Goal: Task Accomplishment & Management: Manage account settings

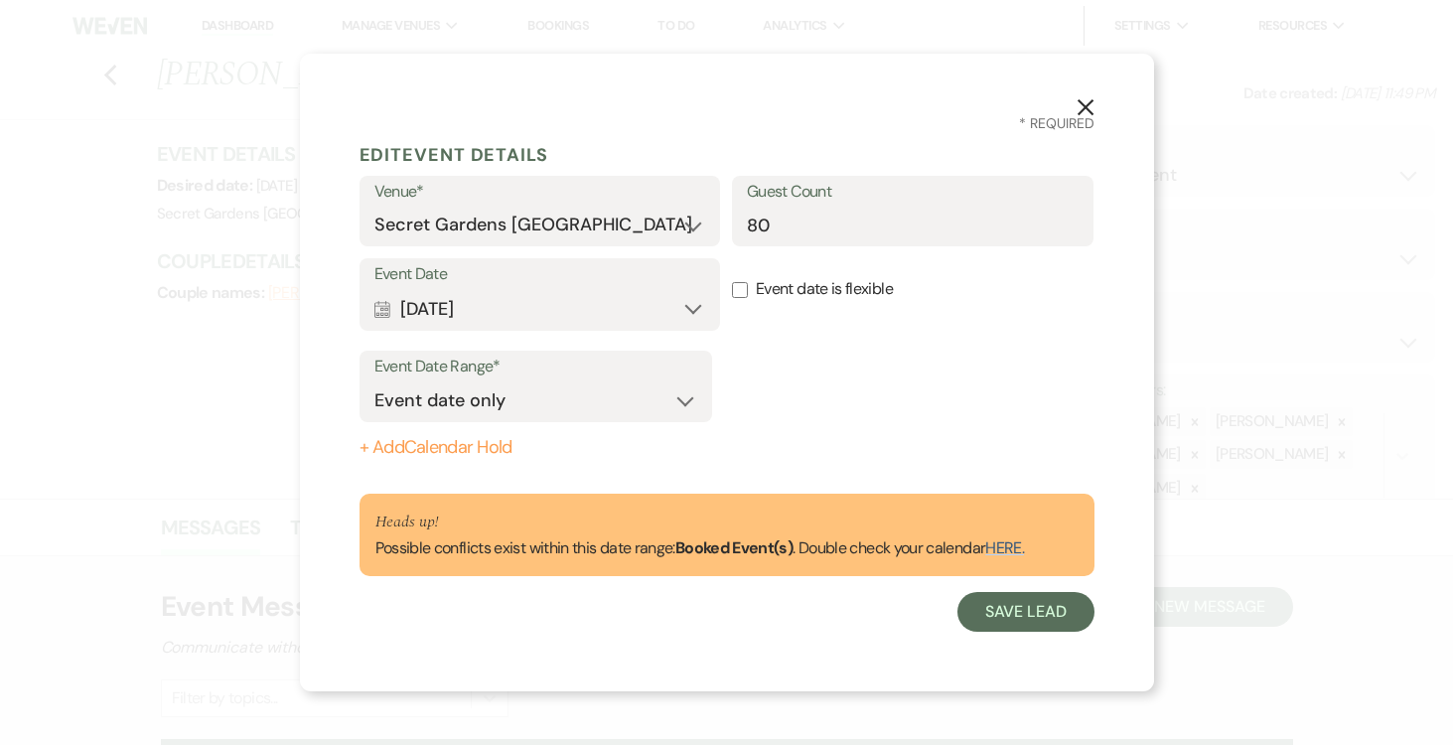
select select "6"
select select "2"
select select "834"
click at [1018, 621] on button "Save Lead" at bounding box center [1026, 612] width 136 height 40
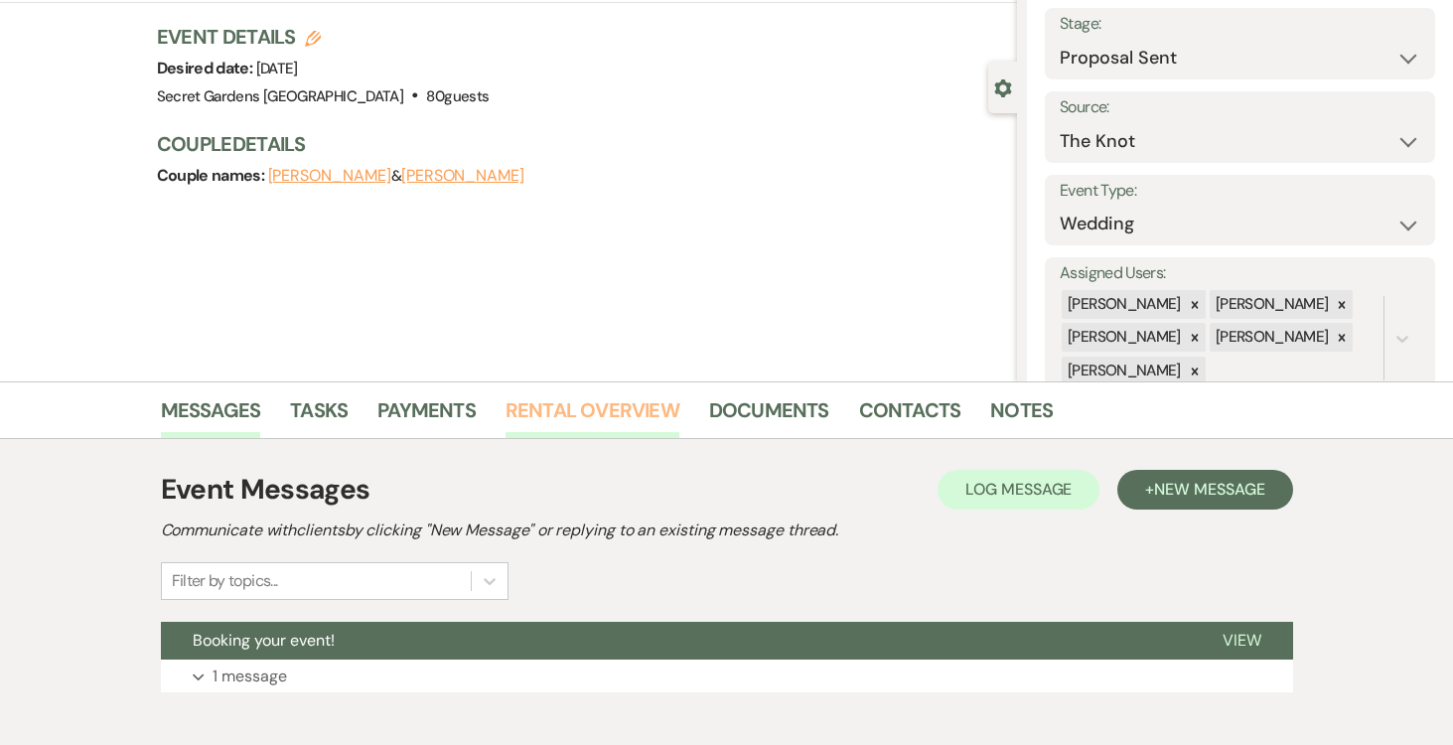
click at [588, 414] on link "Rental Overview" at bounding box center [593, 416] width 174 height 44
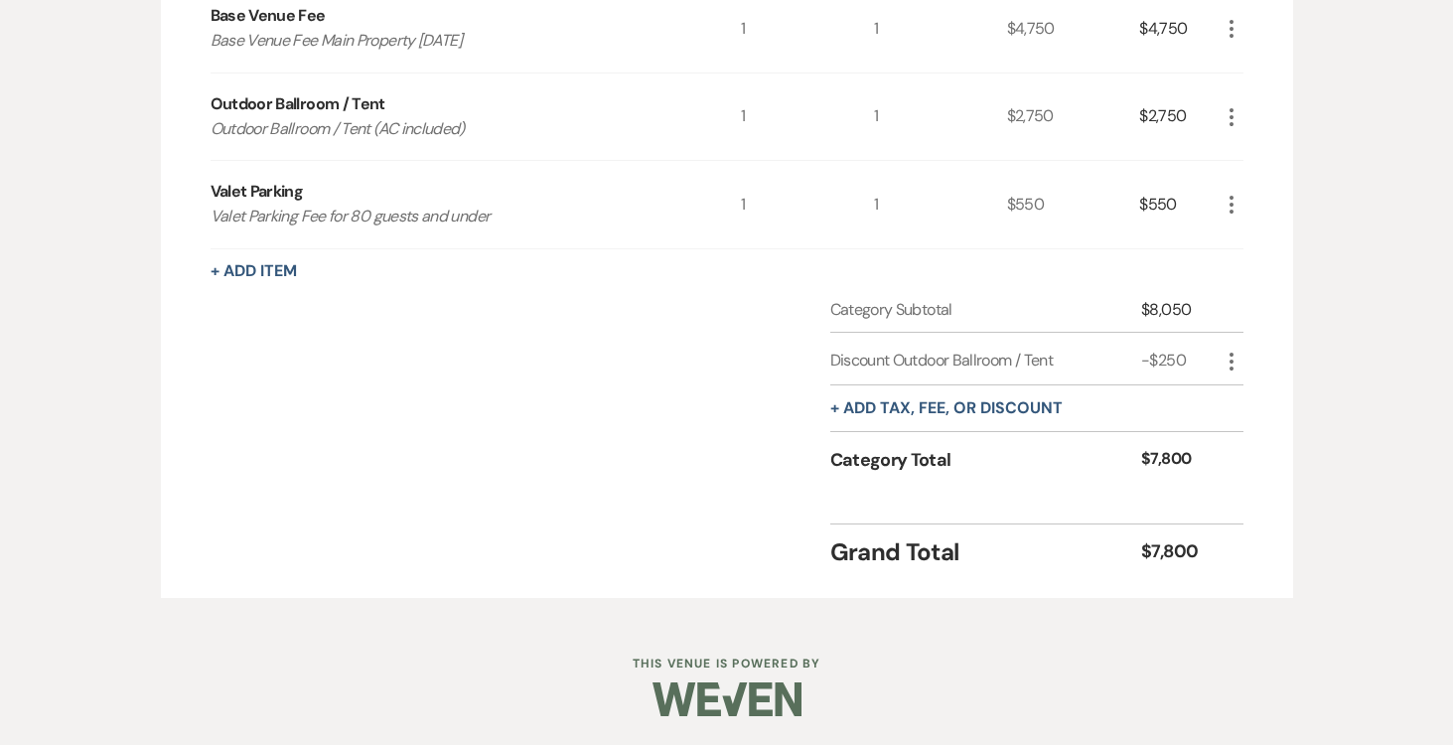
scroll to position [758, 0]
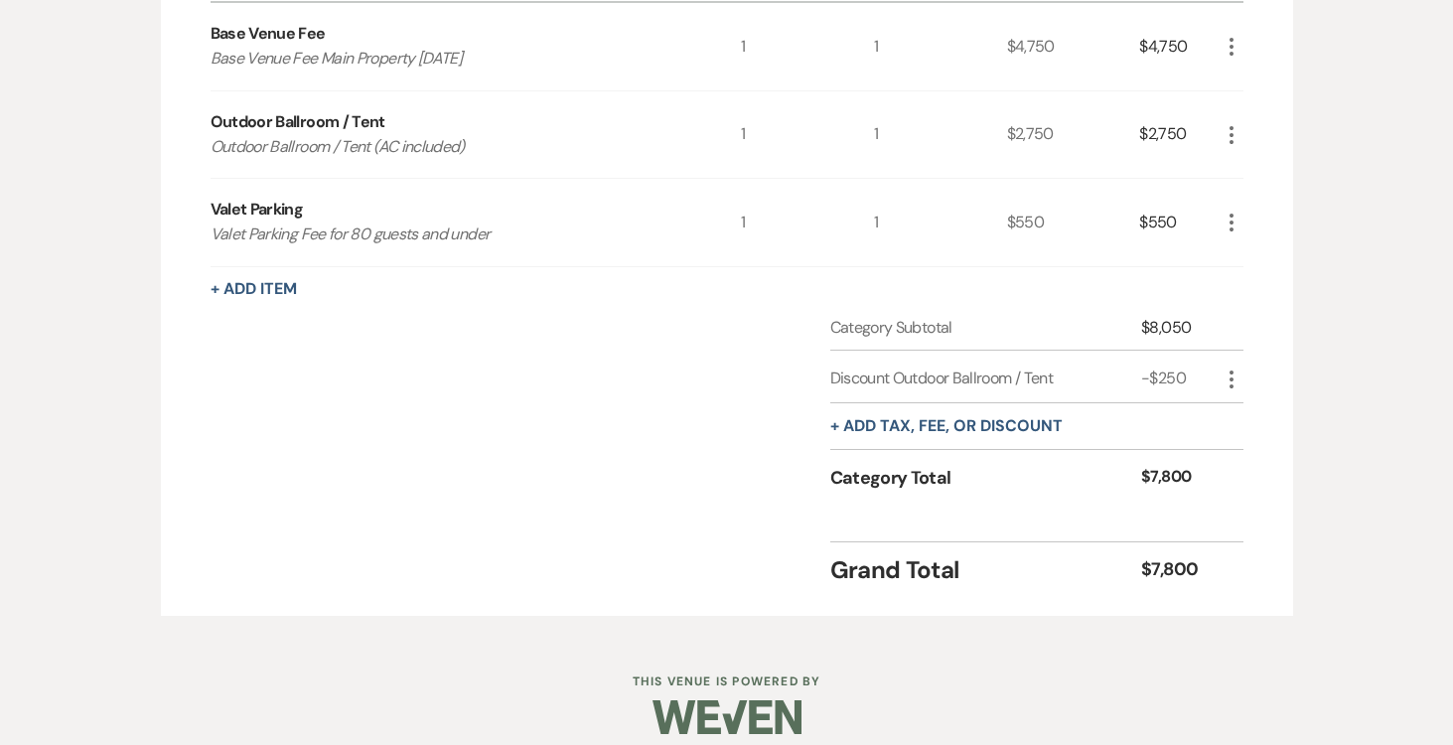
click at [849, 267] on div "Rental Items More Qty Unit Price Total Base Venue Fee Base Venue Fee Main Prope…" at bounding box center [727, 264] width 1033 height 647
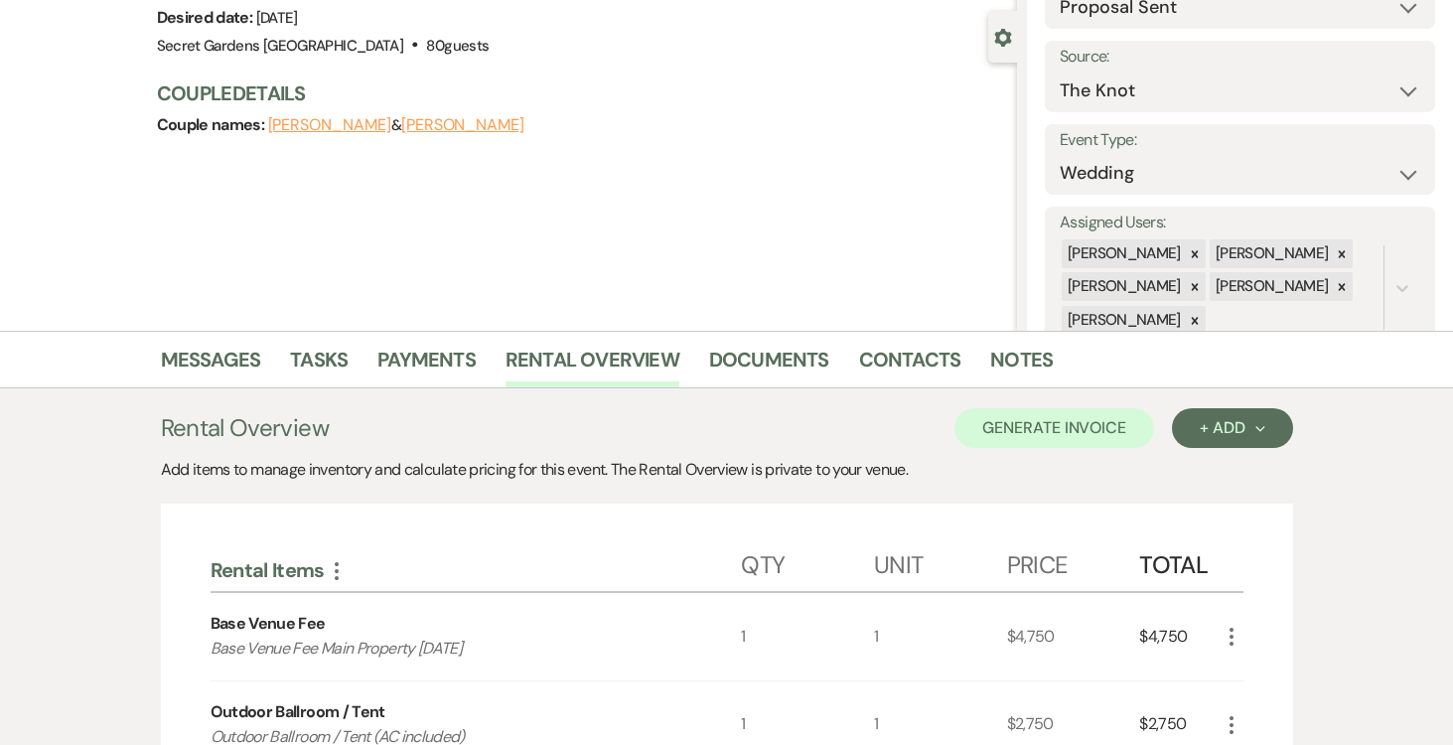
scroll to position [210, 0]
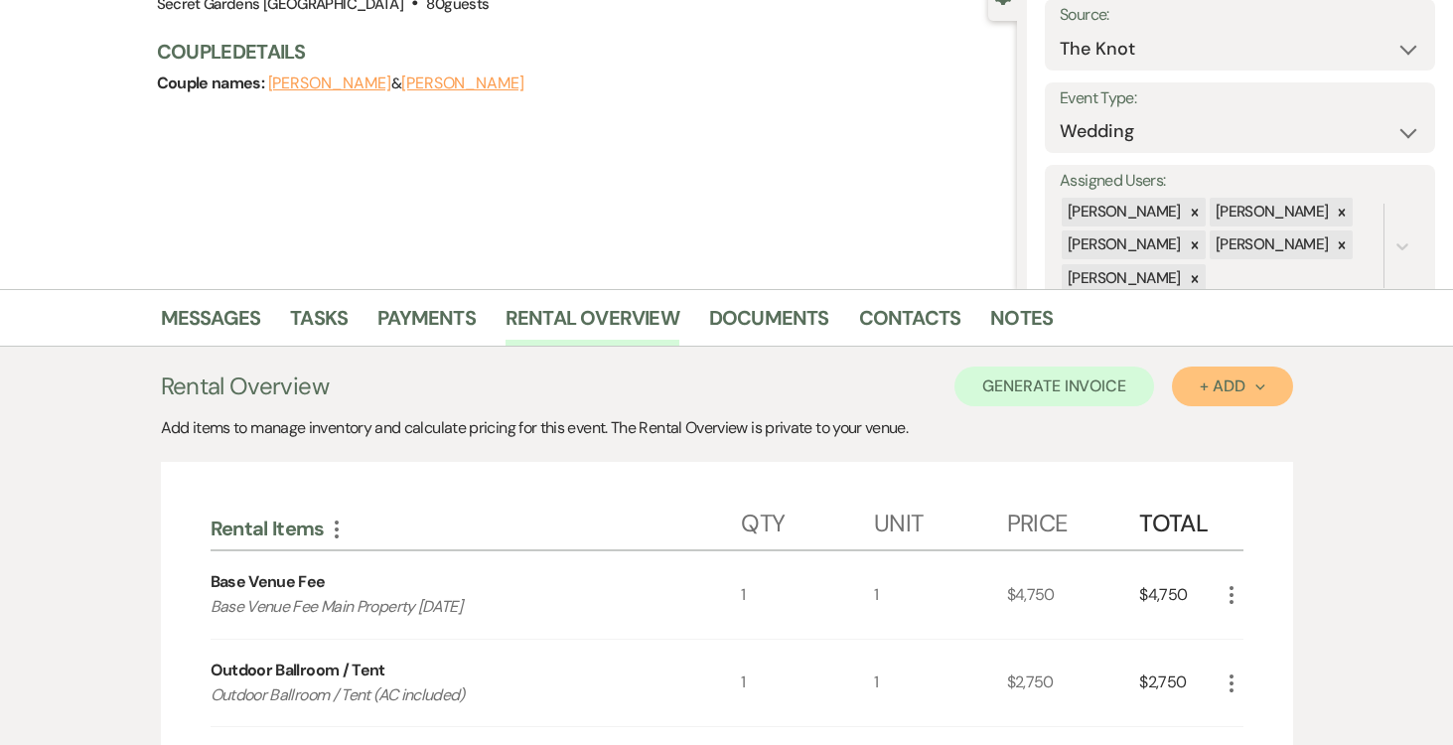
click at [1260, 381] on div "+ Add Next" at bounding box center [1232, 386] width 65 height 16
click at [1343, 381] on div "Messages Tasks Payments Rental Overview Documents Contacts Notes Rental Overvie…" at bounding box center [726, 736] width 1453 height 895
click at [438, 319] on link "Payments" at bounding box center [426, 324] width 98 height 44
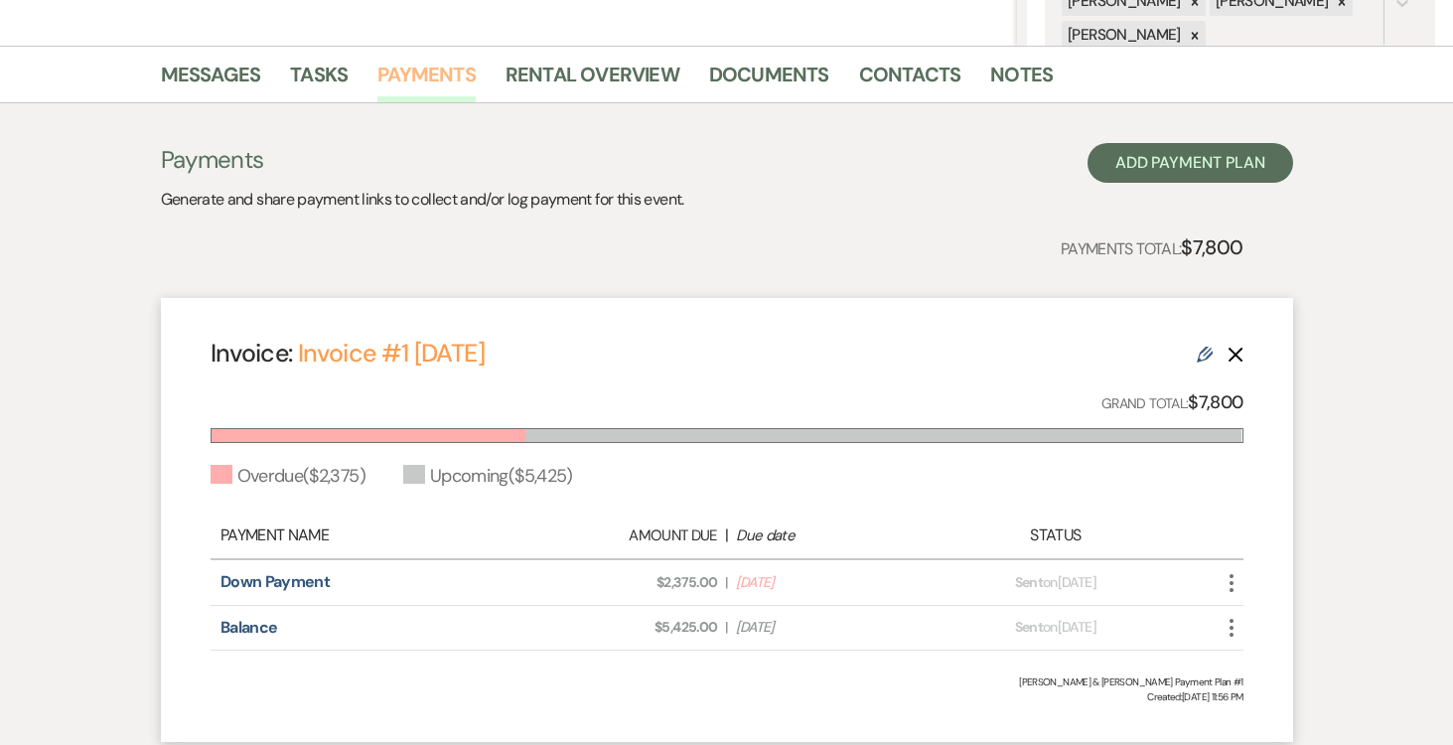
scroll to position [534, 0]
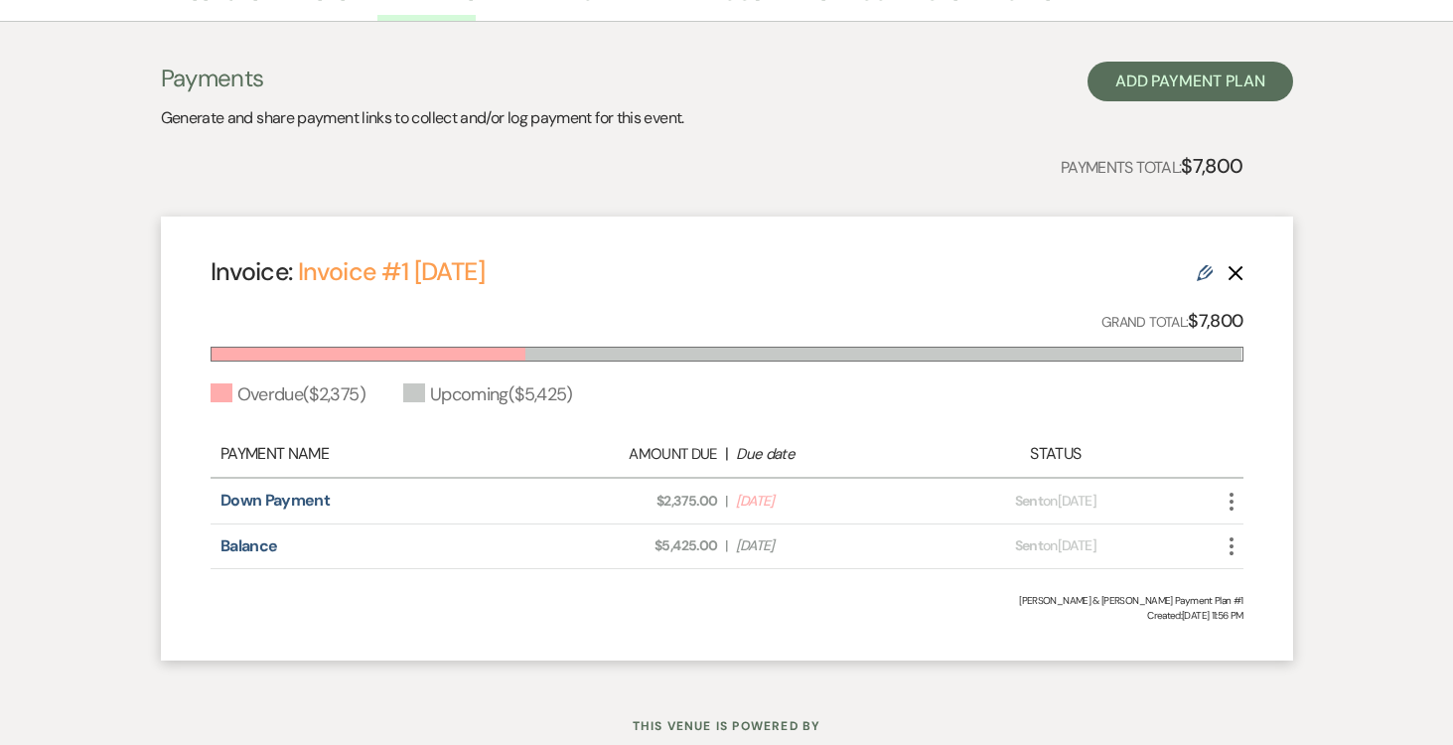
click at [1239, 271] on icon "Delete" at bounding box center [1236, 273] width 16 height 16
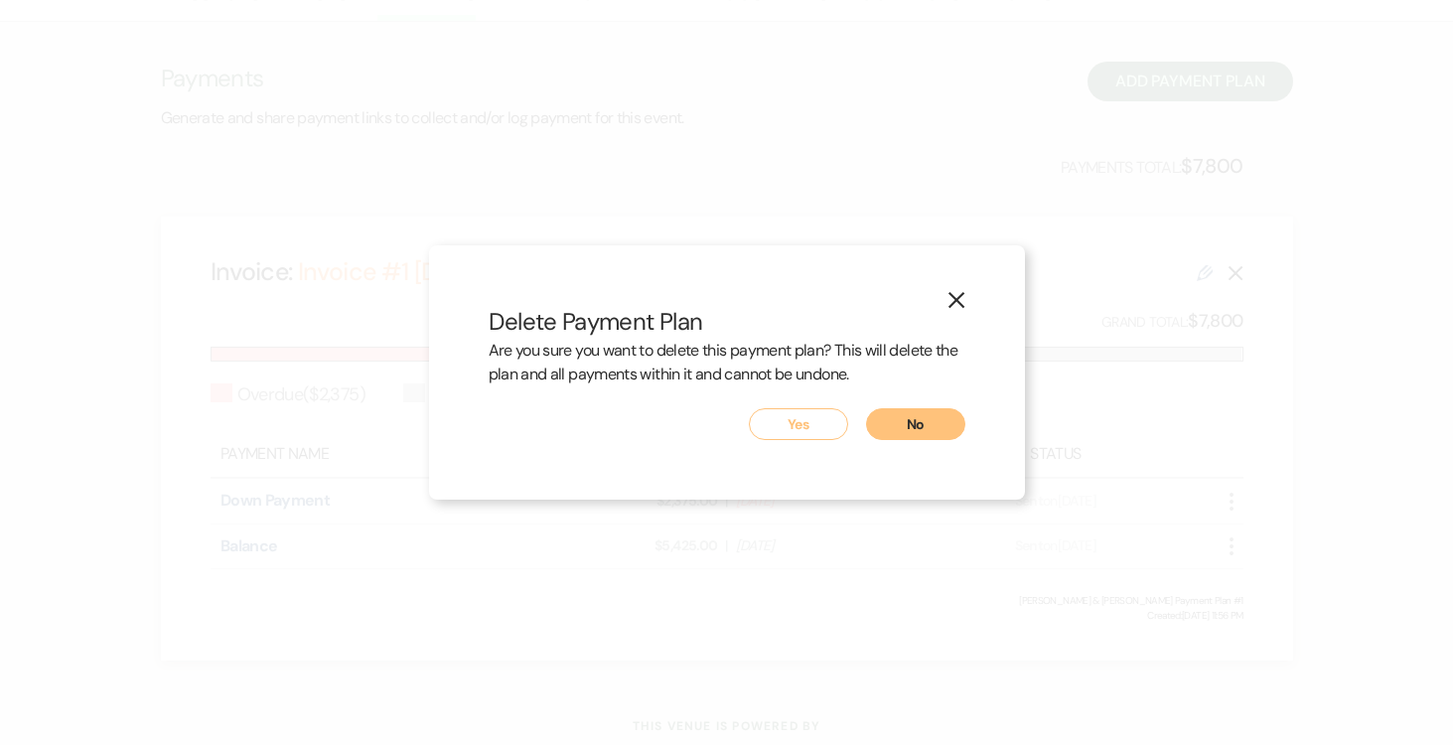
click at [800, 425] on button "Yes" at bounding box center [798, 424] width 99 height 32
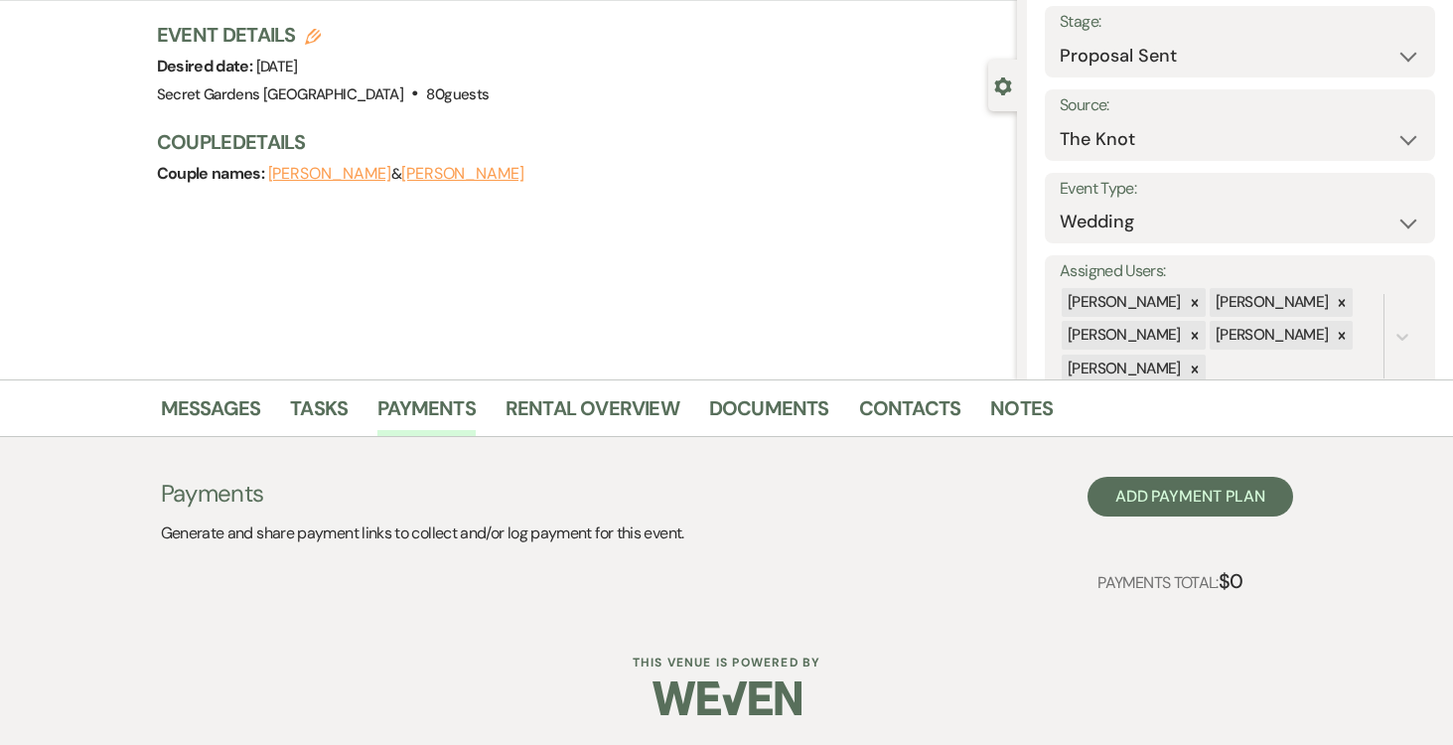
scroll to position [119, 0]
click at [594, 410] on link "Rental Overview" at bounding box center [593, 414] width 174 height 44
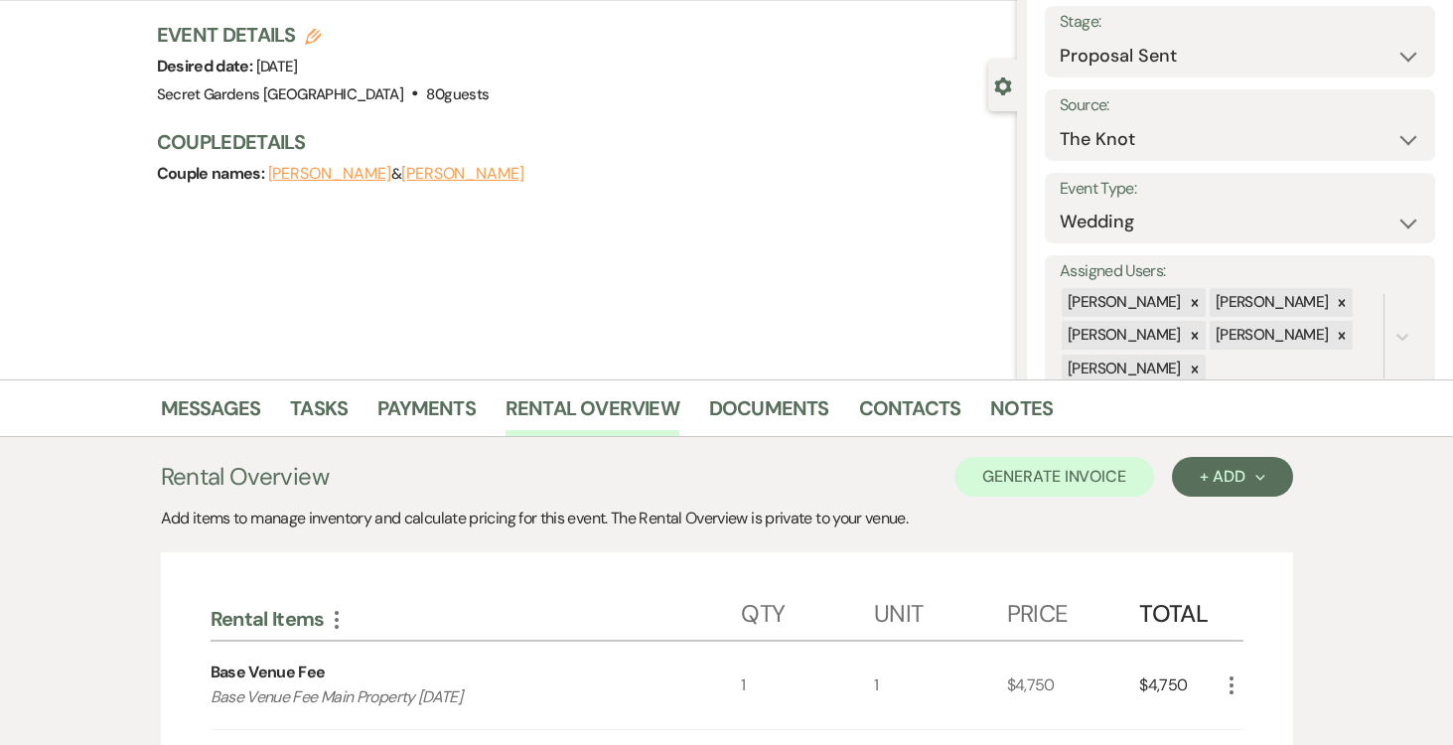
click at [333, 618] on icon "More" at bounding box center [337, 620] width 24 height 24
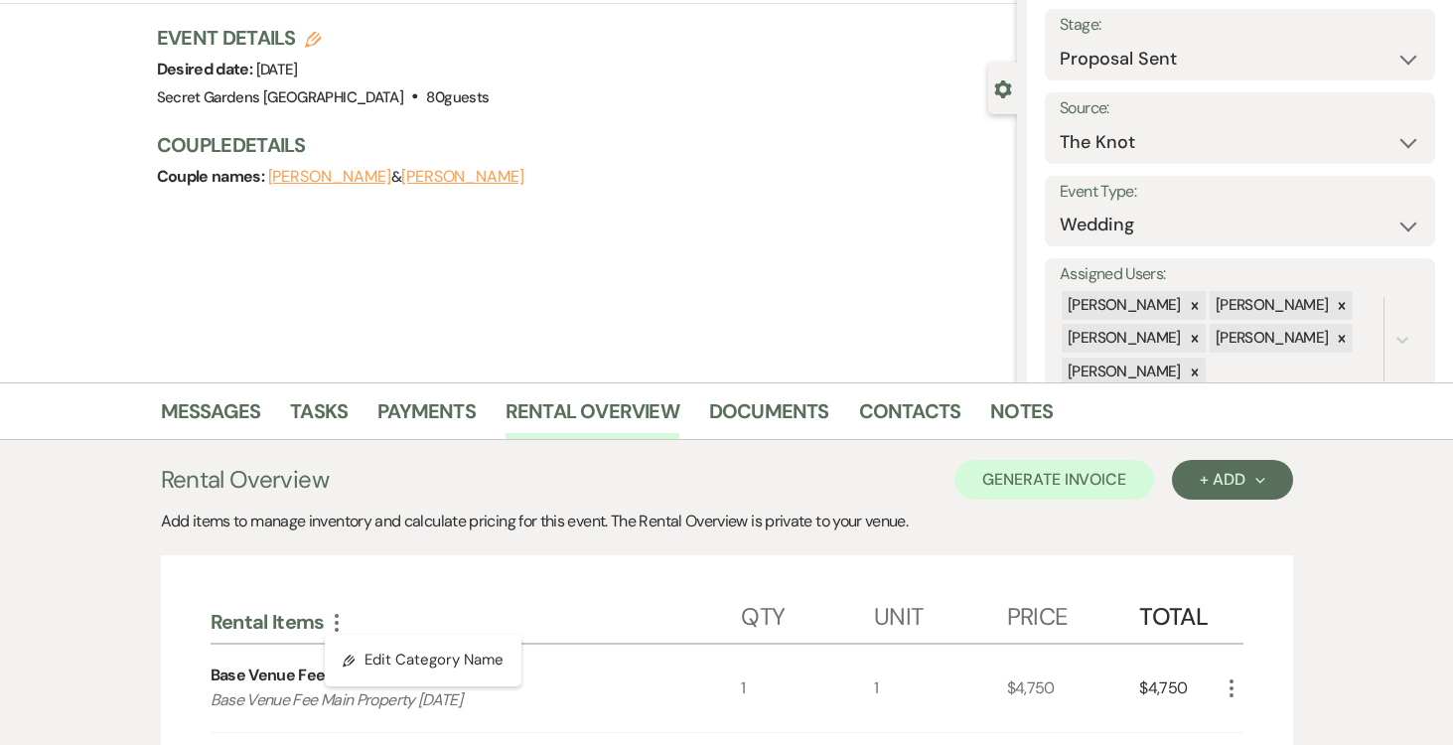
click at [382, 602] on div "Rental Items More Pencil Edit Category Name" at bounding box center [476, 618] width 531 height 50
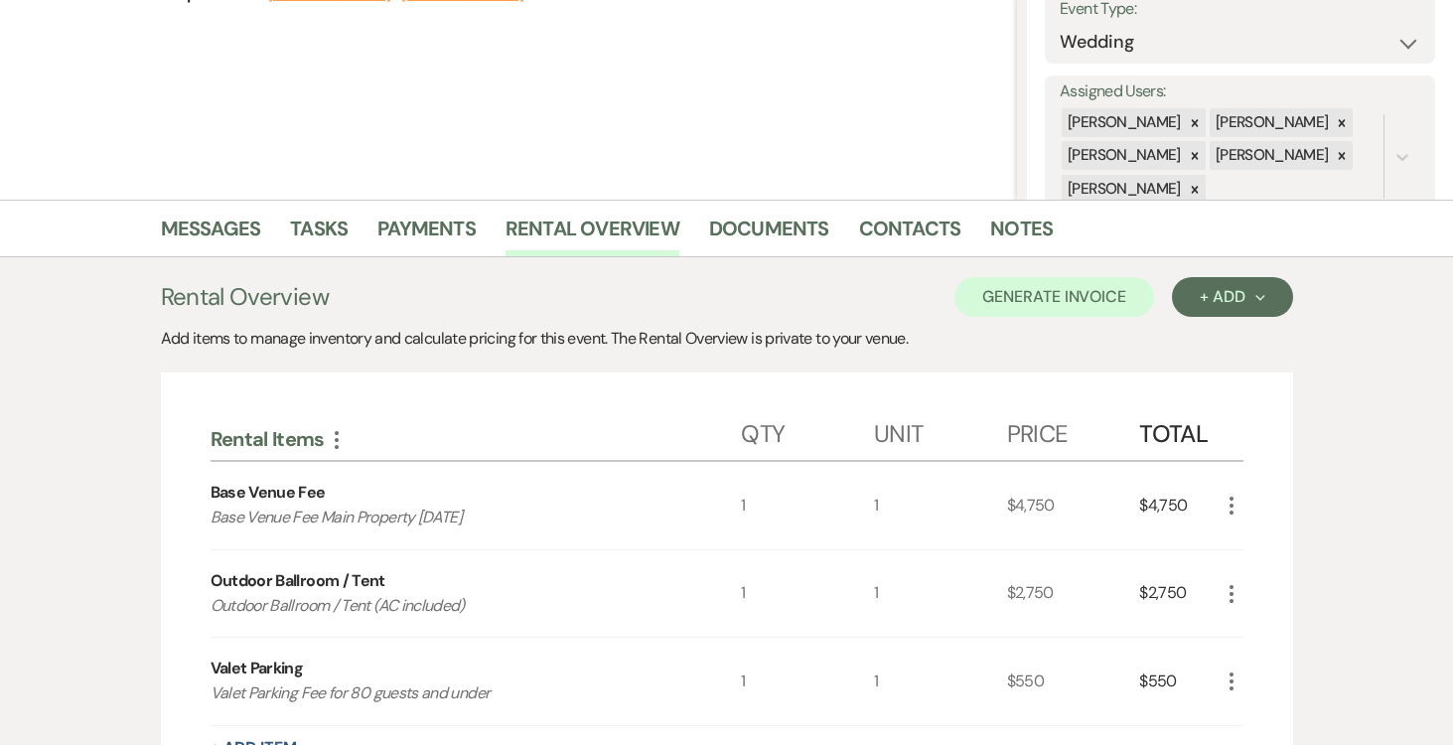
scroll to position [469, 0]
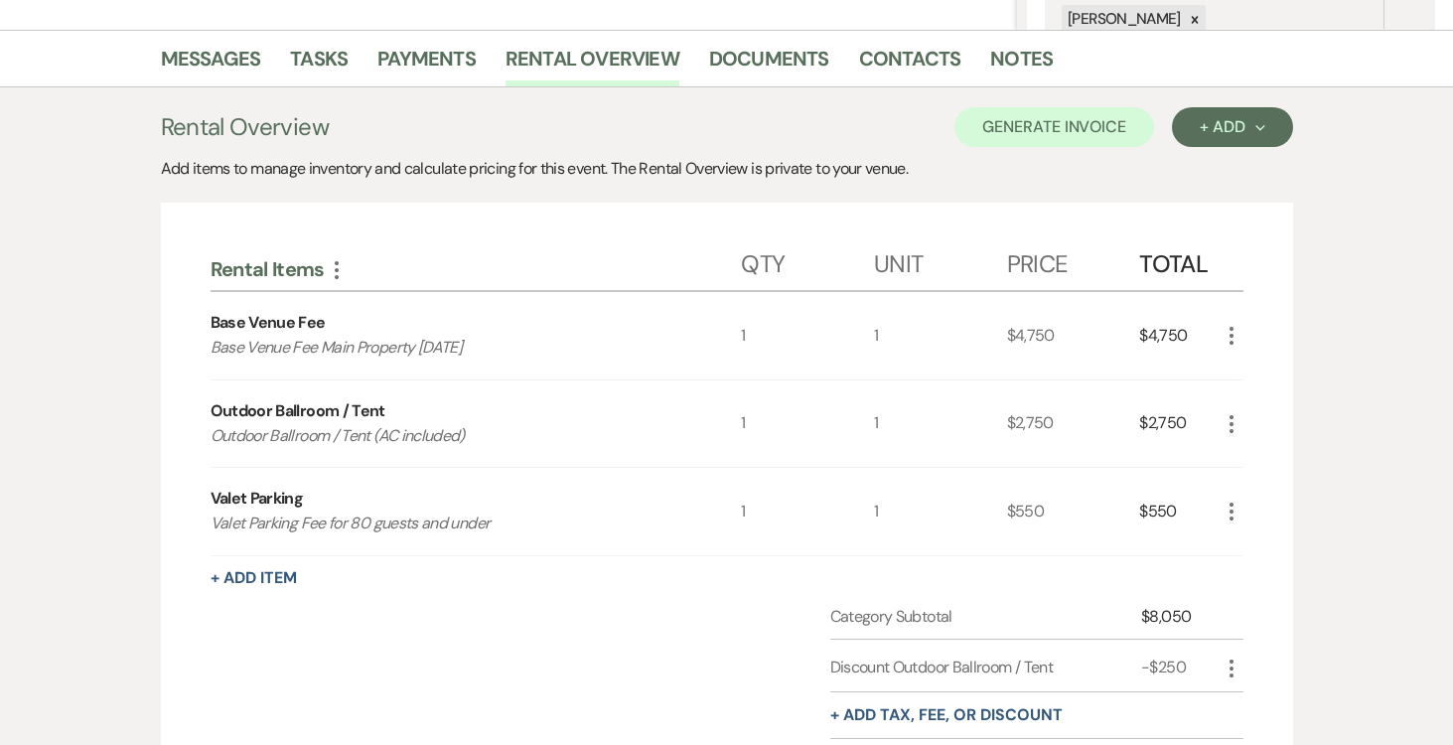
click at [1237, 335] on icon "More" at bounding box center [1232, 336] width 24 height 24
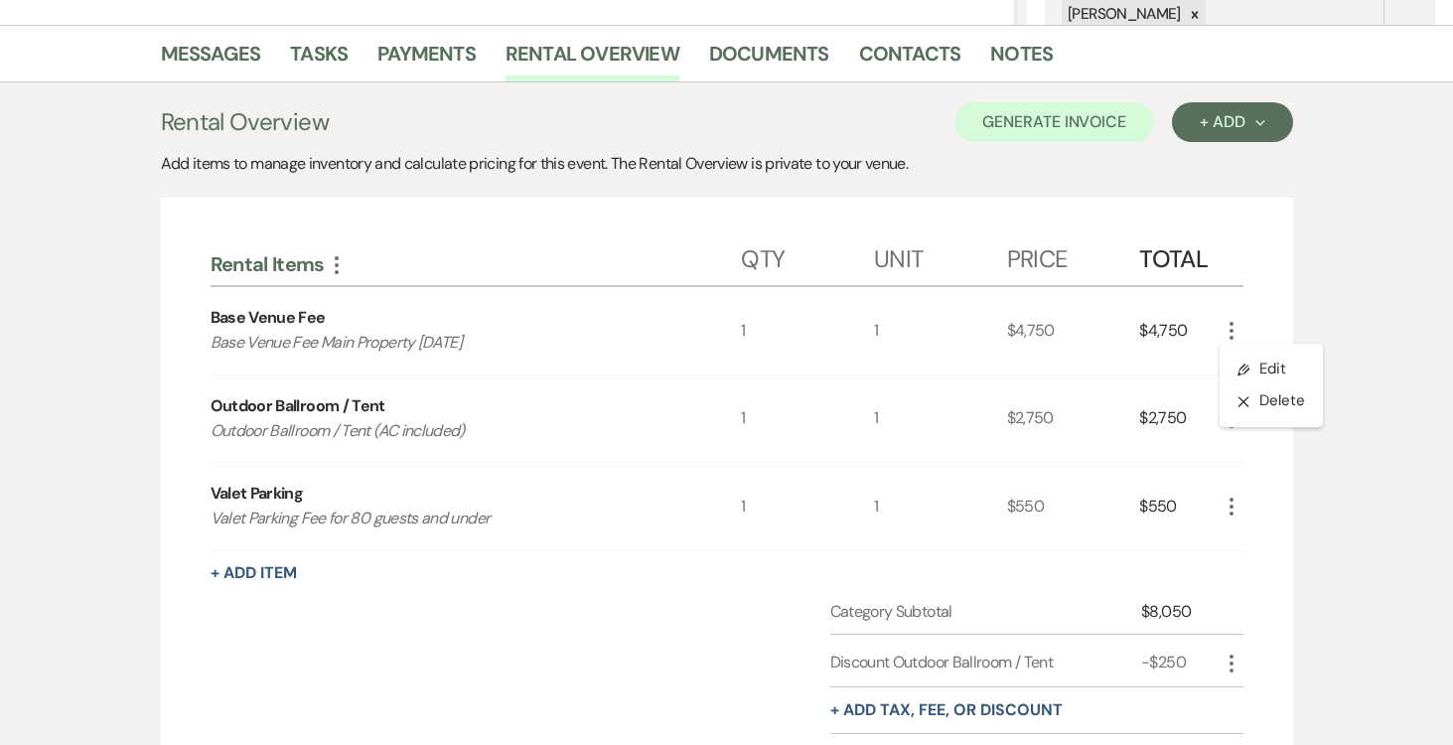
scroll to position [477, 0]
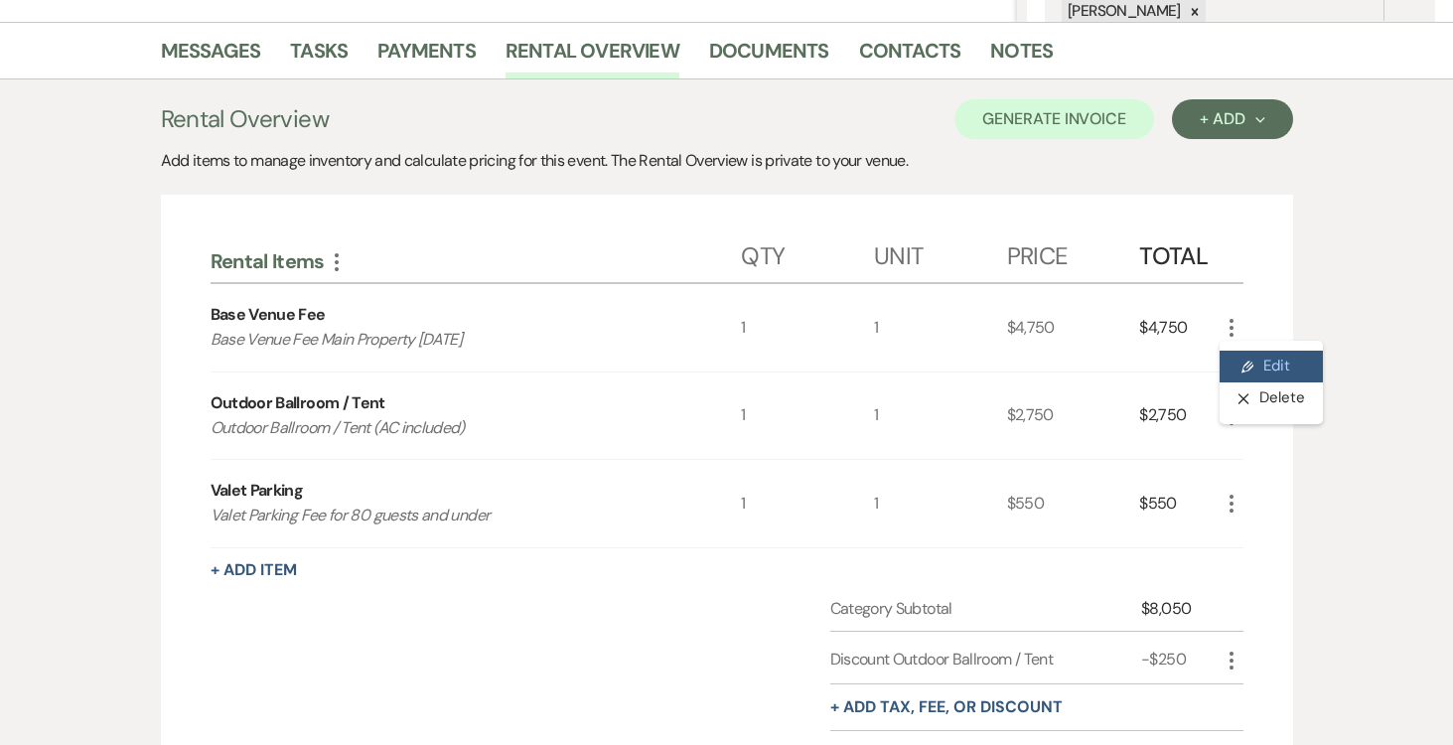
click at [1248, 354] on button "Pencil Edit" at bounding box center [1271, 367] width 103 height 32
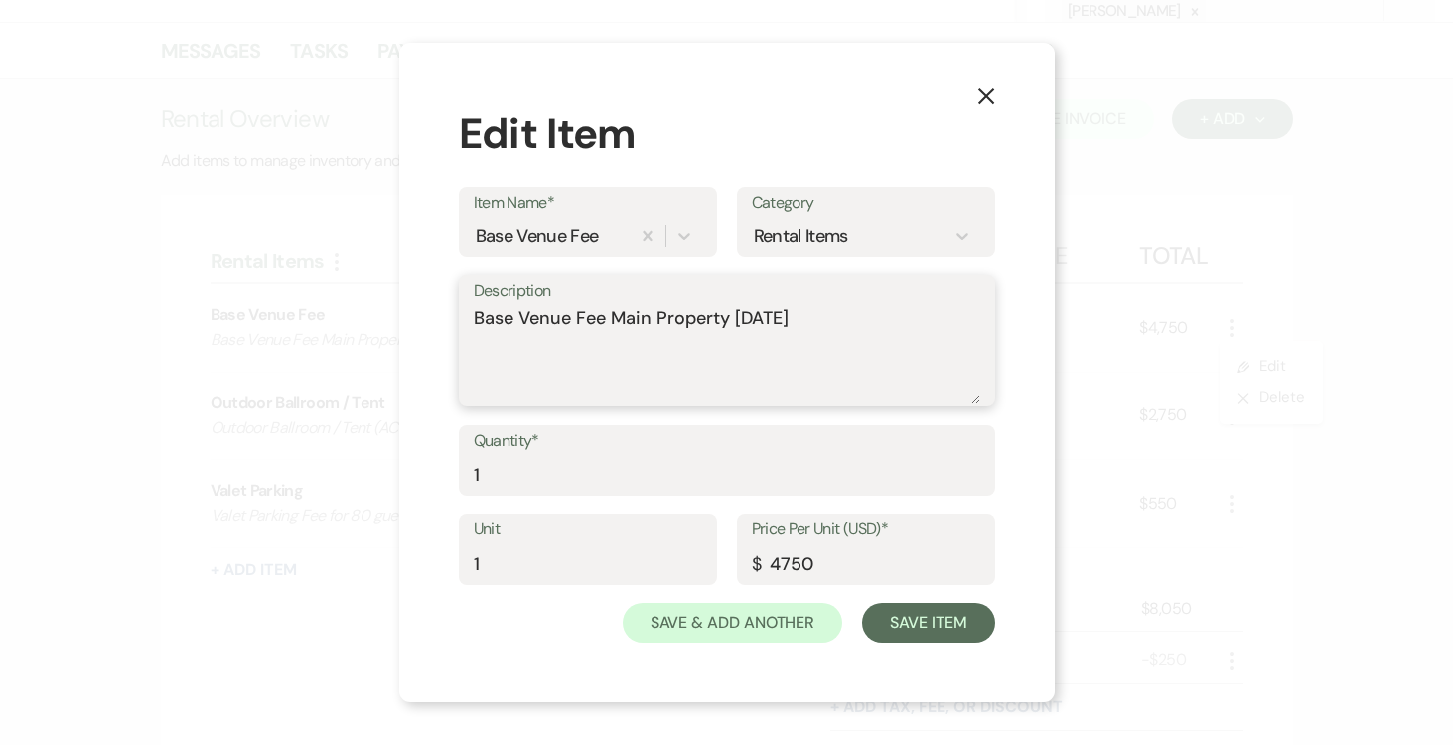
click at [796, 314] on textarea "Base Venue Fee Main Property Sunday" at bounding box center [727, 354] width 507 height 99
type textarea "Base Venue Fee Main Property [DATE]"
click at [863, 564] on input "4750" at bounding box center [866, 563] width 228 height 39
type input "4"
type input "5000.00"
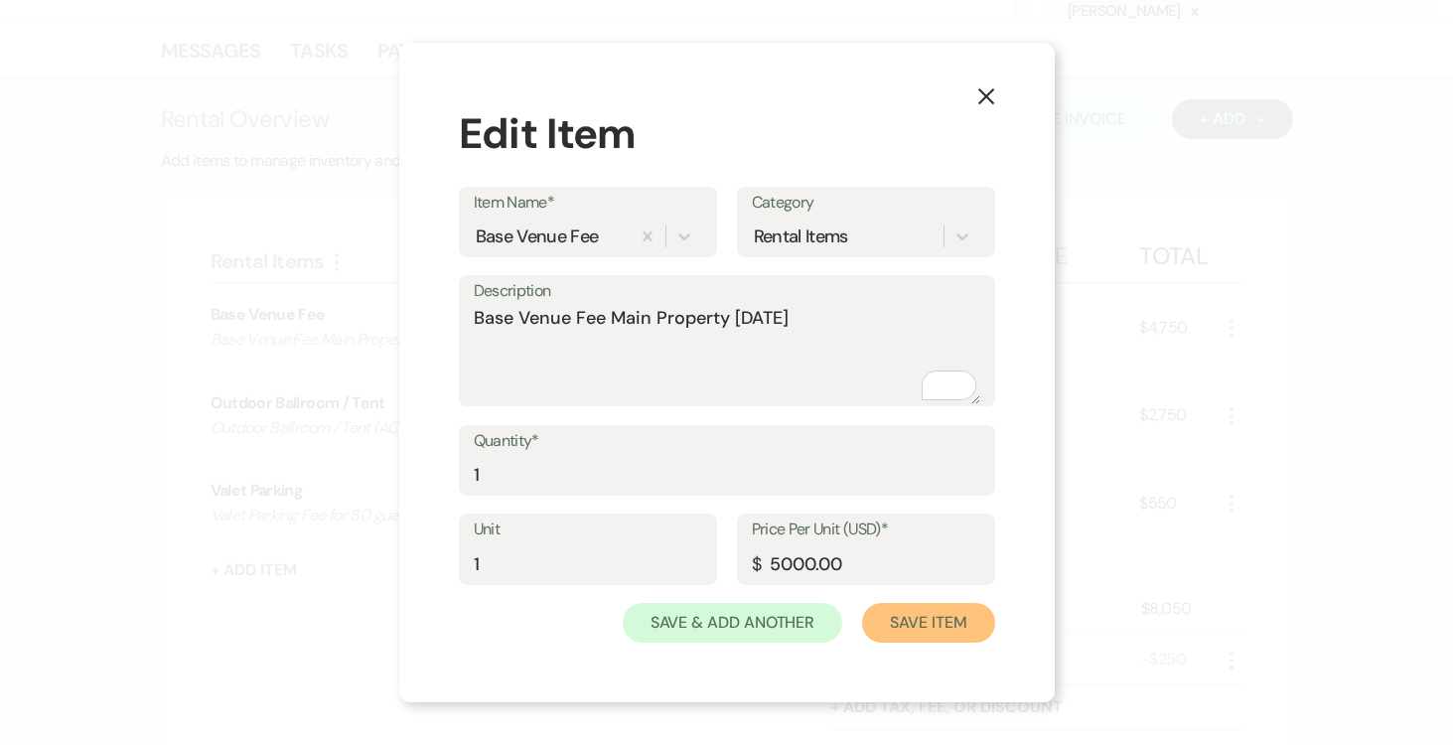
click at [952, 616] on button "Save Item" at bounding box center [928, 623] width 132 height 40
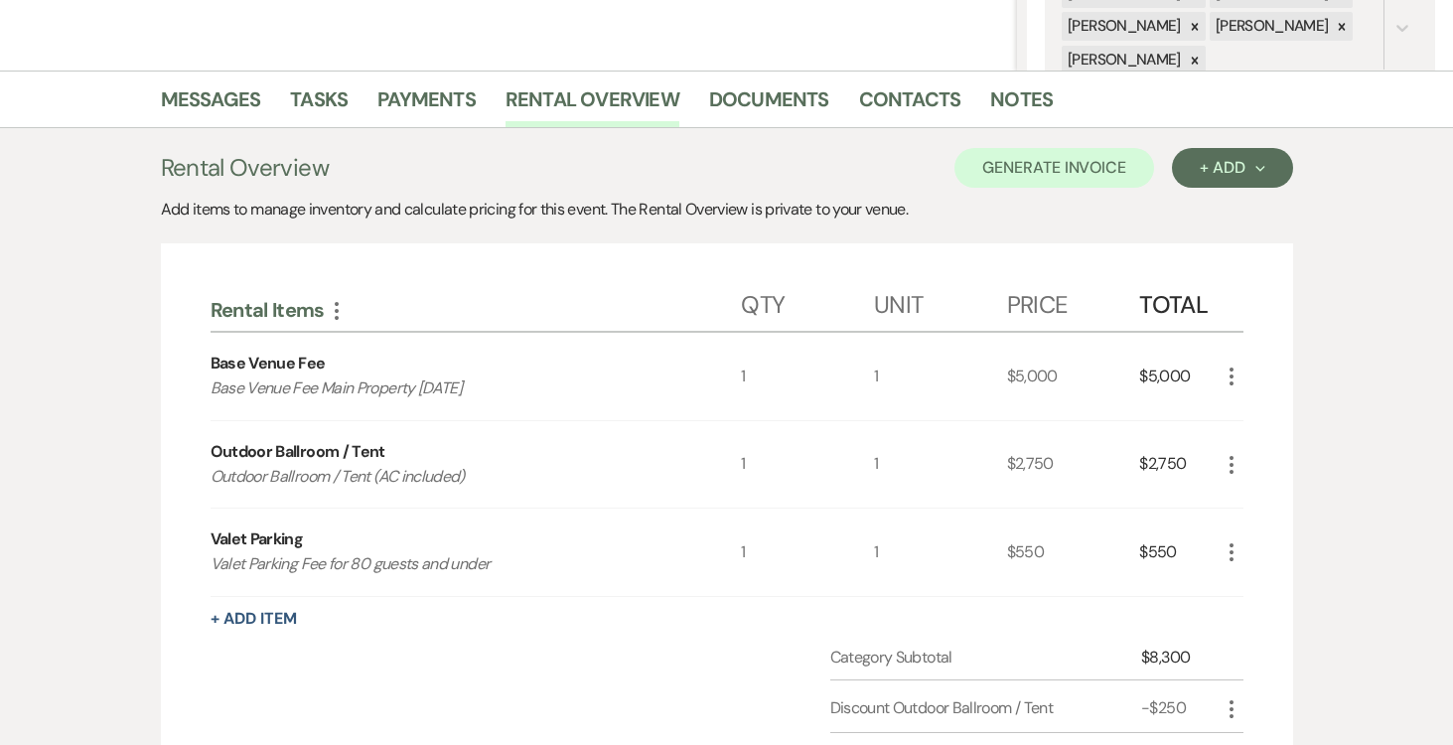
scroll to position [426, 0]
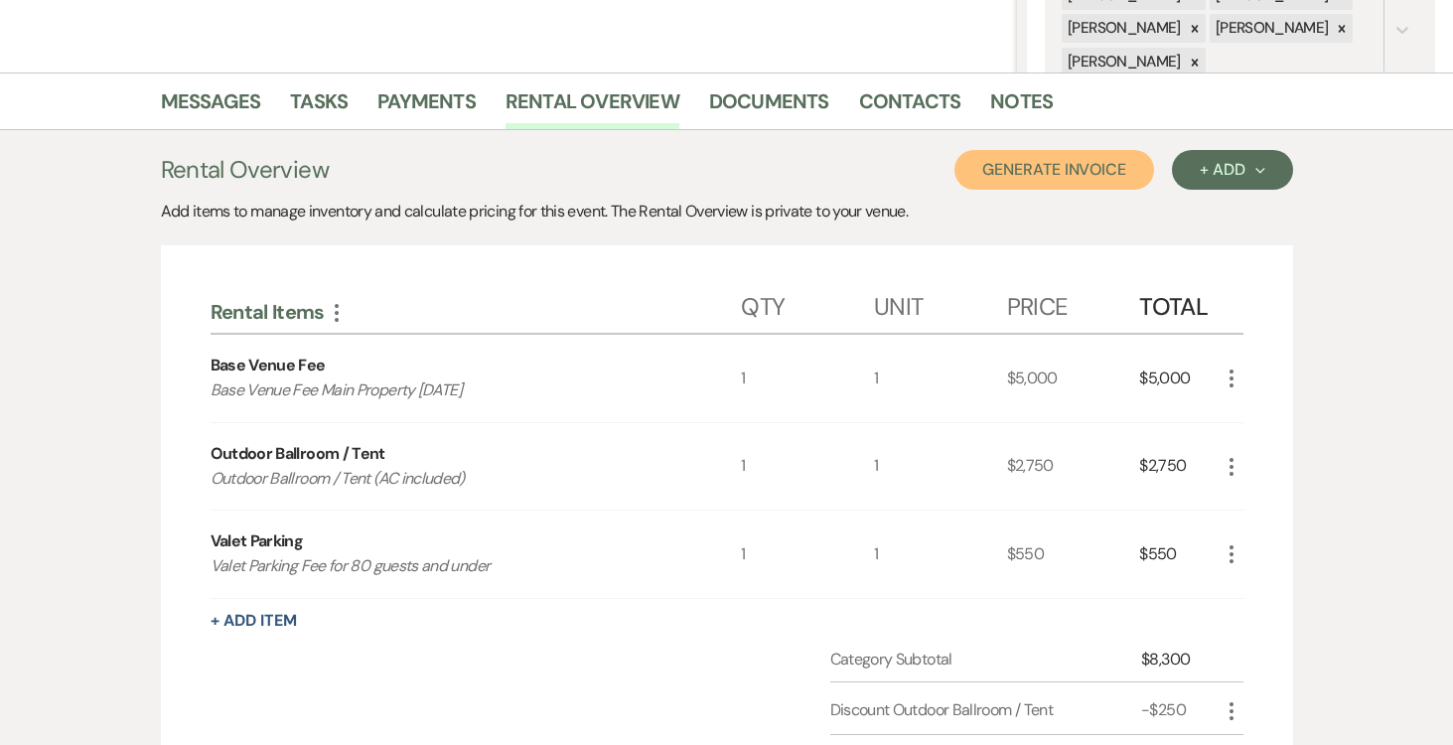
click at [1051, 169] on button "Generate Invoice" at bounding box center [1055, 170] width 200 height 40
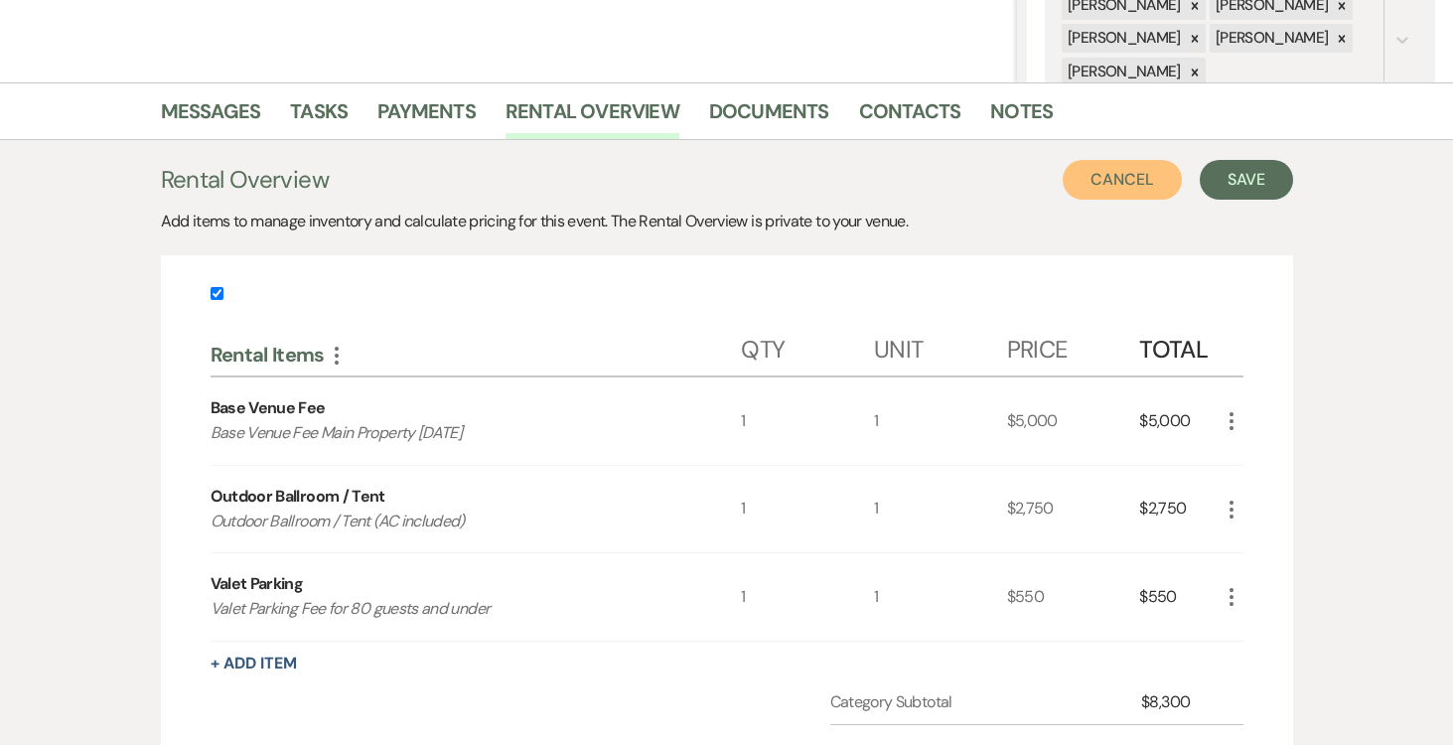
scroll to position [414, 0]
click at [1223, 195] on button "Save" at bounding box center [1246, 182] width 93 height 40
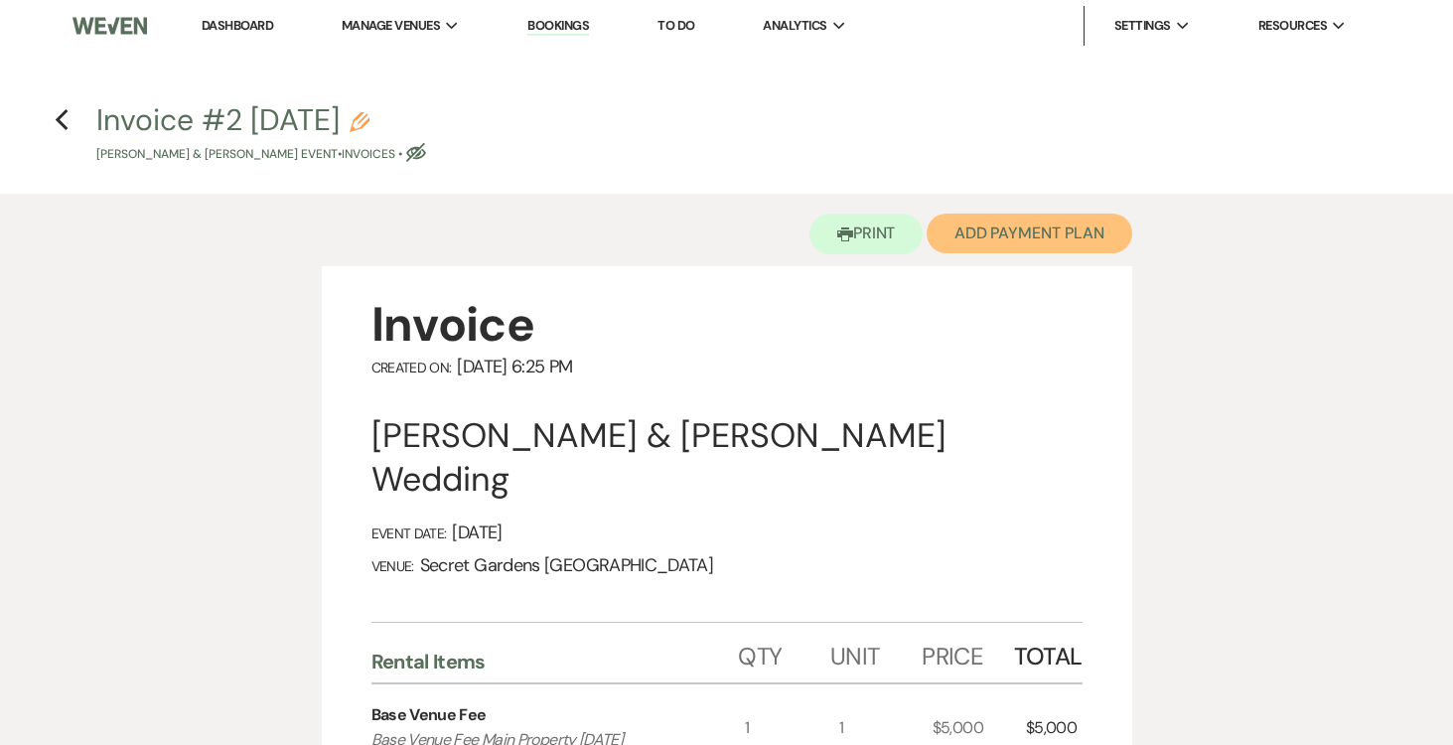
click at [998, 238] on button "Add Payment Plan" at bounding box center [1030, 234] width 206 height 40
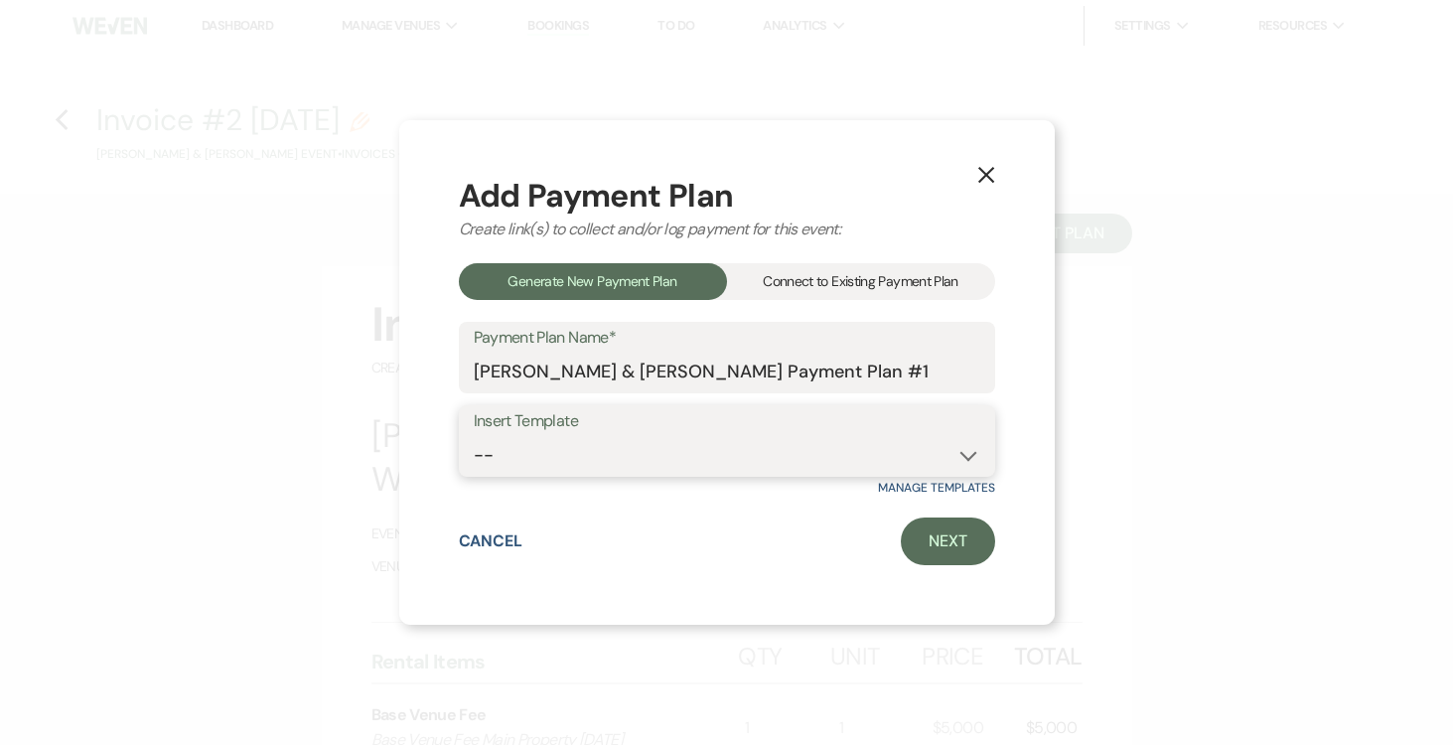
click at [958, 452] on select "-- Test Standard Payment Plan Balance Security Early Access Bridal Suite" at bounding box center [727, 455] width 507 height 39
select select "424"
click at [474, 436] on select "-- Test Standard Payment Plan Balance Security Early Access Bridal Suite" at bounding box center [727, 455] width 507 height 39
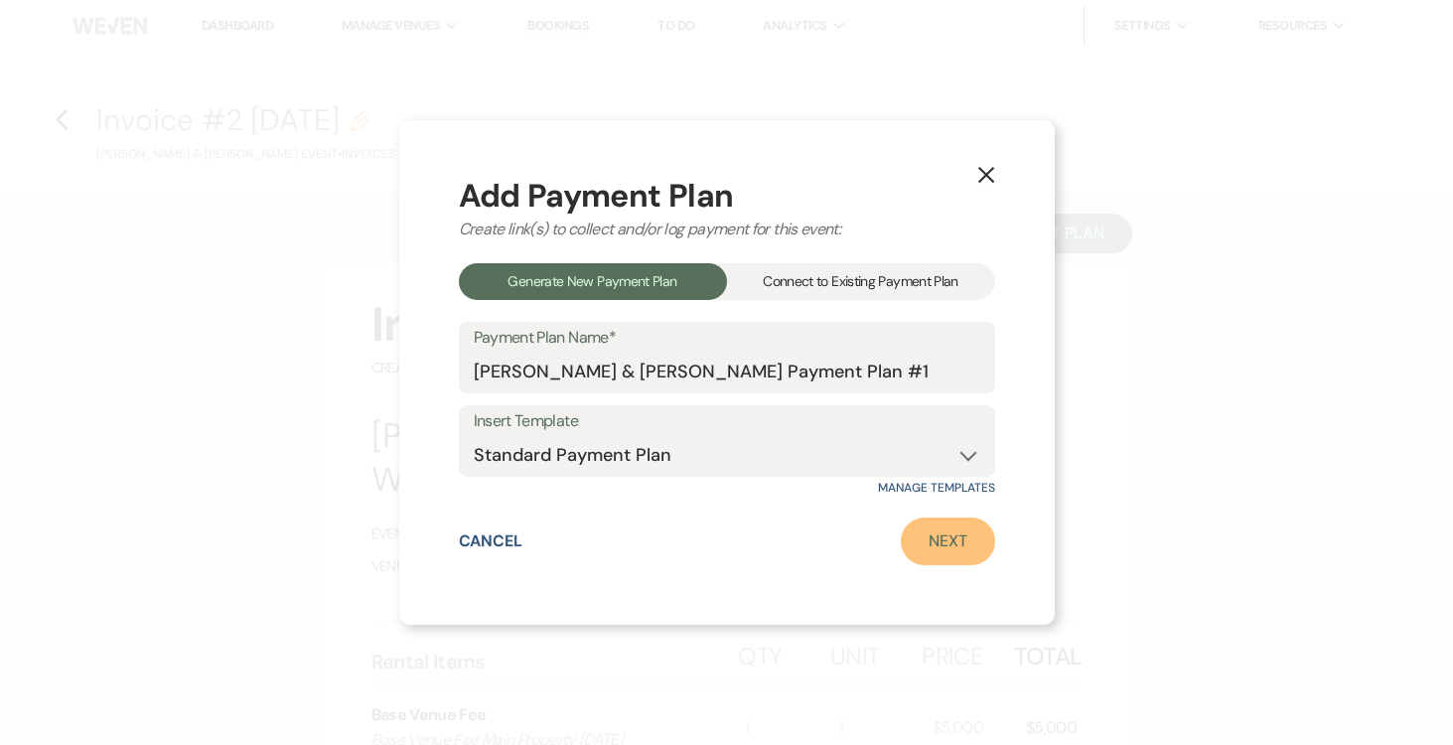
click at [954, 541] on link "Next" at bounding box center [948, 542] width 94 height 48
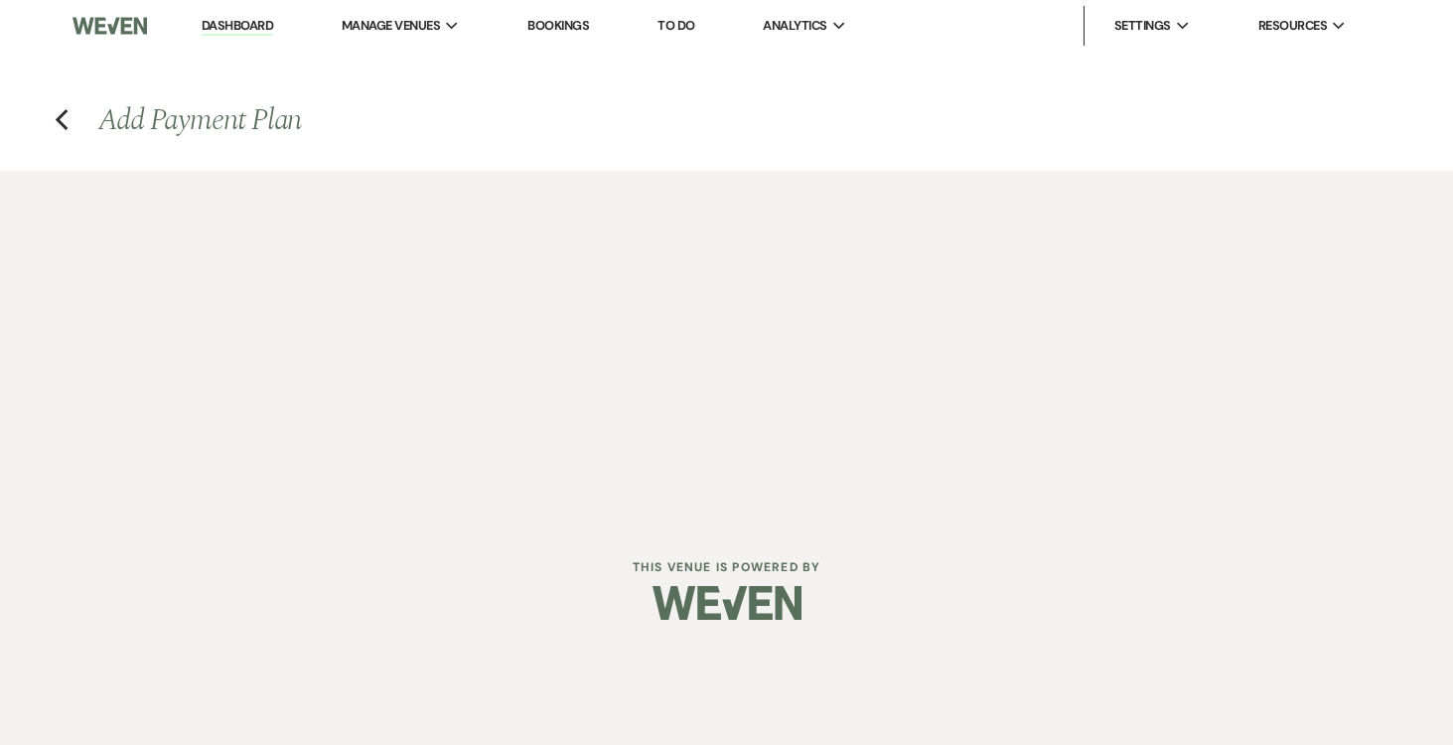
select select "27363"
select select "2"
select select "percentage"
select select "true"
select select "2"
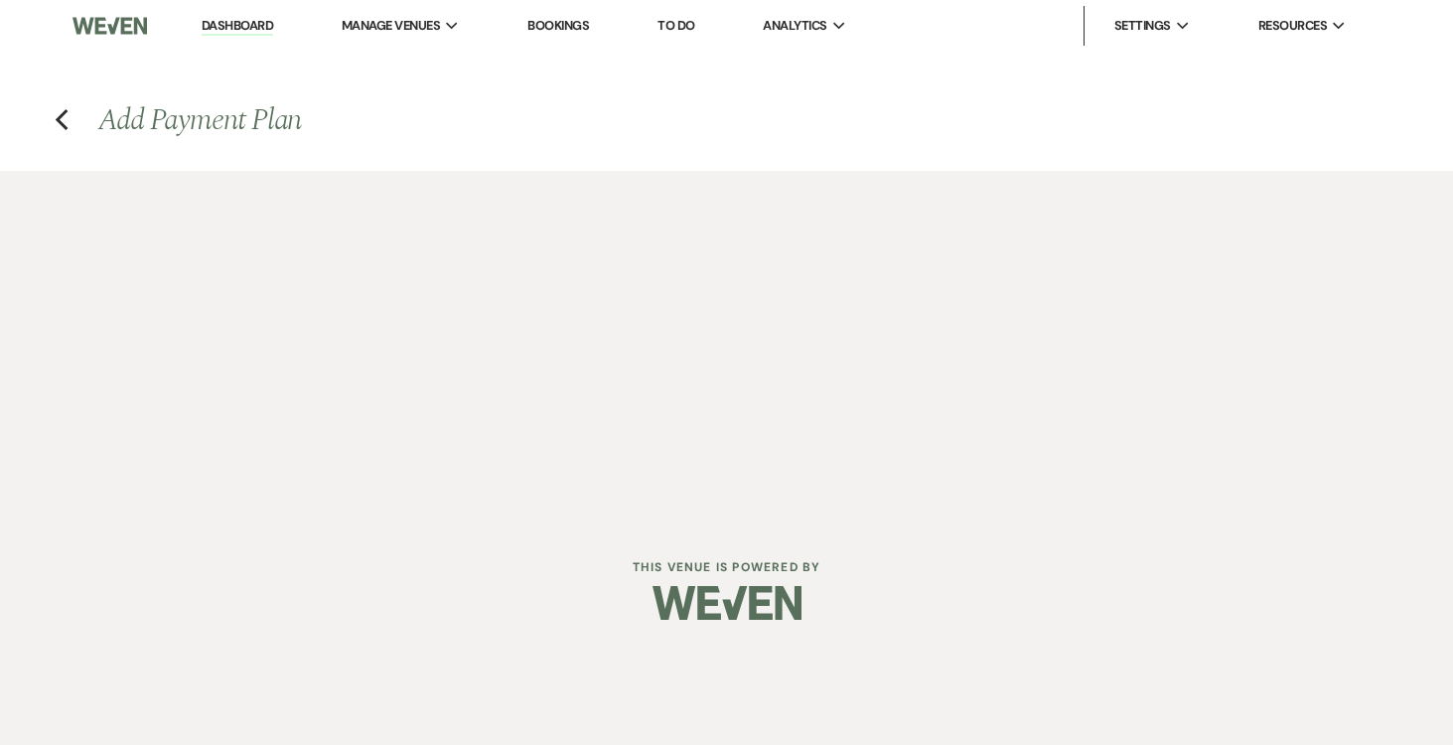
select select "percentage"
select select "true"
select select "client"
select select "weeks"
select select "client"
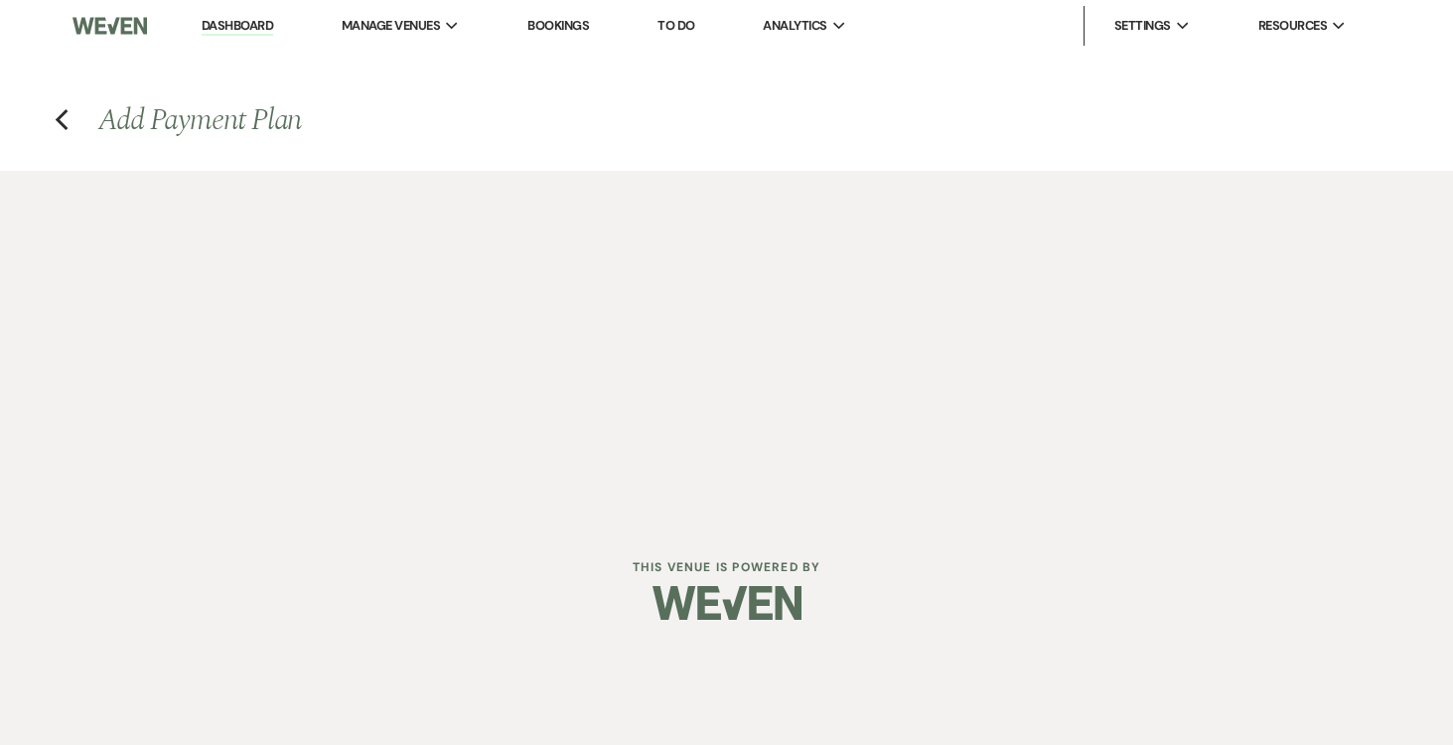
select select "weekly"
select select "days"
select select "afterDueDate"
select select "complete"
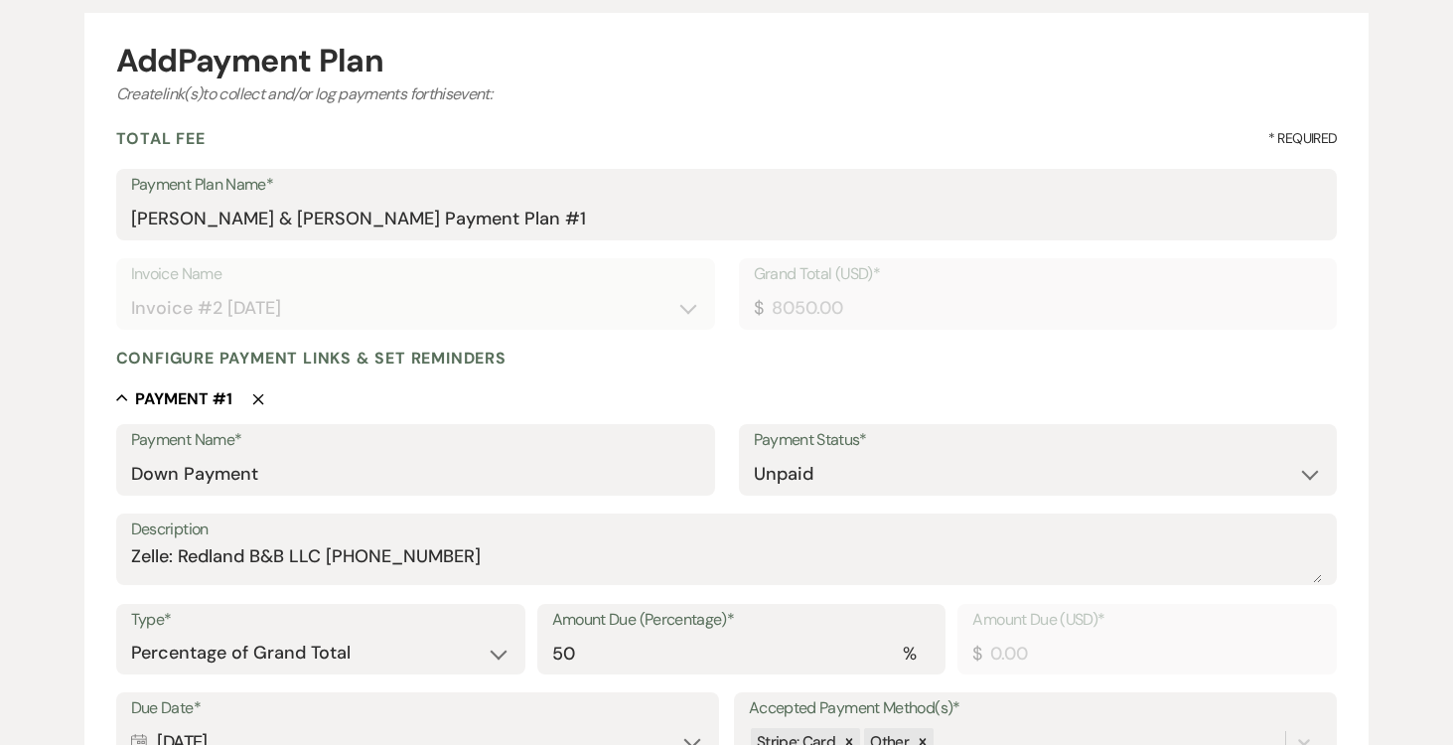
scroll to position [249, 0]
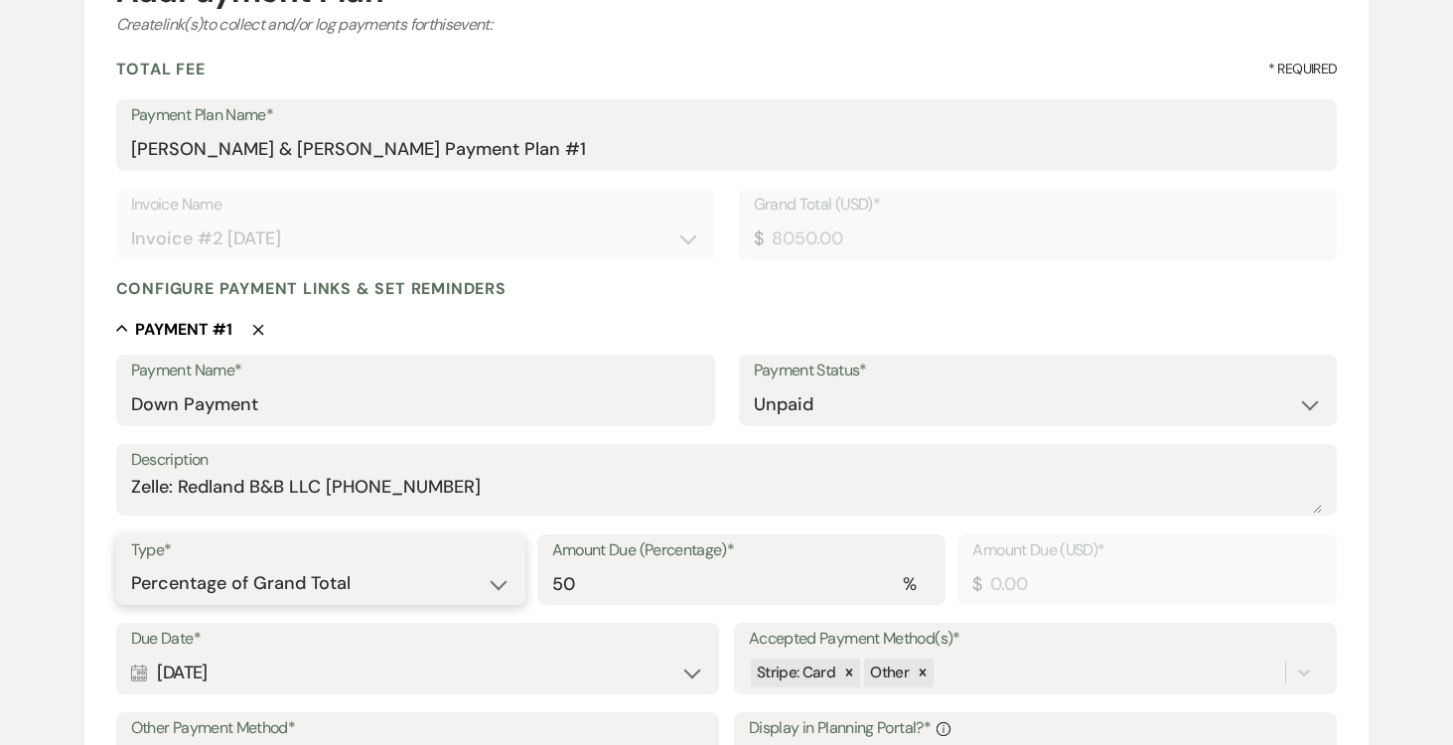
click at [507, 583] on select "Dollar Amount Percentage of Grand Total" at bounding box center [320, 583] width 379 height 39
select select "flat"
click at [131, 564] on select "Dollar Amount Percentage of Grand Total" at bounding box center [320, 583] width 379 height 39
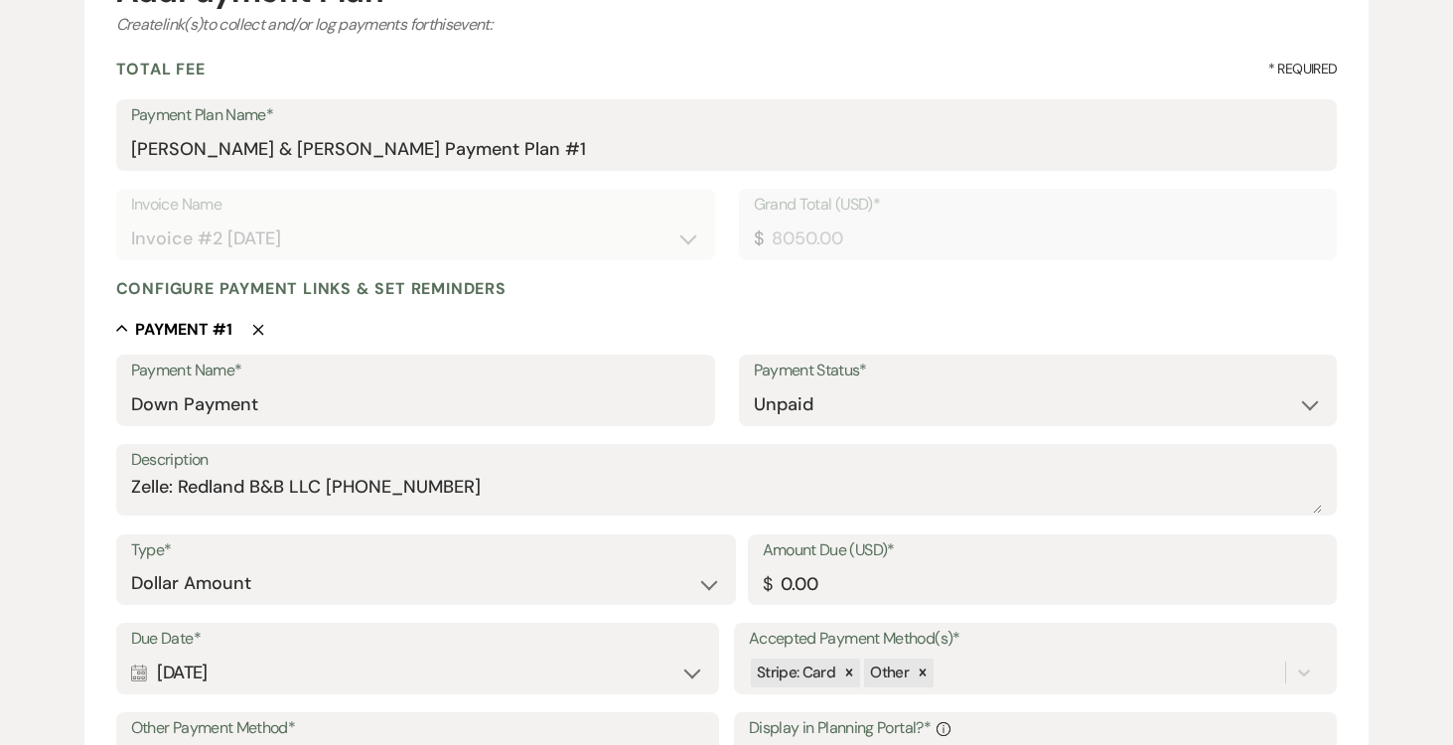
click at [954, 578] on input "0.00" at bounding box center [1043, 583] width 560 height 39
click at [849, 583] on input "0.00" at bounding box center [1043, 584] width 558 height 39
type input "0"
type input "2500.00"
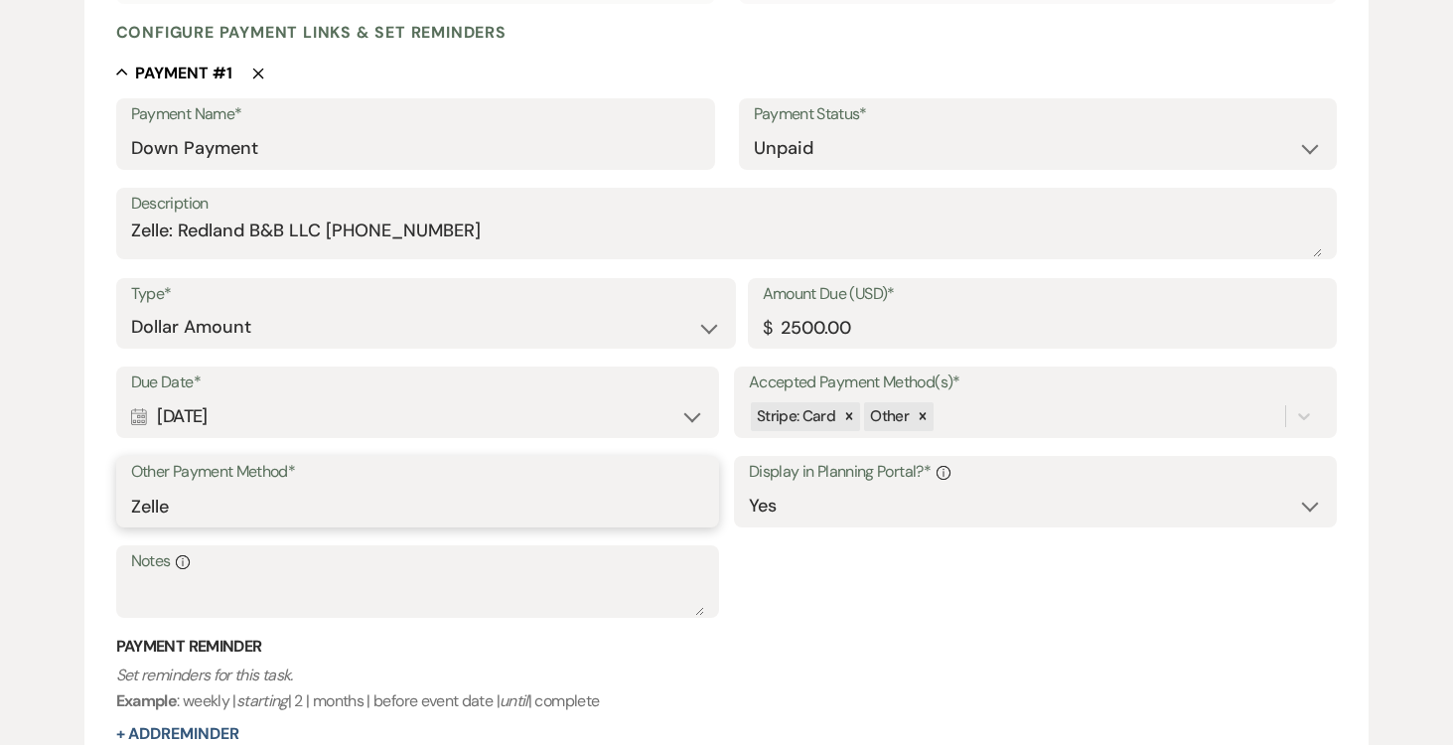
click at [301, 500] on input "Zelle" at bounding box center [417, 506] width 573 height 39
type input "Z"
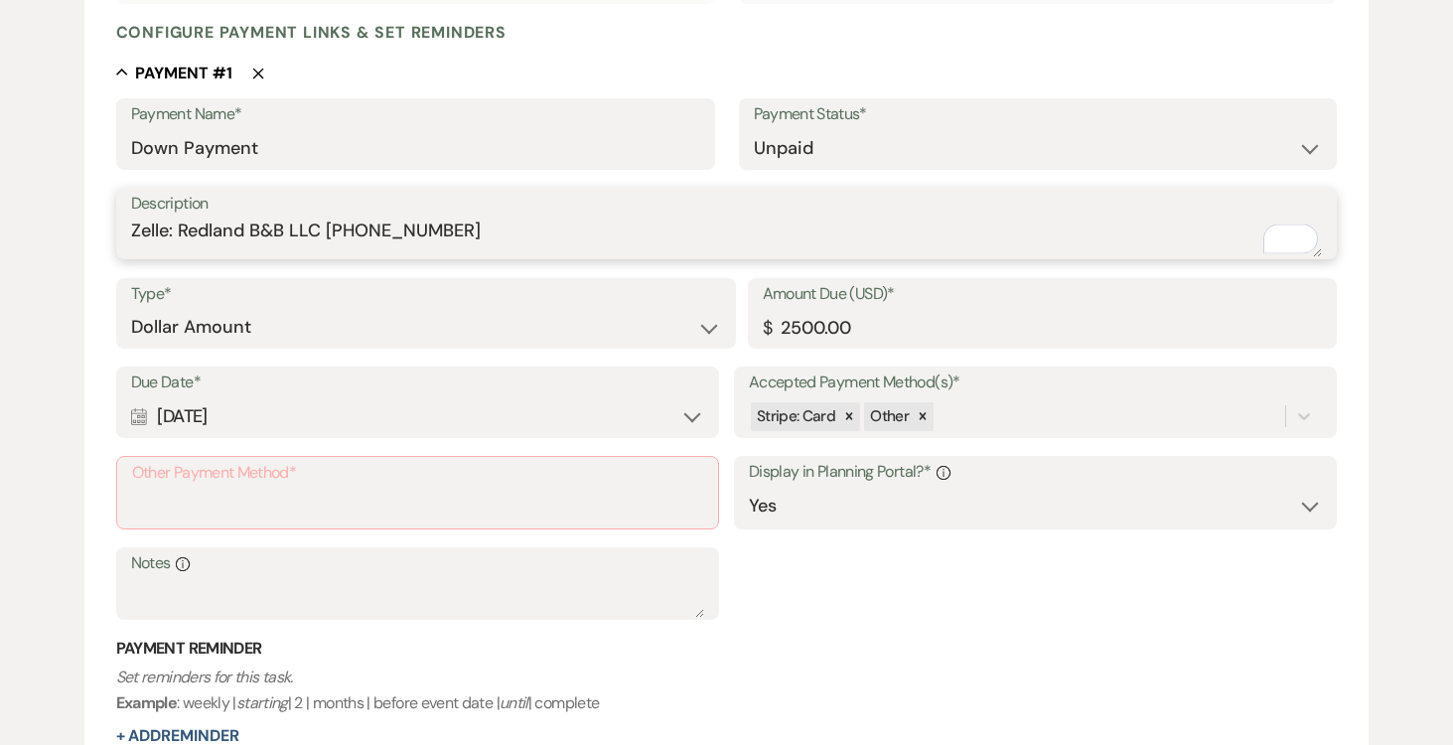
drag, startPoint x: 133, startPoint y: 225, endPoint x: 462, endPoint y: 230, distance: 328.8
click at [490, 226] on textarea "Zelle: Redland B&B LLC (305)458-0415" at bounding box center [727, 238] width 1192 height 40
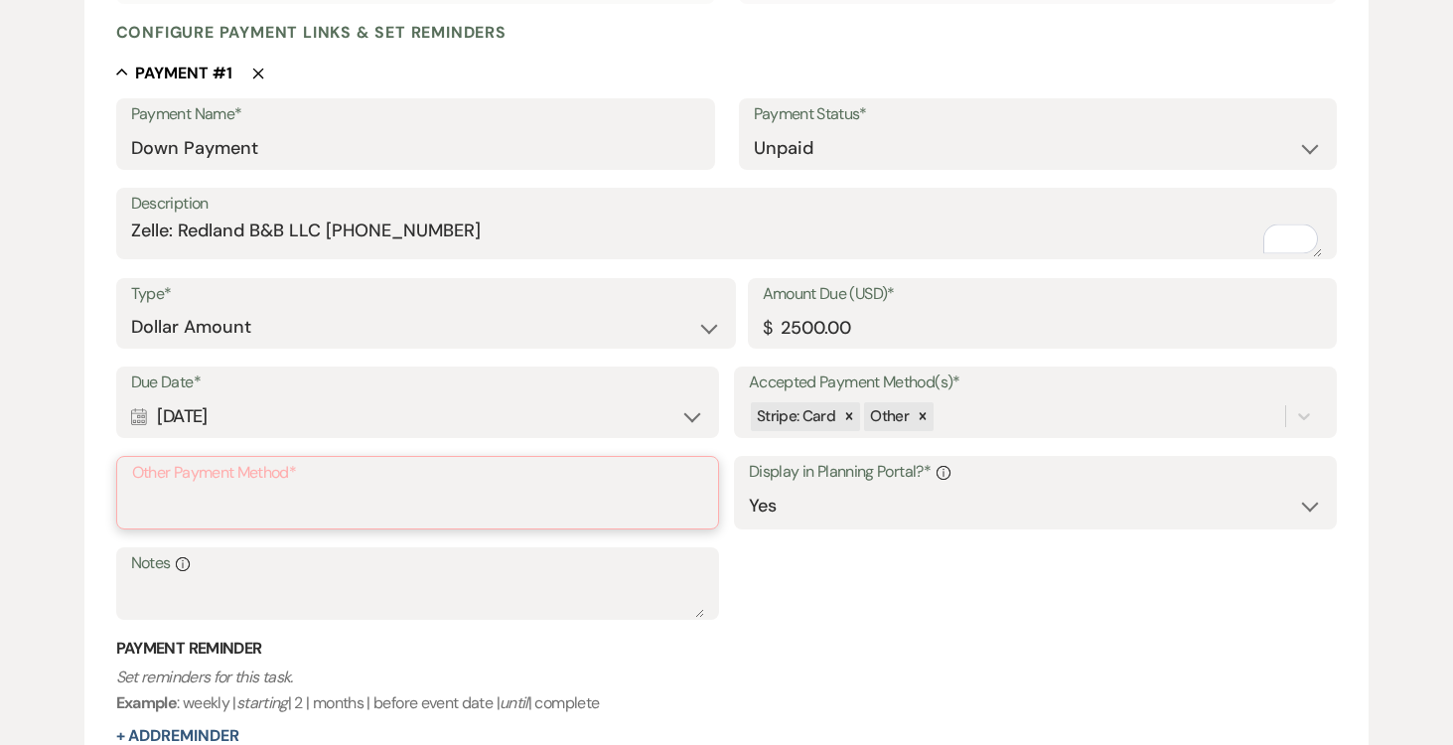
click at [222, 496] on input "Other Payment Method*" at bounding box center [417, 507] width 571 height 39
paste input "Zelle: Redland B&B LLC (305)458-0415"
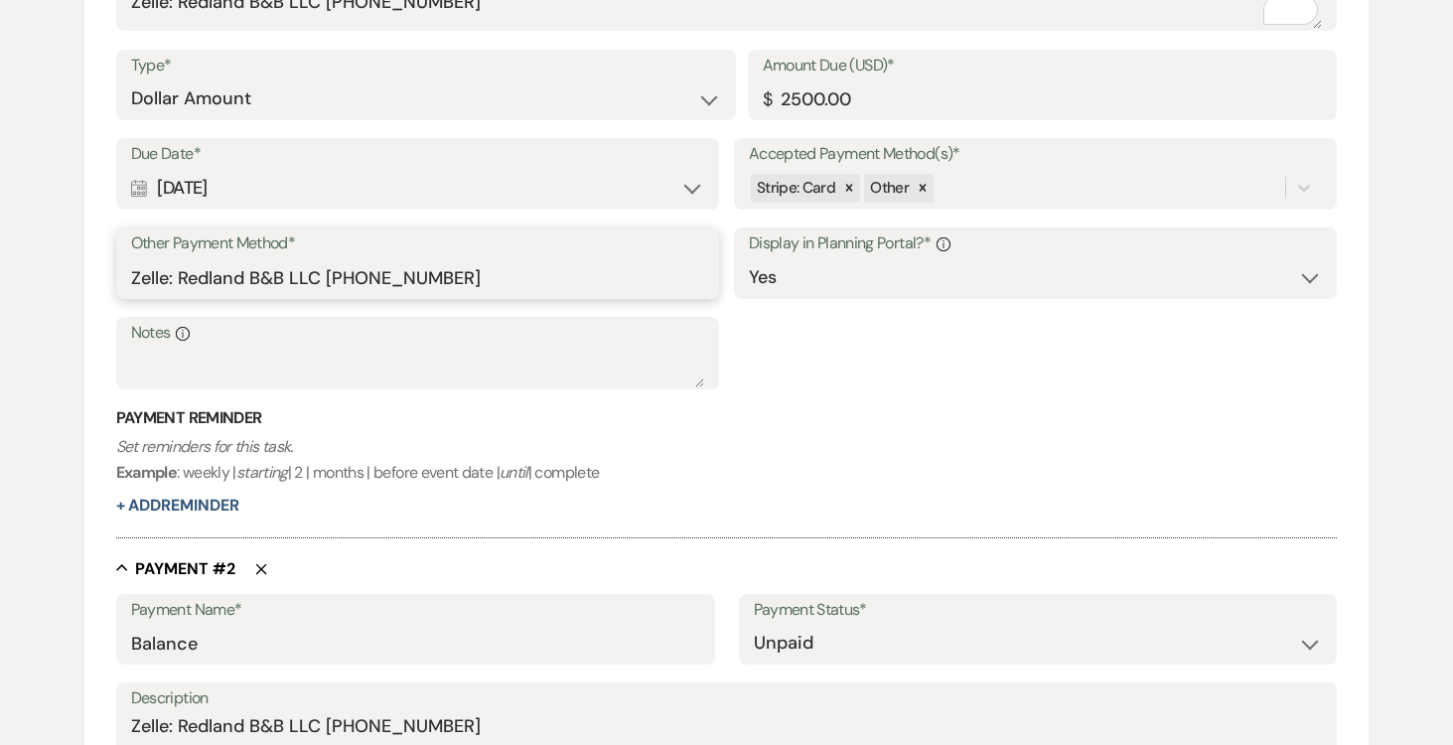
scroll to position [735, 0]
type input "Zelle: Redland B&B LLC (305)458-0415"
click at [193, 497] on button "+ Add Reminder" at bounding box center [177, 505] width 123 height 16
select select "client"
select select "days"
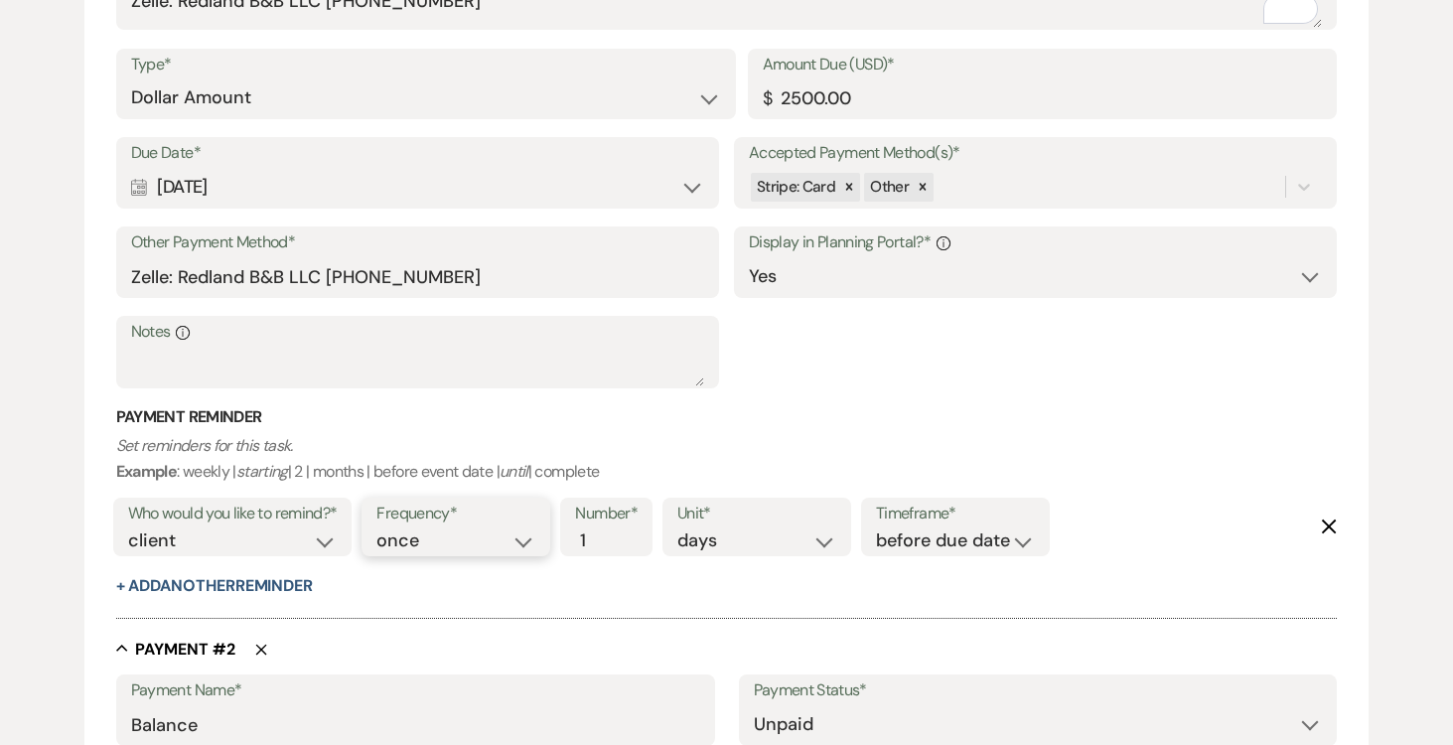
click at [525, 539] on select "once daily weekly monthly" at bounding box center [455, 540] width 159 height 27
select select "daily"
click at [380, 527] on select "once daily weekly monthly" at bounding box center [455, 540] width 159 height 27
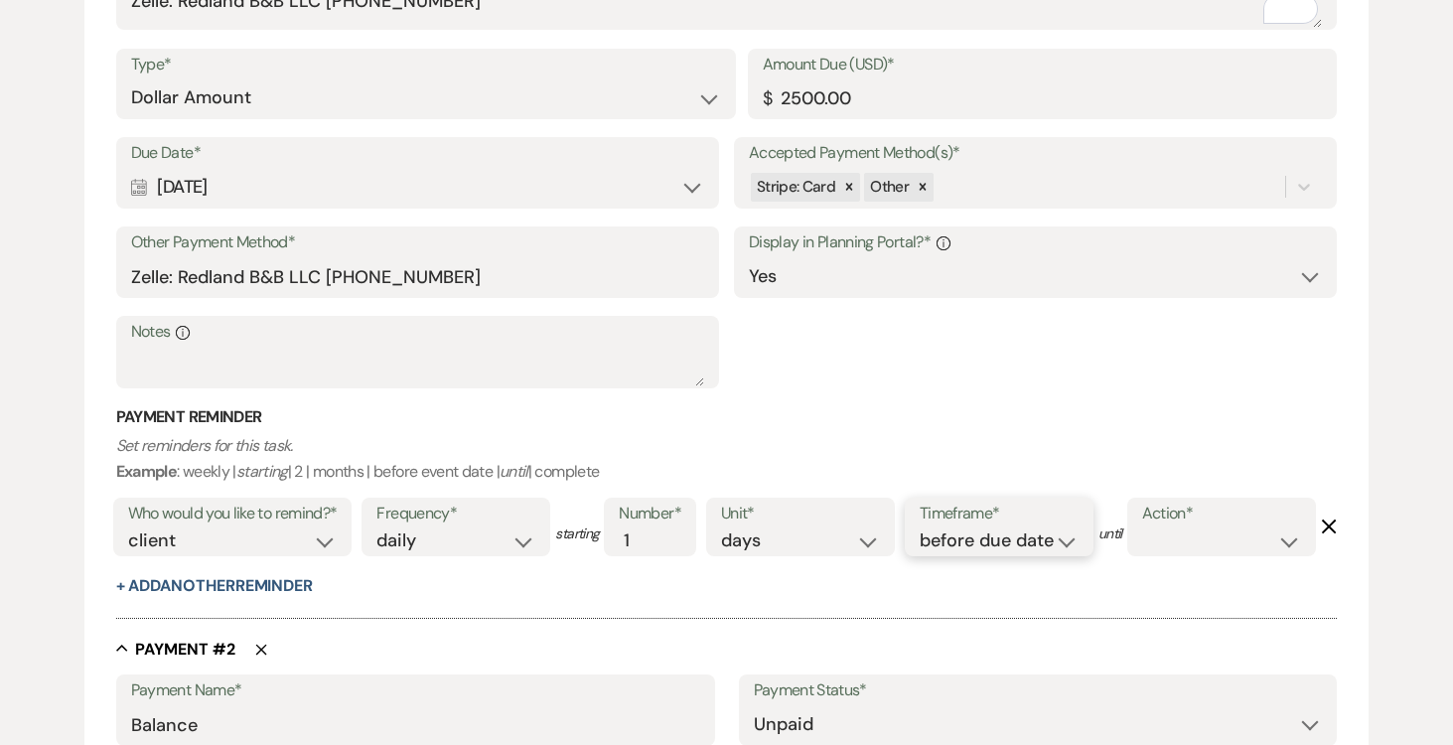
click at [1079, 537] on select "before due date after due date on due date on custom date" at bounding box center [999, 540] width 159 height 27
select select "afterDueDate"
click at [924, 527] on select "before due date after due date on due date on custom date" at bounding box center [999, 540] width 159 height 27
click at [1142, 554] on select "complete due date custom date" at bounding box center [1221, 540] width 159 height 27
select select "complete"
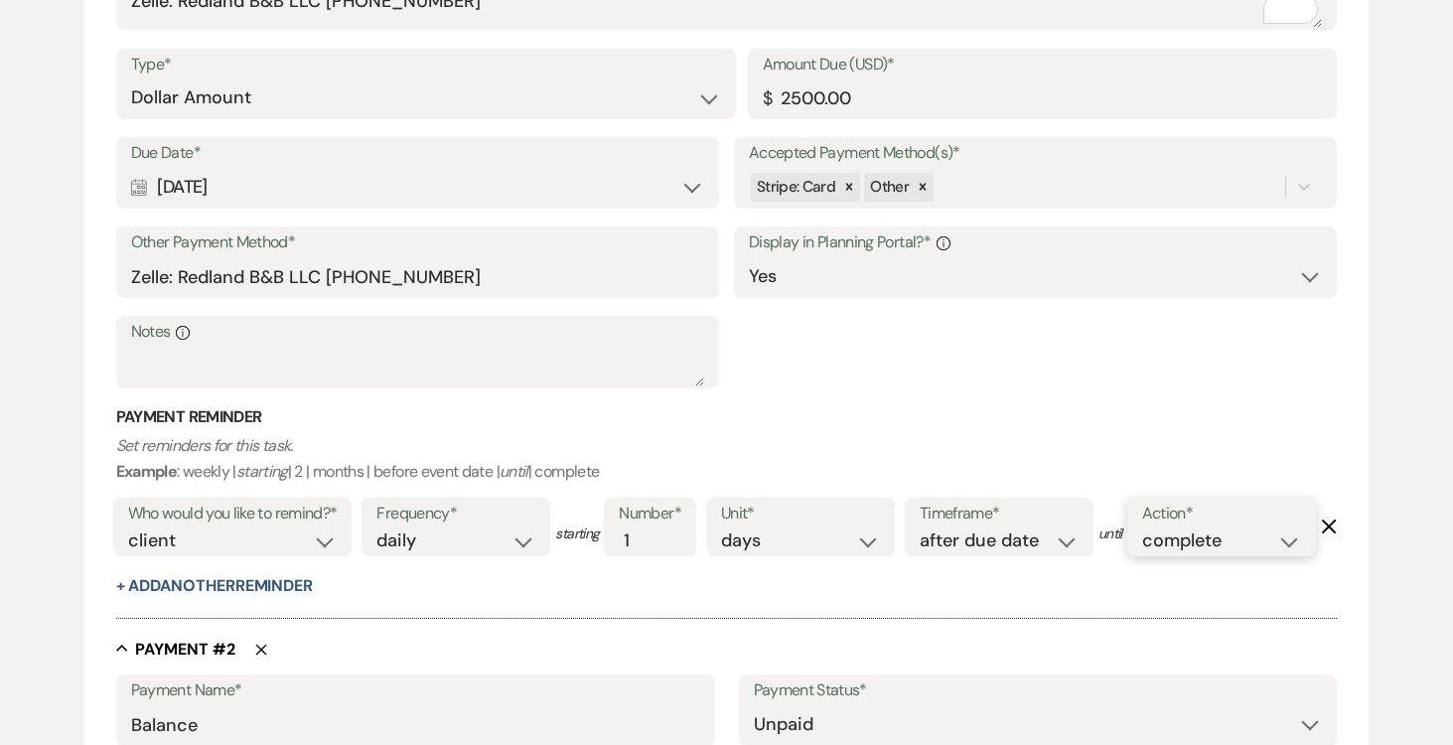
click at [1142, 554] on select "complete due date custom date" at bounding box center [1221, 540] width 159 height 27
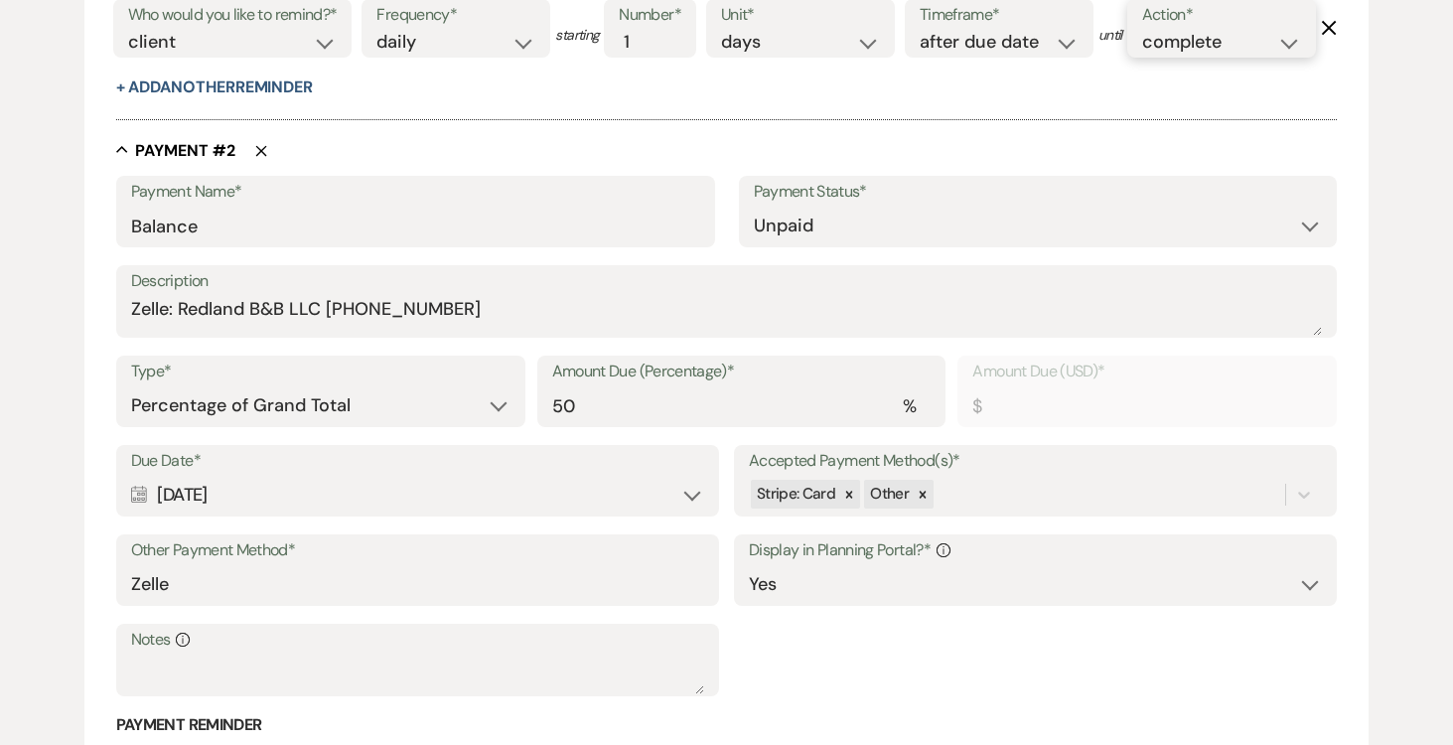
scroll to position [1255, 0]
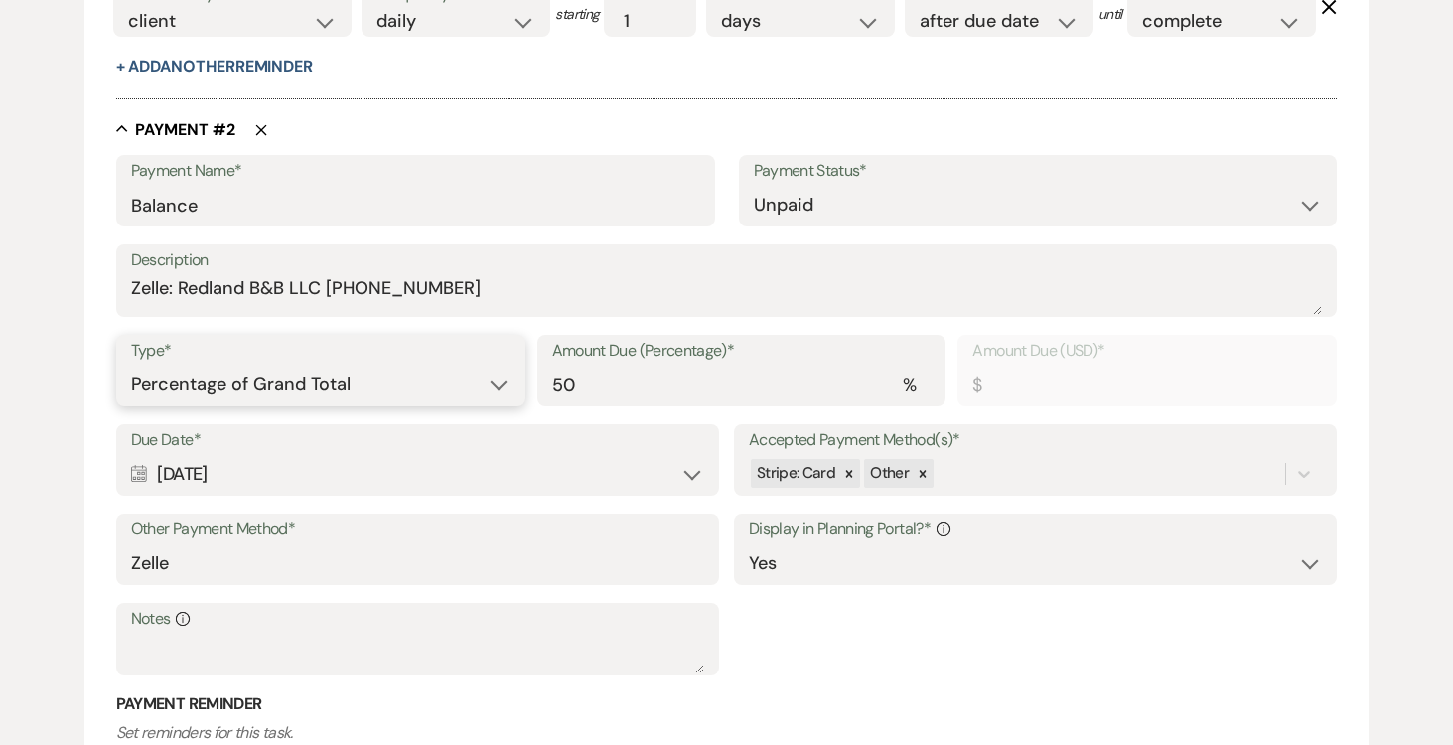
click at [491, 404] on select "Dollar Amount Percentage of Grand Total" at bounding box center [320, 385] width 379 height 39
select select "flat"
click at [131, 404] on select "Dollar Amount Percentage of Grand Total" at bounding box center [320, 385] width 379 height 39
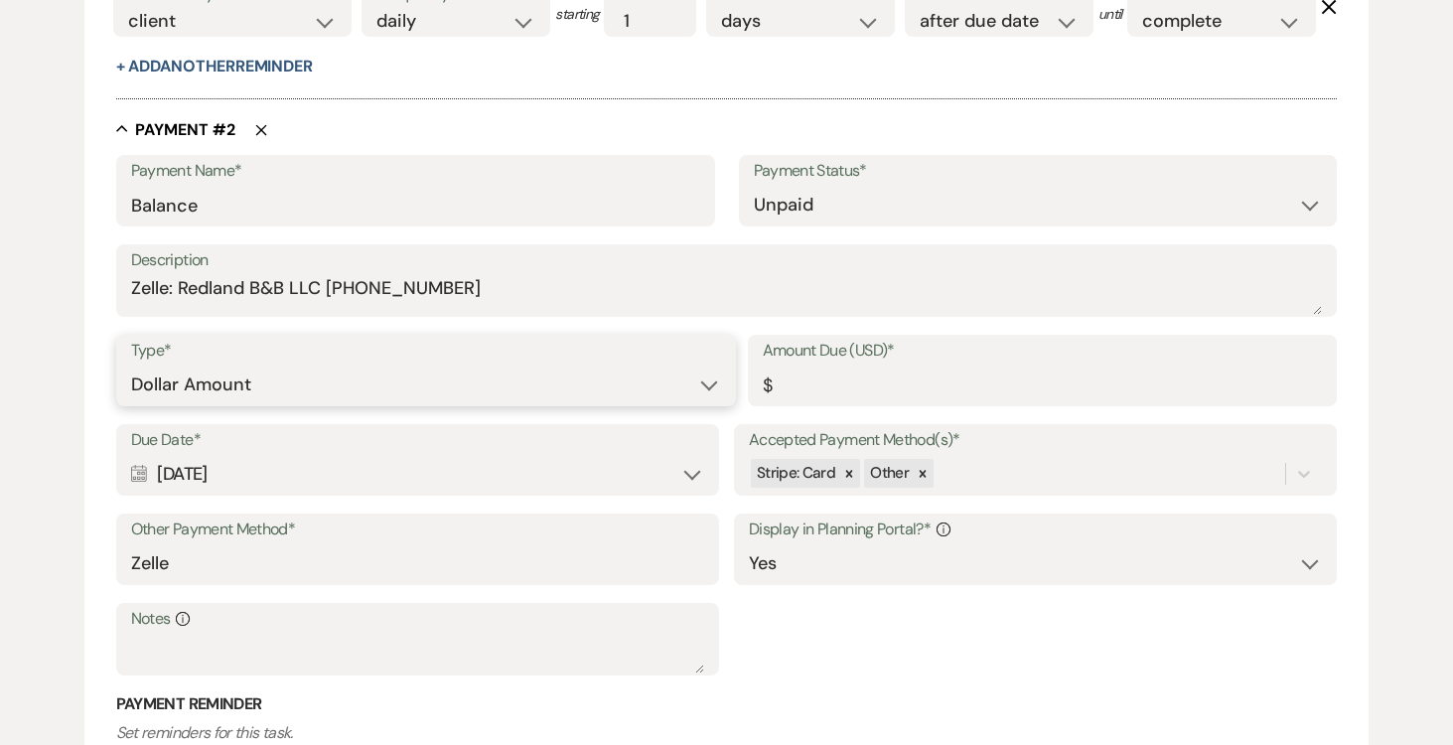
scroll to position [1256, 0]
click at [931, 403] on input "Amount Due (USD)*" at bounding box center [1043, 384] width 560 height 39
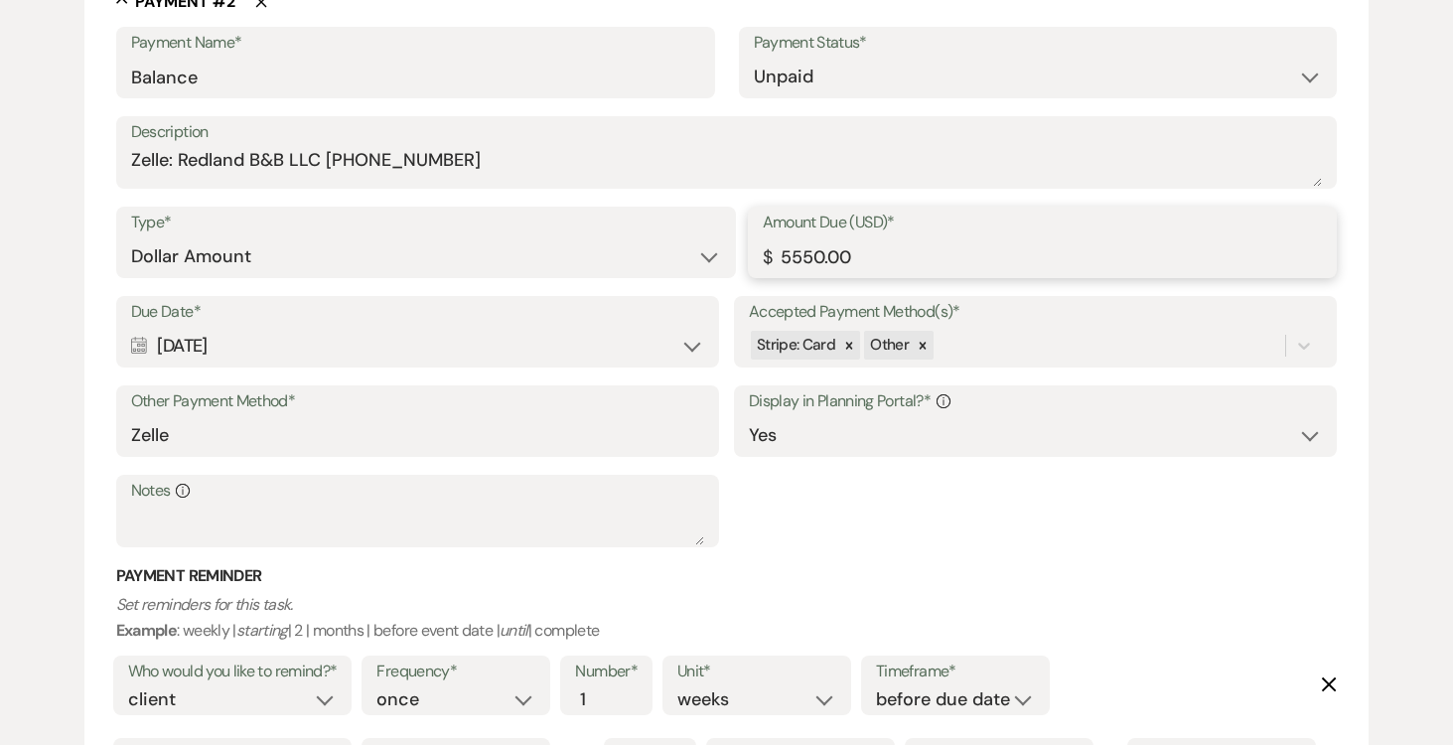
scroll to position [1451, 0]
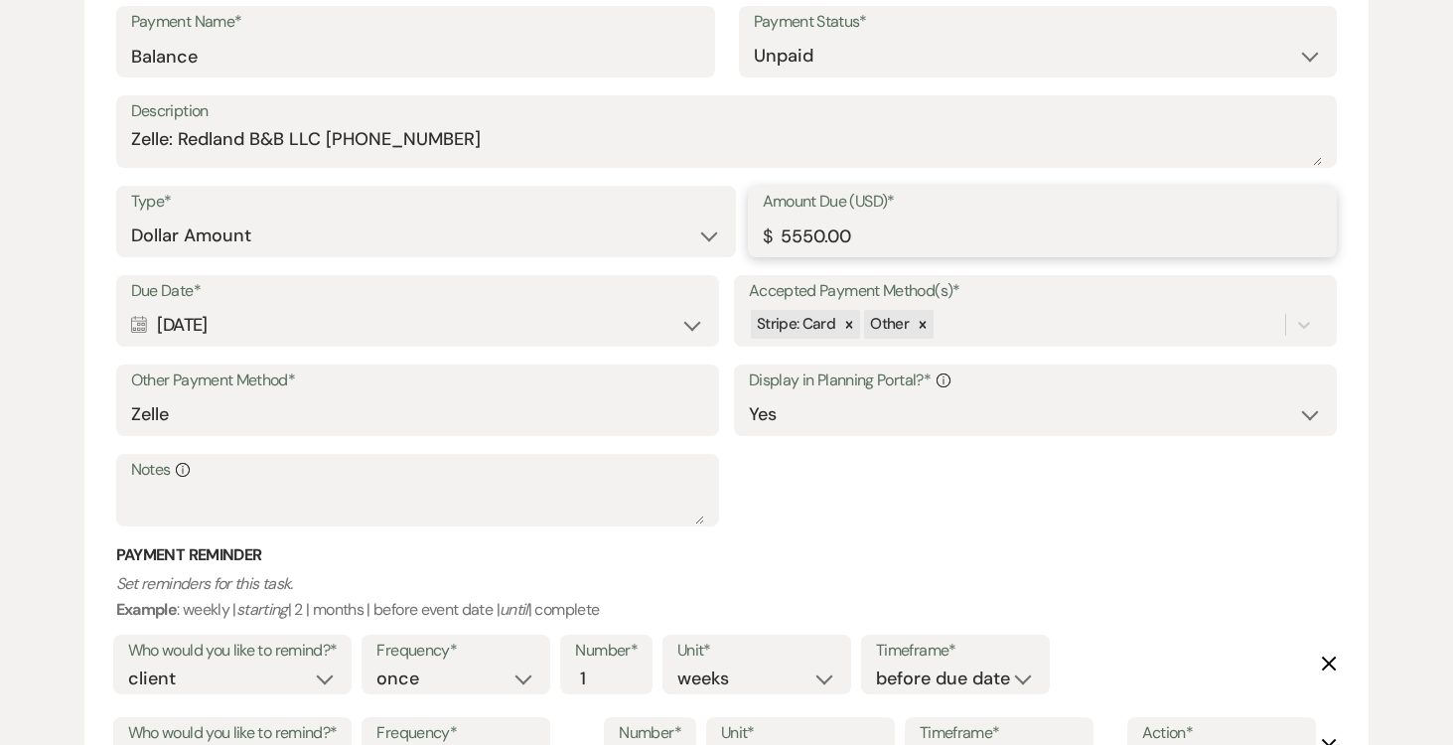
type input "5550.00"
click at [391, 434] on input "Zelle" at bounding box center [417, 414] width 573 height 39
type input "Z"
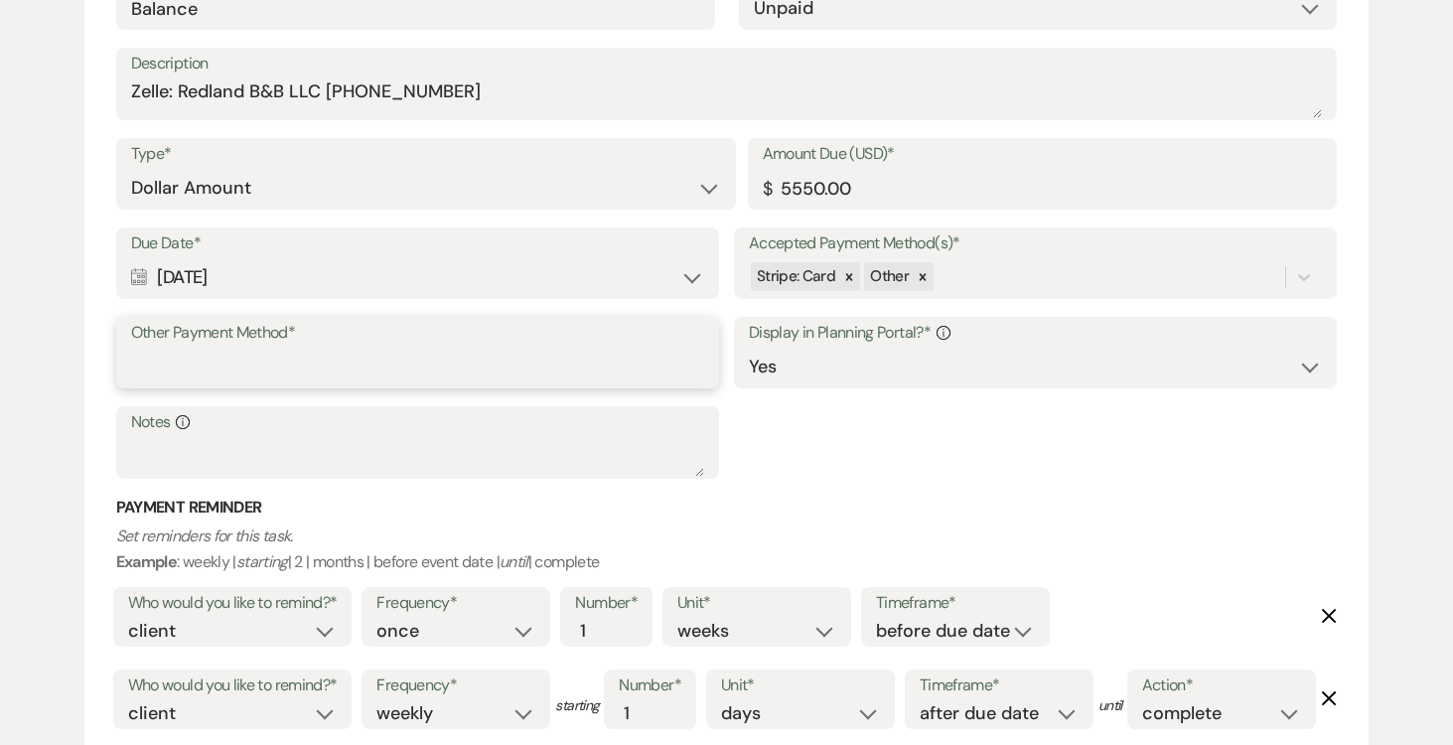
paste input "Zelle: Redland B&B LLC (305)458-0415"
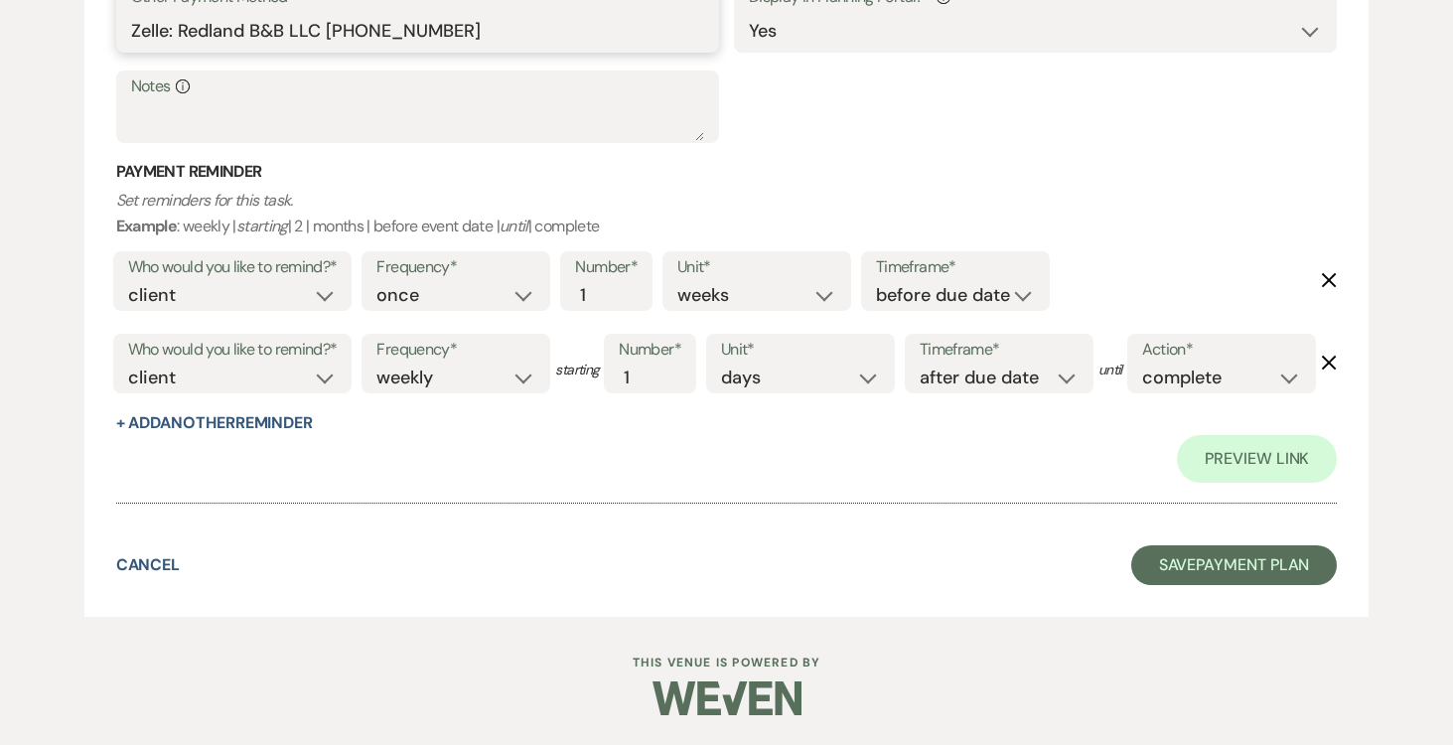
scroll to position [1998, 0]
type input "Zelle: Redland B&B LLC (305)458-0415"
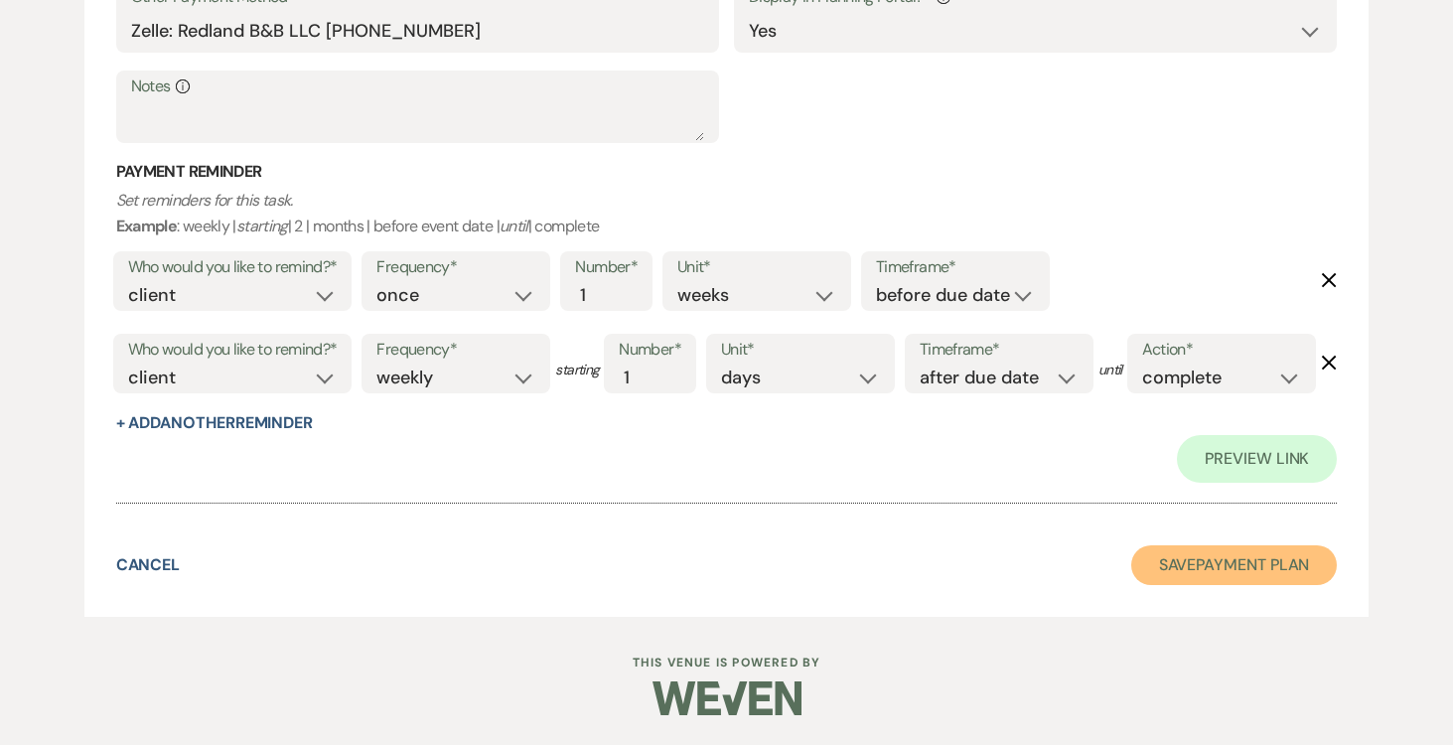
click at [1213, 558] on button "Save Payment Plan" at bounding box center [1234, 565] width 207 height 40
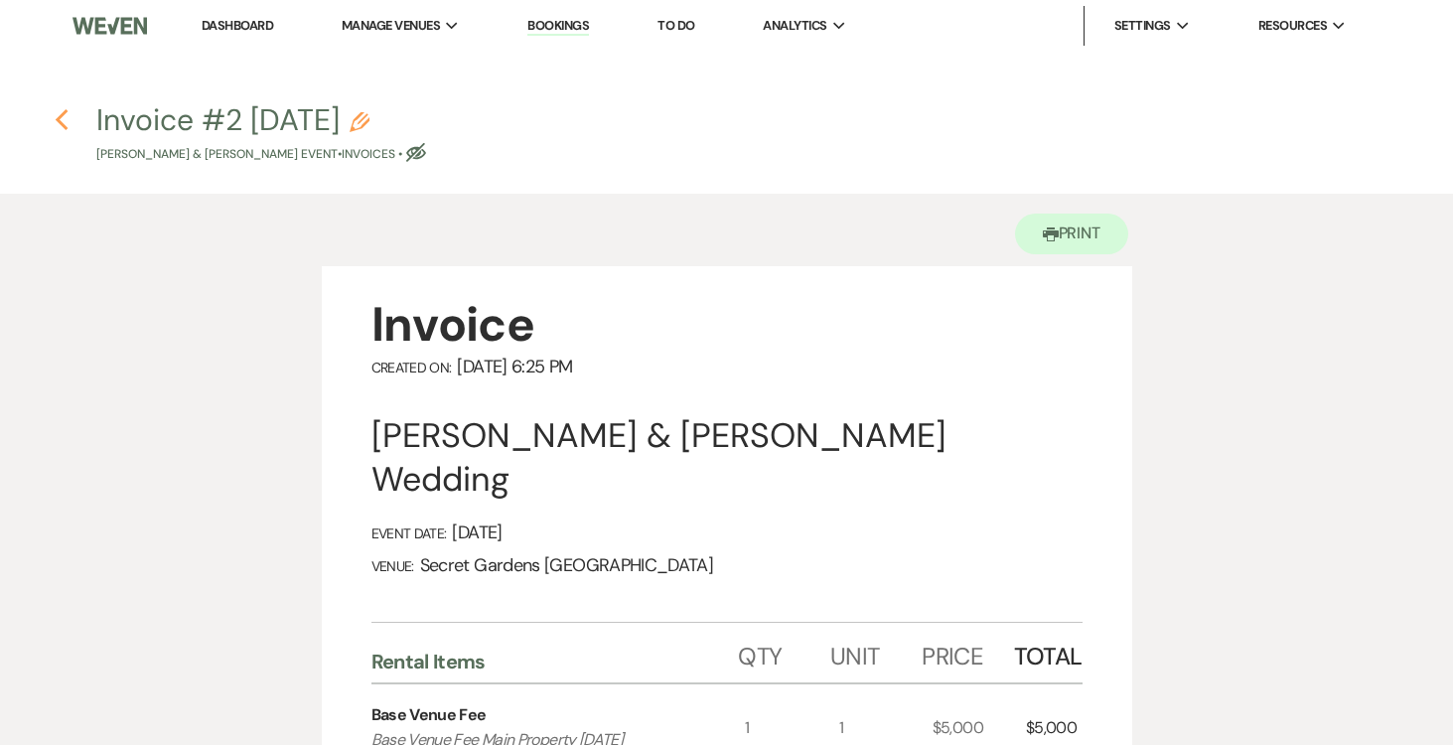
click at [58, 114] on icon "Previous" at bounding box center [62, 120] width 15 height 24
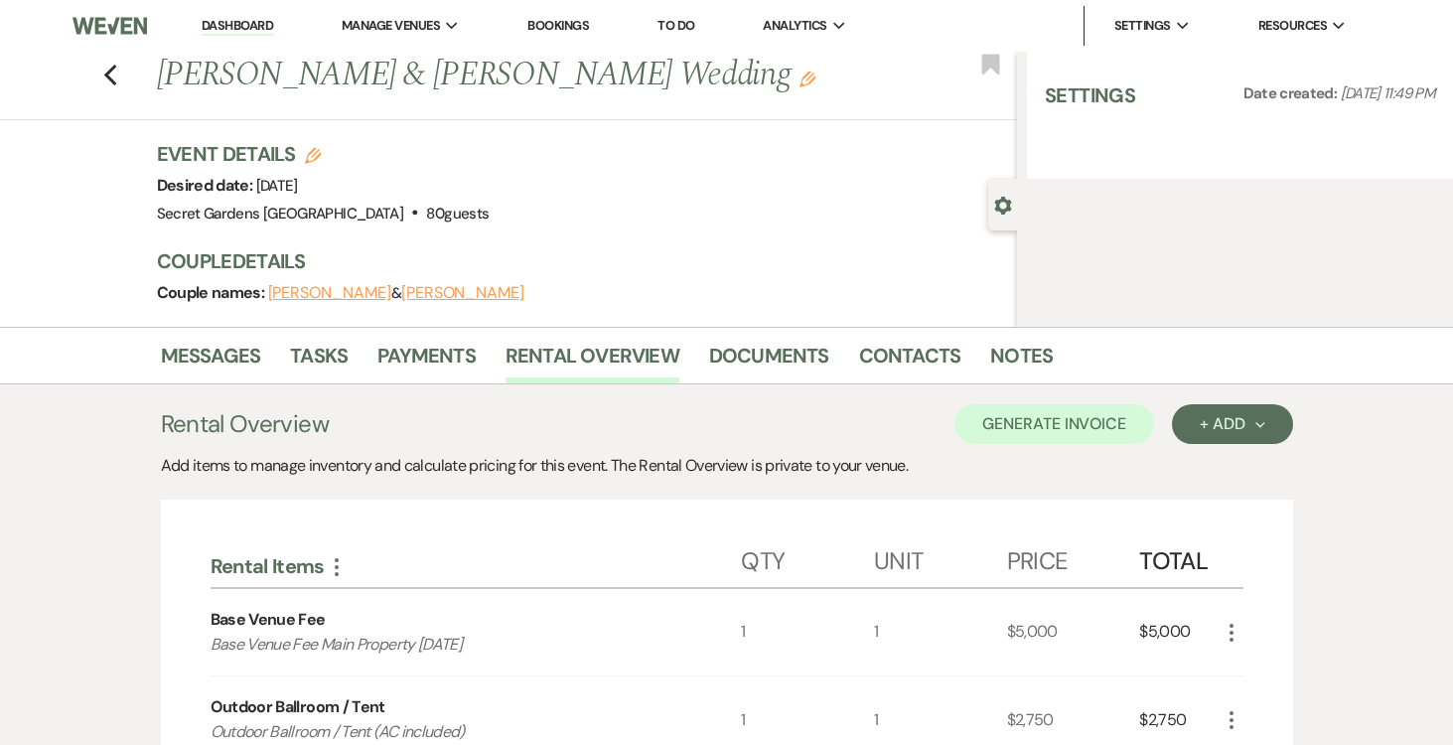
select select "6"
select select "2"
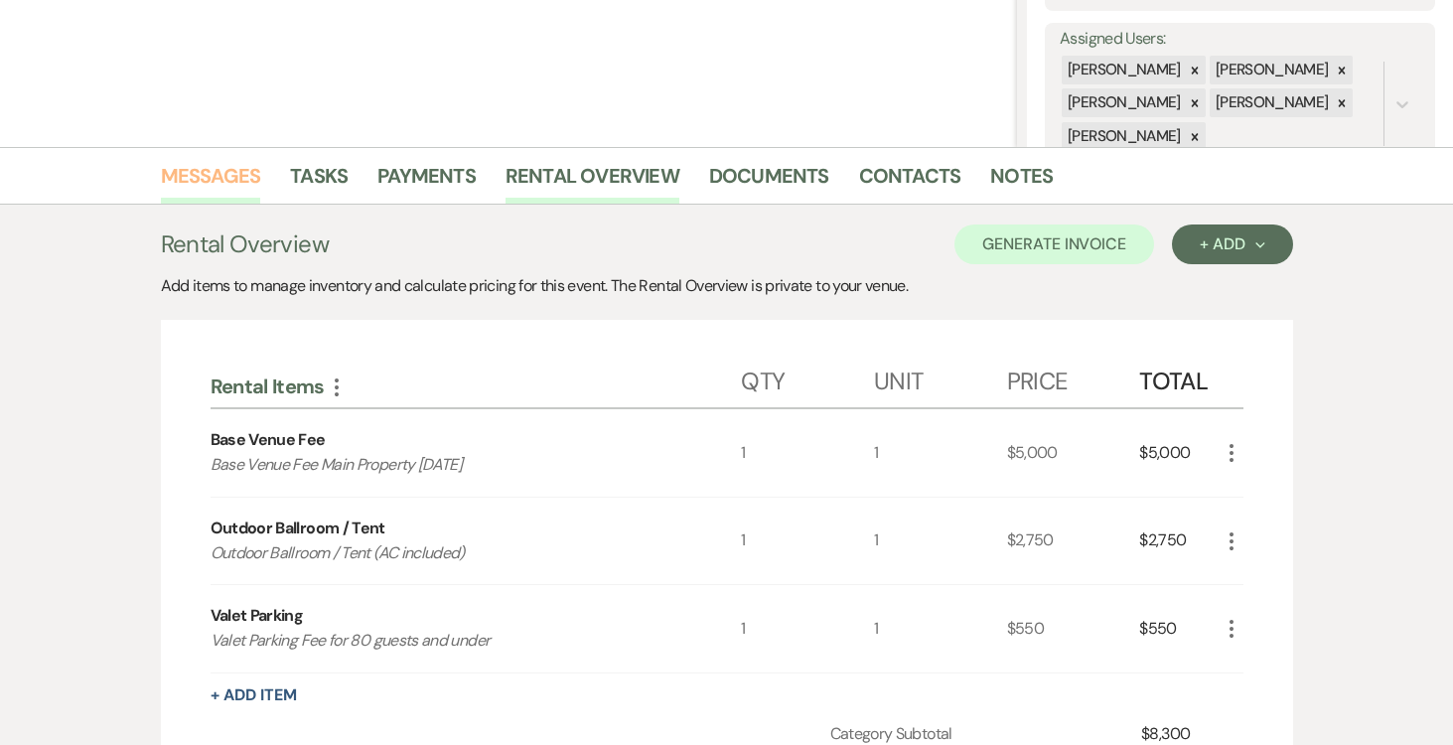
scroll to position [339, 0]
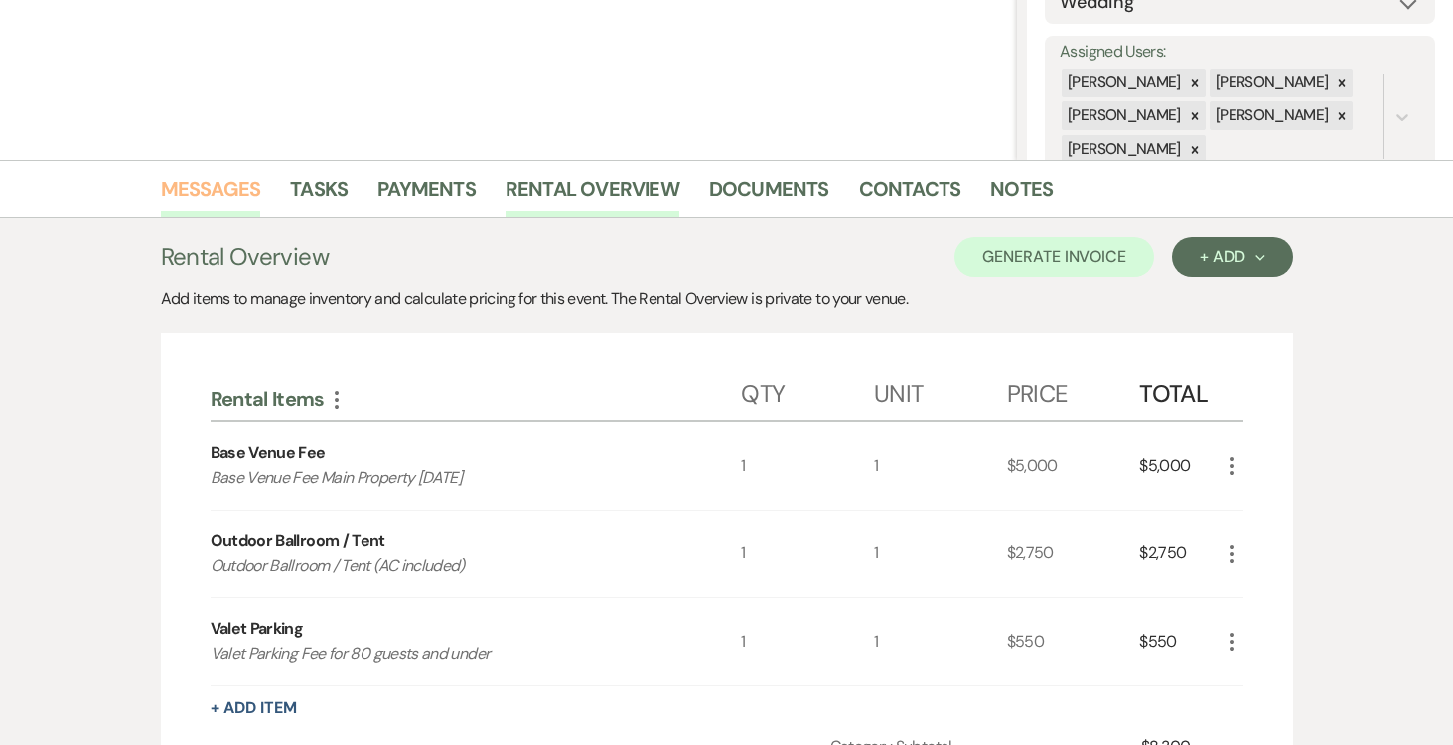
click at [217, 182] on link "Messages" at bounding box center [211, 195] width 100 height 44
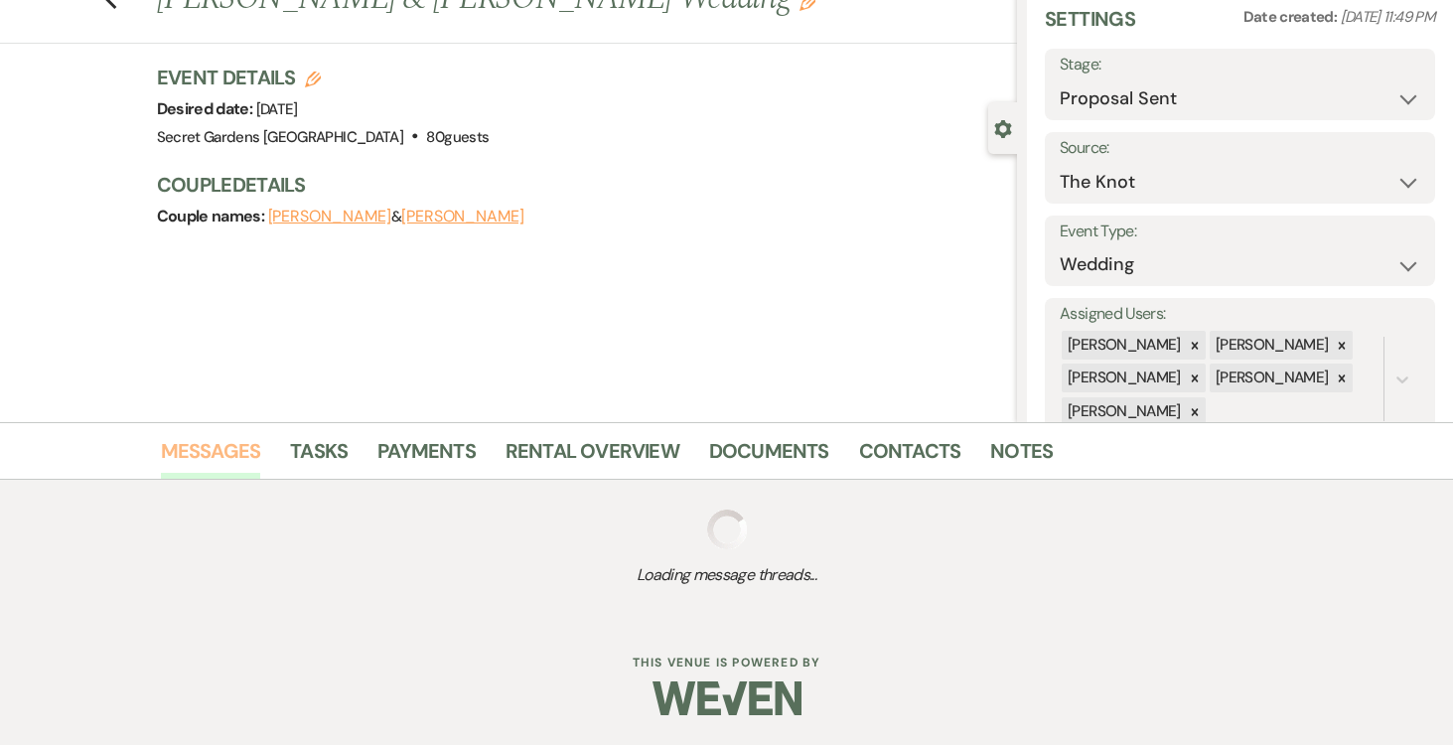
scroll to position [223, 0]
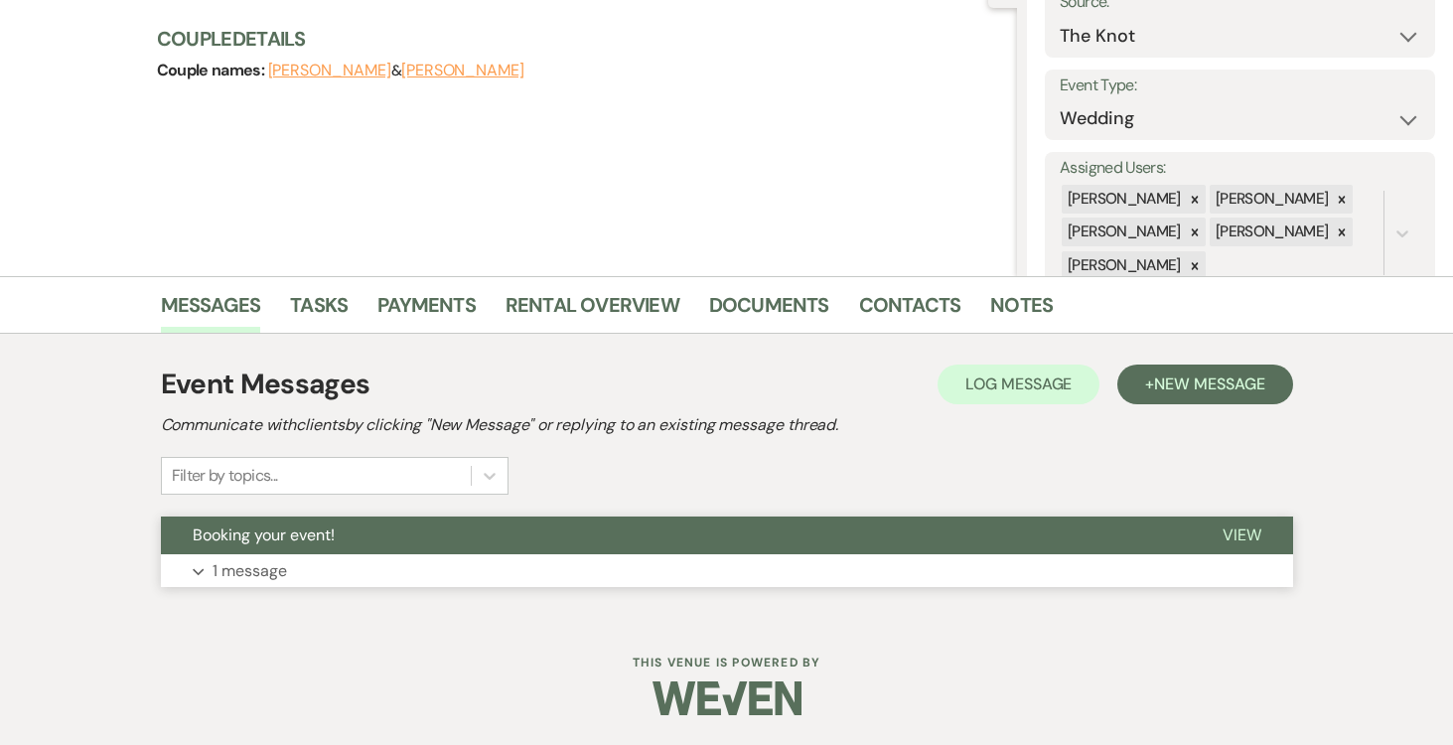
click at [1246, 532] on span "View" at bounding box center [1242, 534] width 39 height 21
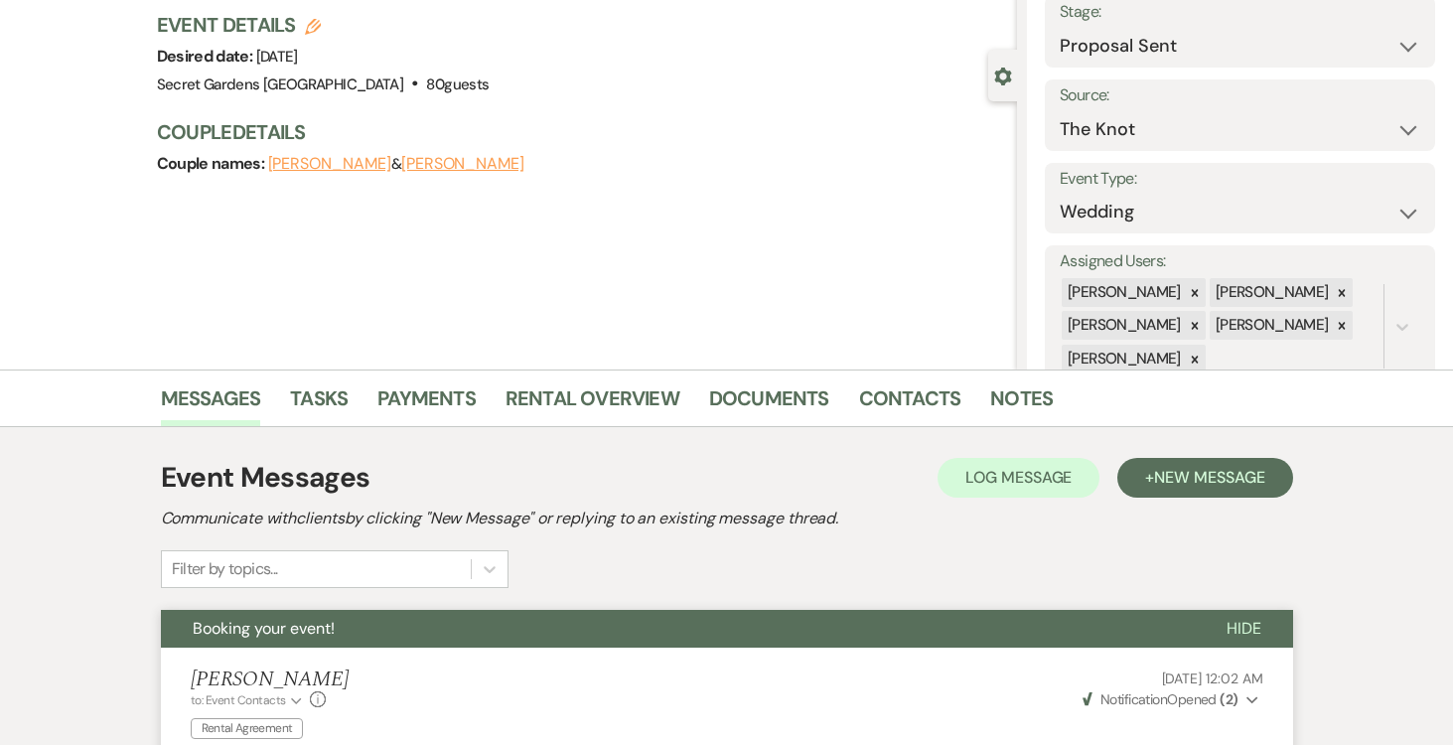
scroll to position [105, 0]
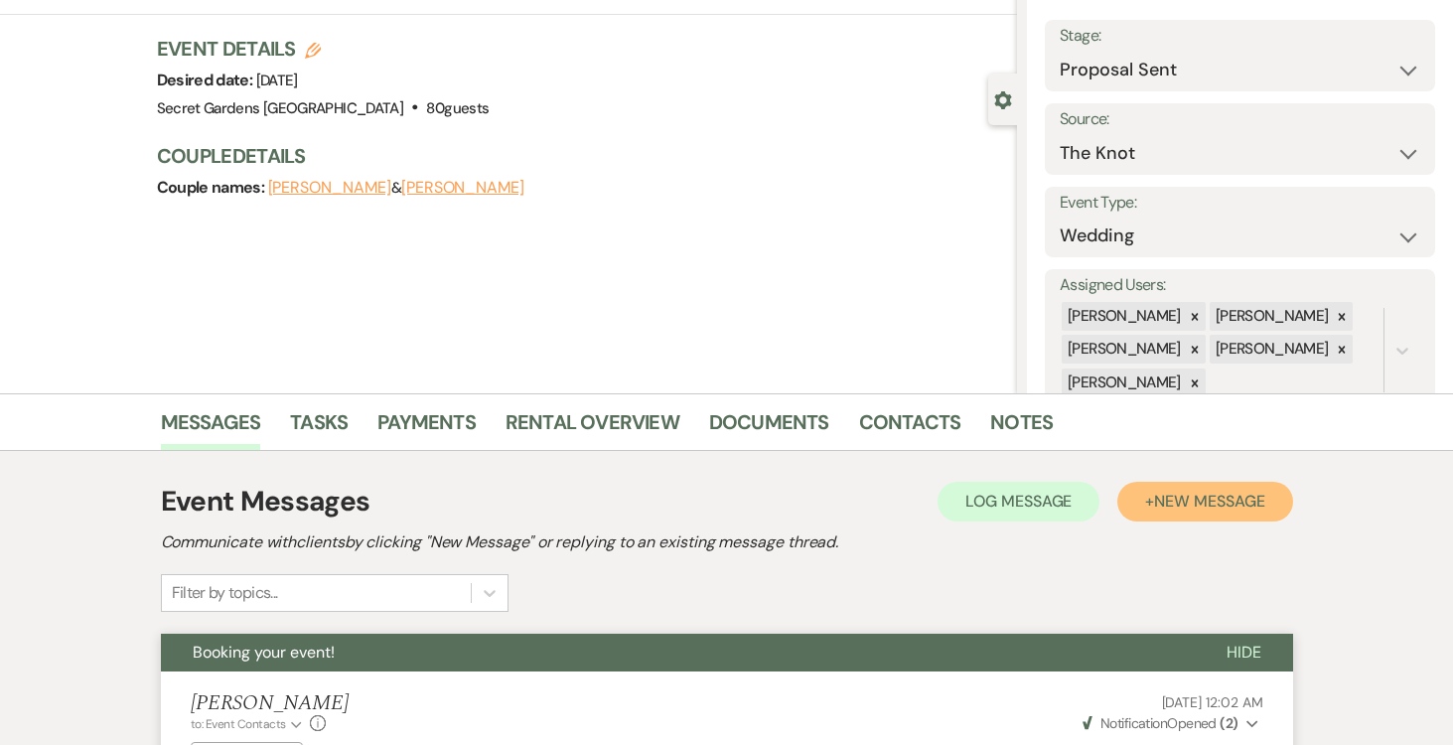
click at [1209, 489] on button "+ New Message" at bounding box center [1205, 502] width 175 height 40
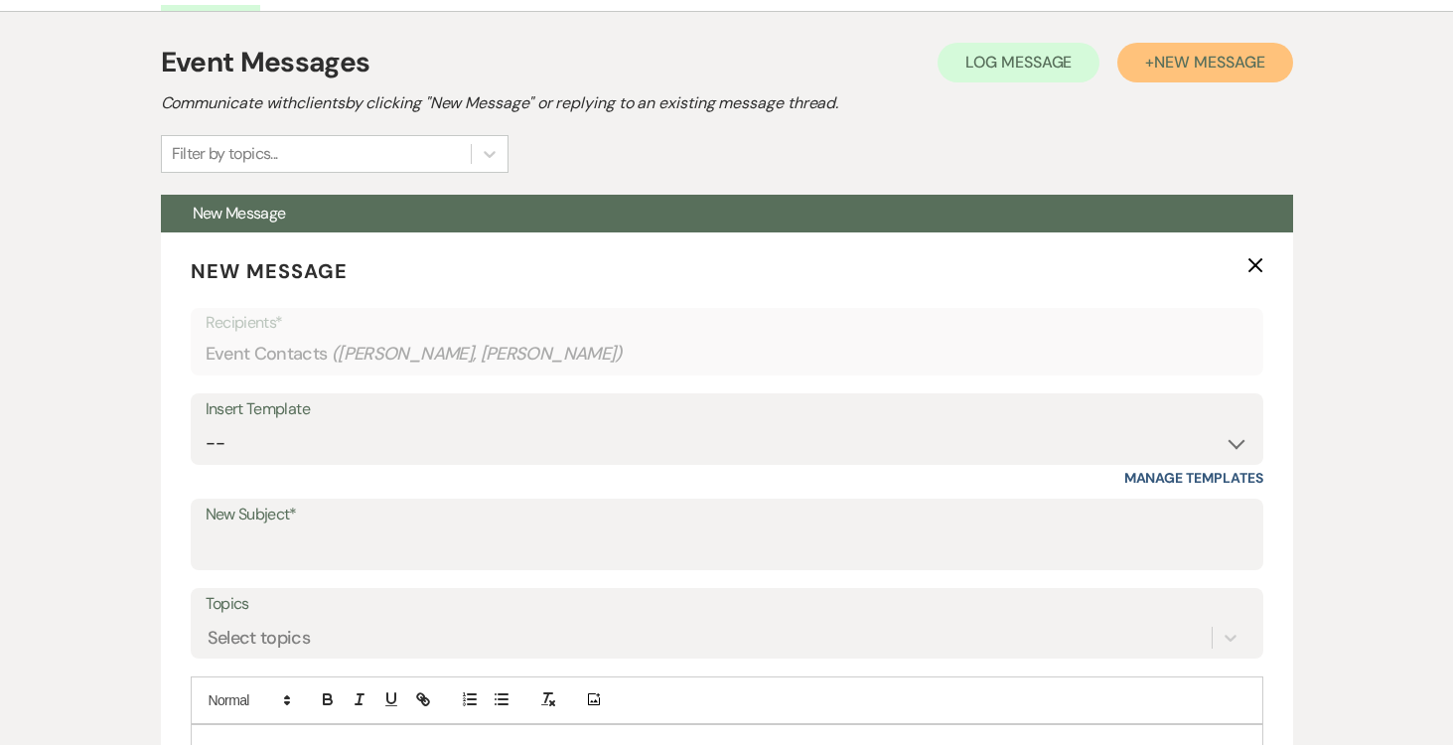
scroll to position [569, 0]
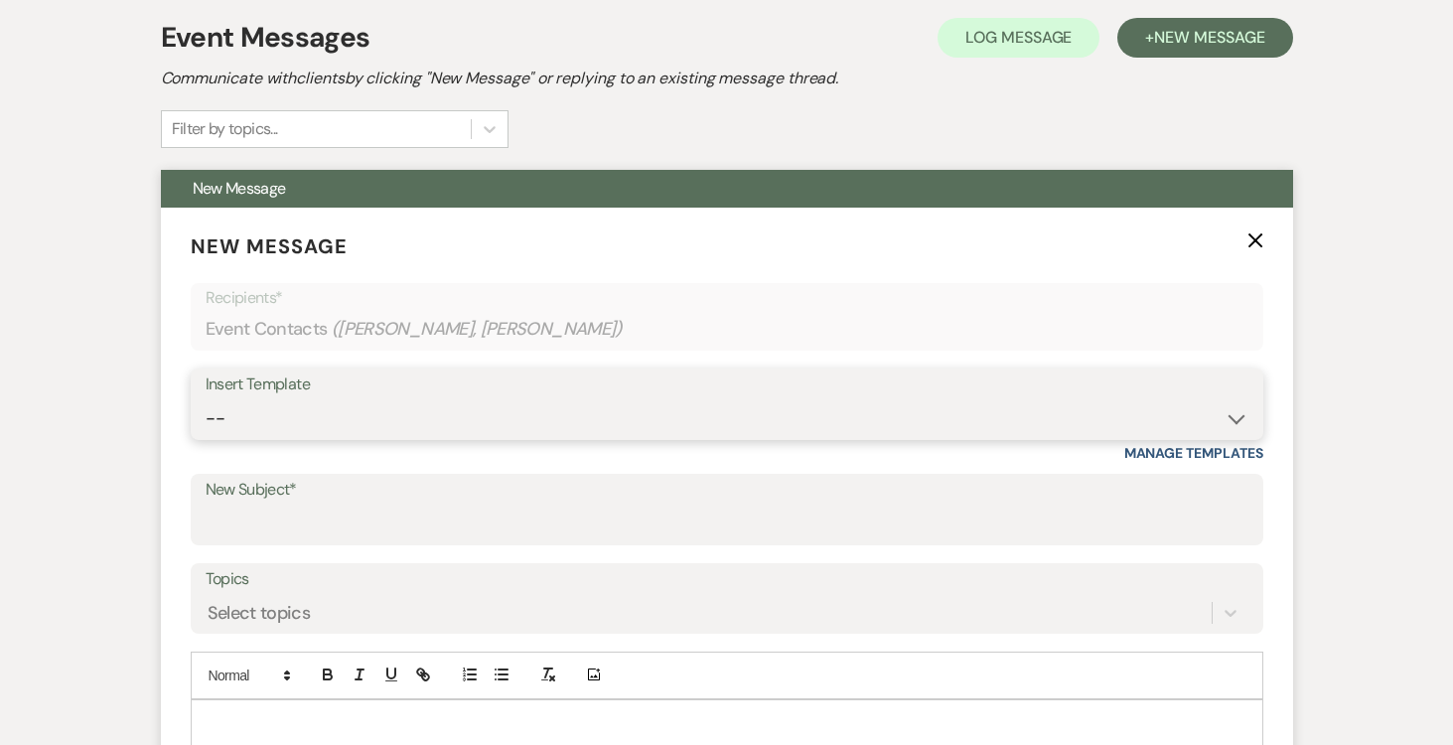
click at [1235, 422] on select "-- Weven Planning Portal Introduction (Booked Events) Tour Request Response Fol…" at bounding box center [727, 418] width 1043 height 39
select select "978"
click at [206, 399] on select "-- Weven Planning Portal Introduction (Booked Events) Tour Request Response Fol…" at bounding box center [727, 418] width 1043 height 39
type input "Booking your event!"
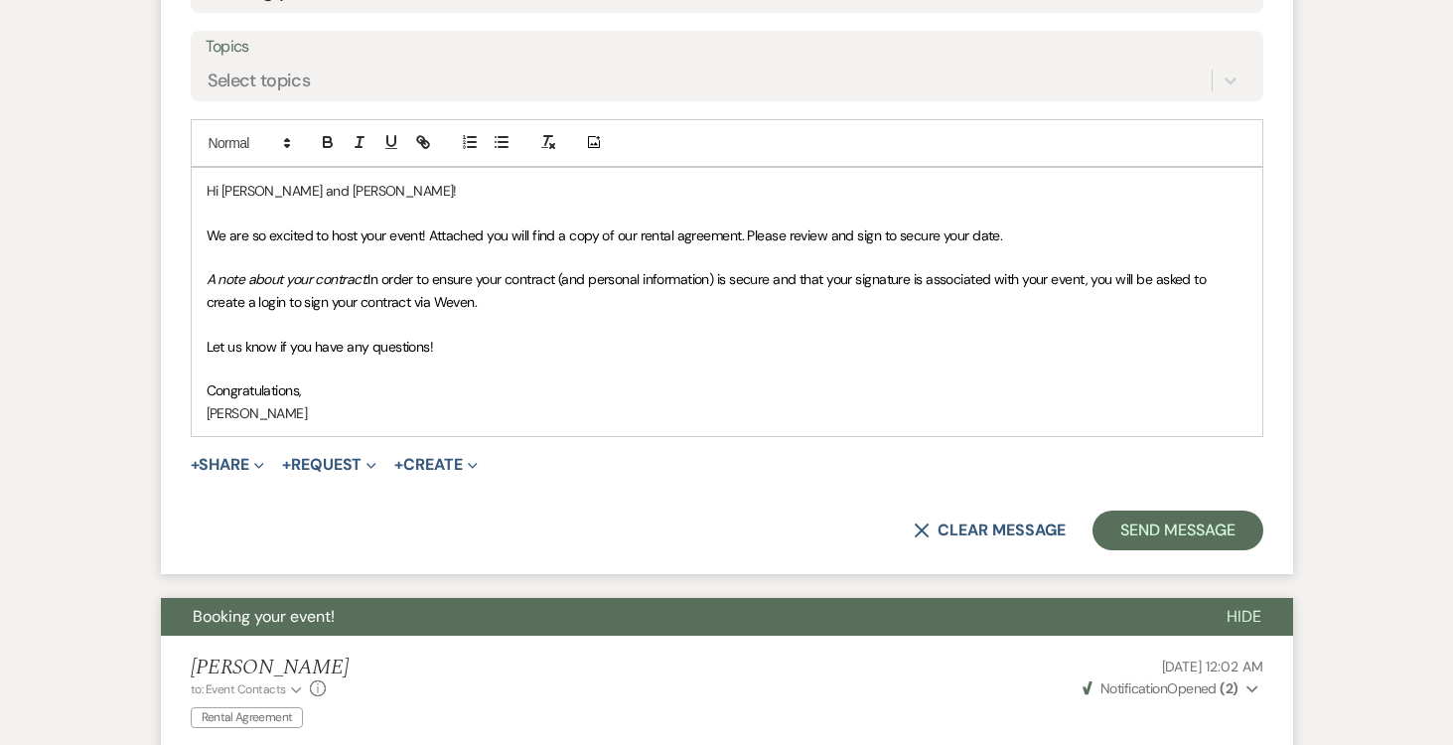
scroll to position [1103, 0]
click at [349, 459] on button "+ Request Expand" at bounding box center [329, 464] width 94 height 16
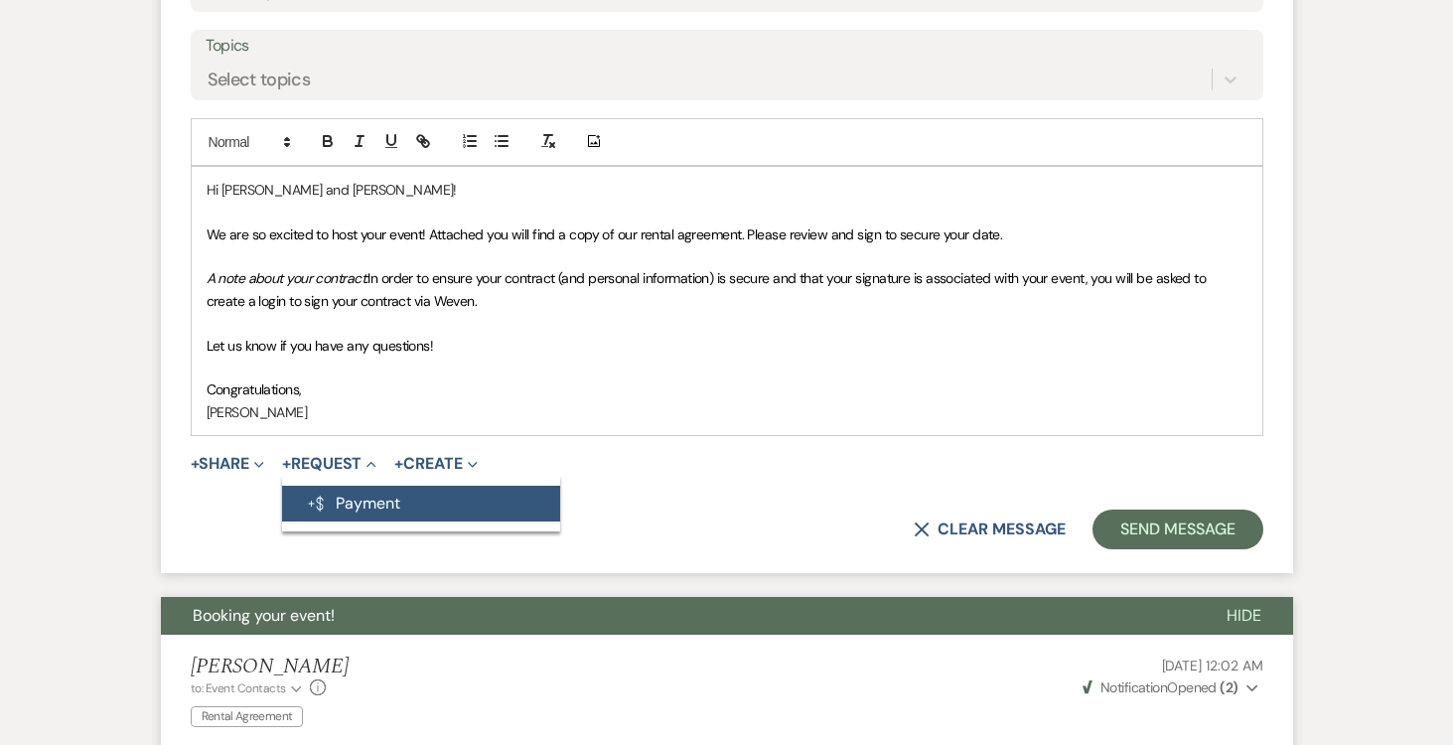
click at [358, 502] on button "Generate Payment Payment" at bounding box center [421, 504] width 278 height 36
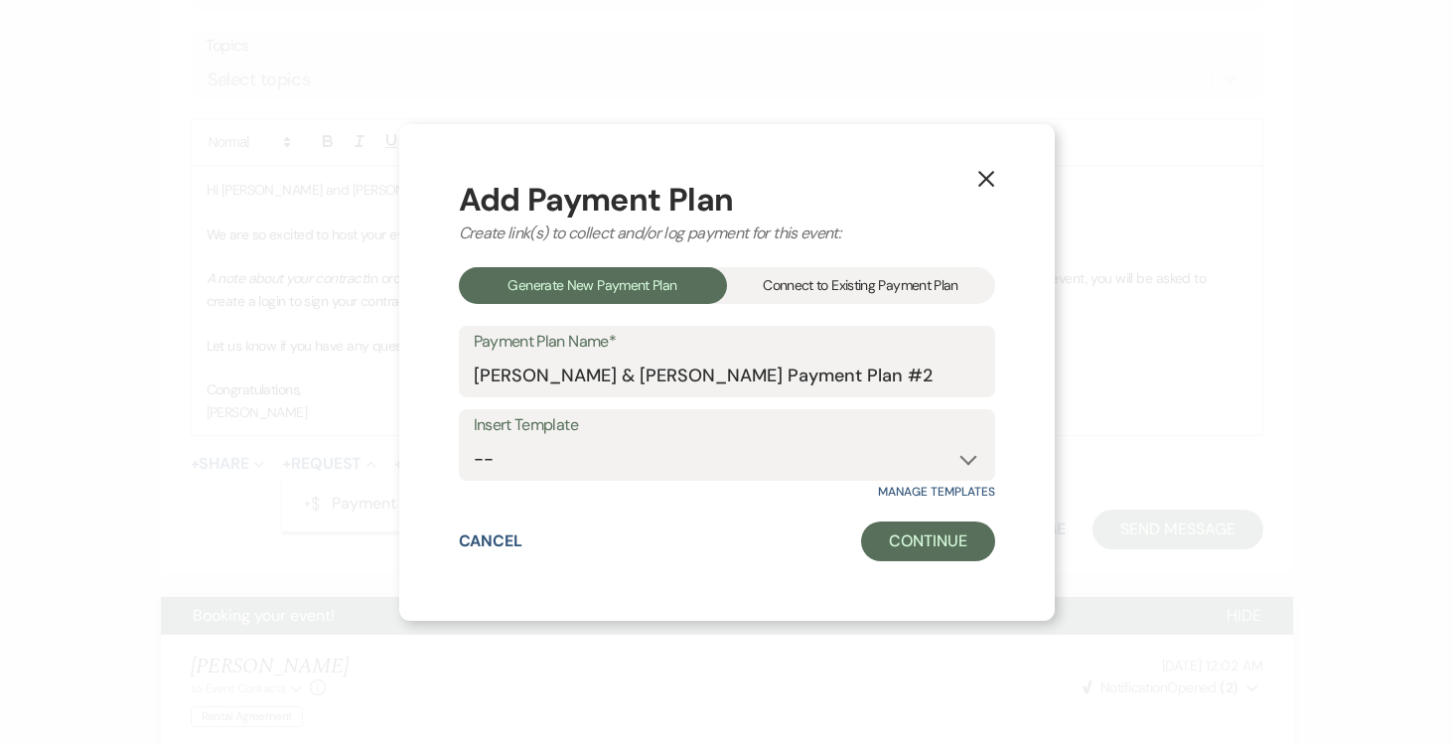
click at [841, 270] on div "Connect to Existing Payment Plan" at bounding box center [861, 285] width 268 height 37
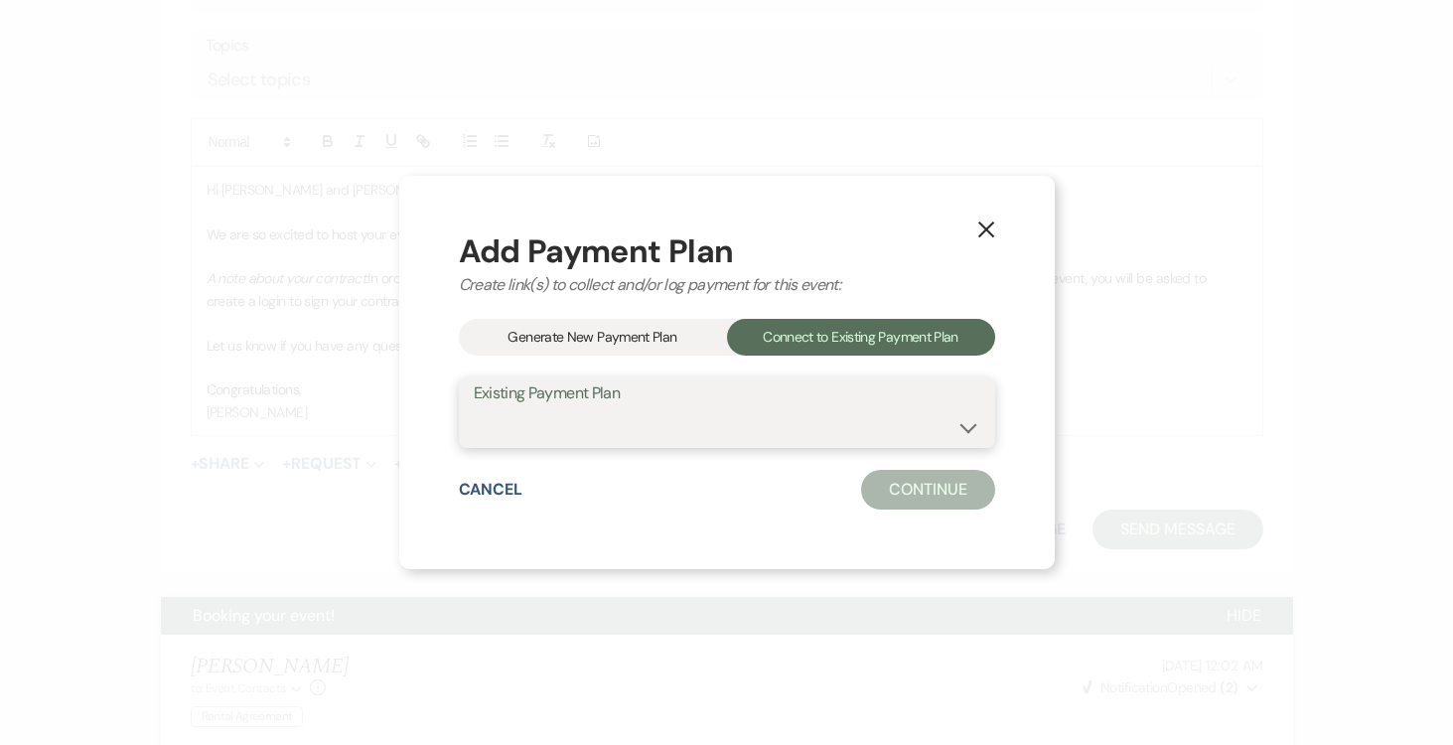
click at [969, 435] on select "[PERSON_NAME] & [PERSON_NAME] Payment Plan #1" at bounding box center [727, 426] width 507 height 39
select select "24672"
click at [474, 407] on select "[PERSON_NAME] & [PERSON_NAME] Payment Plan #1" at bounding box center [727, 426] width 507 height 39
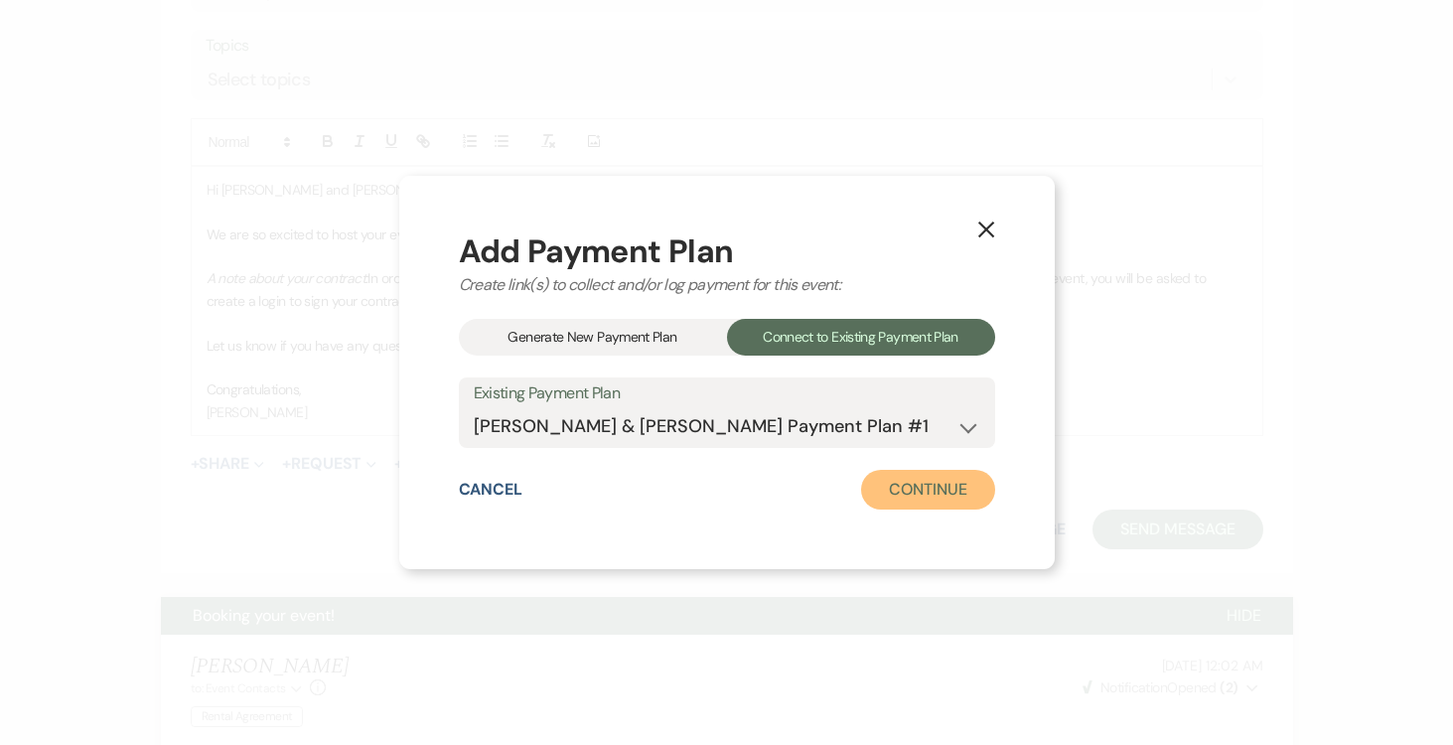
click at [946, 492] on button "Continue" at bounding box center [927, 490] width 133 height 40
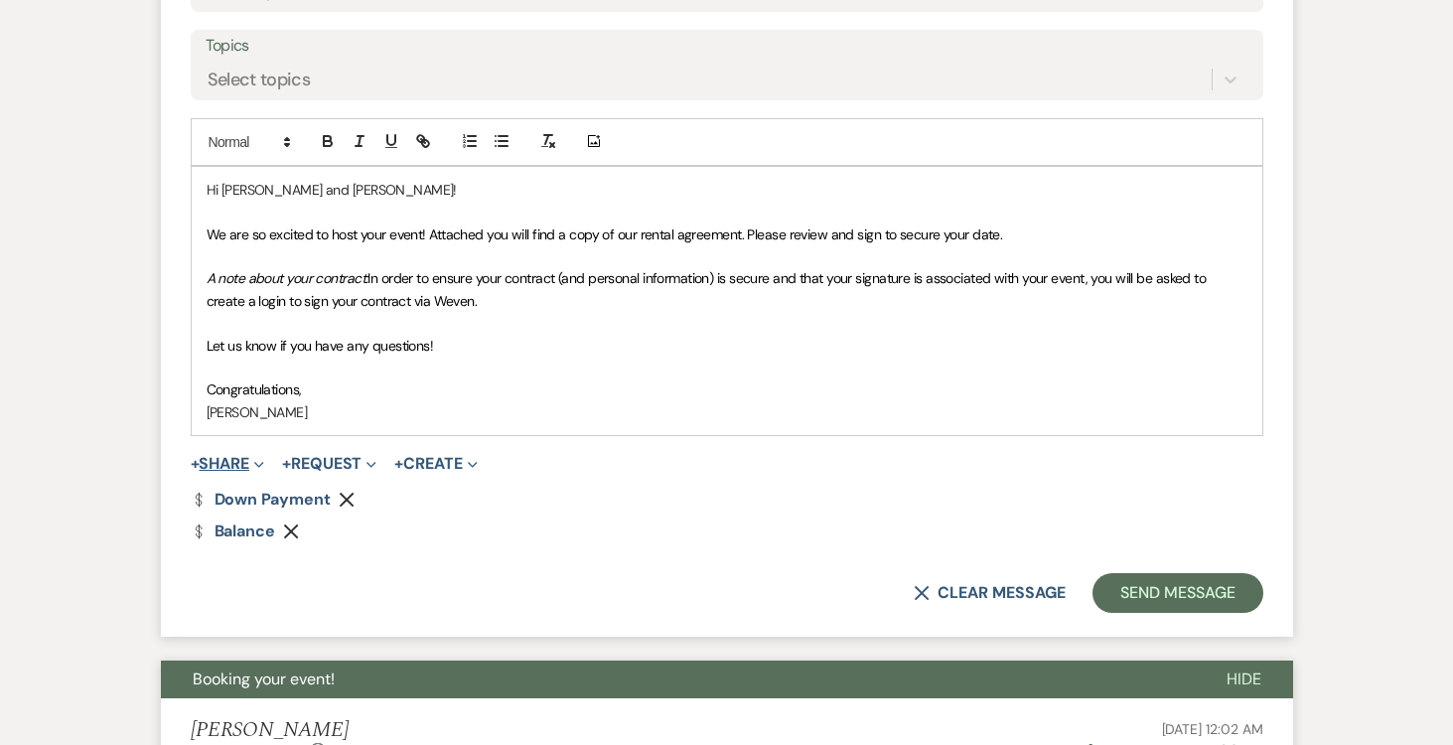
click at [237, 460] on button "+ Share Expand" at bounding box center [228, 464] width 75 height 16
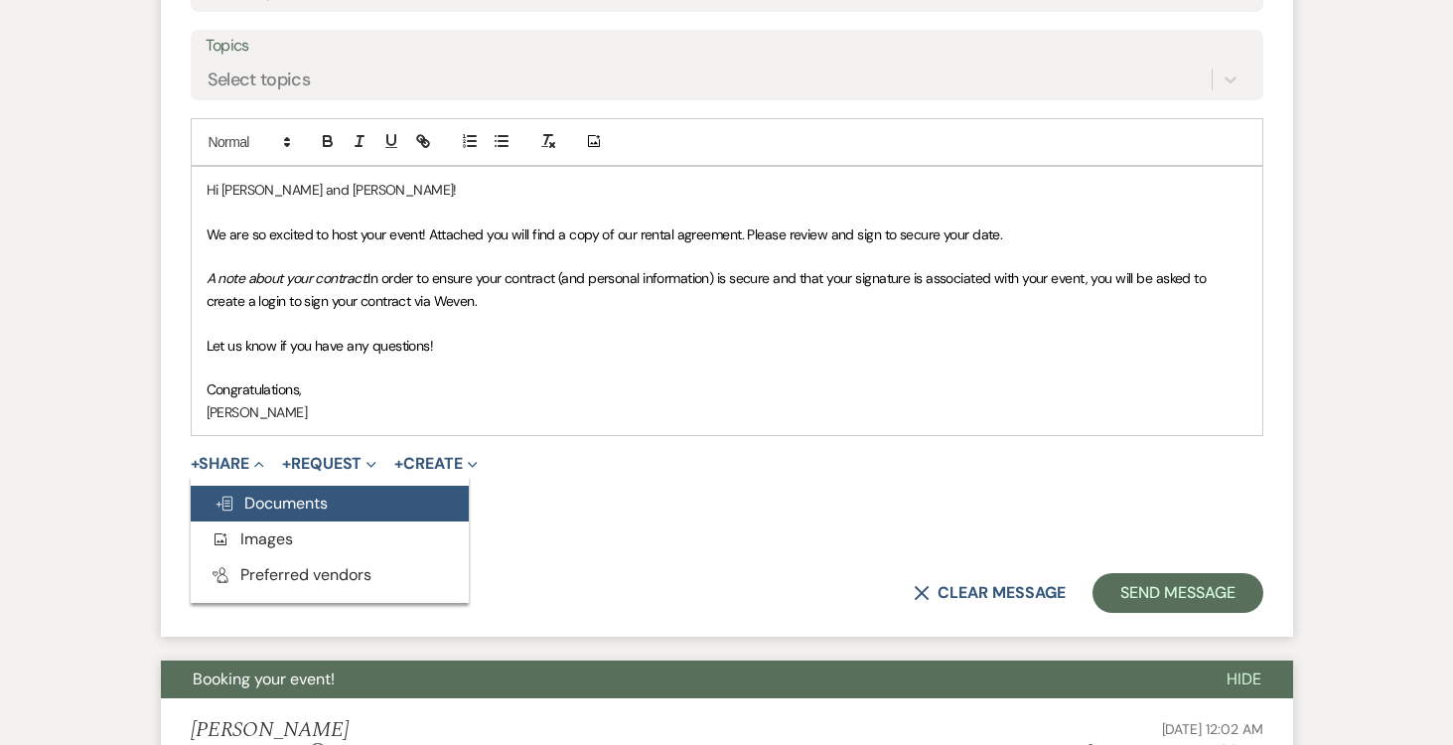
click at [246, 505] on span "Doc Upload Documents" at bounding box center [271, 503] width 113 height 21
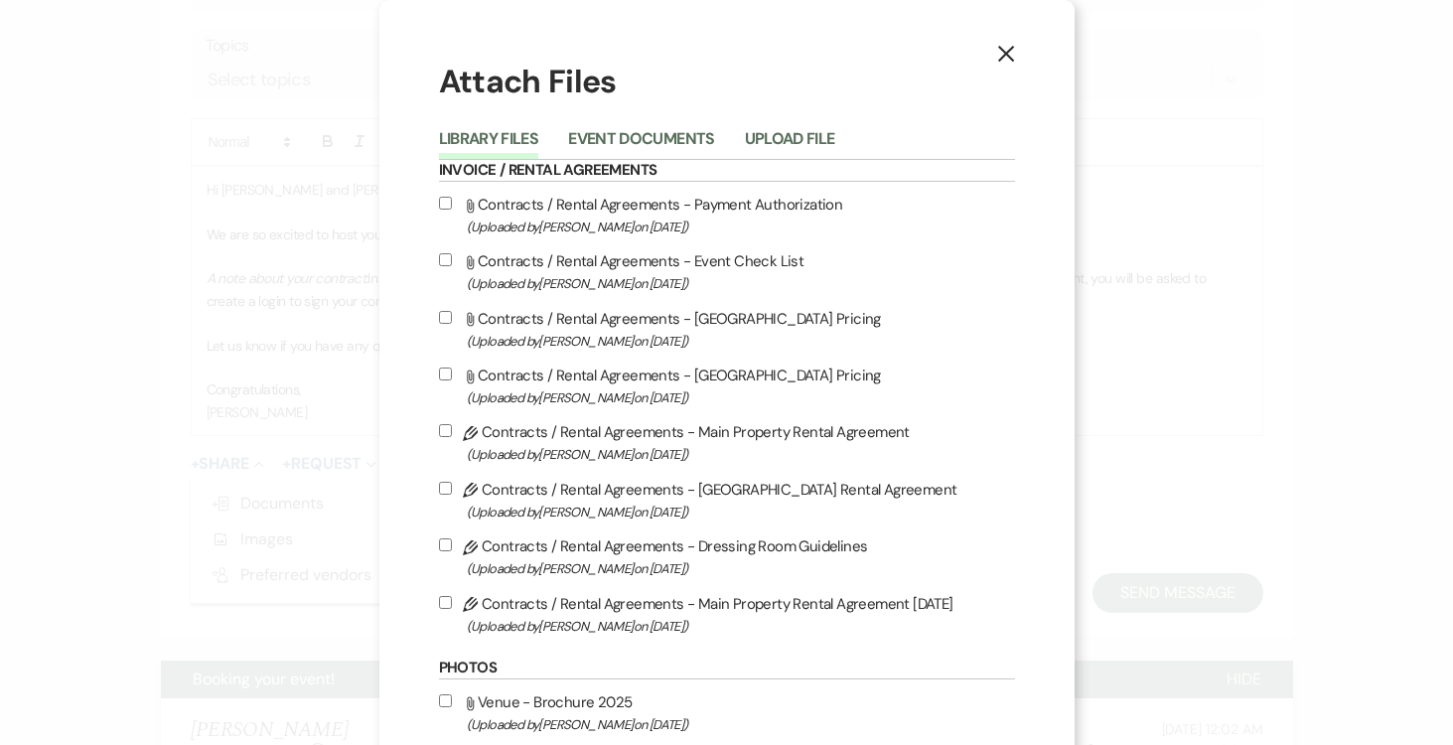
click at [444, 605] on input "Pencil Contracts / Rental Agreements - Main Property Rental Agreement 8-12-25 (…" at bounding box center [445, 602] width 13 height 13
checkbox input "true"
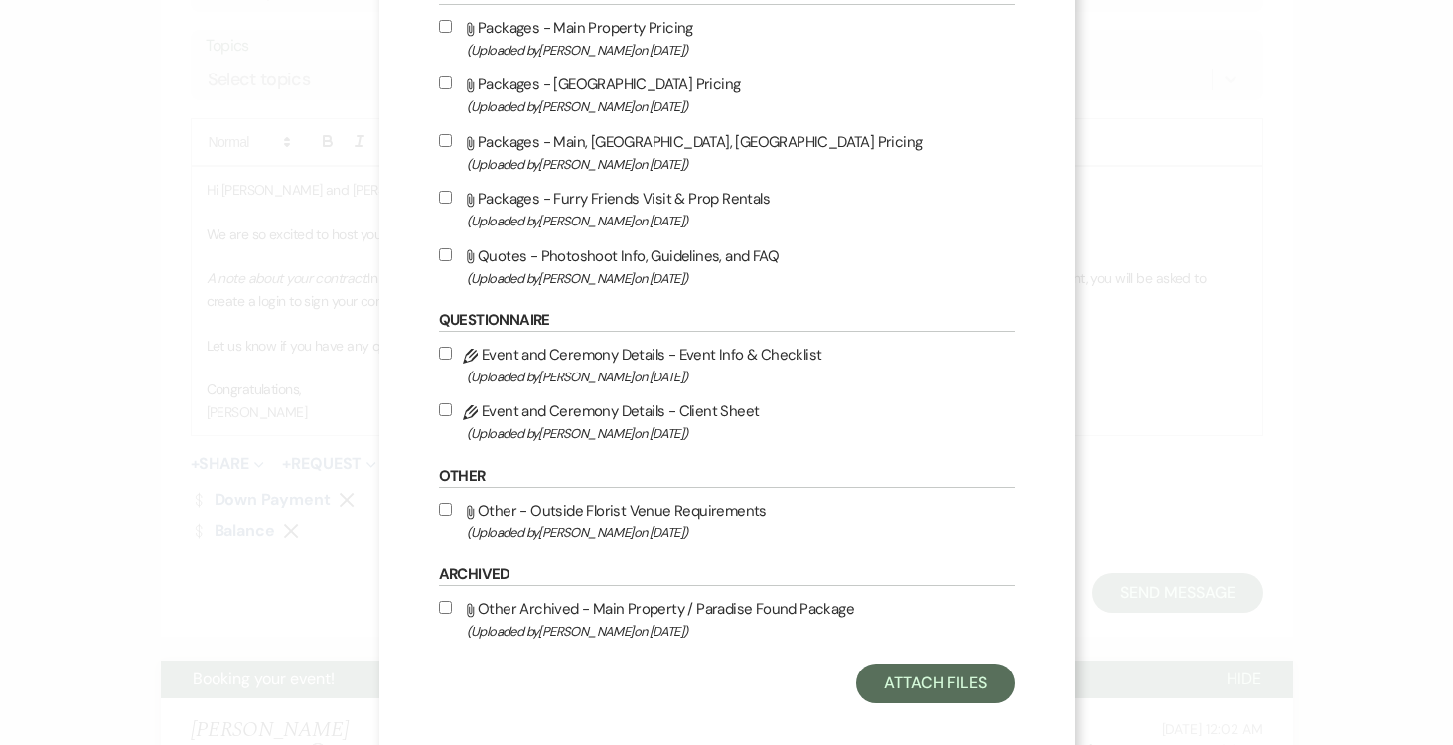
scroll to position [914, 0]
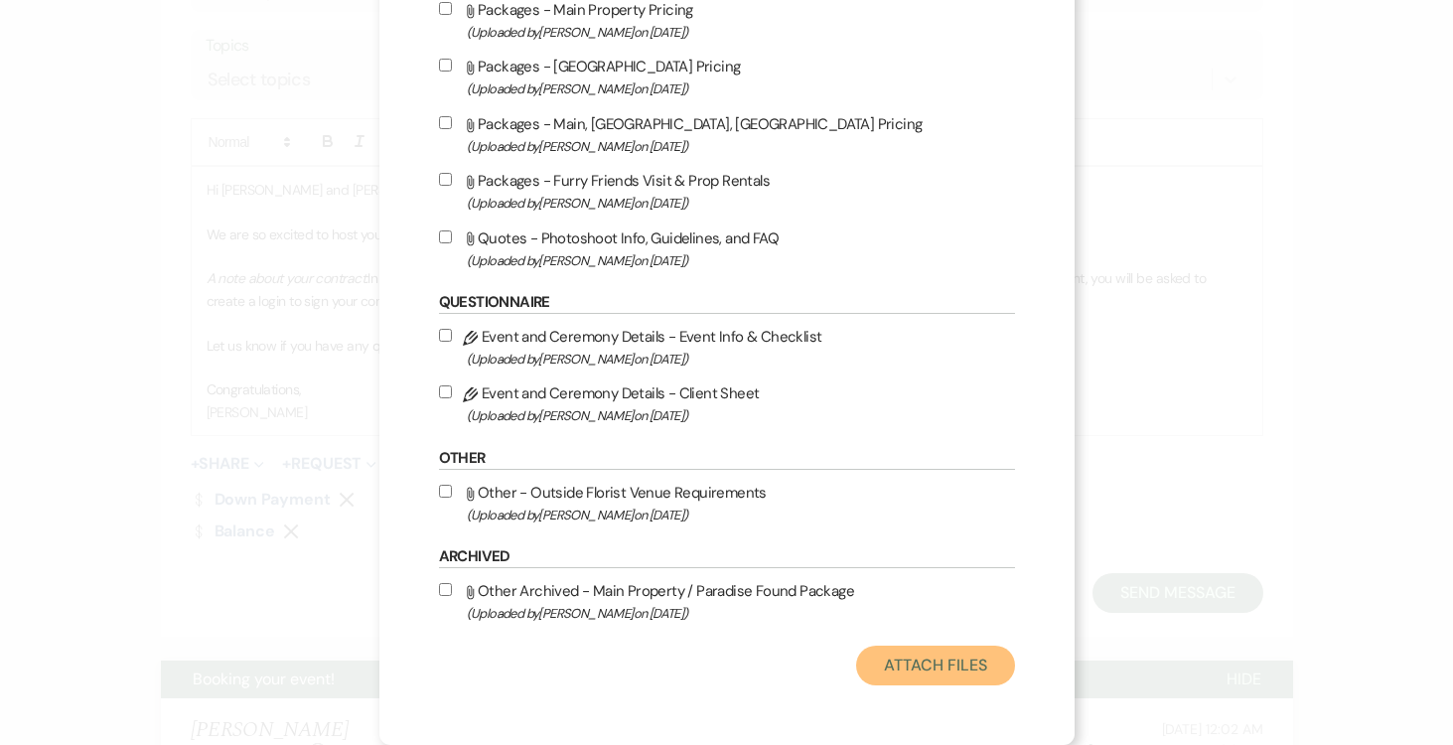
click at [929, 670] on button "Attach Files" at bounding box center [935, 666] width 158 height 40
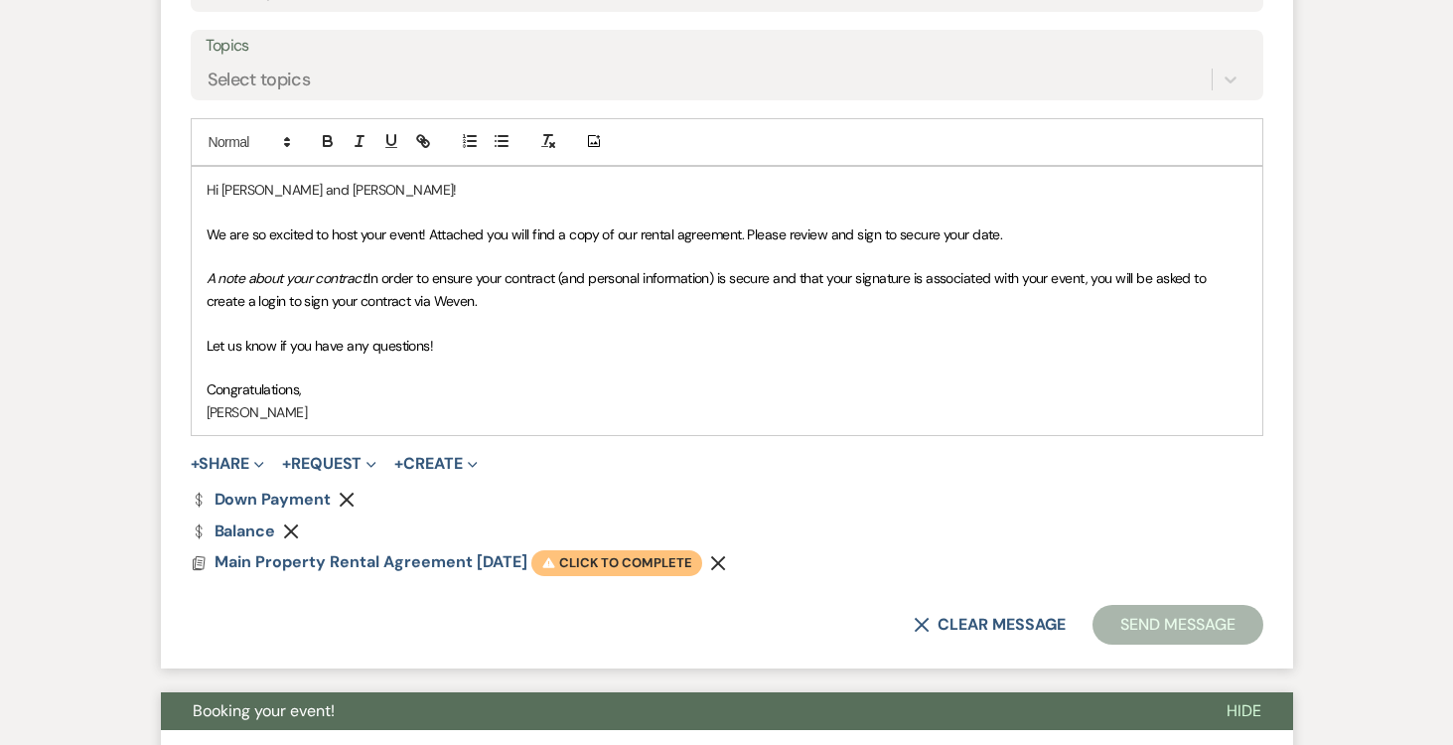
click at [620, 563] on span "Warning Click to complete" at bounding box center [616, 563] width 171 height 26
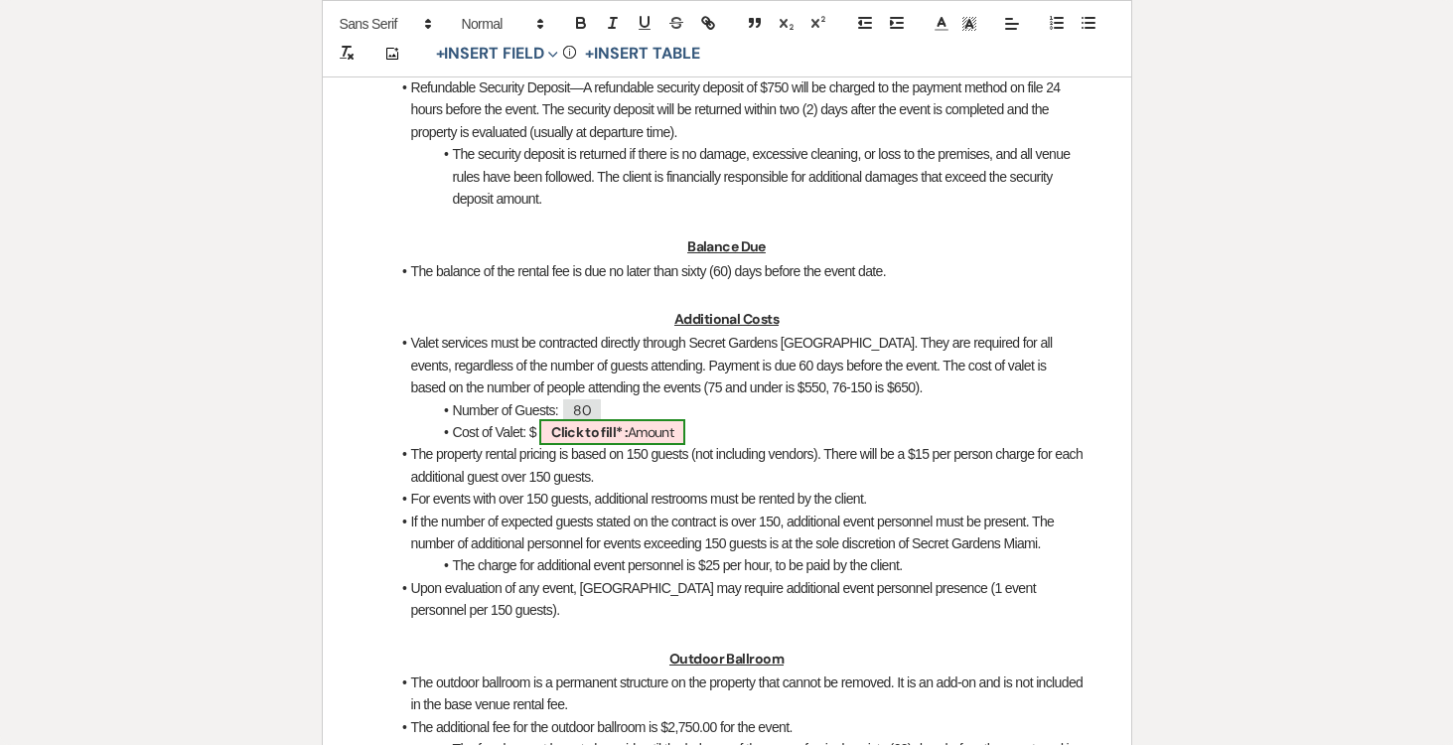
scroll to position [1637, 0]
click at [616, 428] on b "Click to fill* :" at bounding box center [589, 430] width 76 height 18
select select "owner"
select select "Amount"
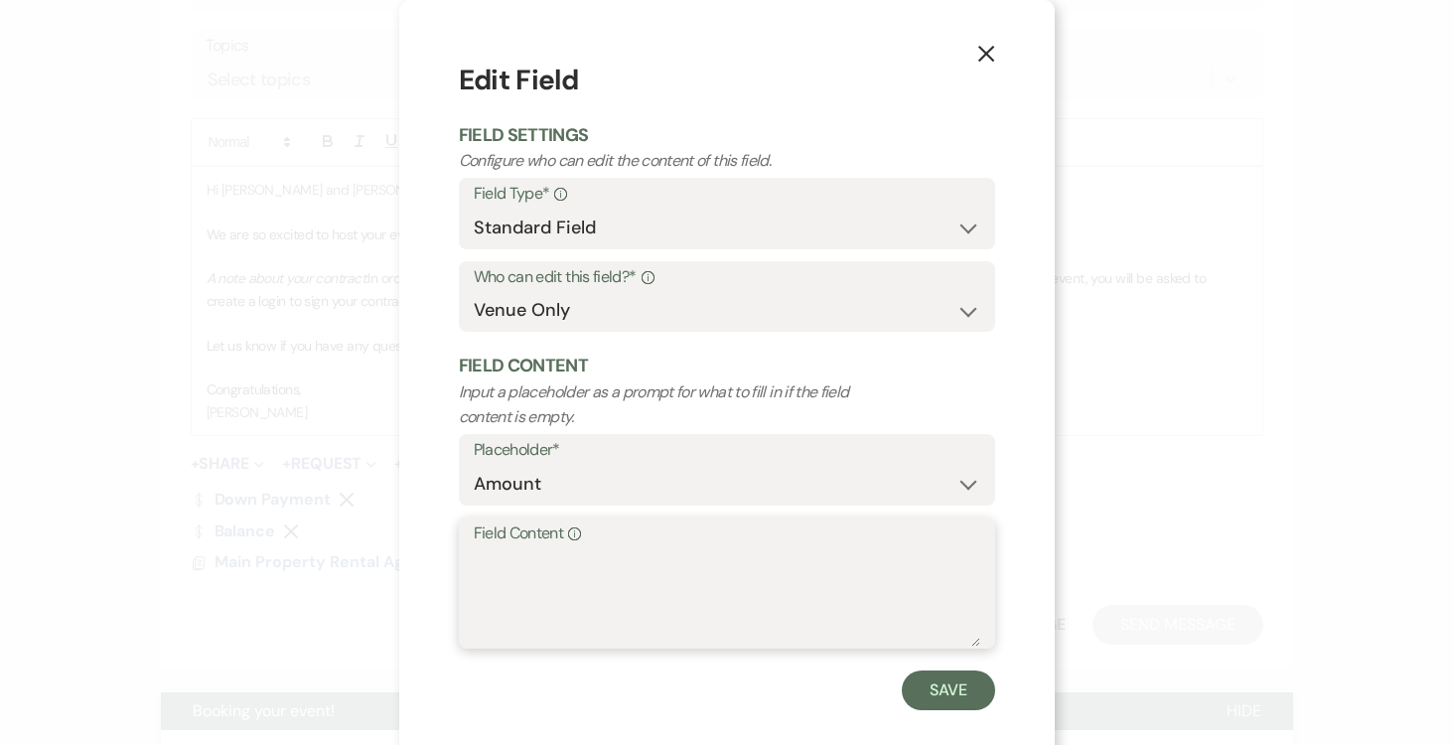
click at [564, 565] on textarea "Field Content Info" at bounding box center [727, 596] width 507 height 99
type textarea "550.00"
click at [943, 690] on button "Save" at bounding box center [948, 691] width 93 height 40
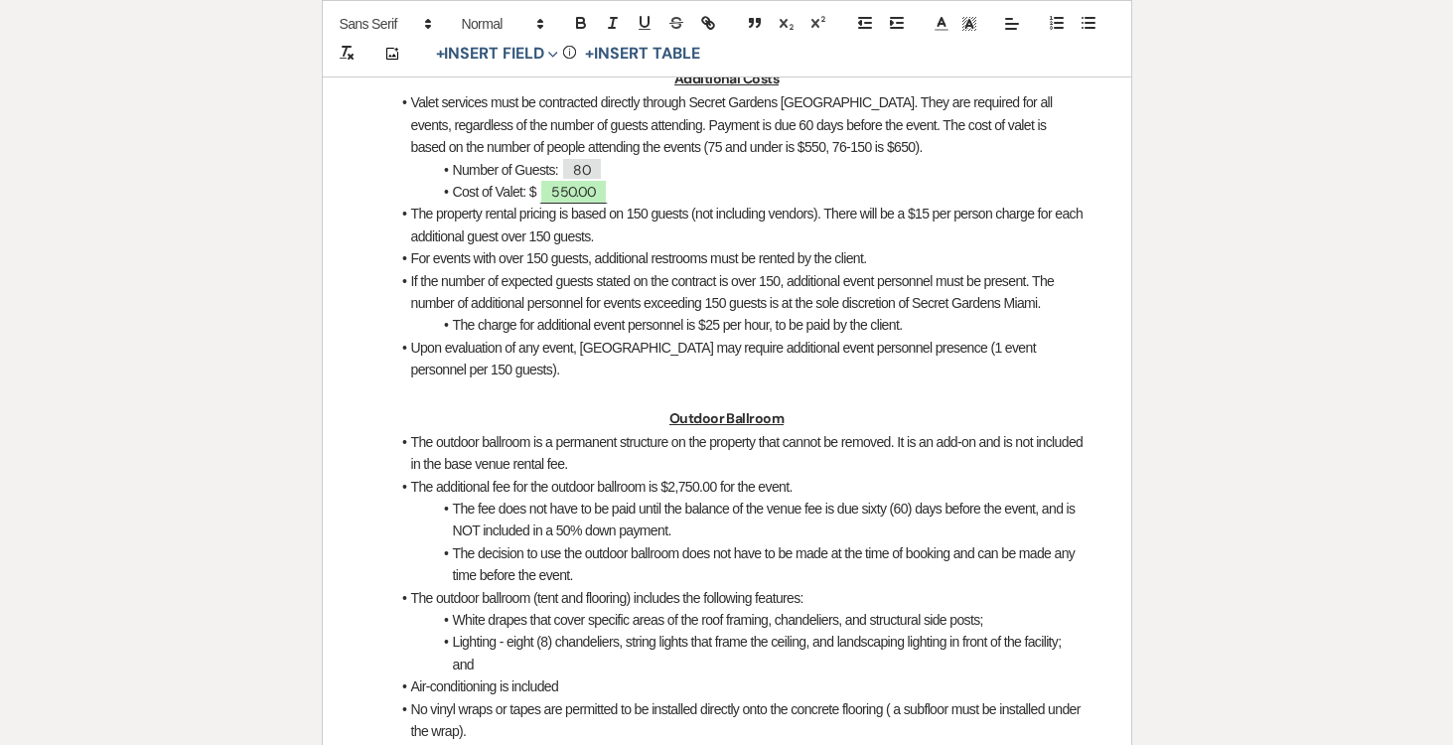
scroll to position [0, 0]
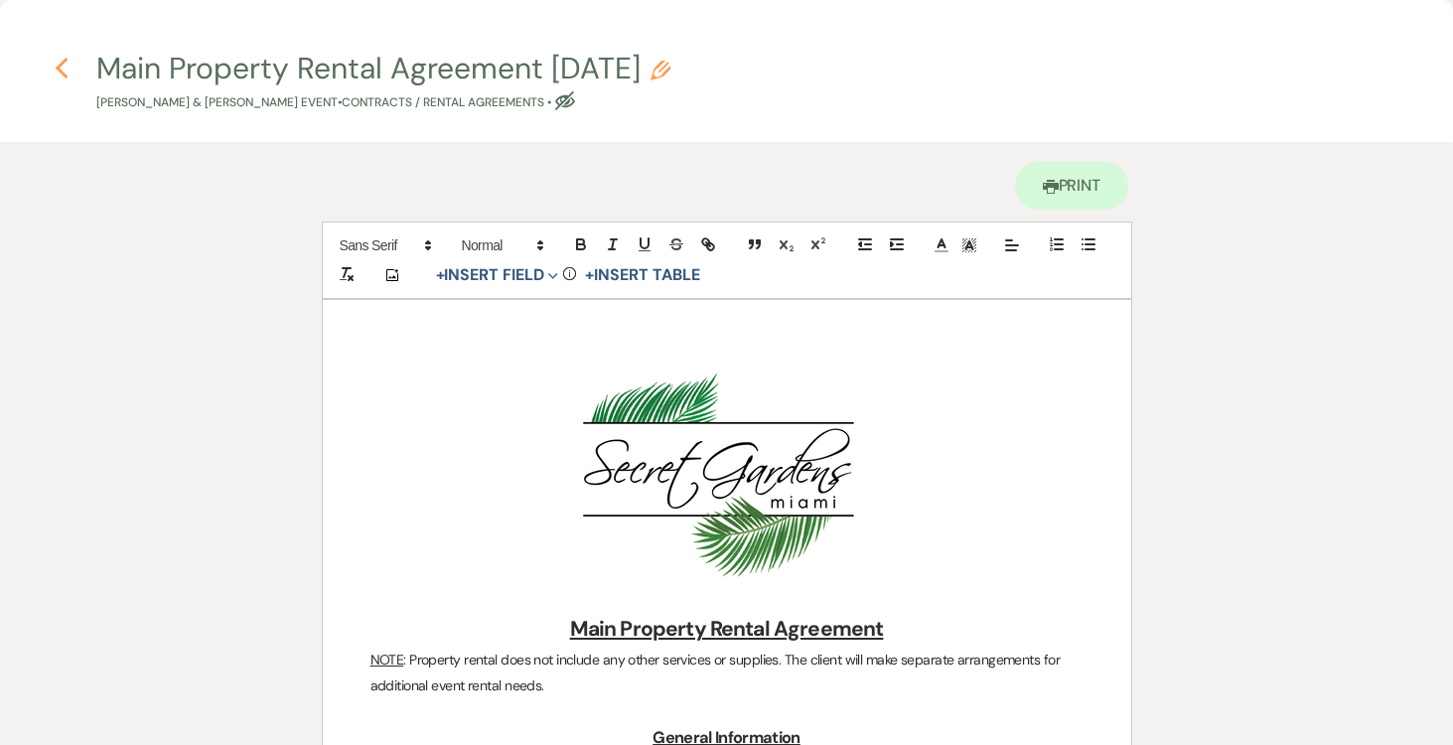
click at [64, 67] on icon "Previous" at bounding box center [62, 69] width 15 height 24
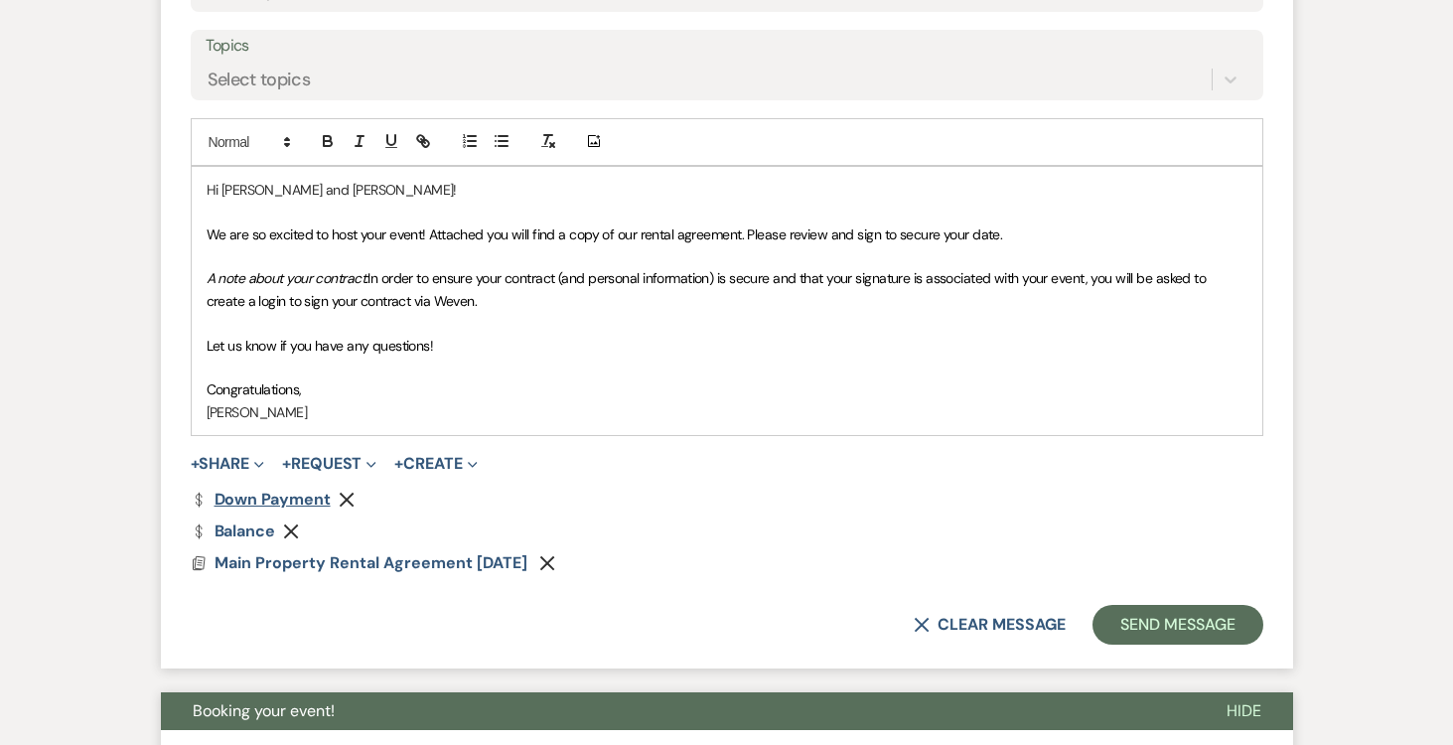
click at [285, 494] on link "Dollar Payment Down Payment" at bounding box center [261, 500] width 140 height 16
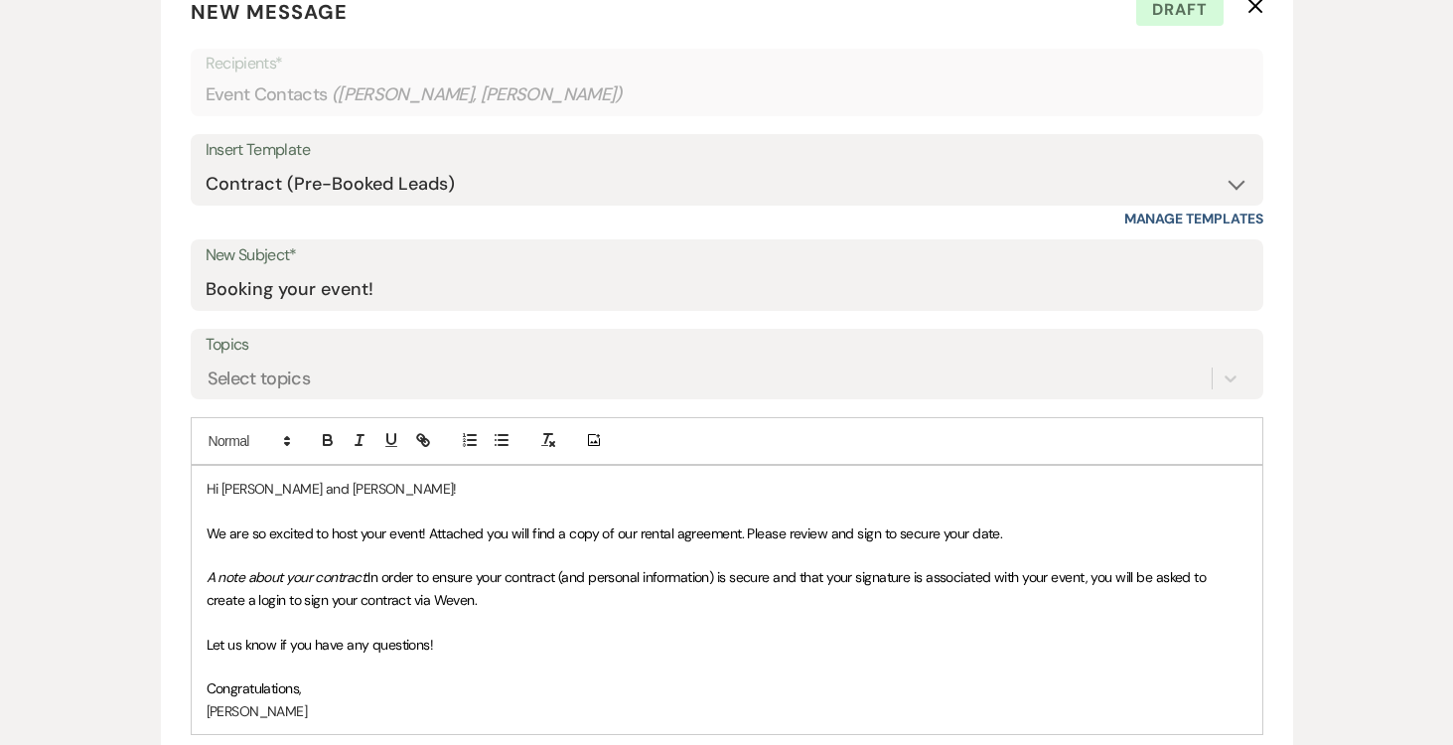
scroll to position [812, 0]
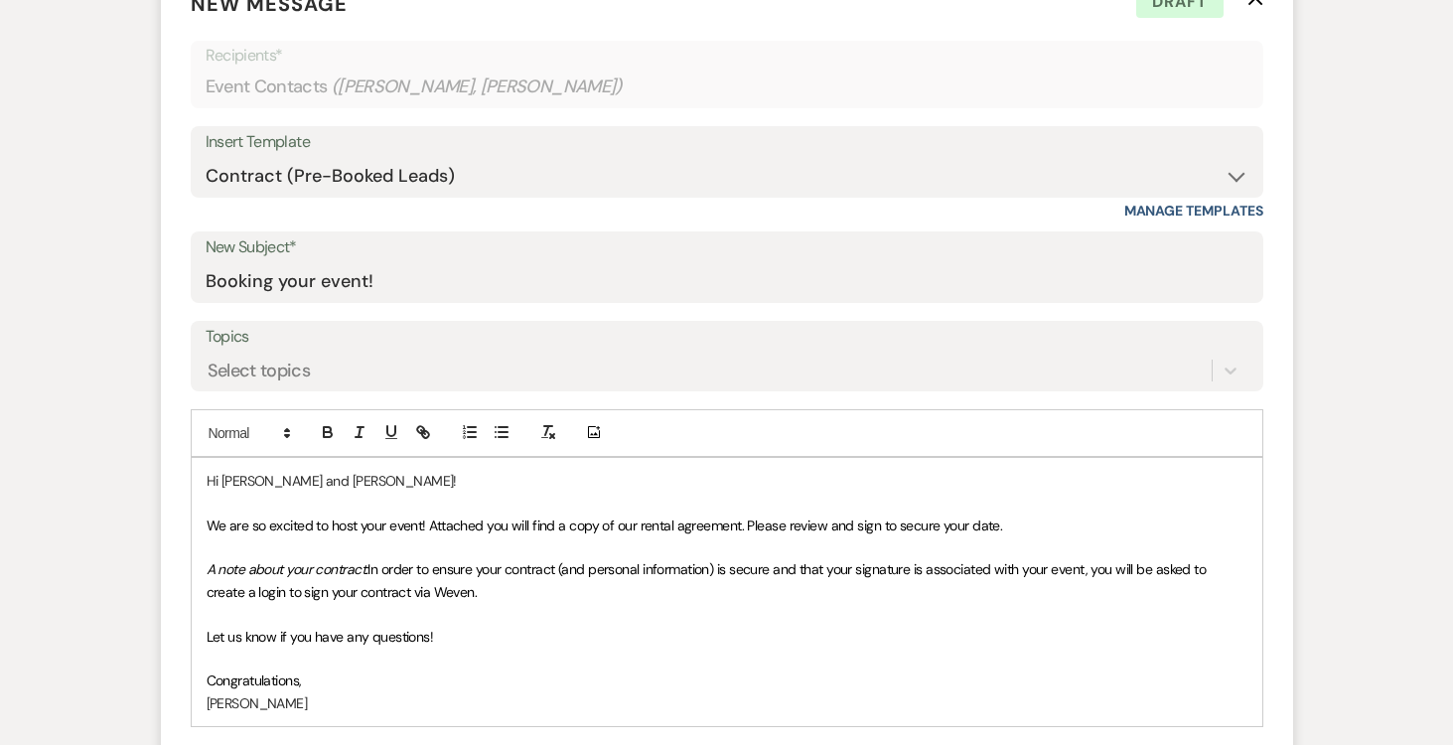
click at [221, 481] on p "Hi Cassandra and Carl!" at bounding box center [727, 481] width 1041 height 22
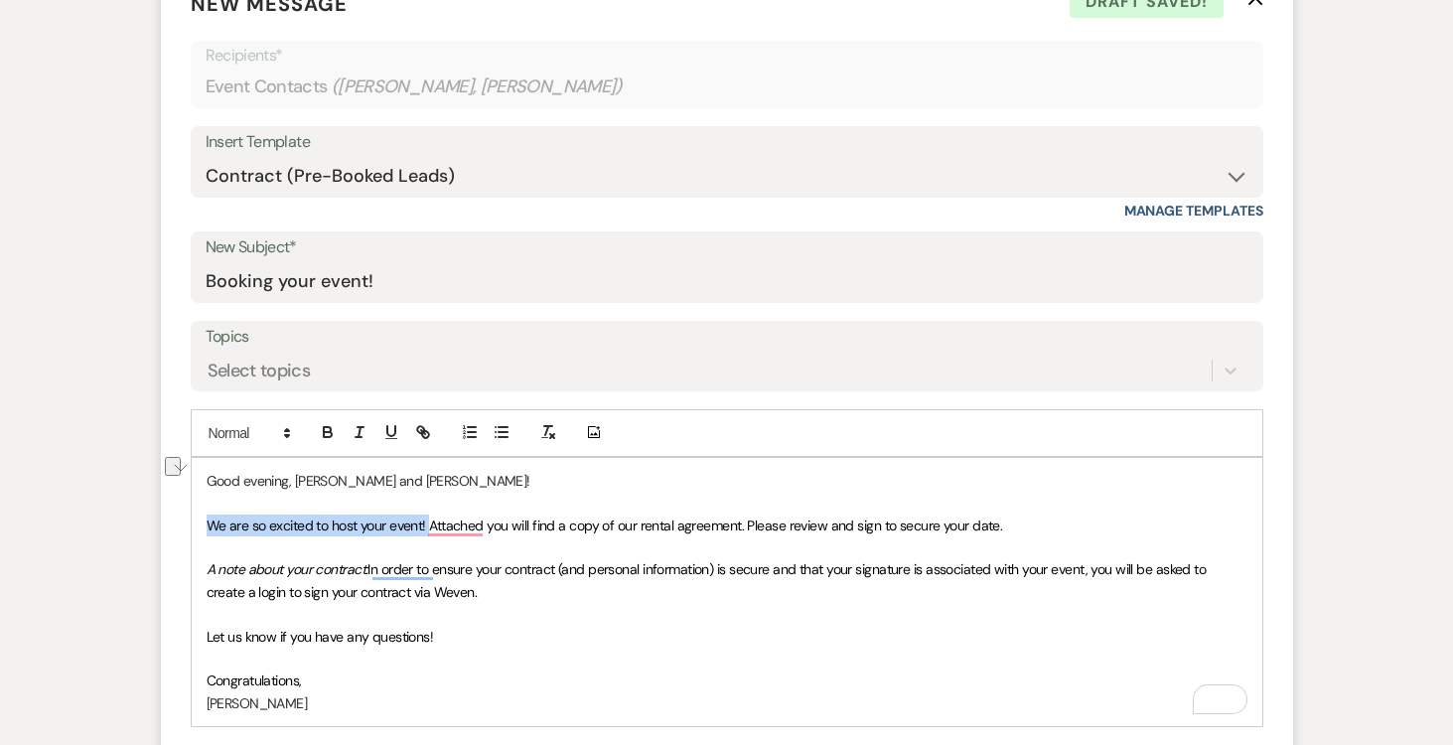
drag, startPoint x: 205, startPoint y: 521, endPoint x: 426, endPoint y: 525, distance: 221.6
click at [426, 525] on div "Good evening, Cassandra and Carl! We are so excited to host your event! Attache…" at bounding box center [727, 592] width 1071 height 268
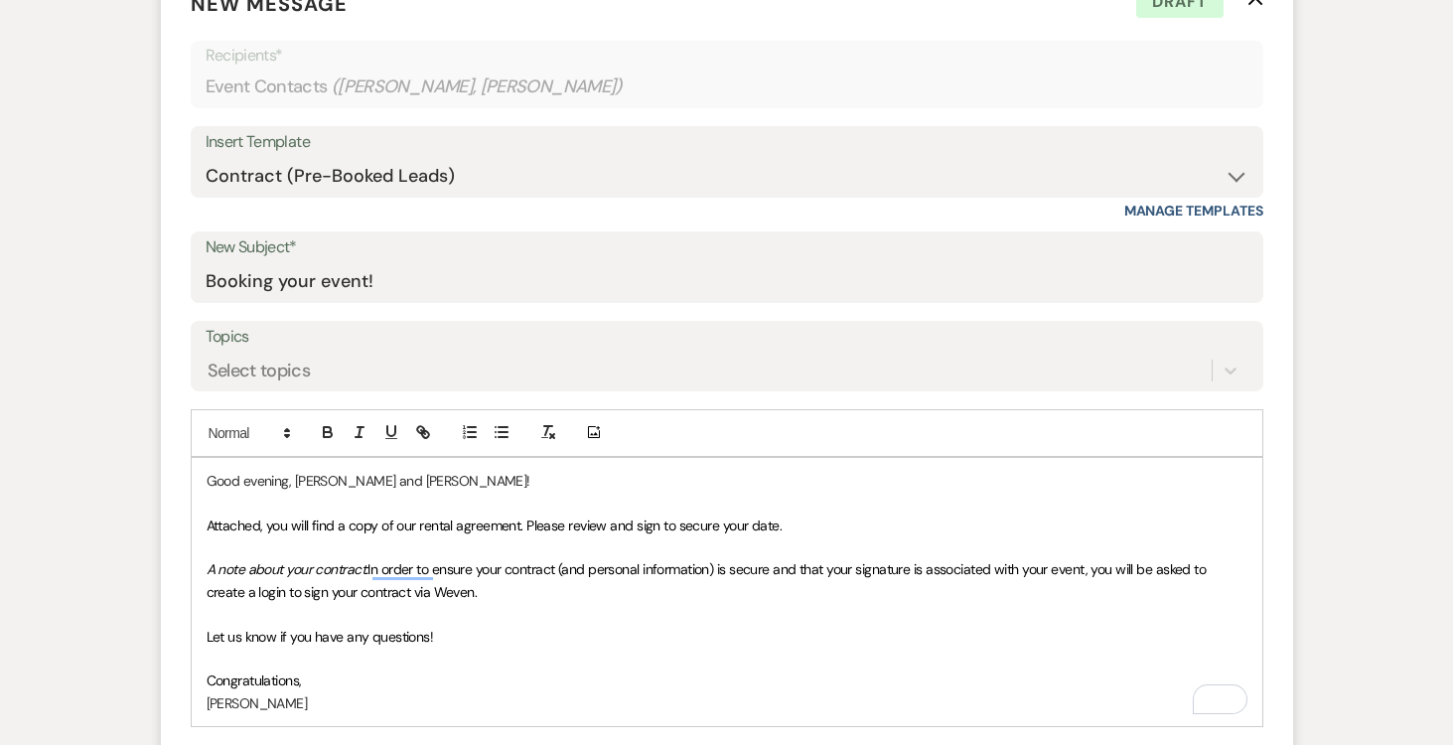
click at [239, 632] on span "Let us know if you have any questions!" at bounding box center [320, 637] width 227 height 18
drag, startPoint x: 205, startPoint y: 566, endPoint x: 488, endPoint y: 597, distance: 284.8
click at [488, 597] on div "Good evening, Cassandra and Carl! Attached, you will find a copy of our rental …" at bounding box center [727, 592] width 1071 height 268
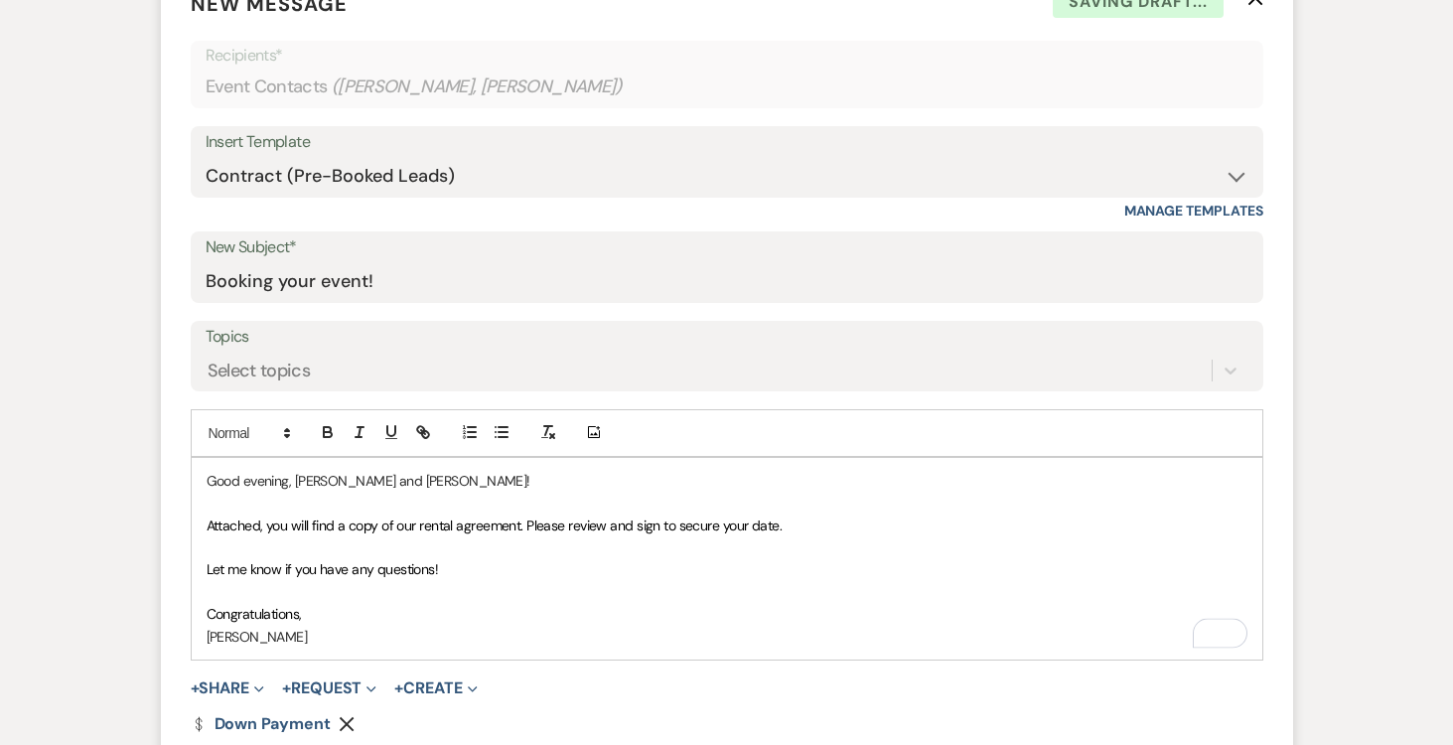
click at [351, 609] on p "Congratulations," at bounding box center [727, 614] width 1041 height 22
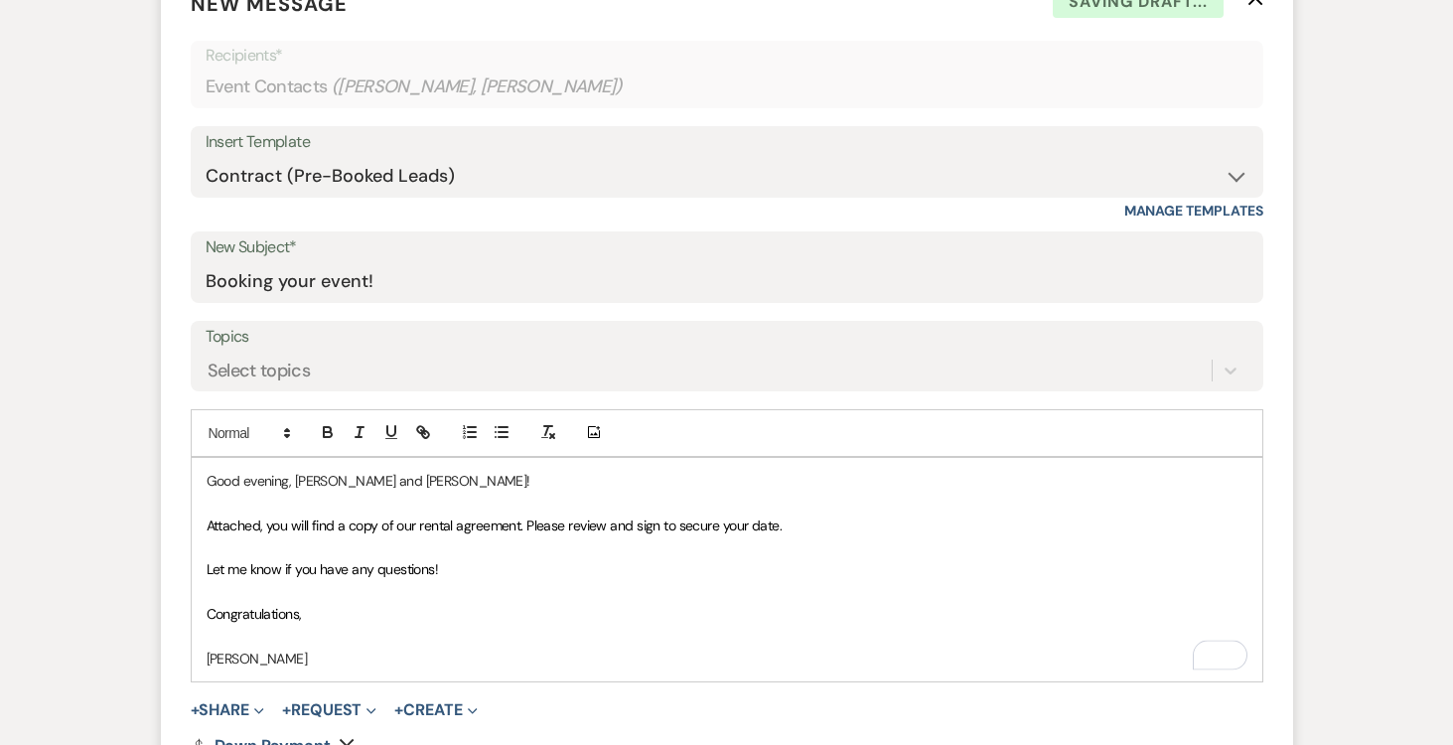
click at [285, 664] on p "[PERSON_NAME]" at bounding box center [727, 659] width 1041 height 22
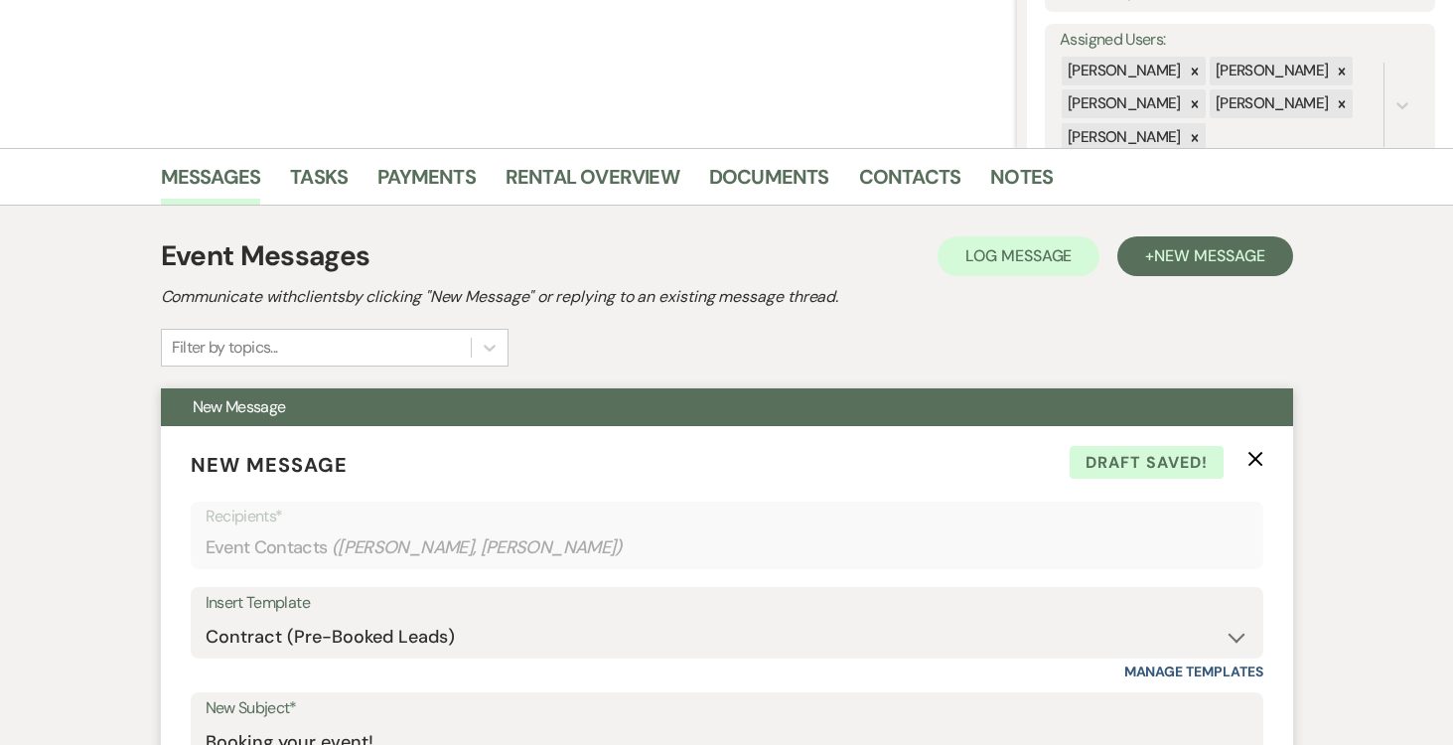
scroll to position [330, 0]
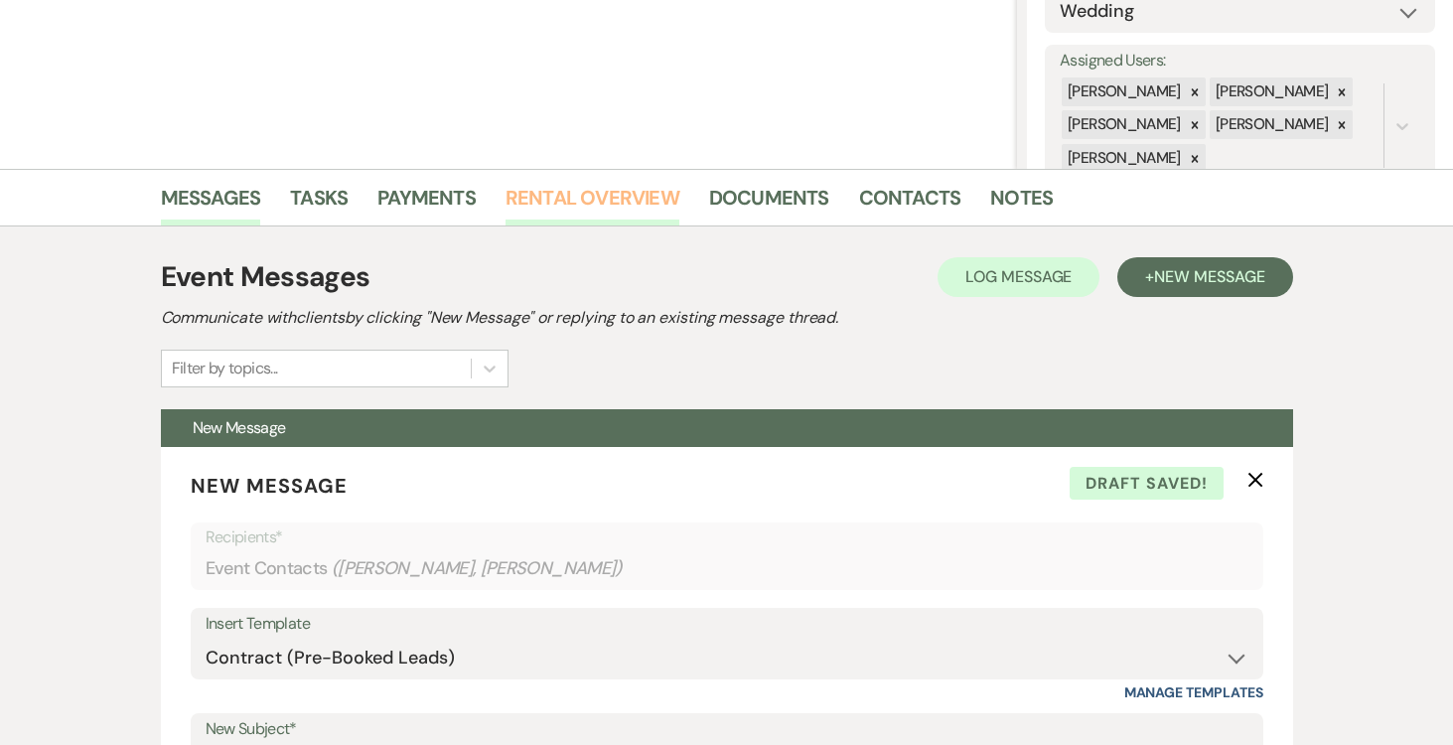
click at [595, 191] on link "Rental Overview" at bounding box center [593, 204] width 174 height 44
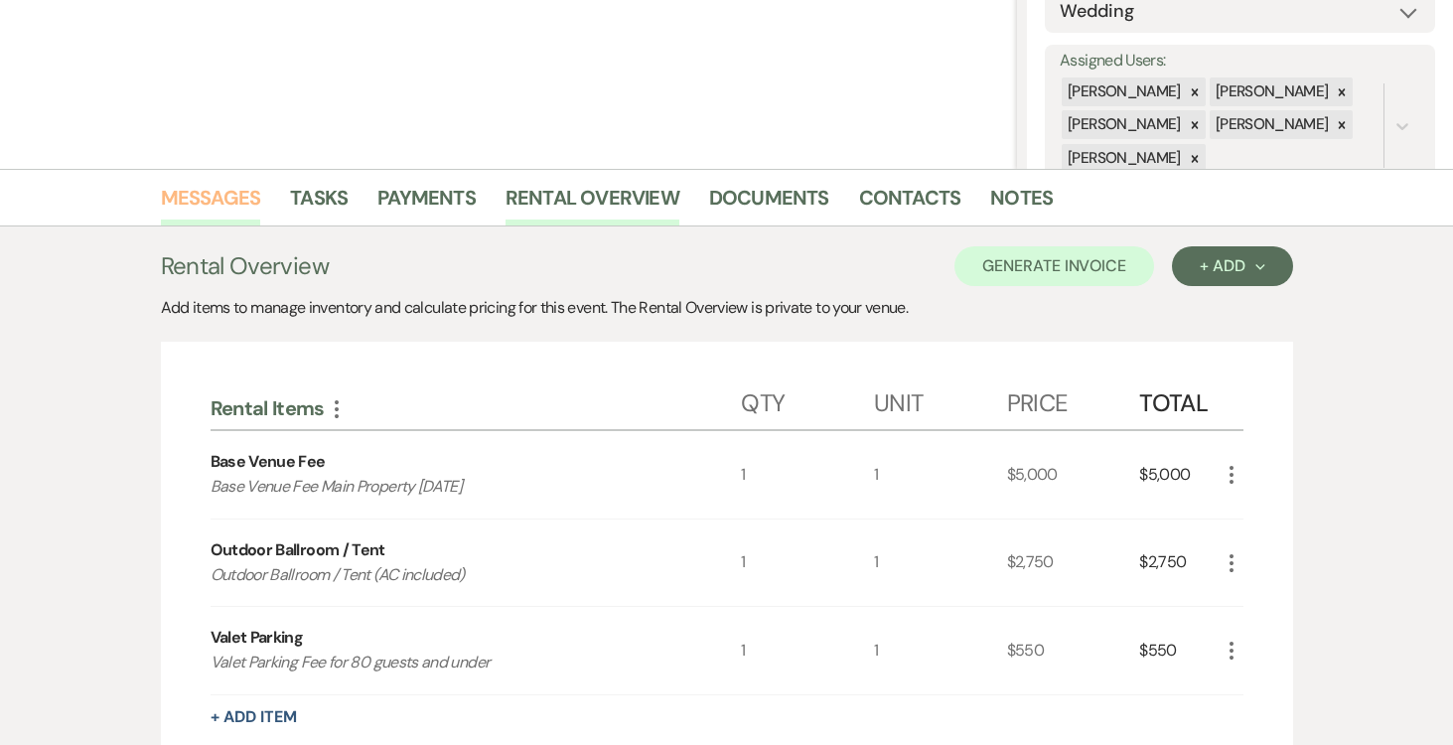
click at [221, 199] on link "Messages" at bounding box center [211, 204] width 100 height 44
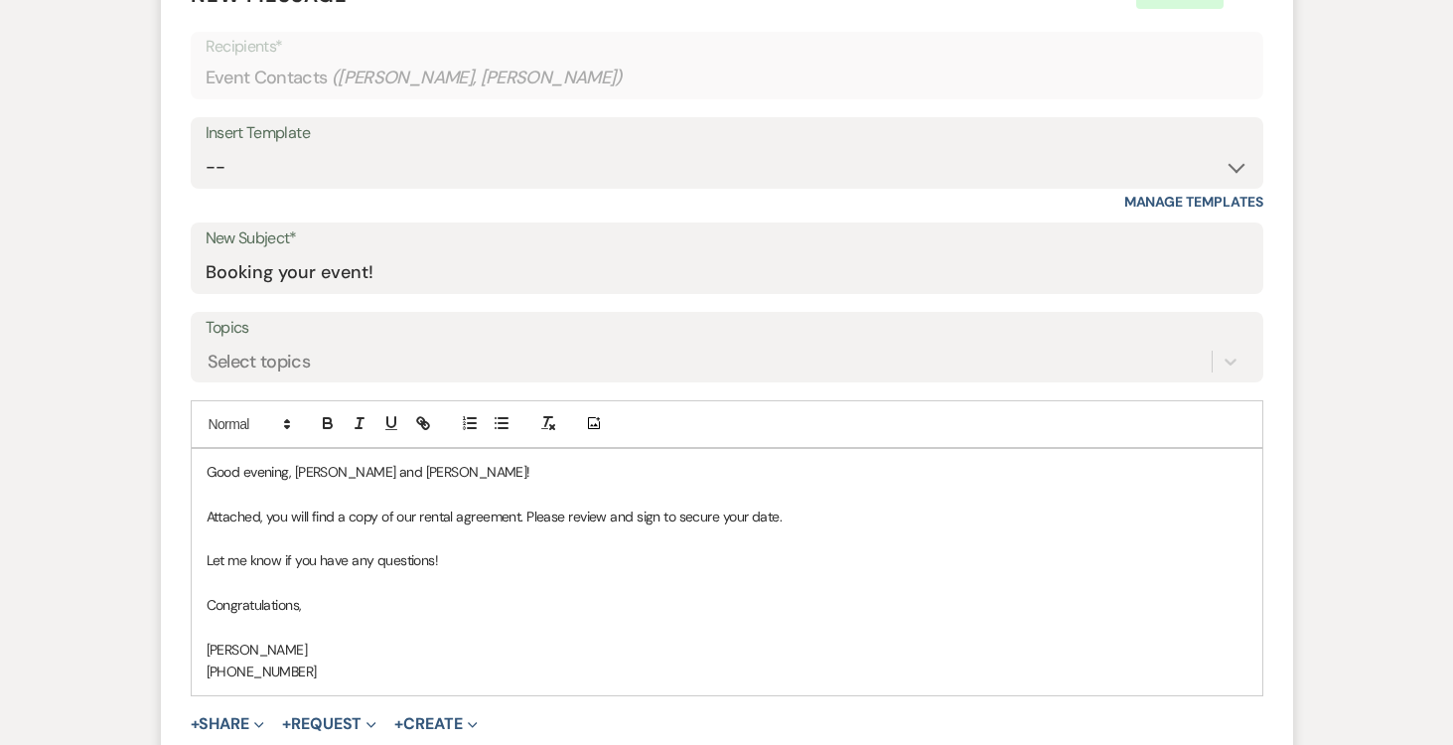
scroll to position [680, 0]
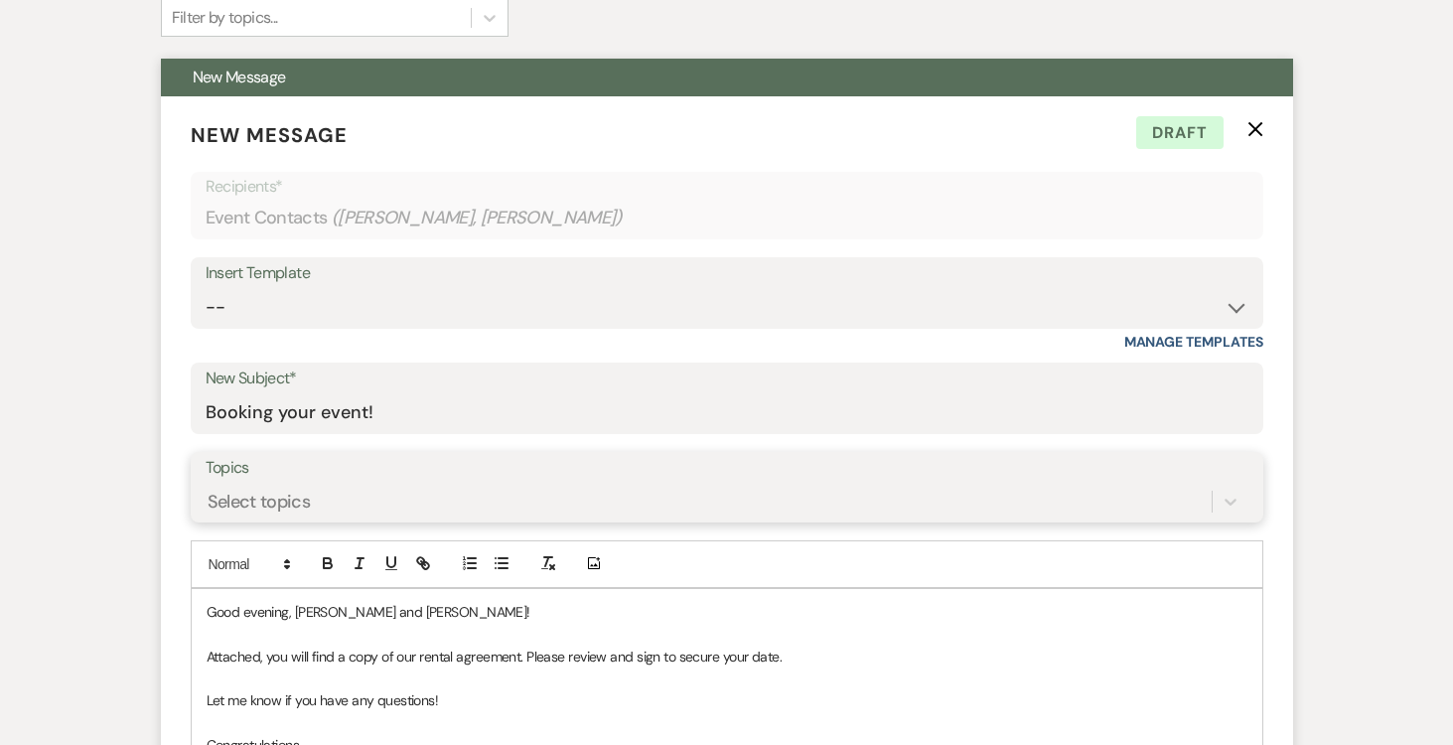
click at [708, 489] on div "Select topics" at bounding box center [727, 502] width 1043 height 38
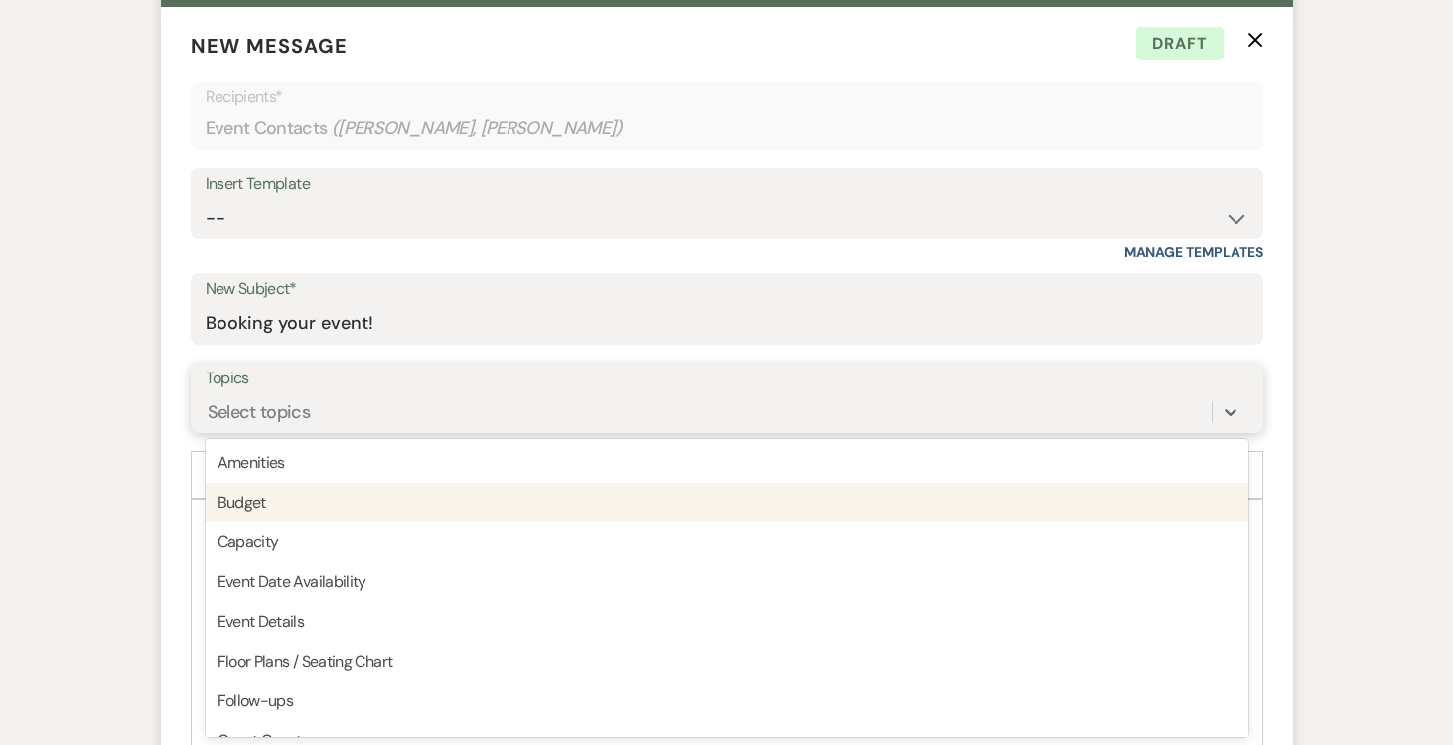
scroll to position [505, 0]
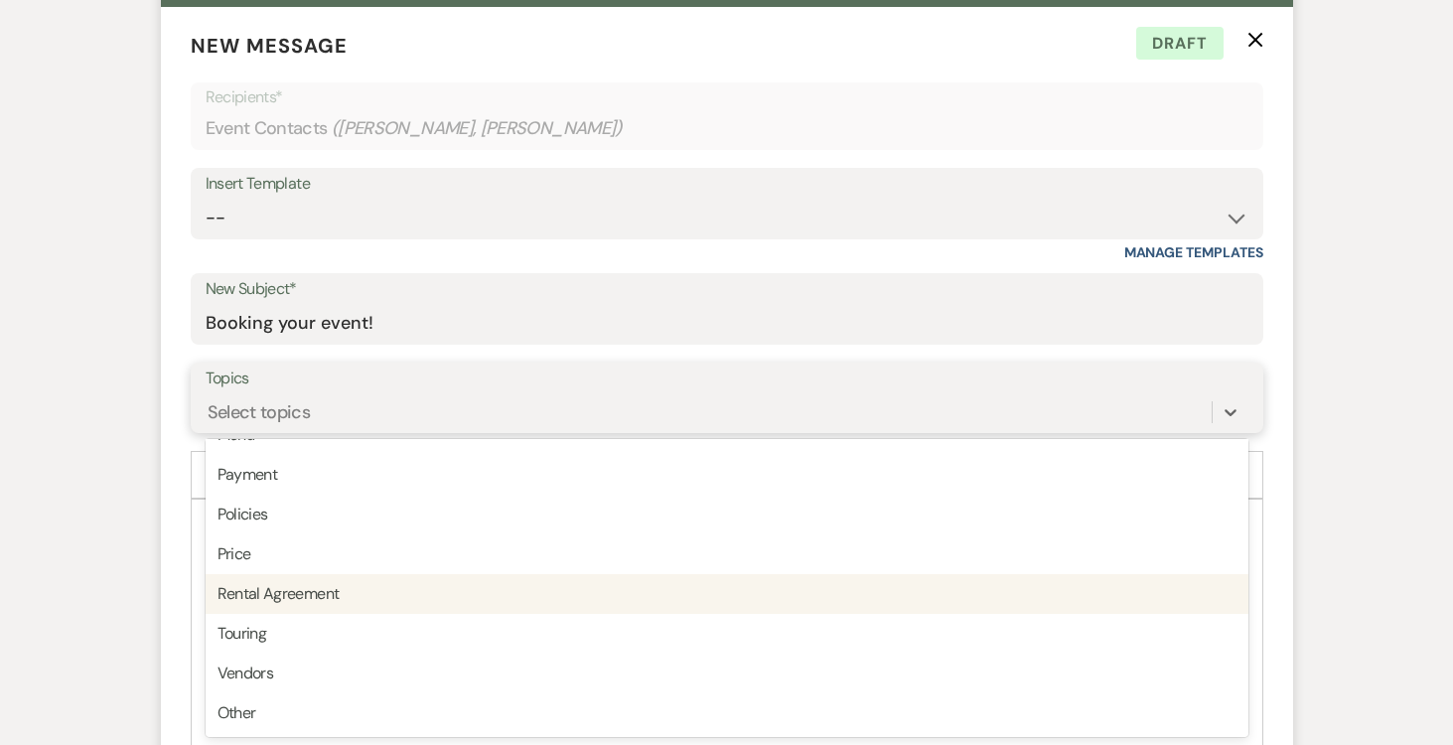
click at [645, 587] on div "Rental Agreement" at bounding box center [727, 594] width 1043 height 40
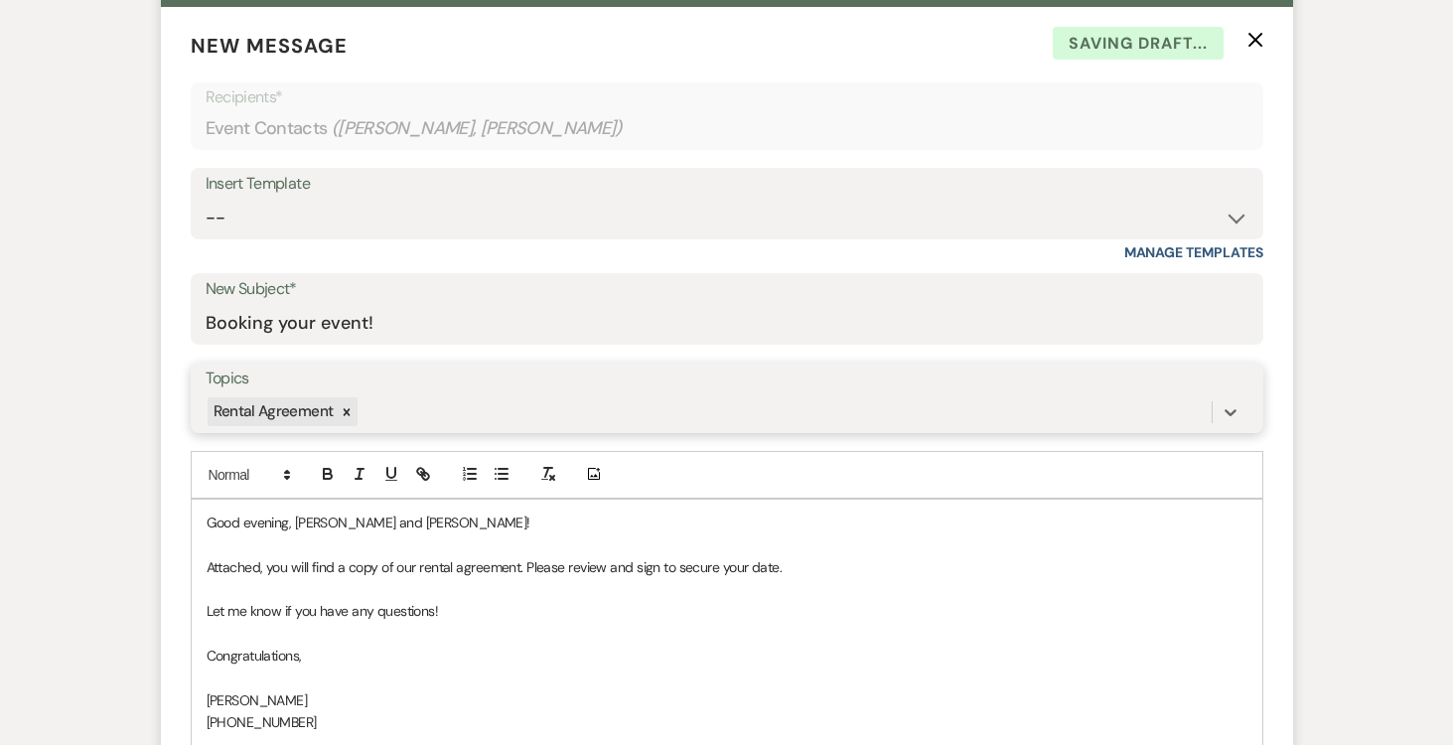
scroll to position [1257, 0]
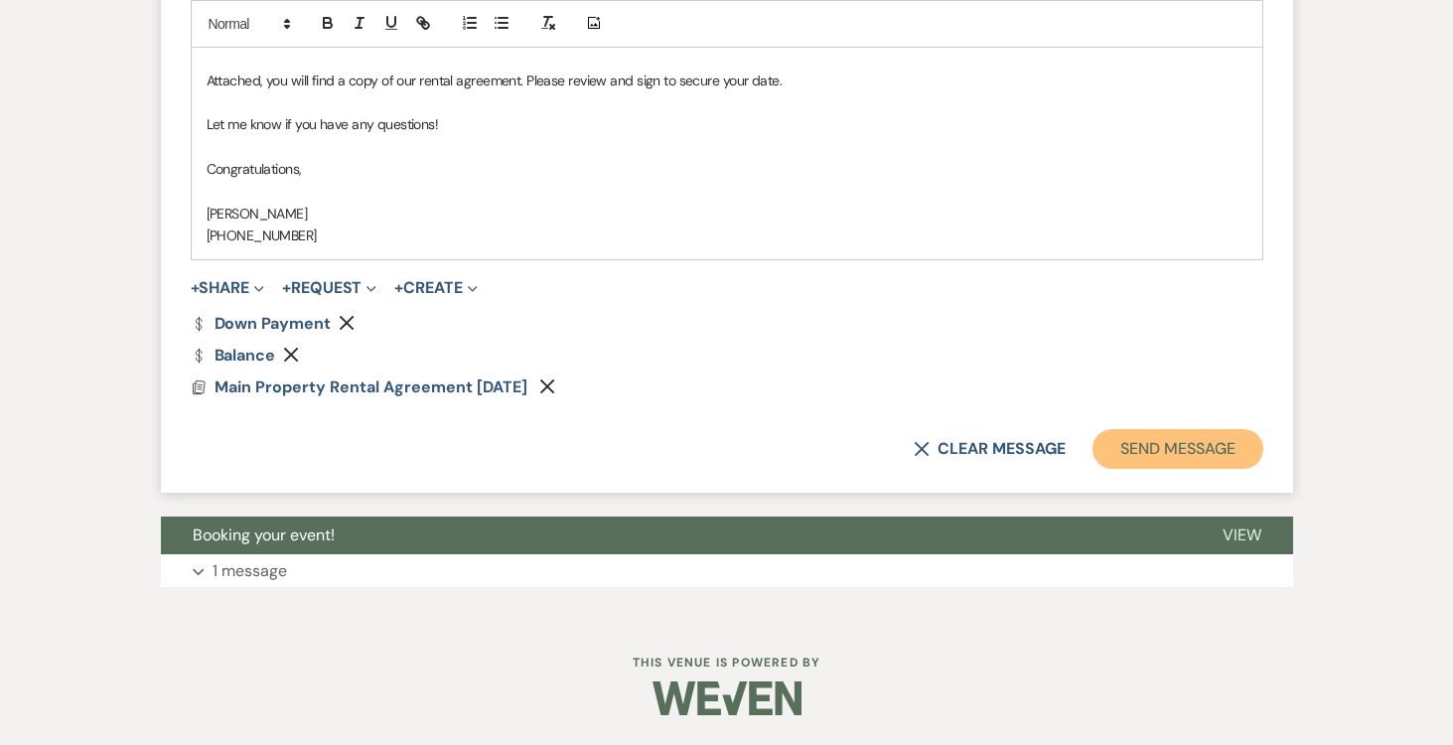
click at [1162, 437] on button "Send Message" at bounding box center [1178, 449] width 170 height 40
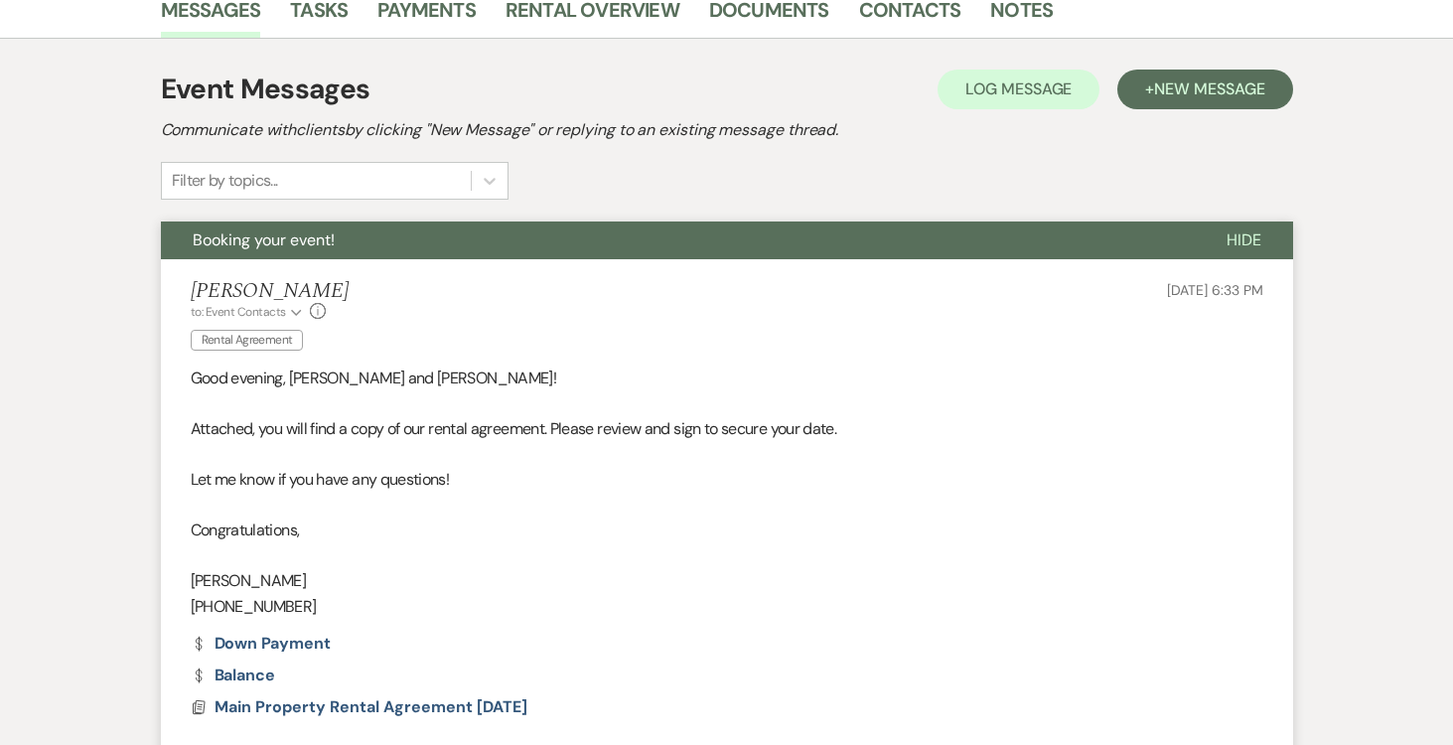
scroll to position [0, 0]
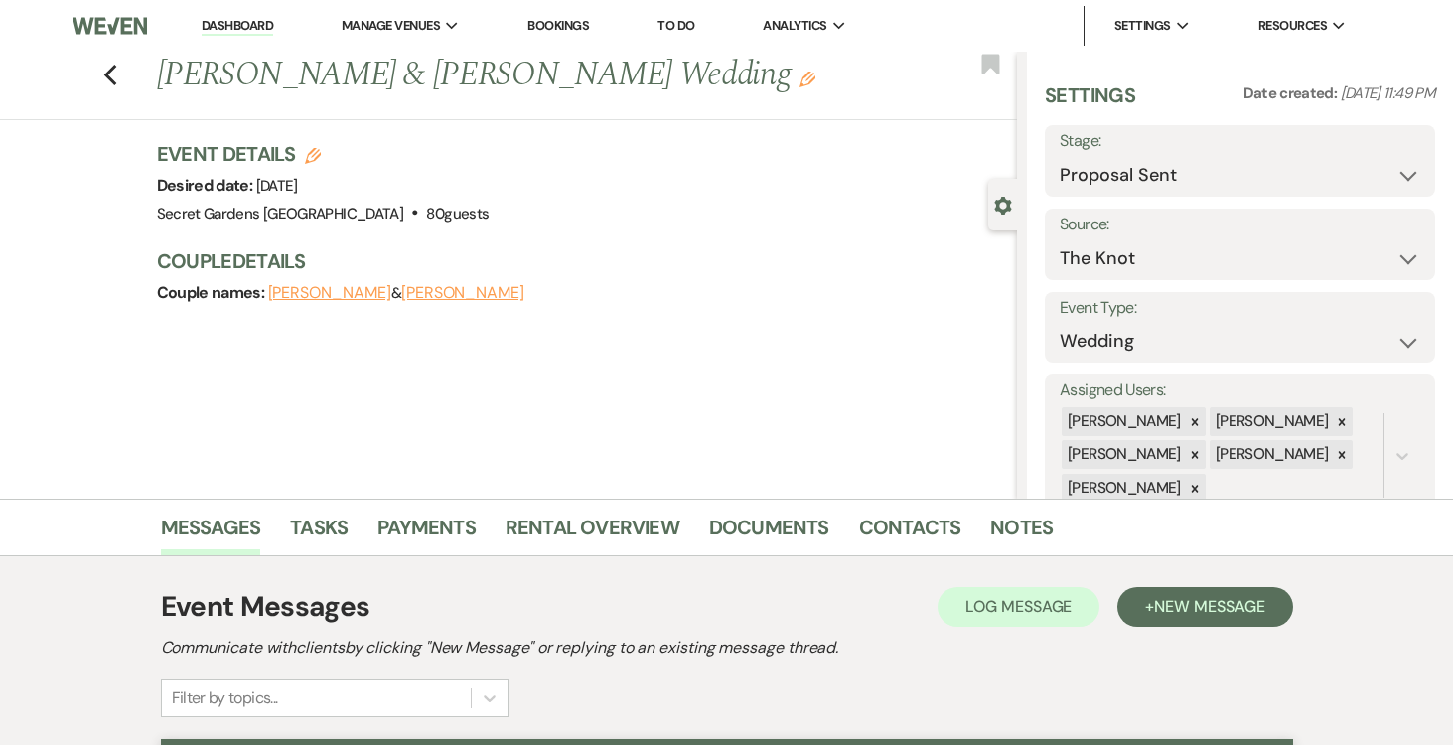
click at [222, 19] on link "Dashboard" at bounding box center [238, 26] width 72 height 19
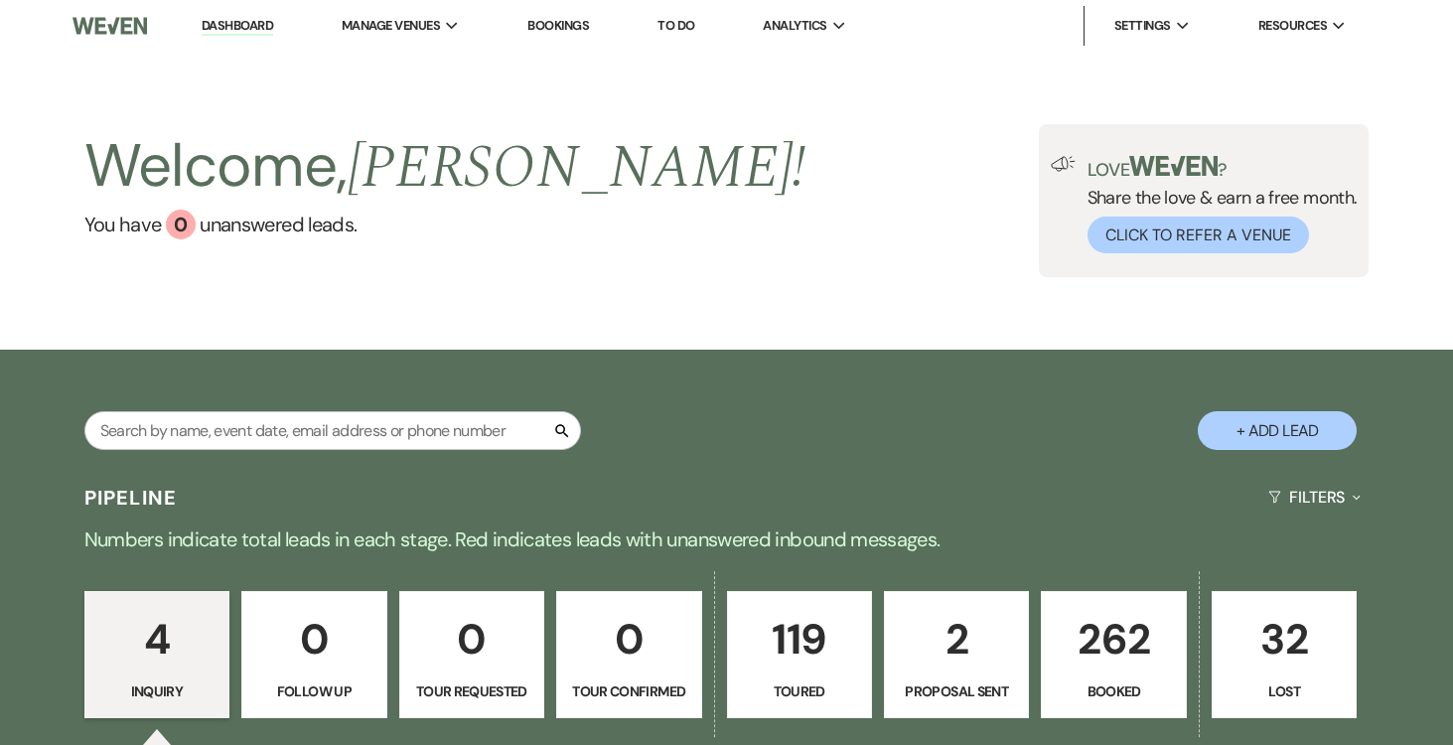
click at [952, 650] on p "2" at bounding box center [956, 639] width 119 height 67
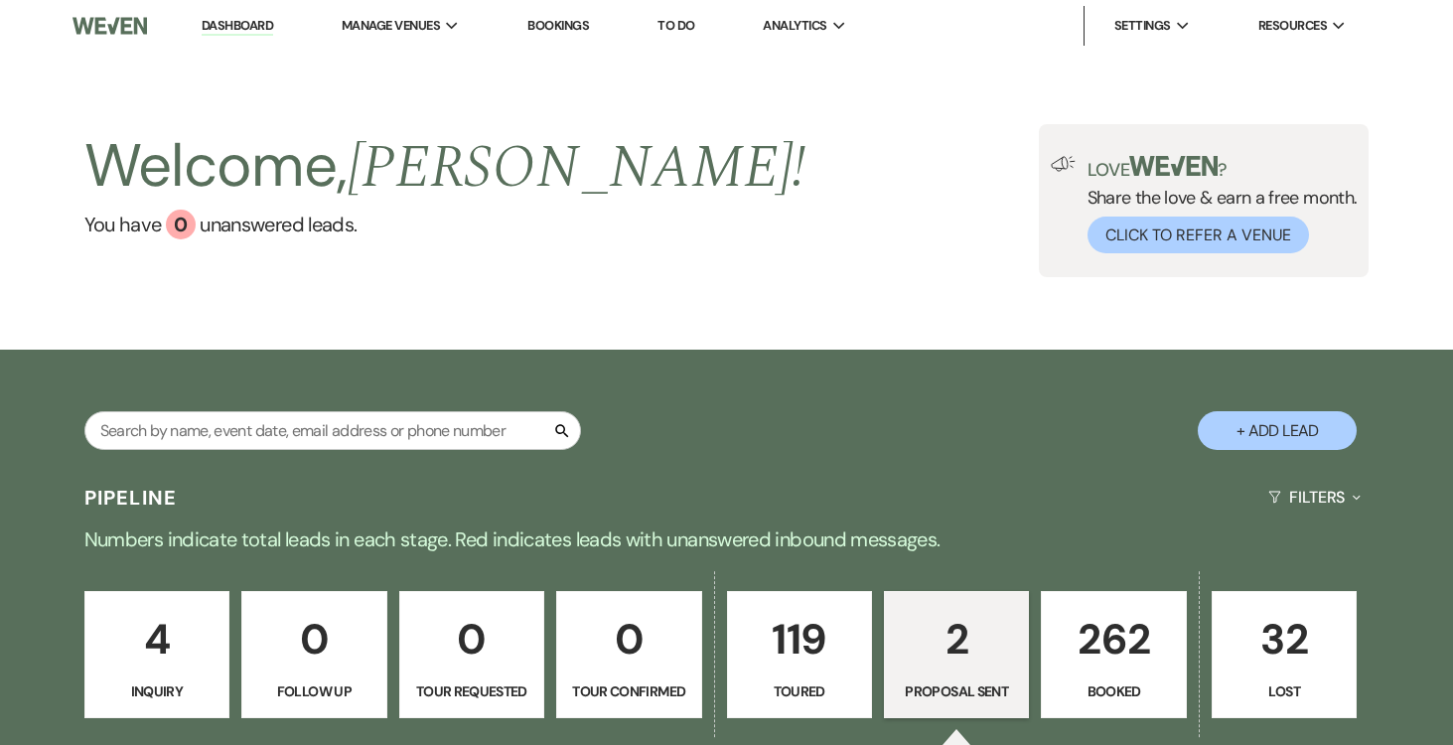
select select "6"
click at [947, 647] on p "2" at bounding box center [956, 639] width 119 height 67
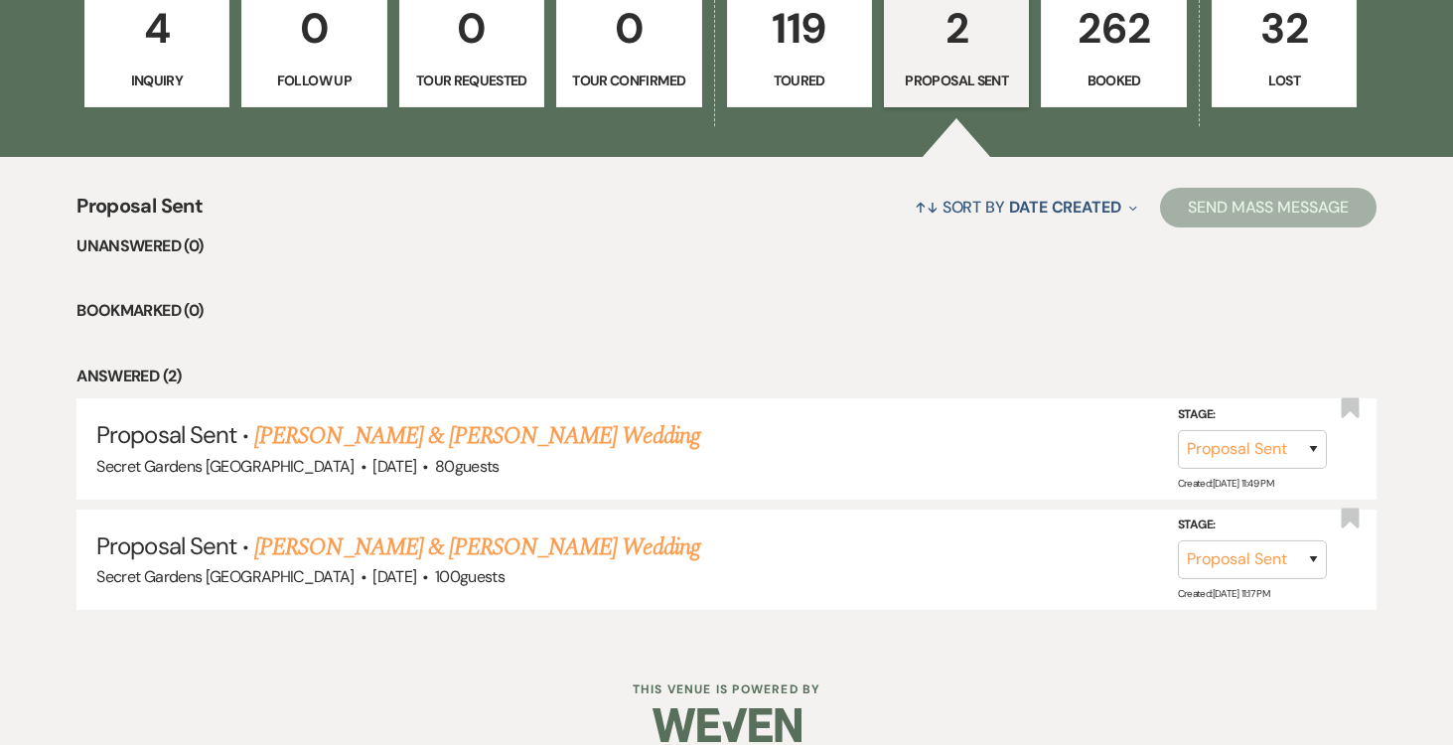
scroll to position [636, 0]
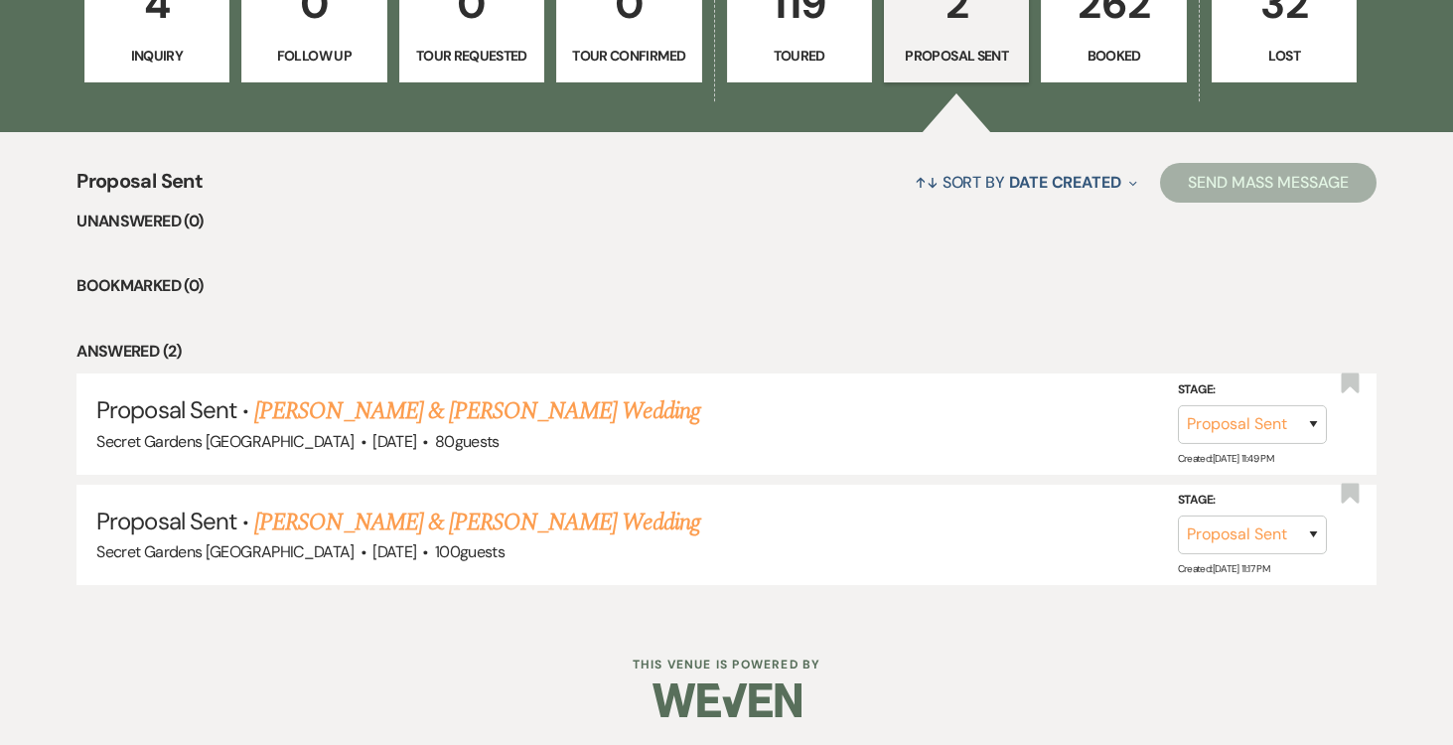
click at [591, 521] on link "Samantha Avallone & Gino Novacco's Wedding" at bounding box center [476, 523] width 445 height 36
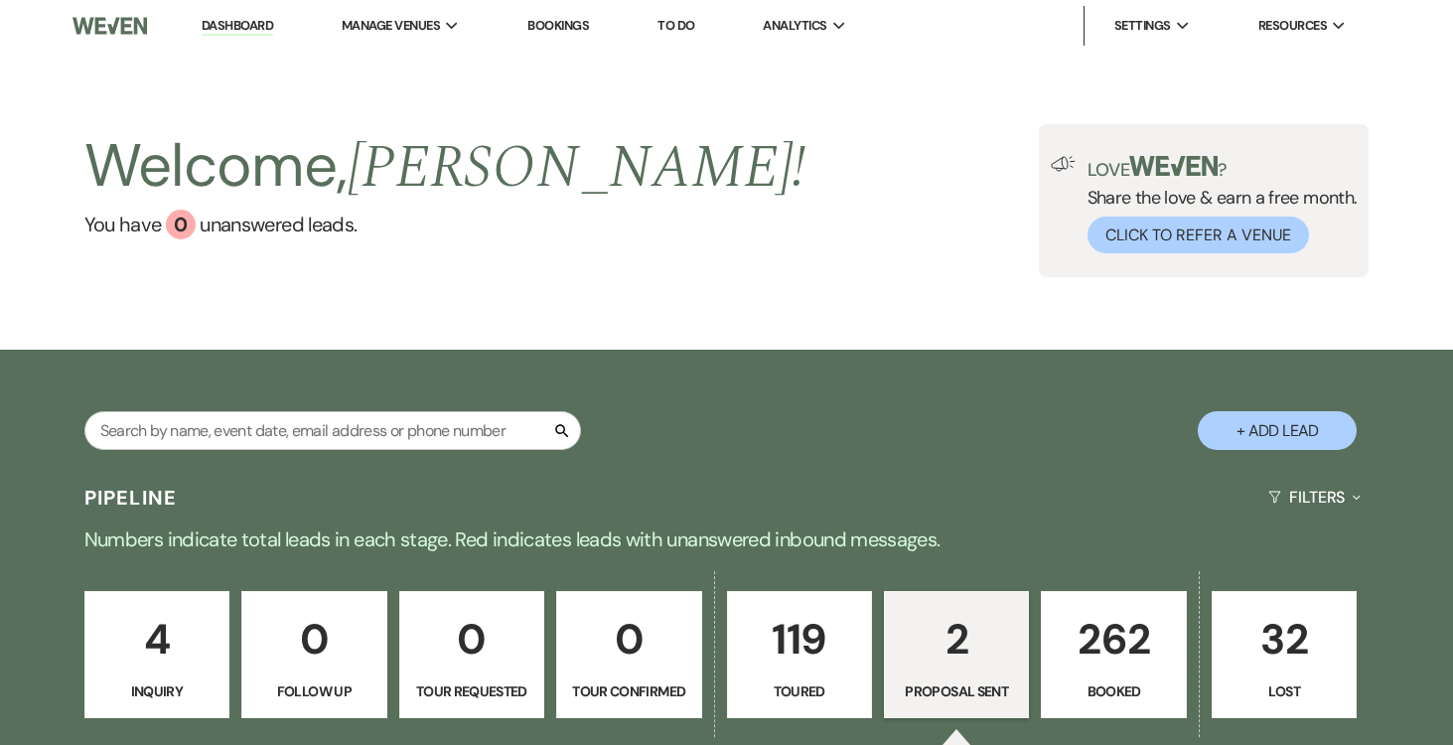
select select "6"
select select "2"
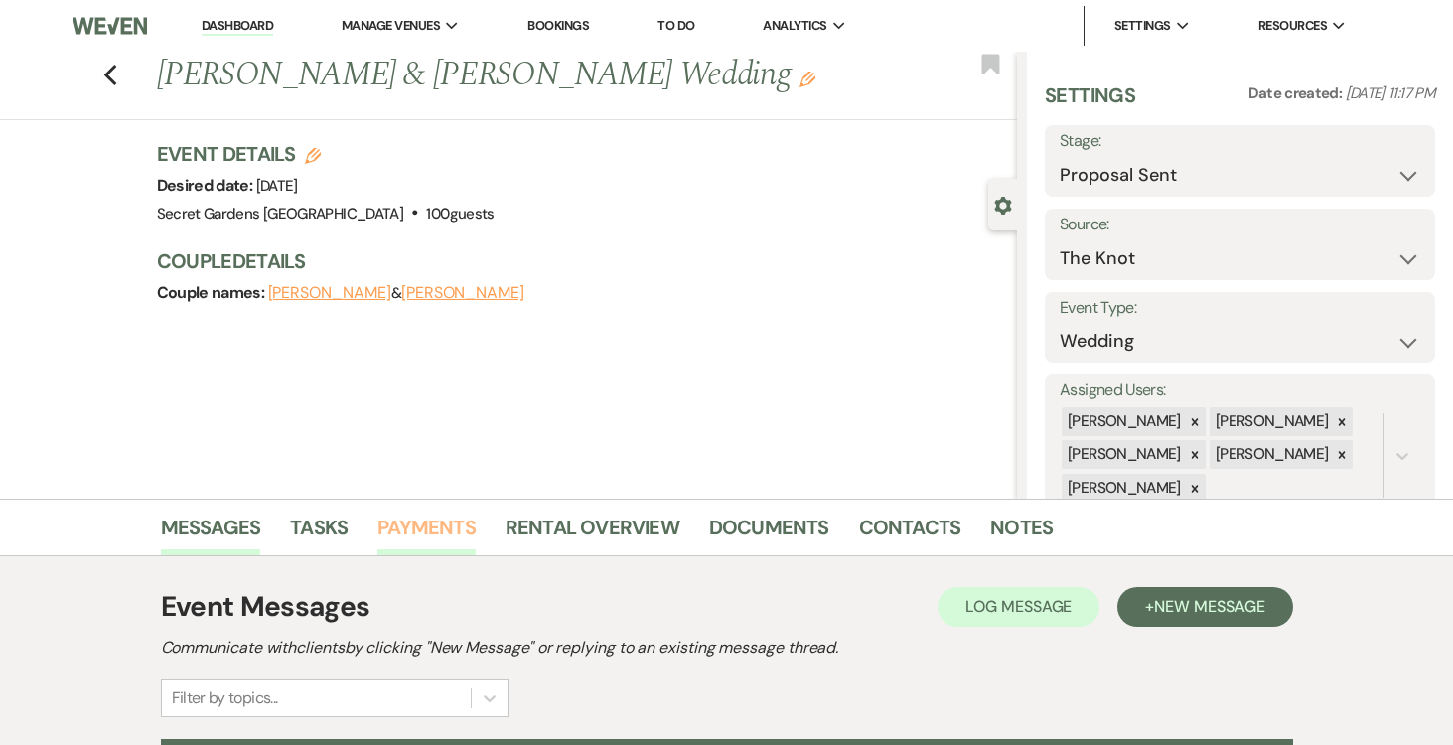
click at [421, 521] on link "Payments" at bounding box center [426, 534] width 98 height 44
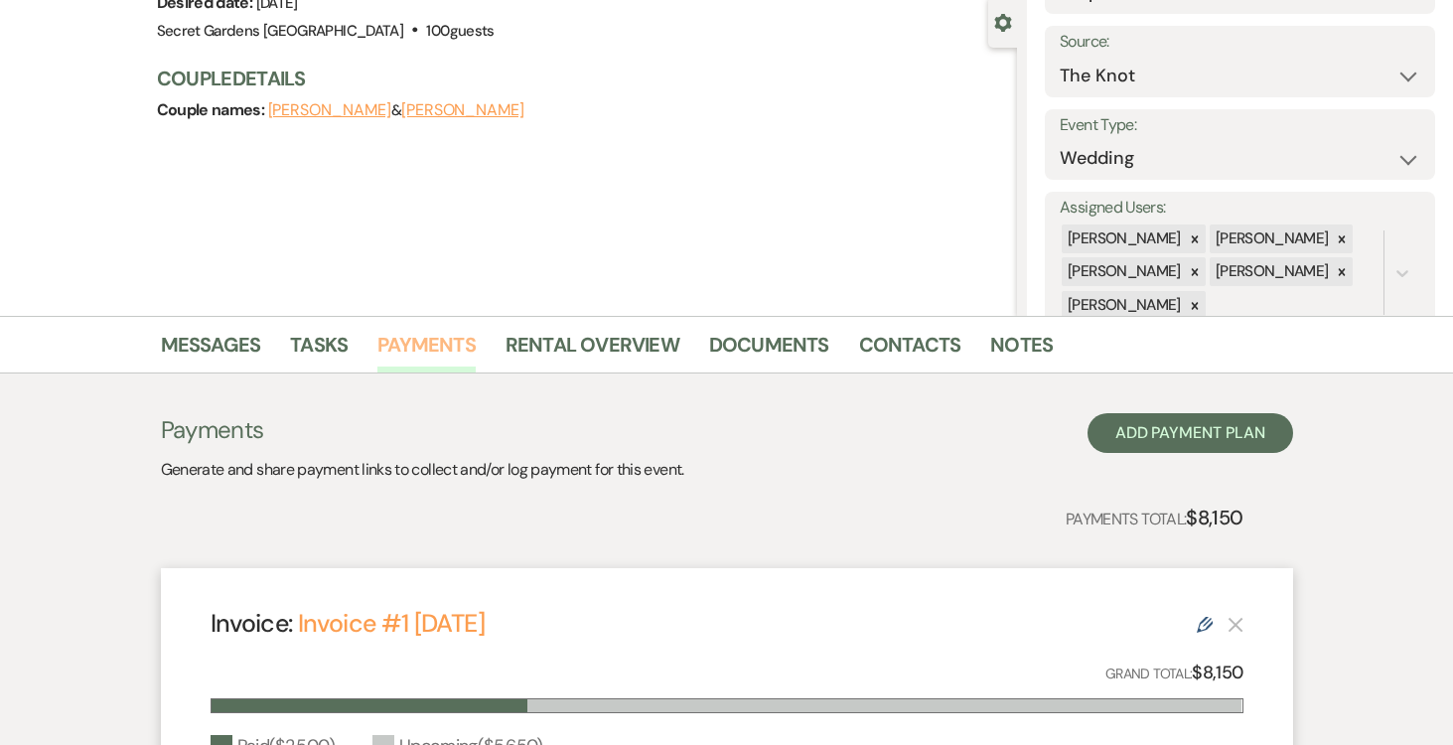
scroll to position [146, 0]
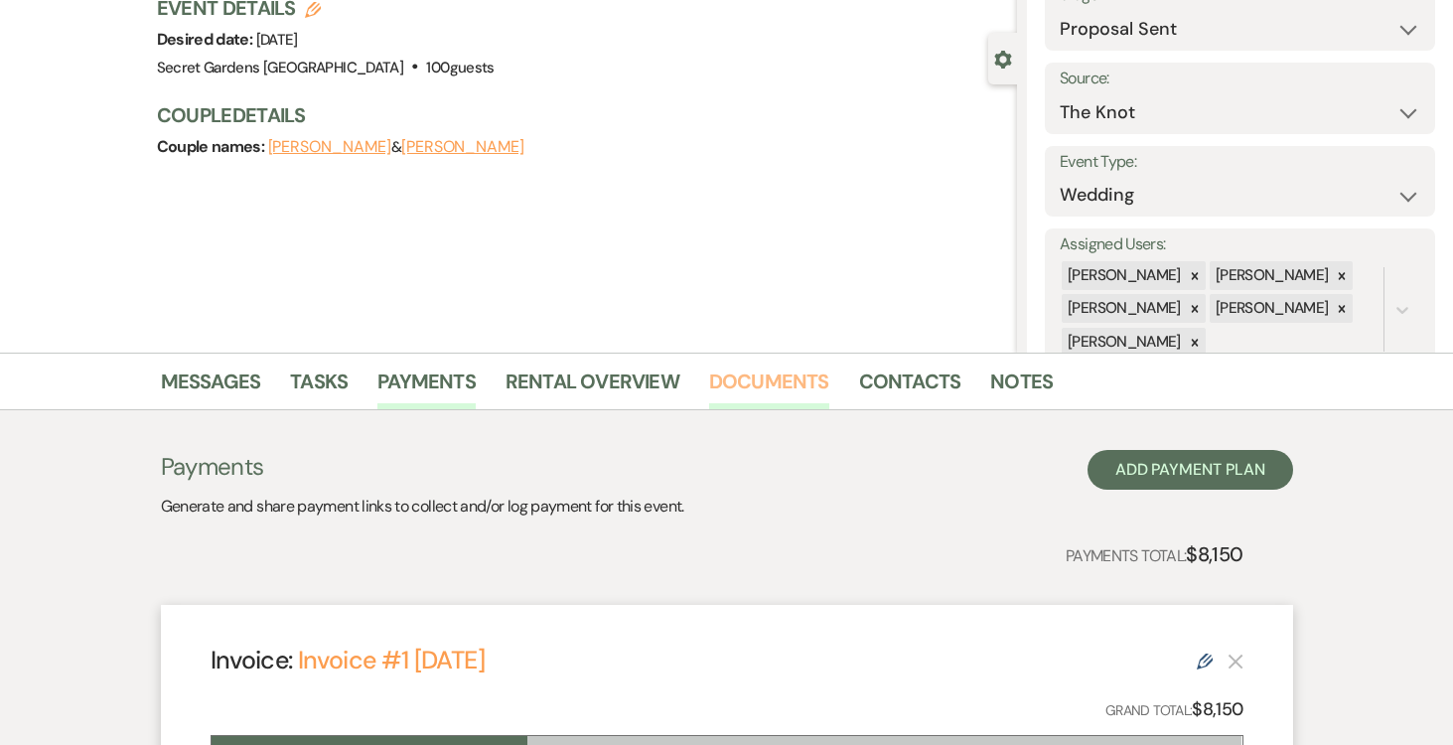
click at [770, 381] on link "Documents" at bounding box center [769, 388] width 120 height 44
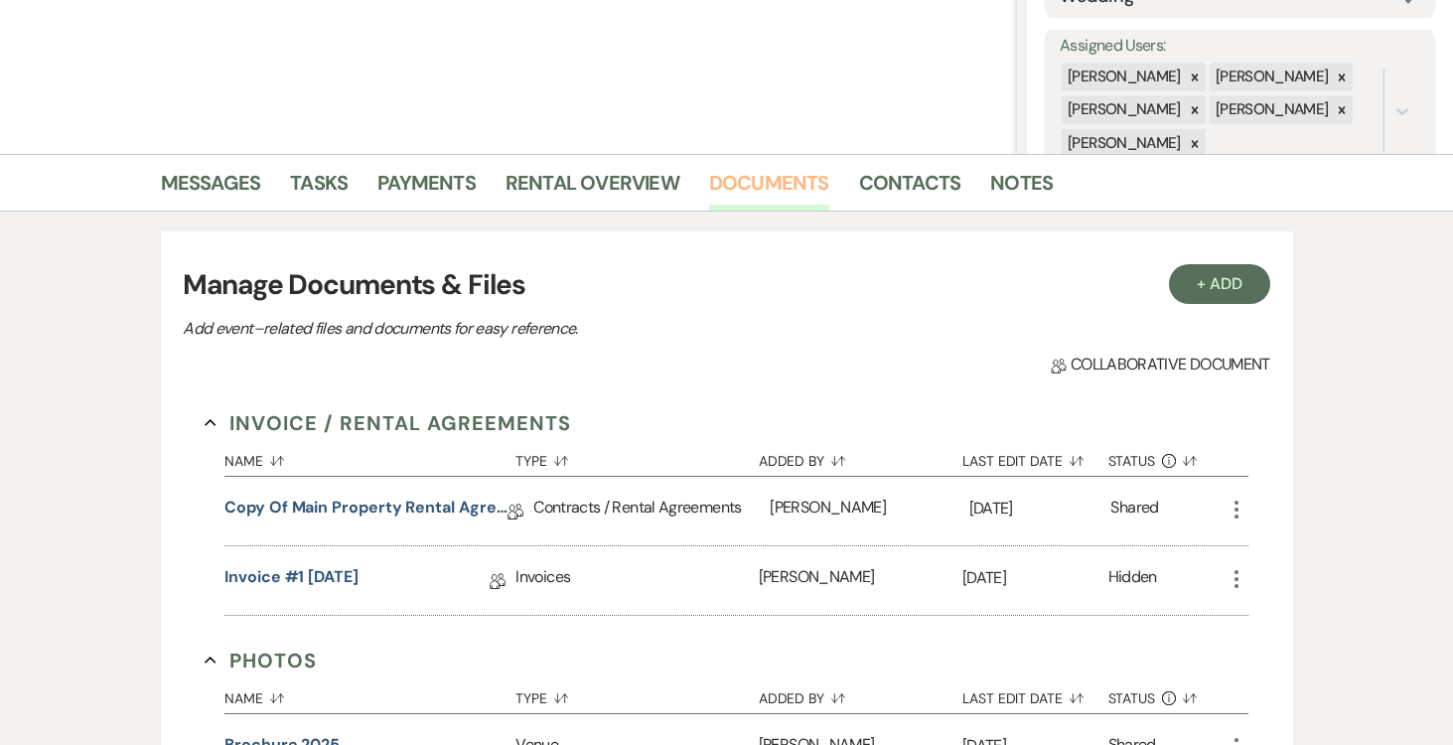
scroll to position [408, 0]
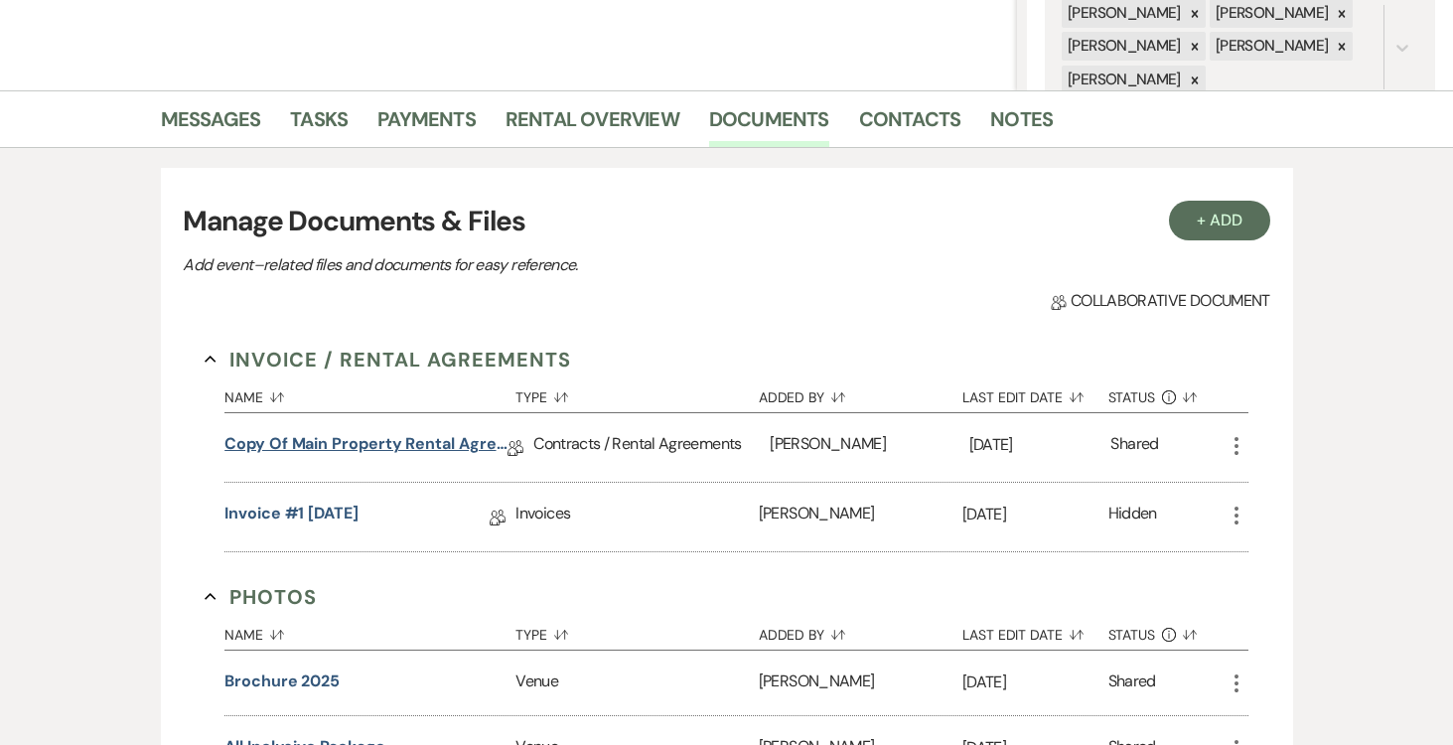
click at [384, 439] on link "Copy of Main Property Rental Agreement" at bounding box center [365, 447] width 283 height 31
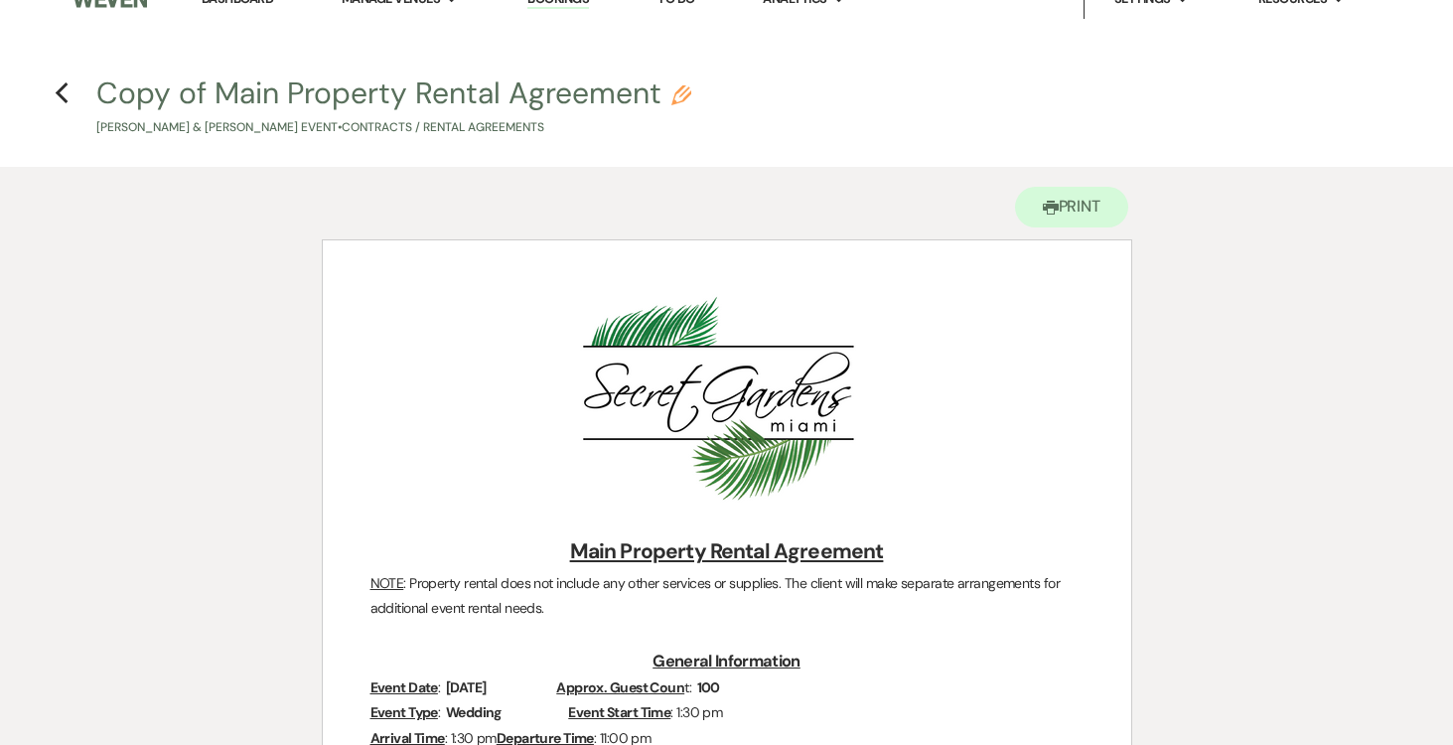
scroll to position [58, 0]
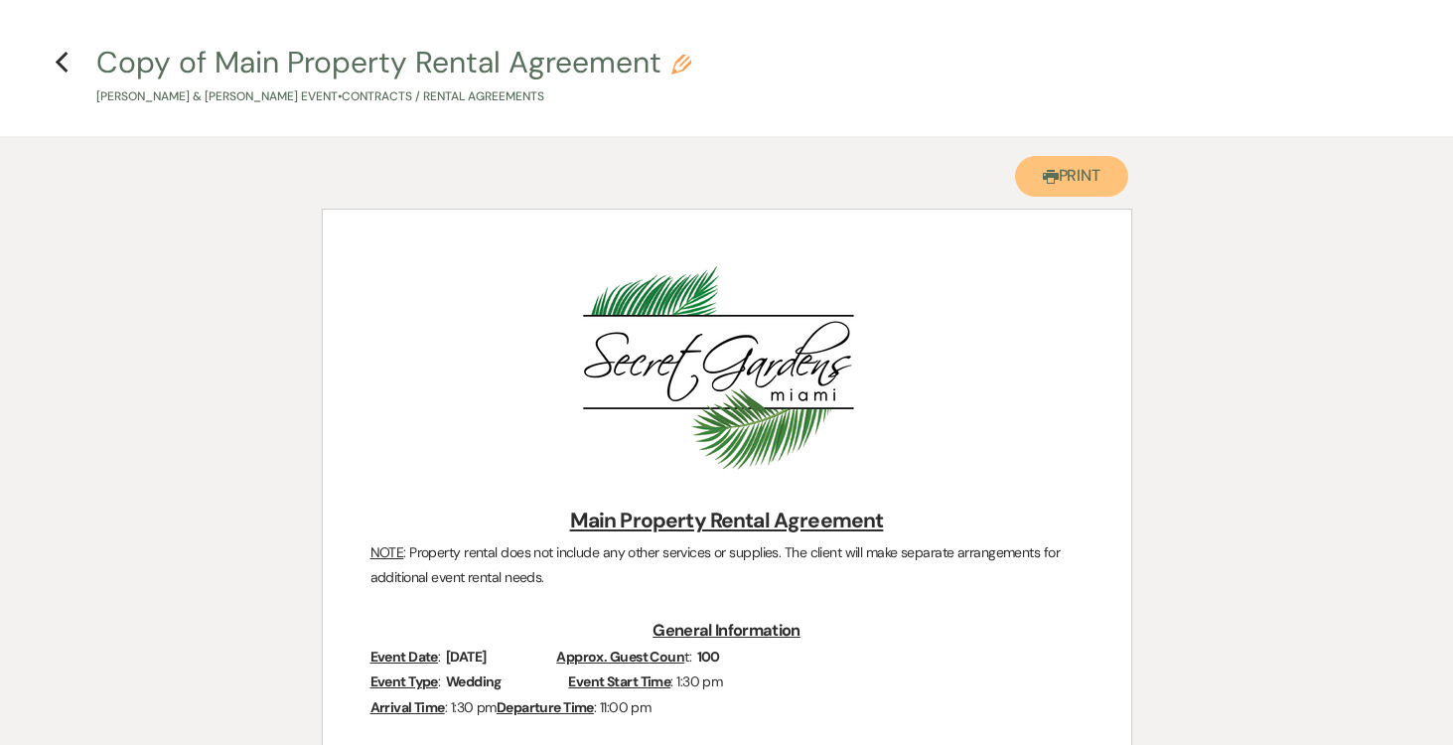
drag, startPoint x: 1108, startPoint y: 174, endPoint x: 807, endPoint y: 450, distance: 408.5
click at [1108, 175] on button "Printer Print" at bounding box center [1072, 176] width 114 height 41
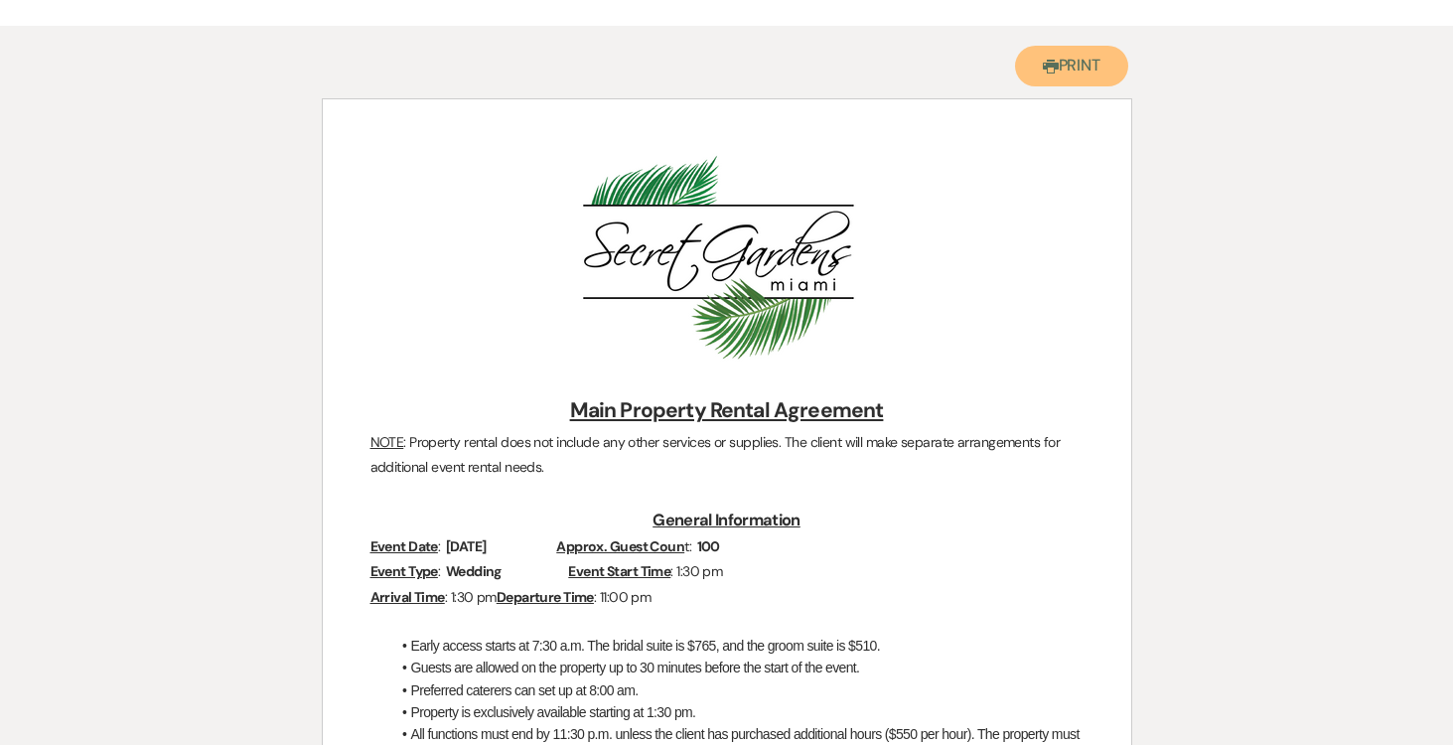
scroll to position [0, 0]
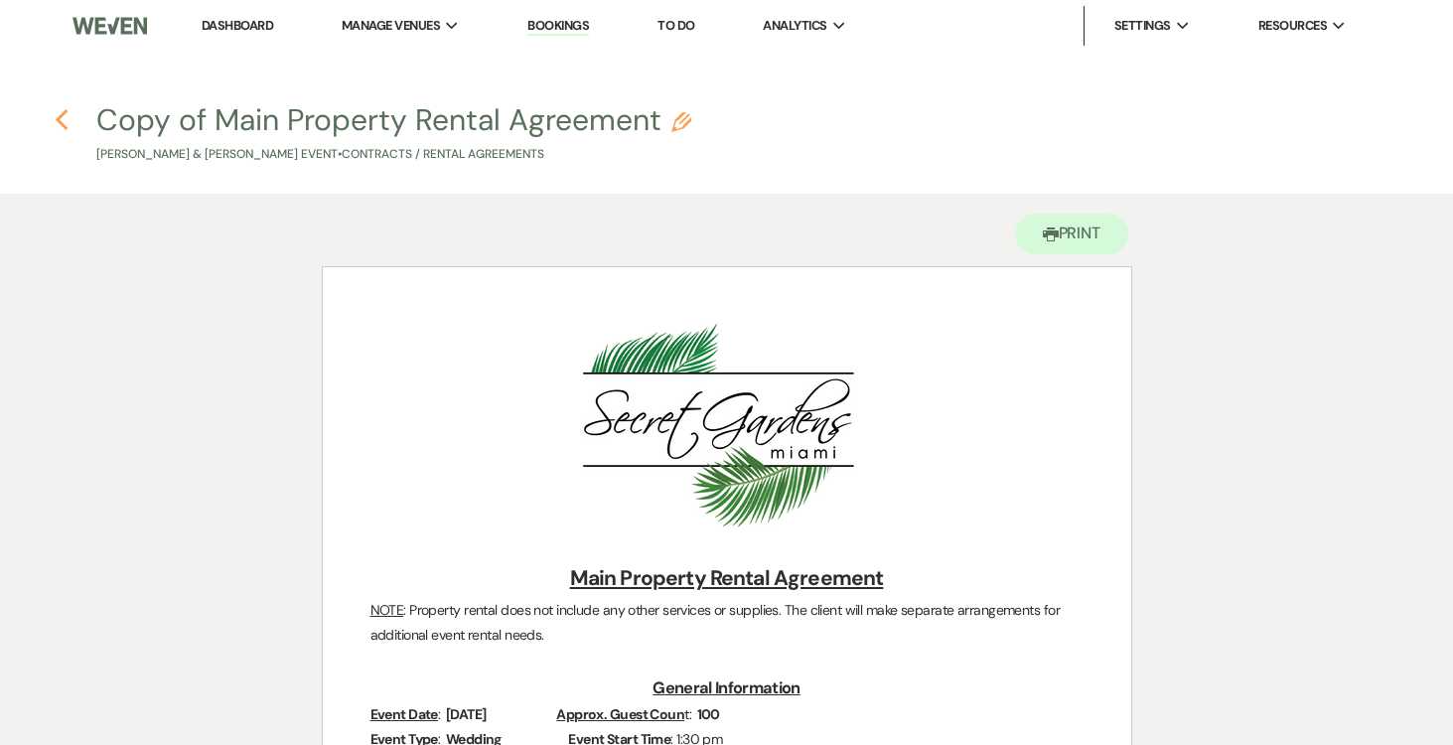
click at [62, 116] on icon "Previous" at bounding box center [62, 120] width 15 height 24
select select "6"
select select "2"
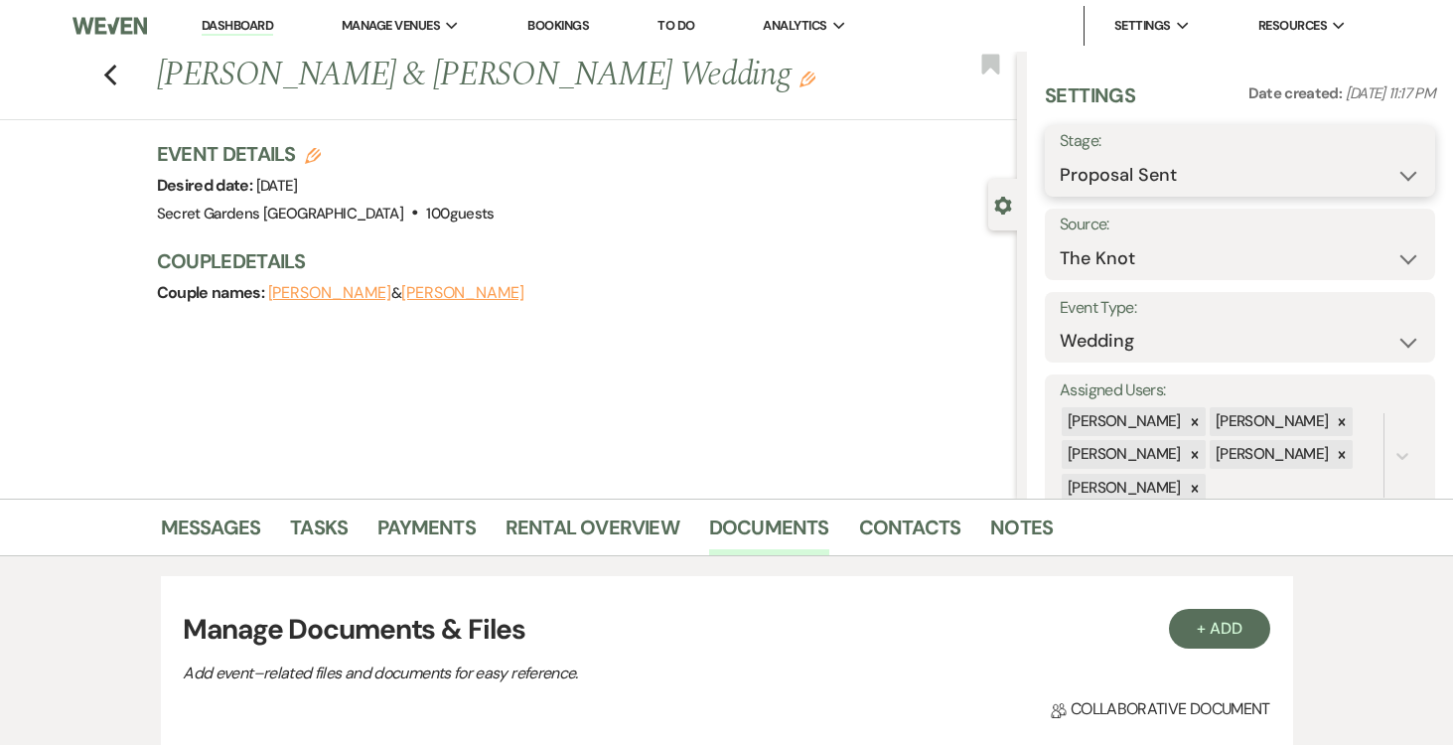
click at [1409, 169] on select "Inquiry Follow Up Tour Requested Tour Confirmed Toured Proposal Sent Booked Lost" at bounding box center [1240, 175] width 361 height 39
select select "7"
click at [1060, 156] on select "Inquiry Follow Up Tour Requested Tour Confirmed Toured Proposal Sent Booked Lost" at bounding box center [1240, 175] width 361 height 39
click at [1384, 160] on button "Save" at bounding box center [1395, 161] width 80 height 40
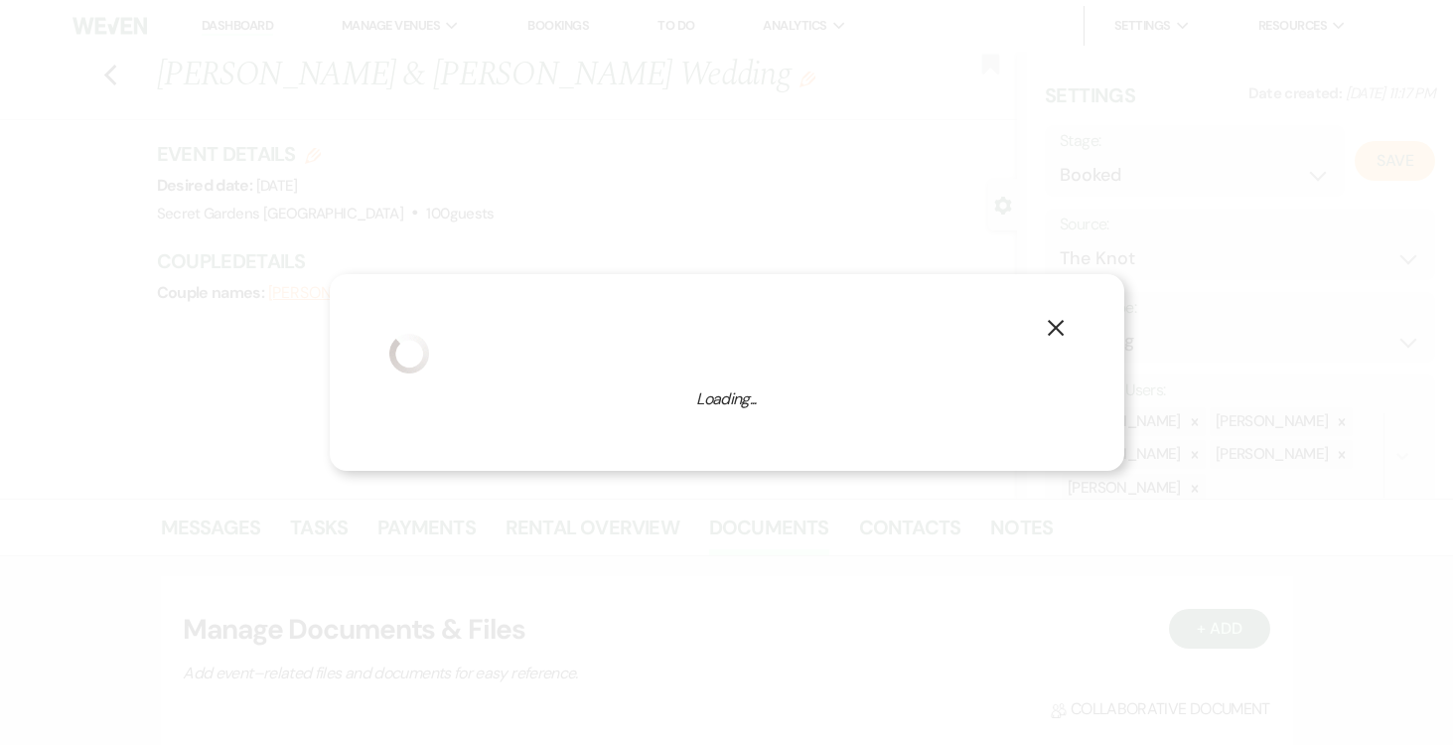
select select "1"
select select "834"
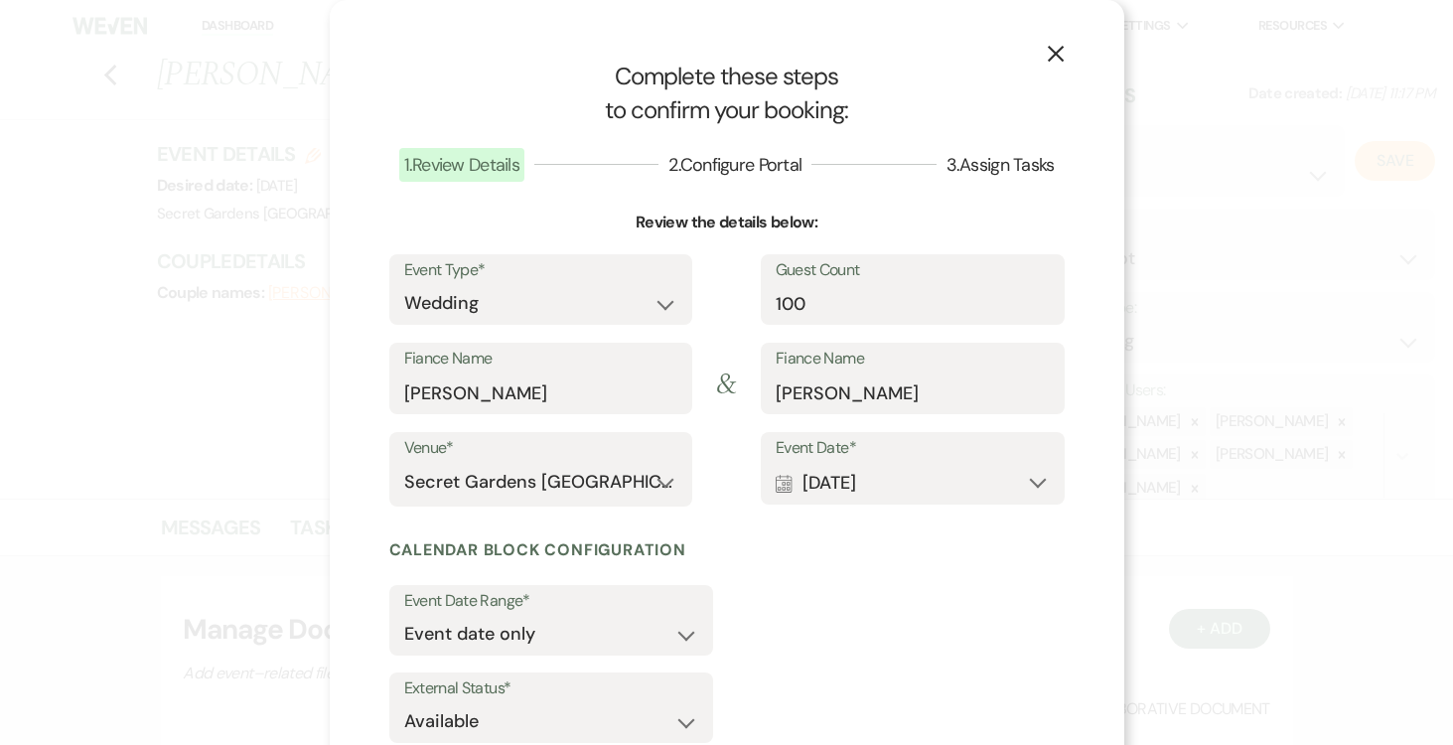
scroll to position [131, 0]
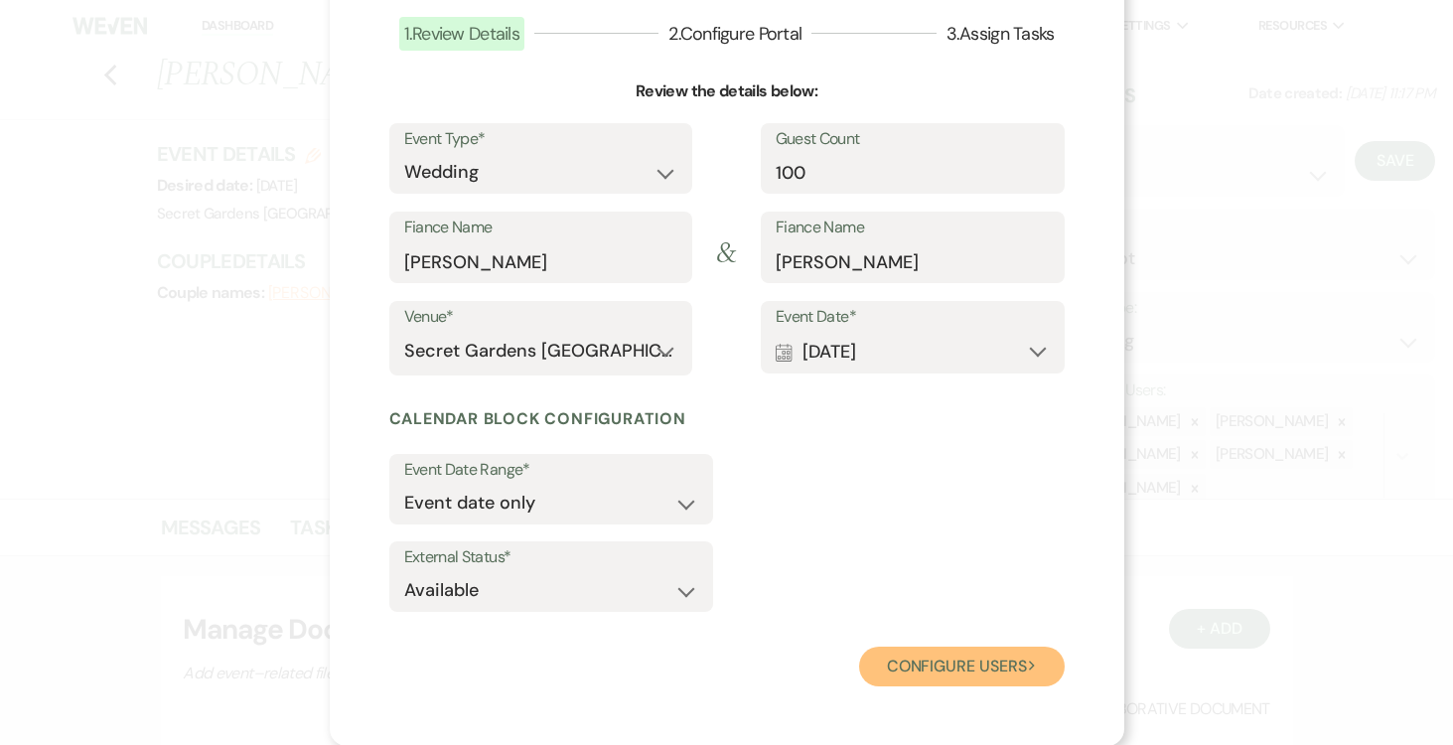
click at [953, 666] on button "Configure users Next" at bounding box center [962, 667] width 206 height 40
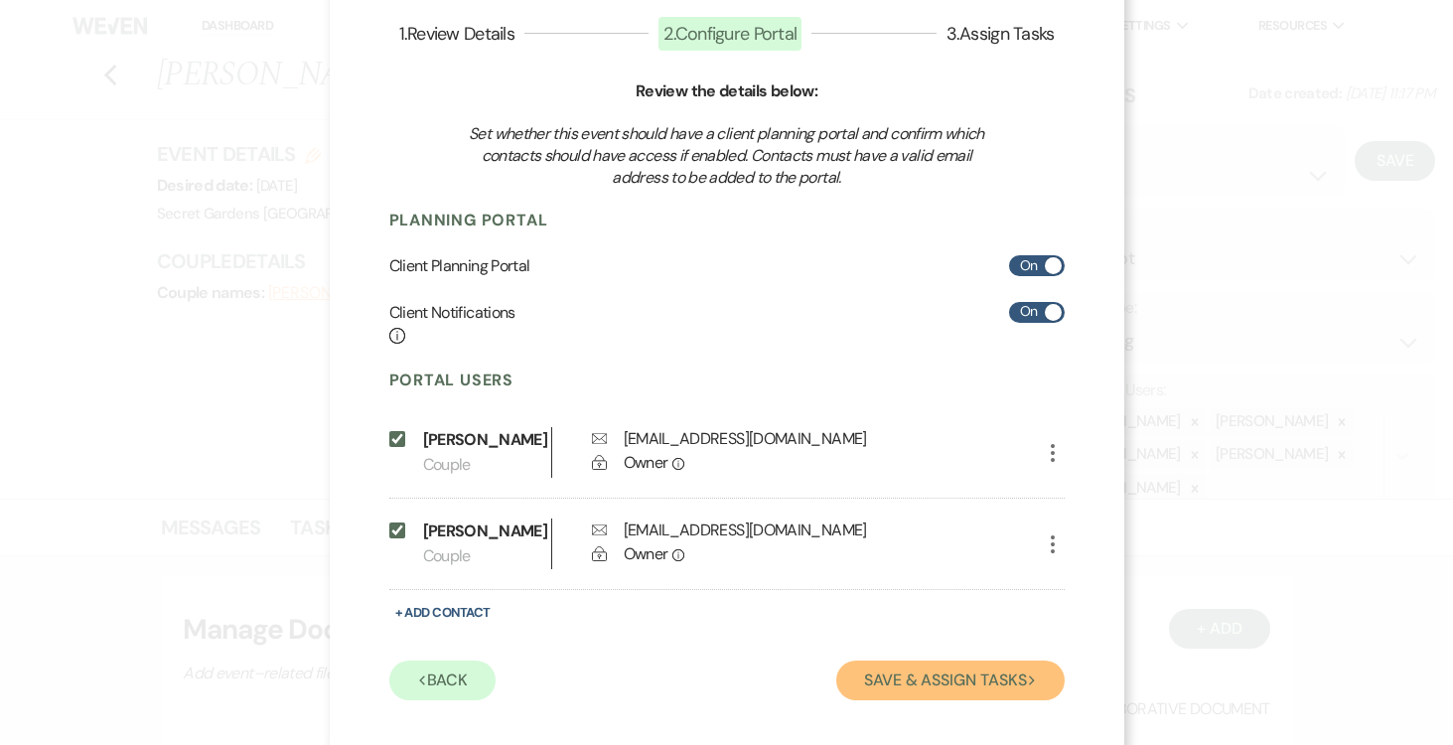
click at [958, 696] on button "Save & Assign Tasks Next" at bounding box center [949, 681] width 227 height 40
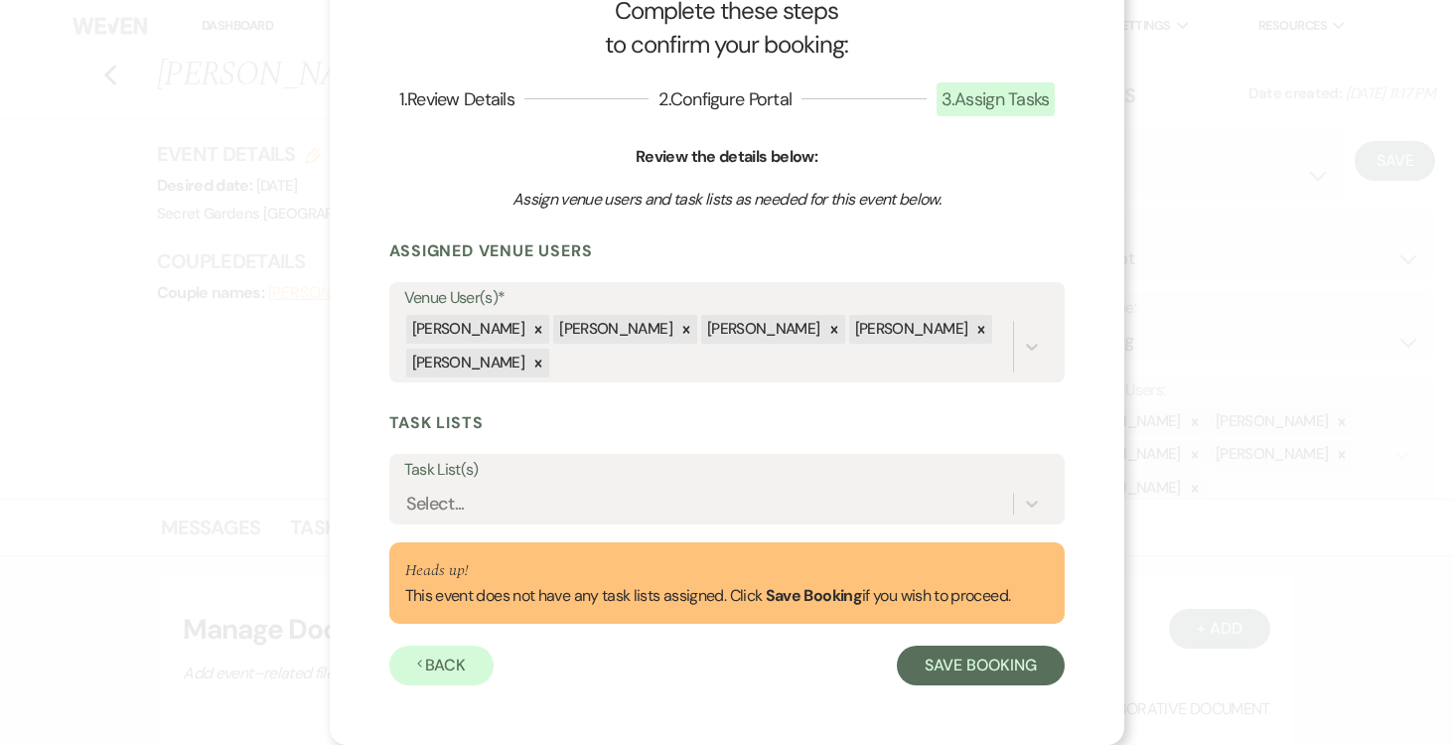
scroll to position [66, 0]
click at [1028, 490] on div at bounding box center [1032, 504] width 36 height 36
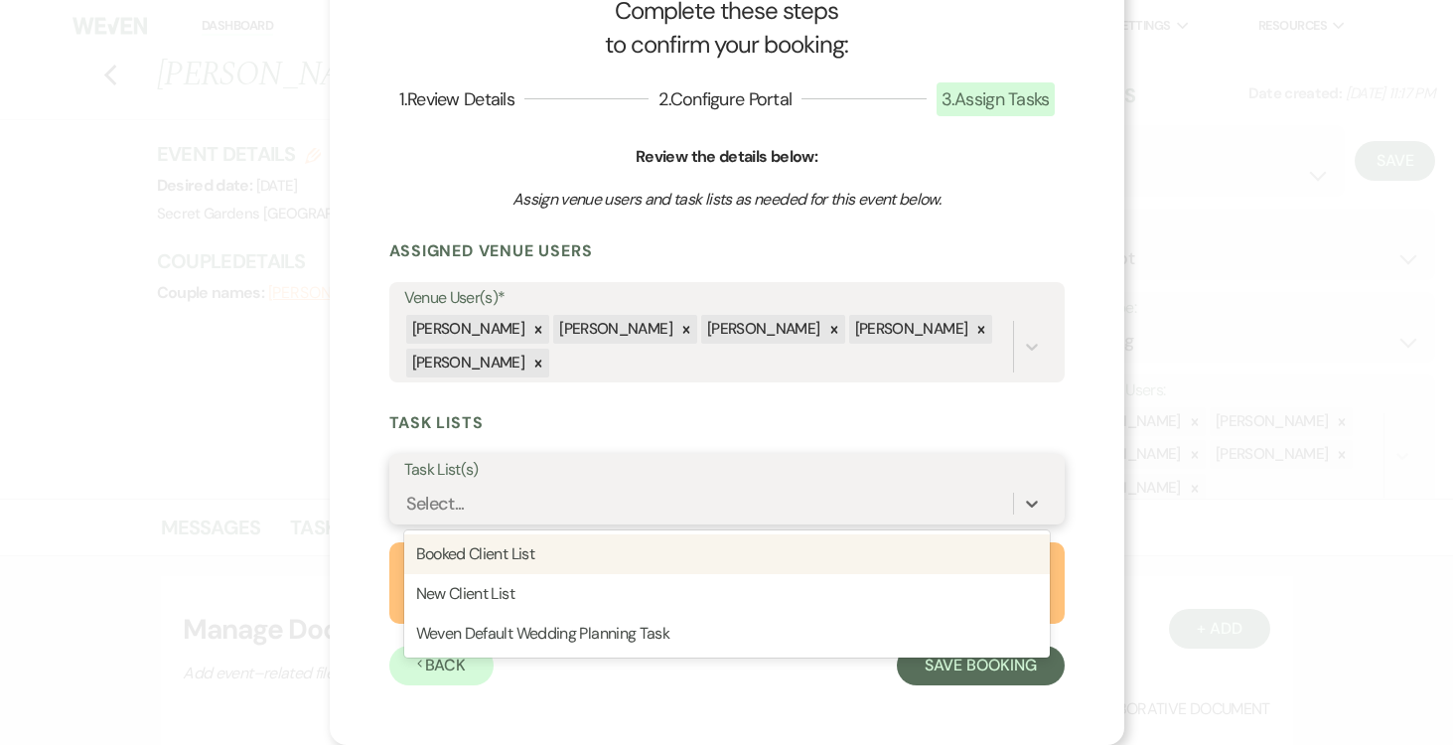
click at [949, 546] on div "Booked Client List" at bounding box center [727, 554] width 646 height 40
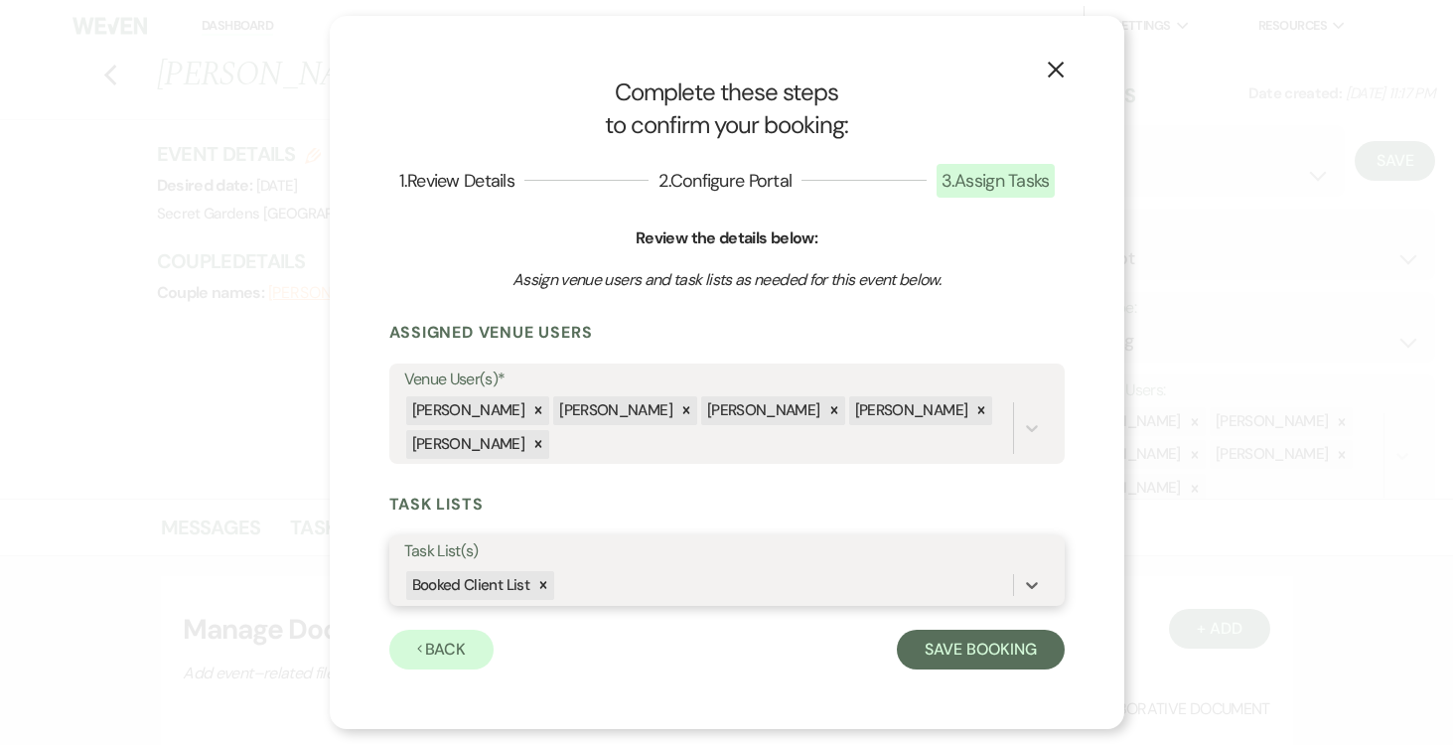
scroll to position [0, 0]
click at [982, 649] on button "Save Booking" at bounding box center [980, 650] width 167 height 40
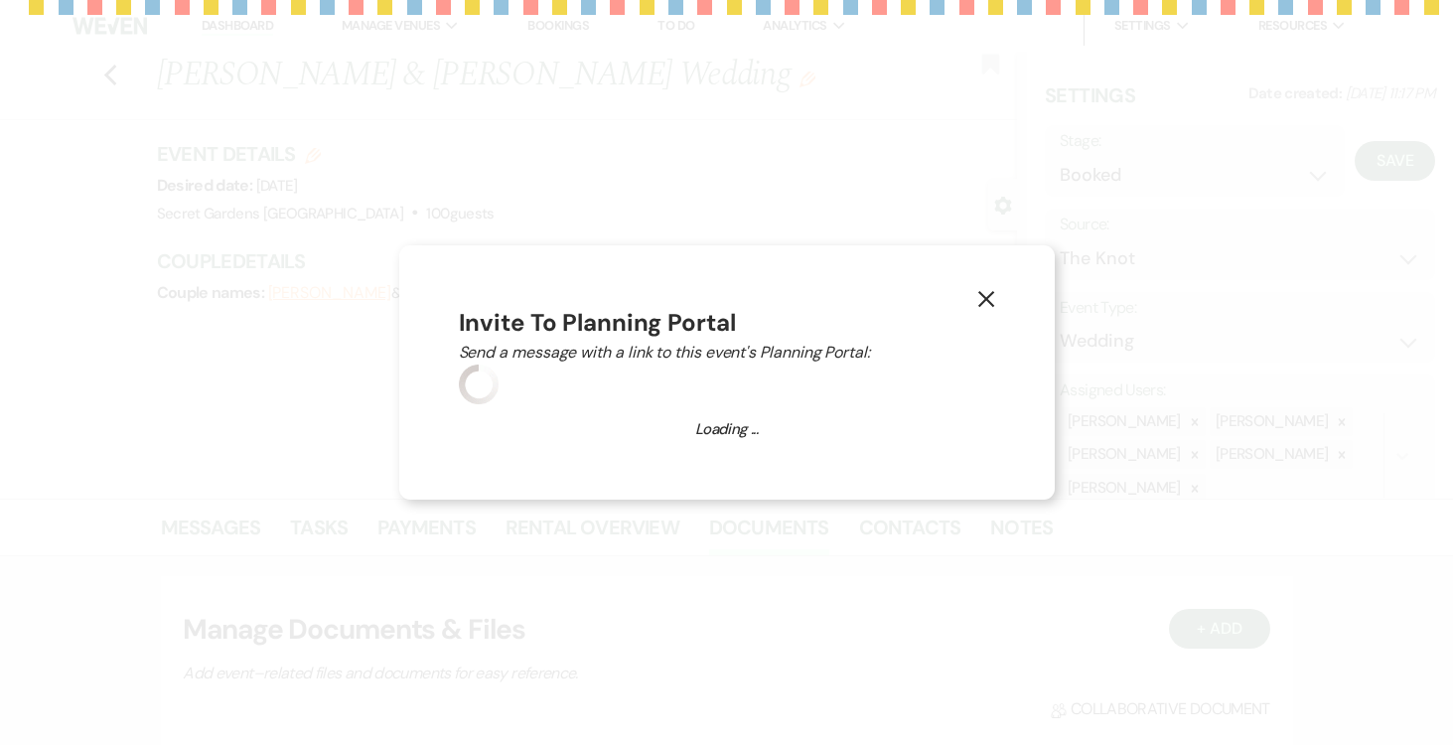
select select "14"
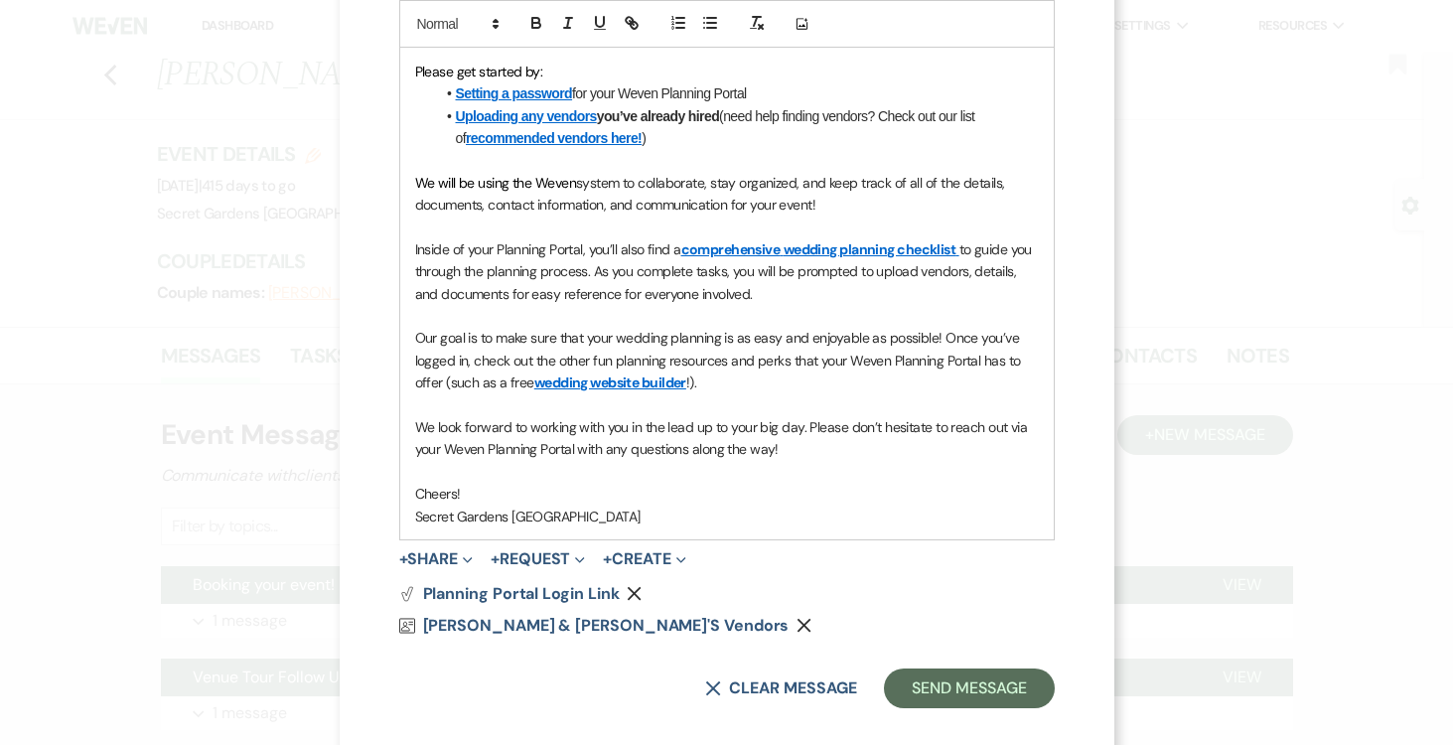
scroll to position [643, 0]
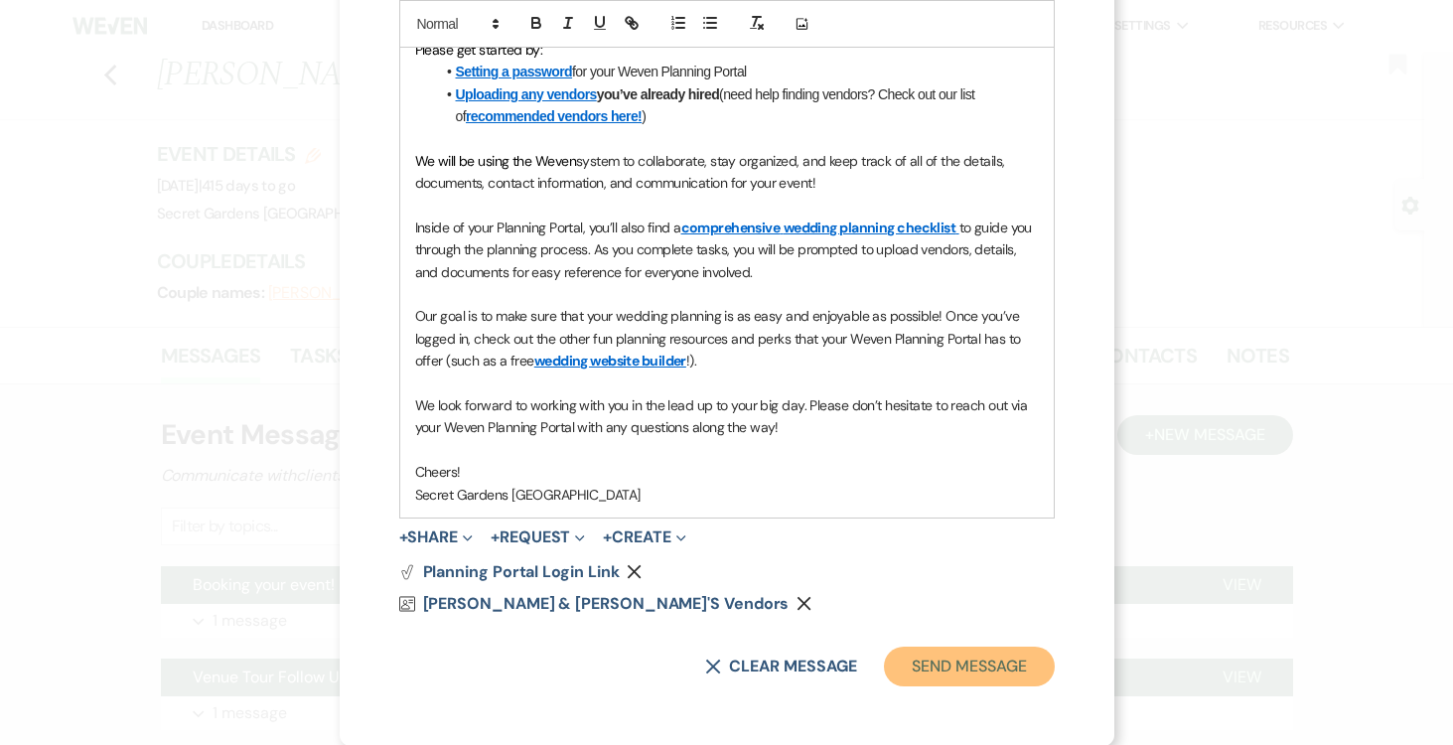
click at [992, 673] on button "Send Message" at bounding box center [969, 667] width 170 height 40
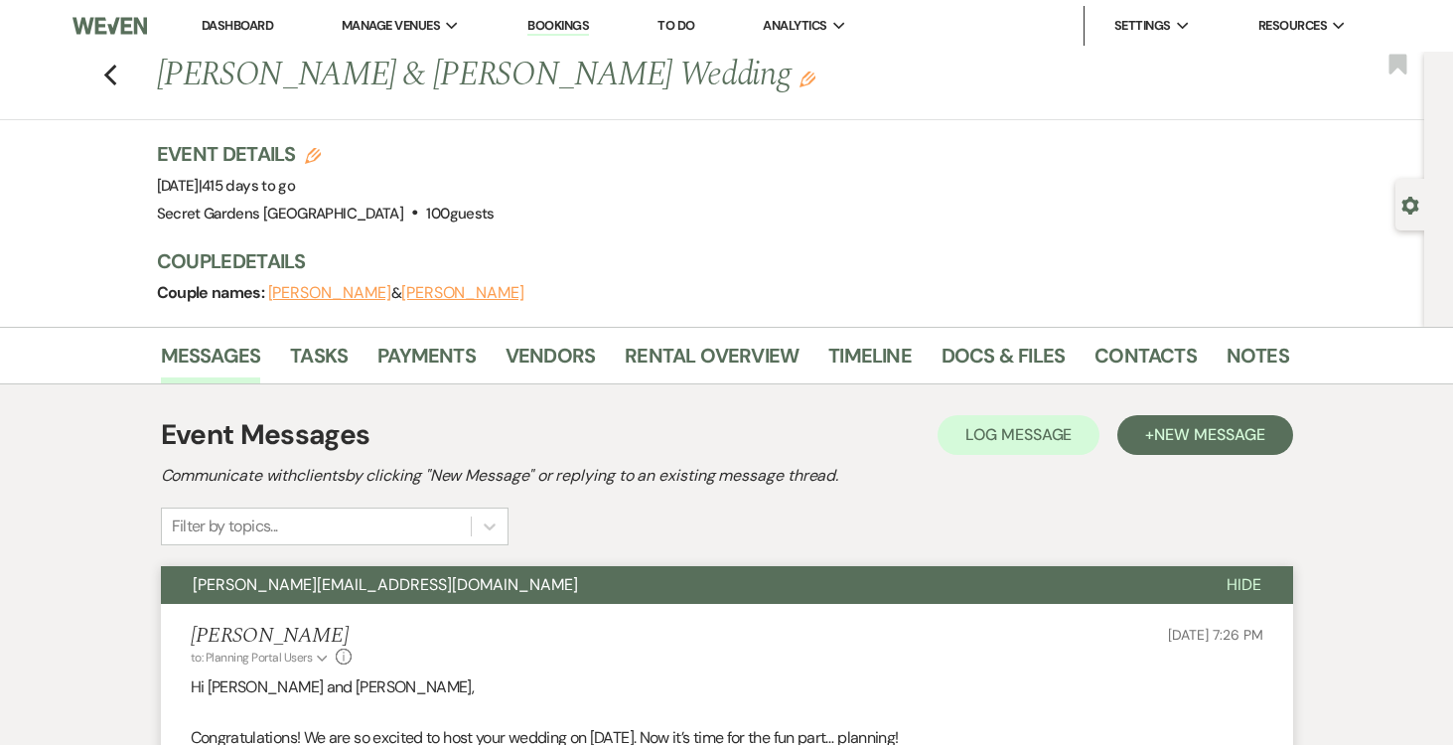
drag, startPoint x: 1403, startPoint y: 200, endPoint x: 1393, endPoint y: 202, distance: 10.1
click at [1403, 200] on icon "Gear" at bounding box center [1411, 206] width 18 height 18
select select "2"
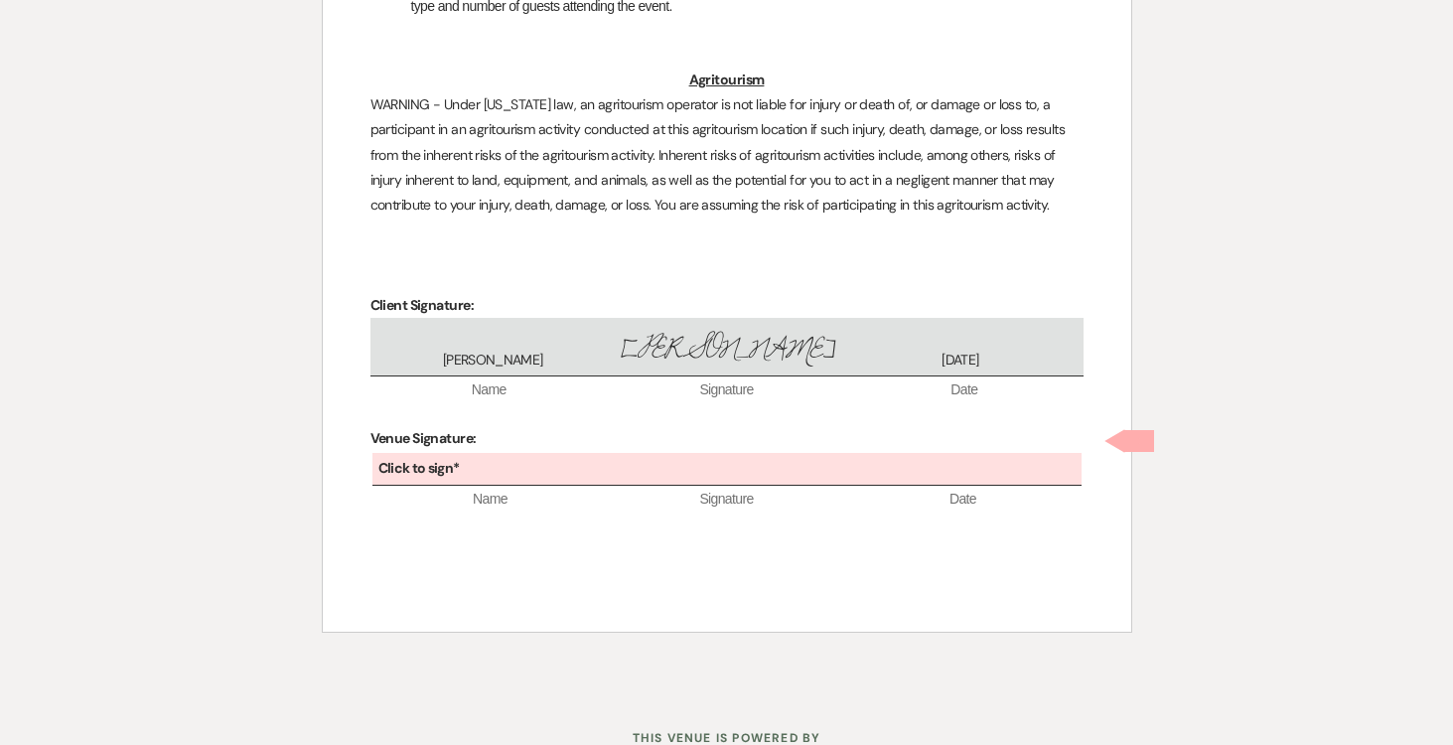
scroll to position [5522, 0]
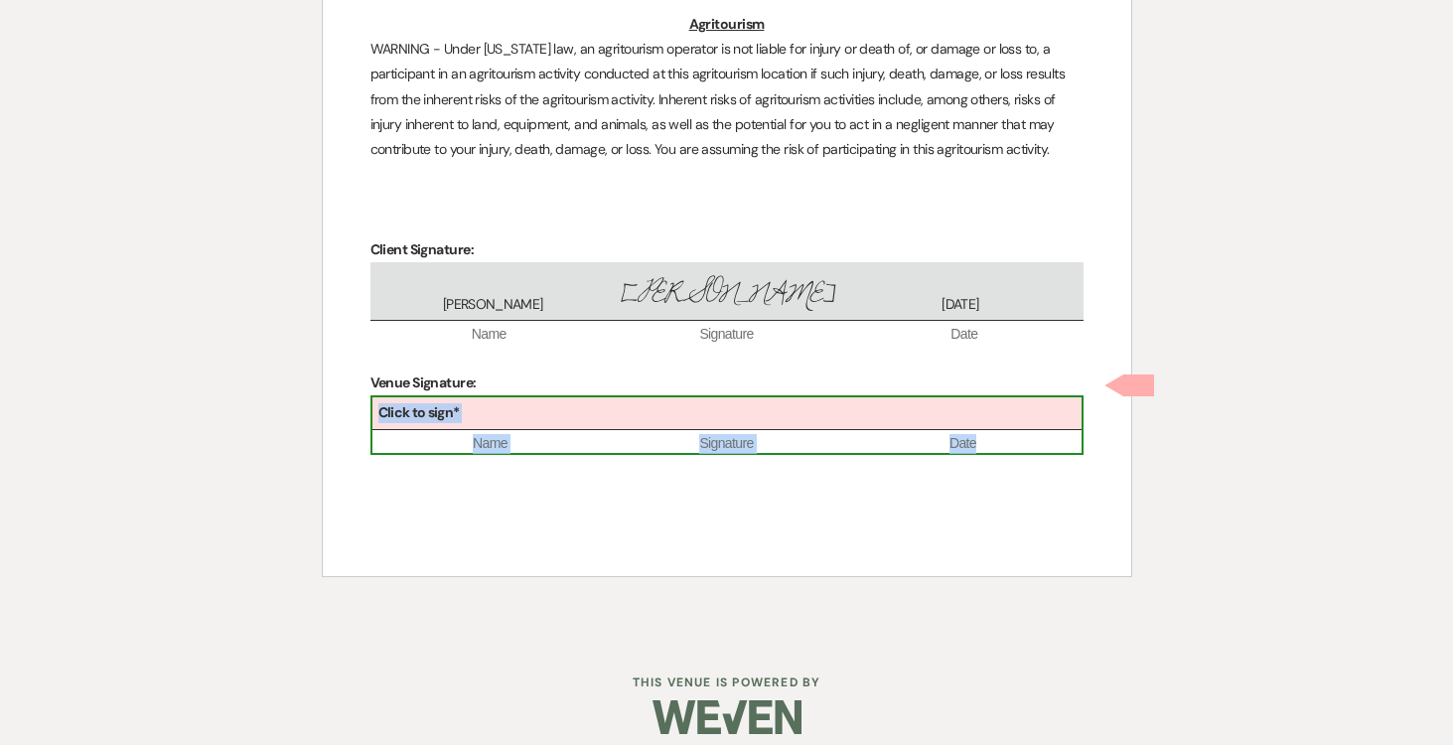
click at [521, 397] on div "Click to sign*" at bounding box center [727, 413] width 709 height 33
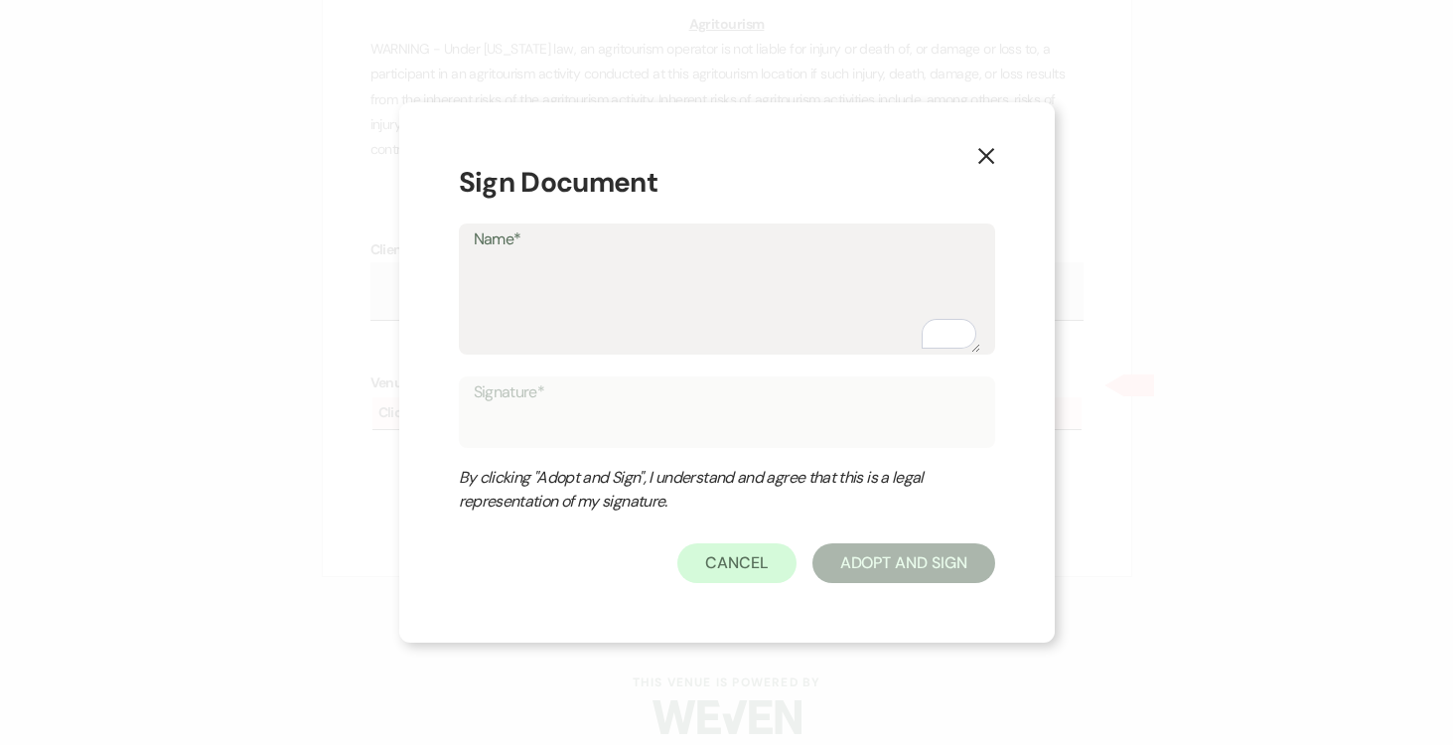
type textarea "J"
type input "J"
type textarea "Jo"
type input "Jo"
type textarea "Jos"
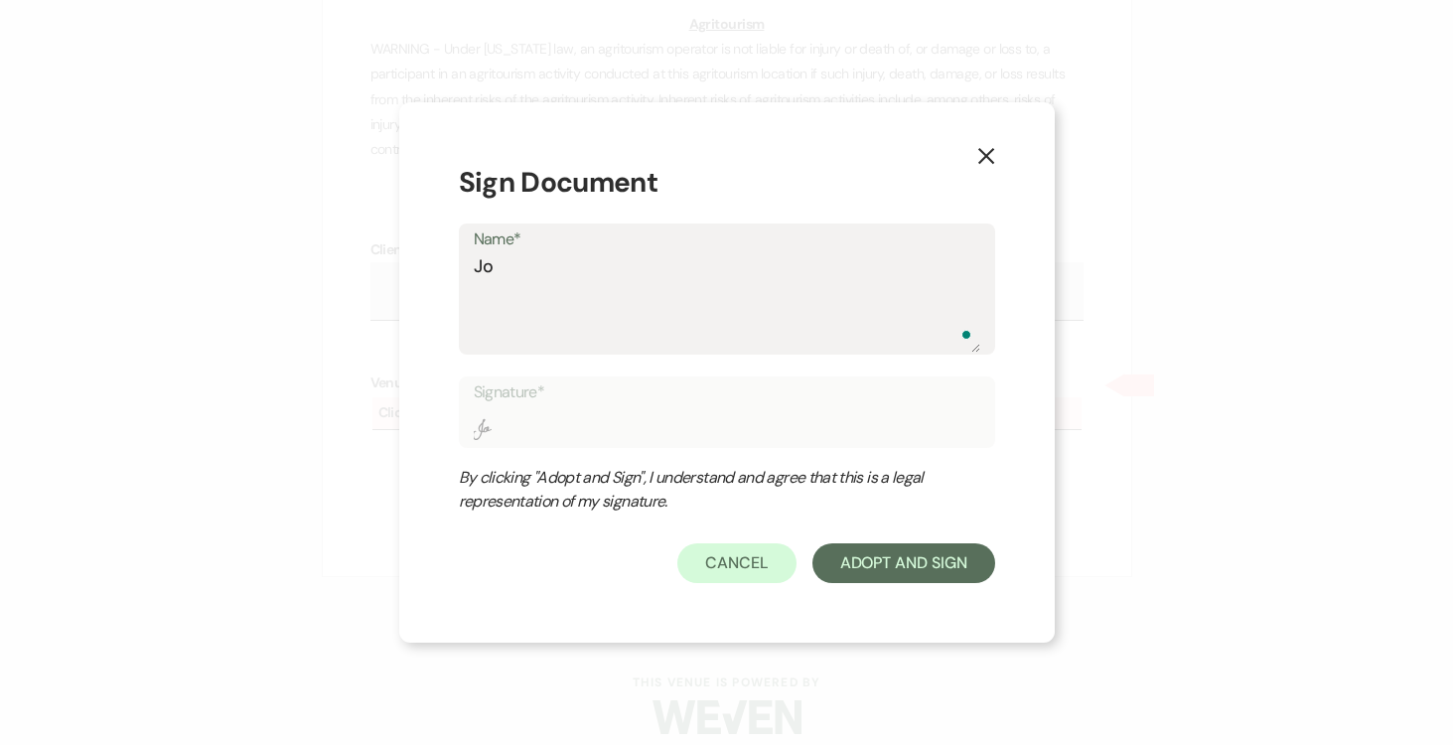
type input "Jos"
type textarea "Jose"
type input "Jose"
type textarea "Josep"
type input "Josep"
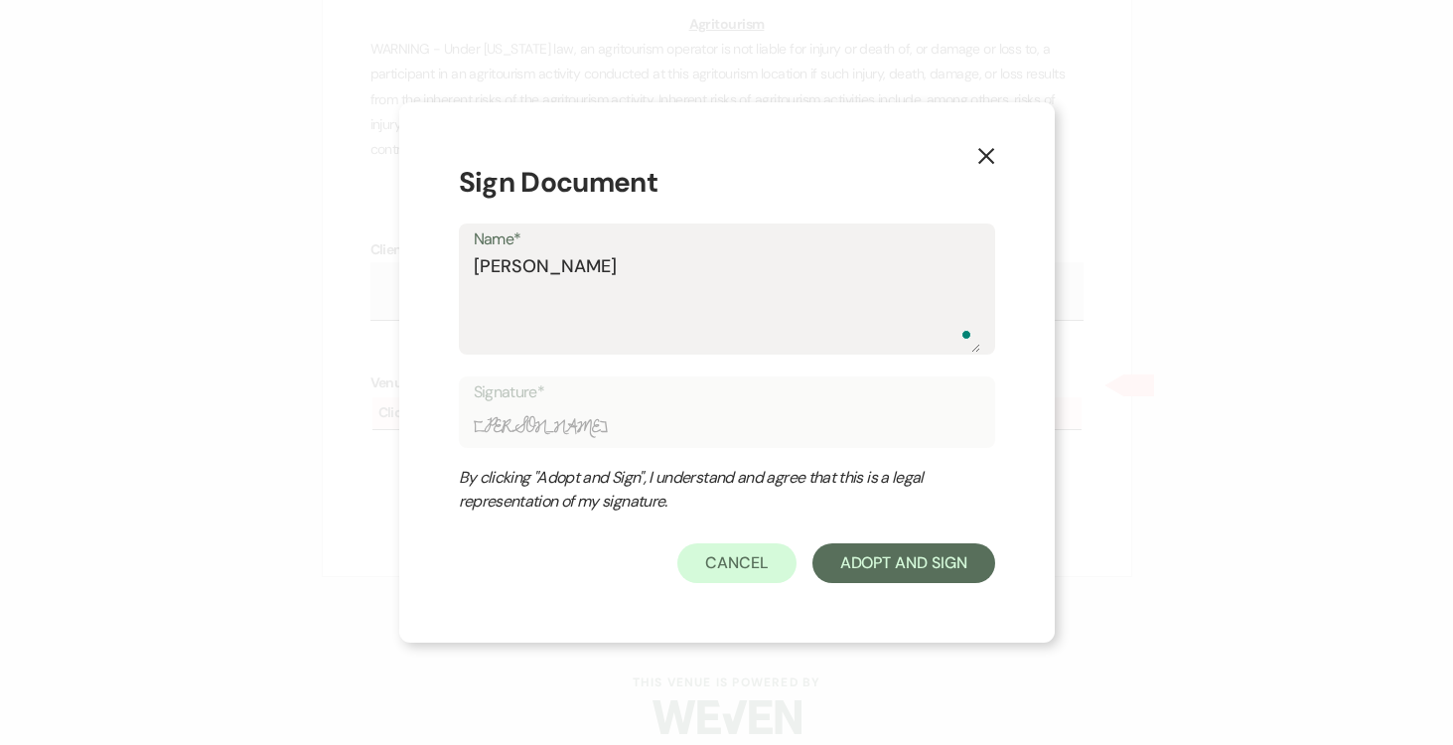
type textarea "Joseph"
type input "Joseph"
type textarea "Joseph"
type input "Joseph"
type textarea "Joseph D"
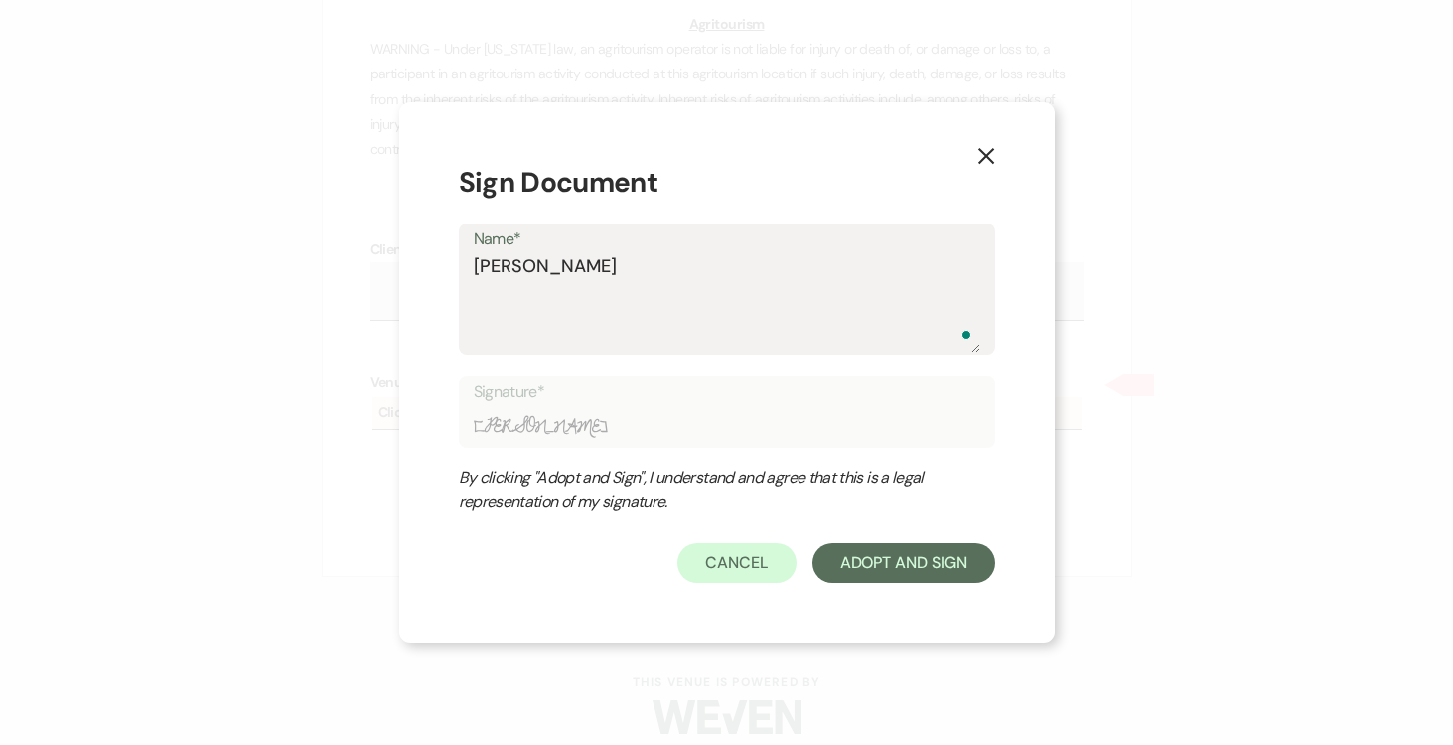
type input "Joseph D"
type textarea "Joseph Do"
type input "Joseph Do"
type textarea "Joseph Doy"
type input "Joseph Doy"
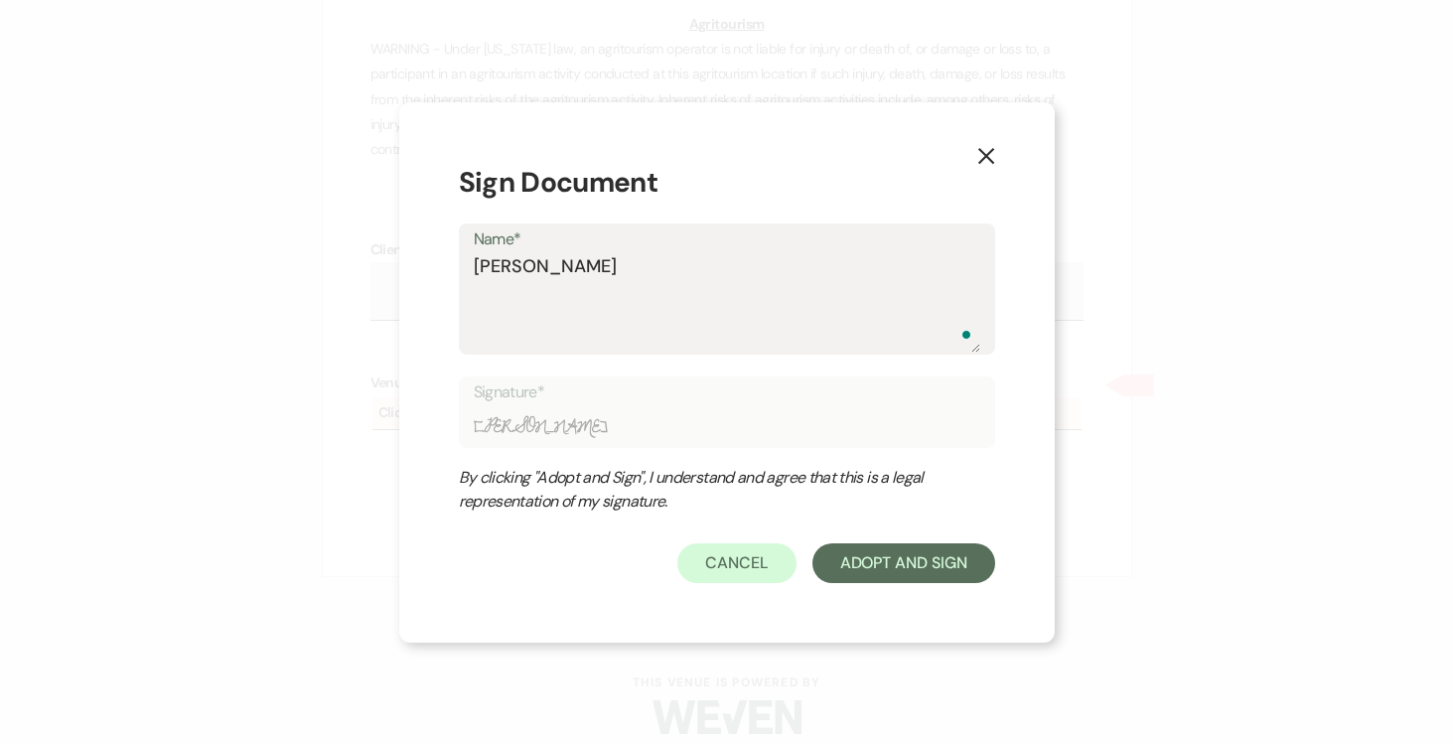
type textarea "Joseph Doyl"
type input "Joseph Doyl"
type textarea "Joseph Doyle"
type input "Joseph Doyle"
type textarea "[PERSON_NAME]"
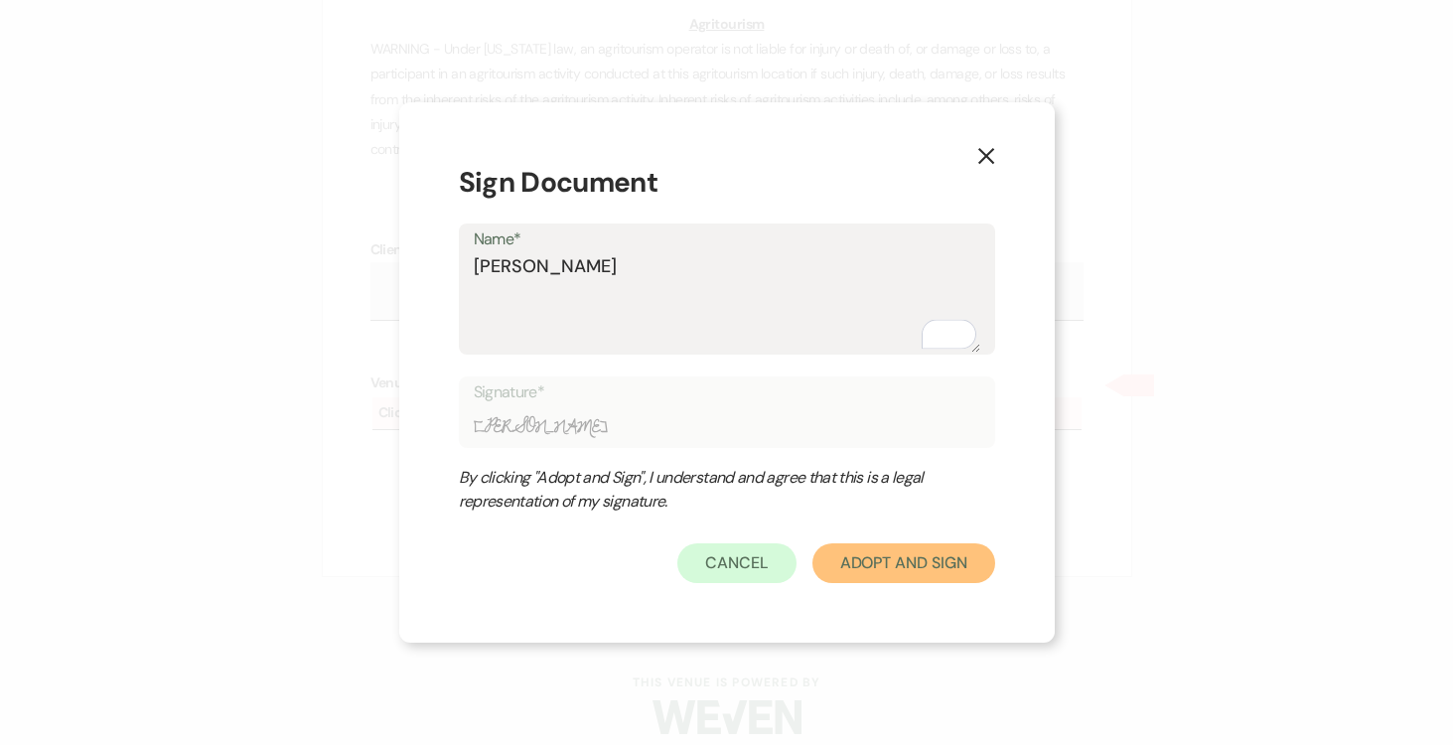
click at [905, 554] on button "Adopt And Sign" at bounding box center [904, 563] width 183 height 40
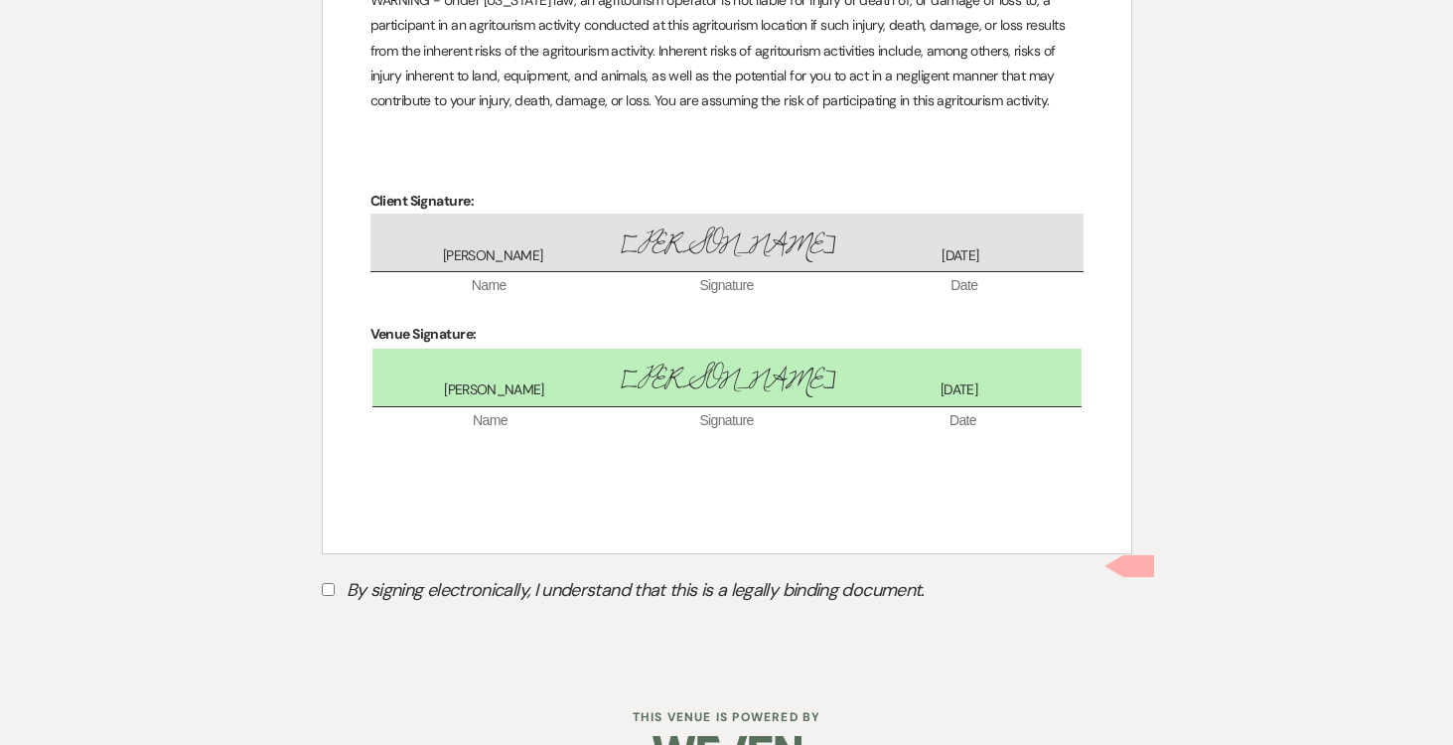
scroll to position [5606, 0]
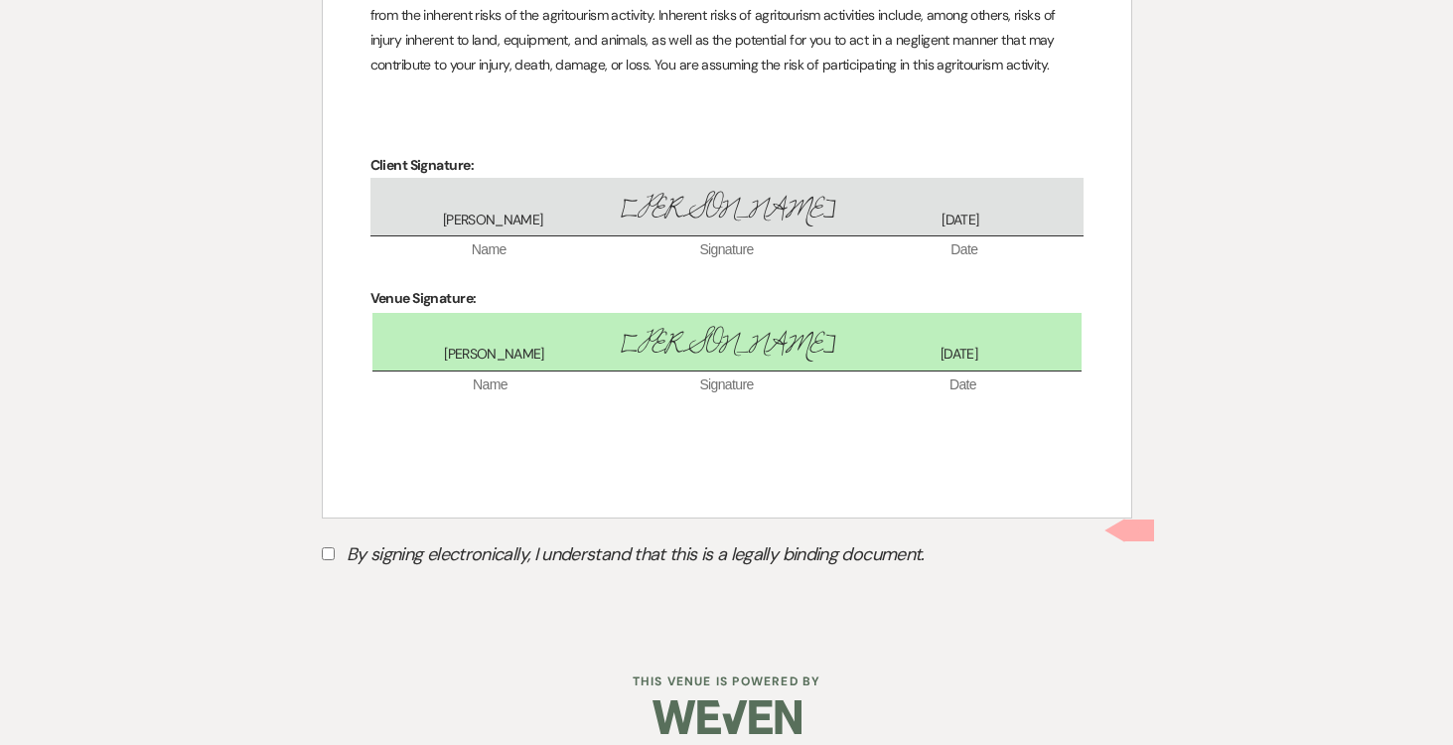
click at [332, 547] on input "By signing electronically, I understand that this is a legally binding document." at bounding box center [328, 553] width 13 height 13
checkbox input "true"
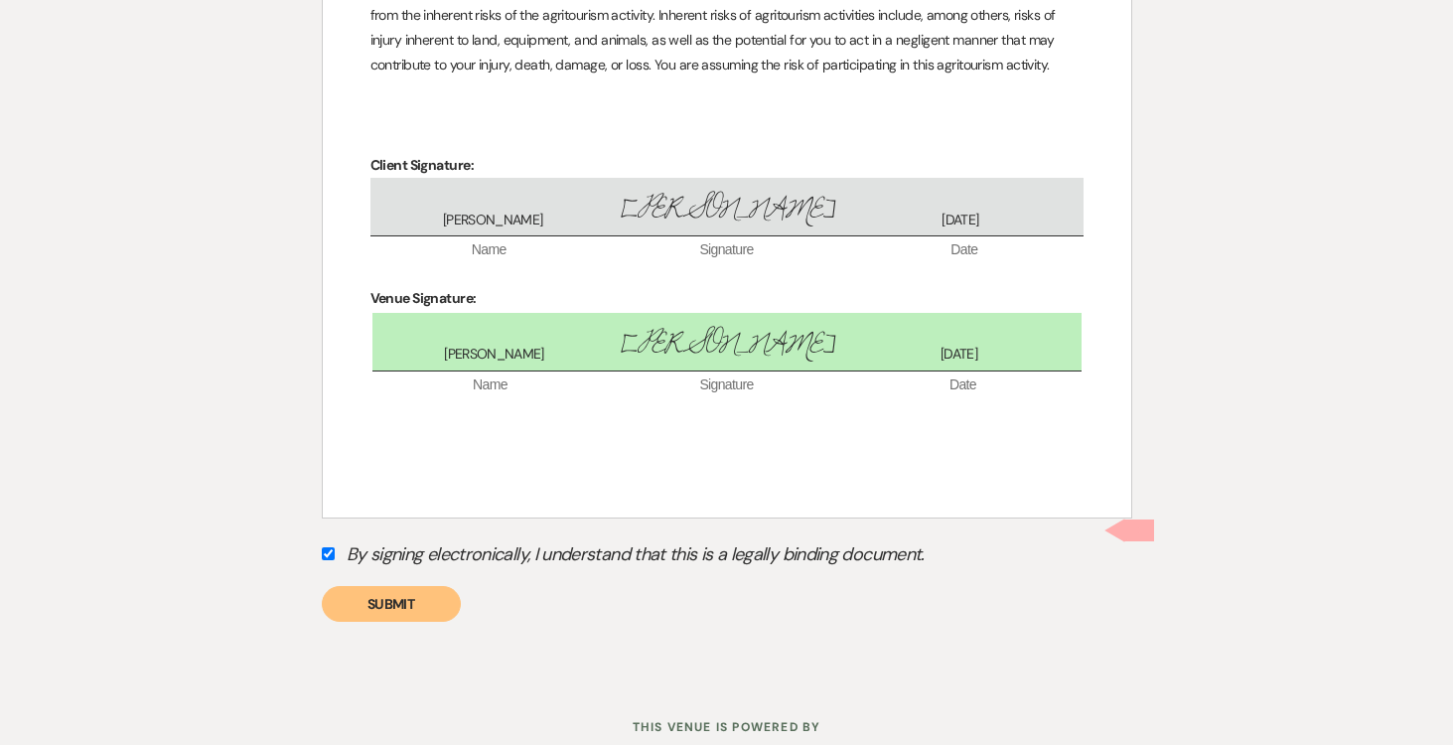
click at [389, 594] on button "Submit" at bounding box center [391, 604] width 139 height 36
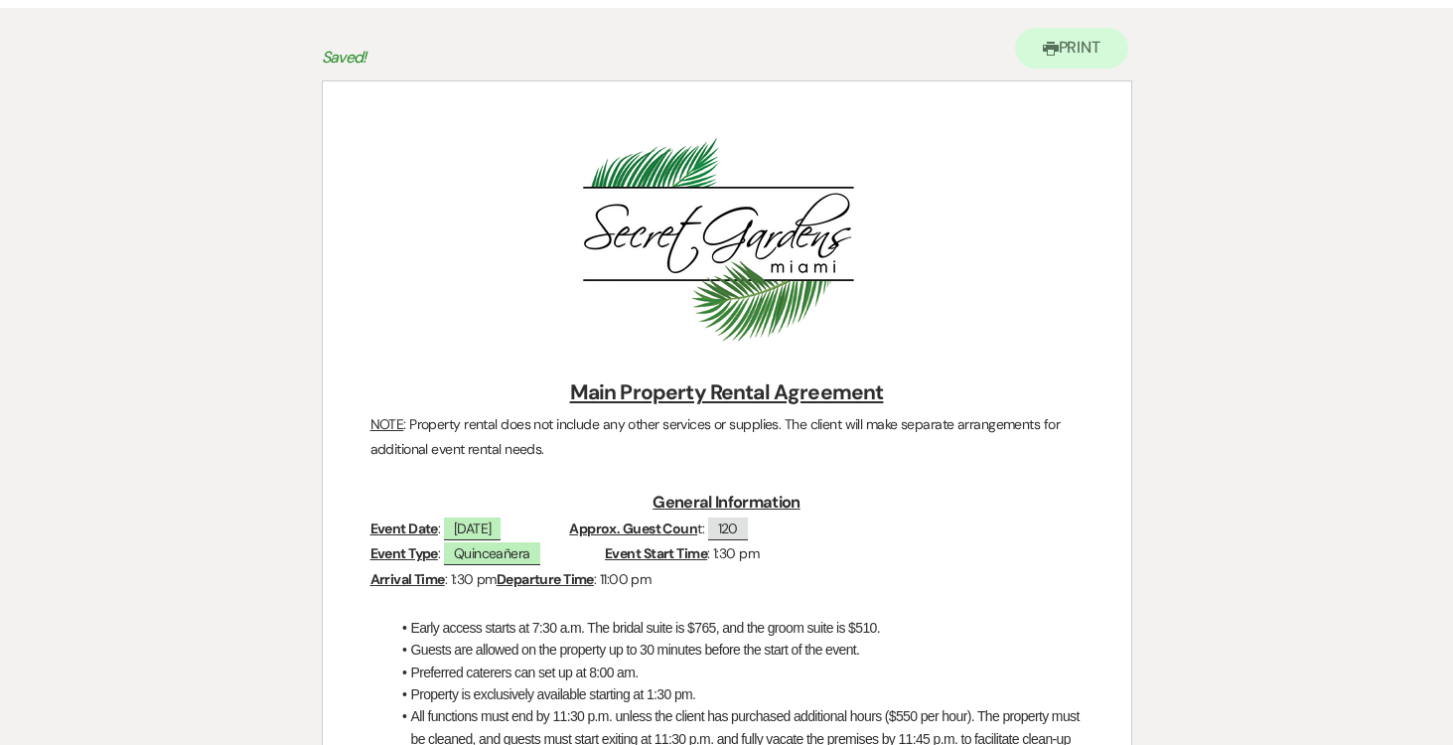
scroll to position [0, 0]
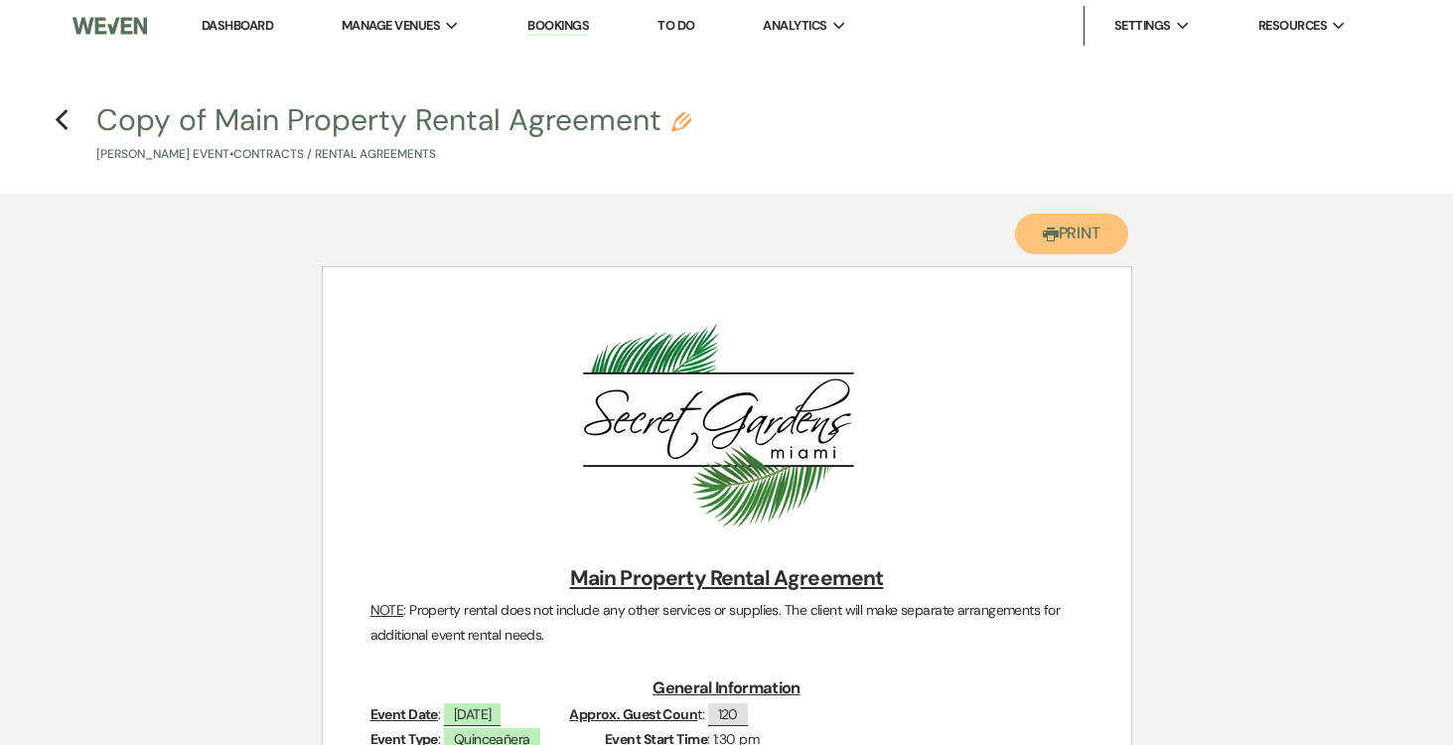
click at [1078, 227] on button "Printer Print" at bounding box center [1072, 234] width 114 height 41
click at [63, 116] on icon "Previous" at bounding box center [62, 120] width 15 height 24
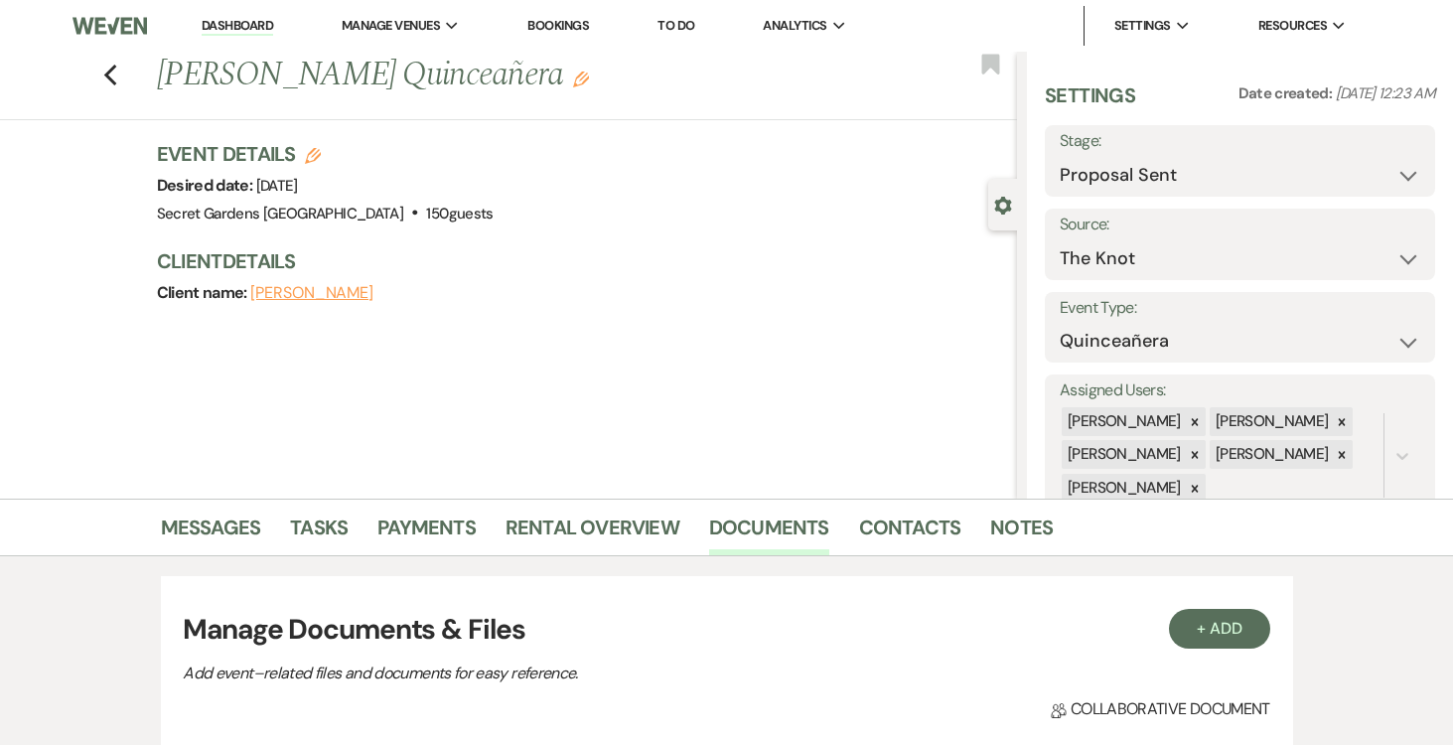
scroll to position [1, 0]
click at [1411, 177] on select "Inquiry Follow Up Tour Requested Tour Confirmed Toured Proposal Sent Booked Lost" at bounding box center [1240, 174] width 361 height 39
select select "7"
click at [1060, 155] on select "Inquiry Follow Up Tour Requested Tour Confirmed Toured Proposal Sent Booked Lost" at bounding box center [1240, 174] width 361 height 39
click at [1394, 156] on button "Save" at bounding box center [1395, 160] width 80 height 40
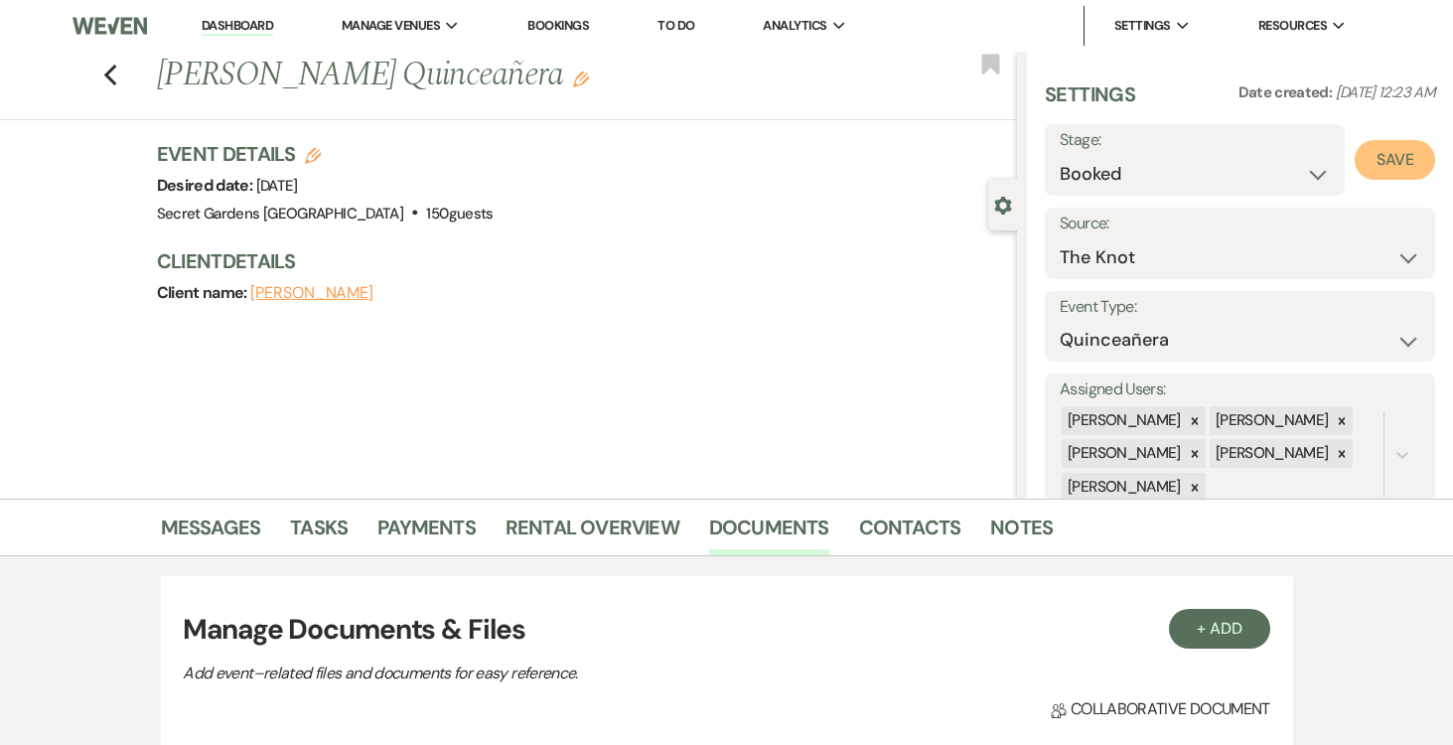
select select "15"
select select "834"
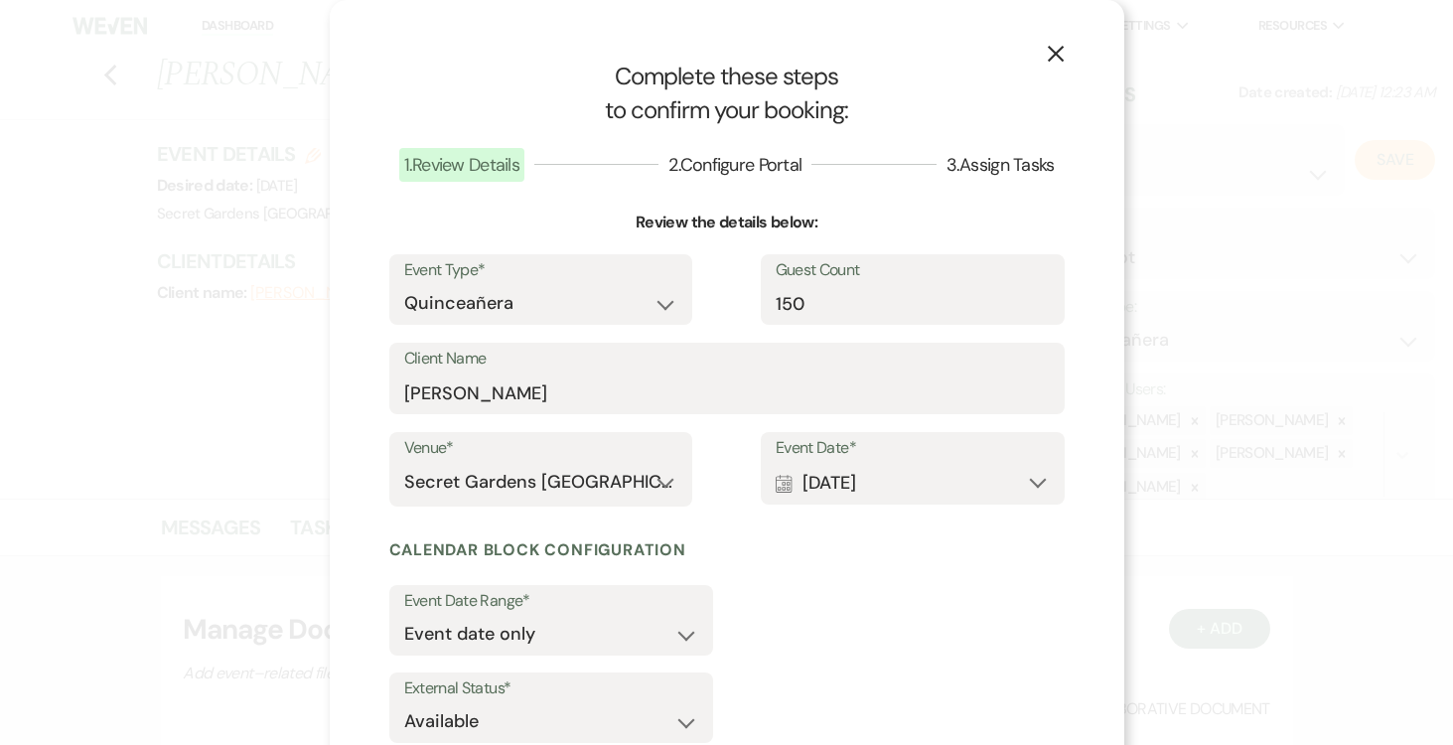
scroll to position [131, 0]
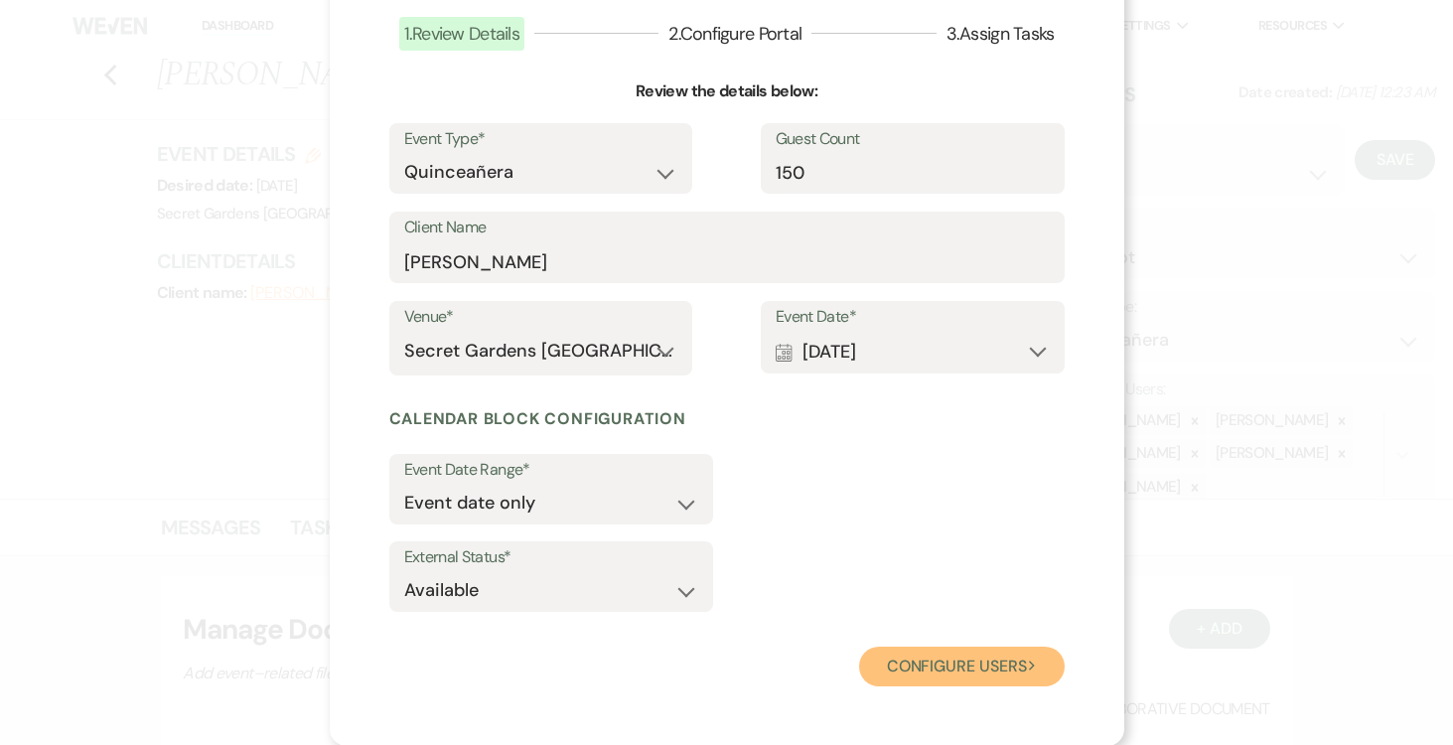
click at [975, 663] on button "Configure users Next" at bounding box center [962, 667] width 206 height 40
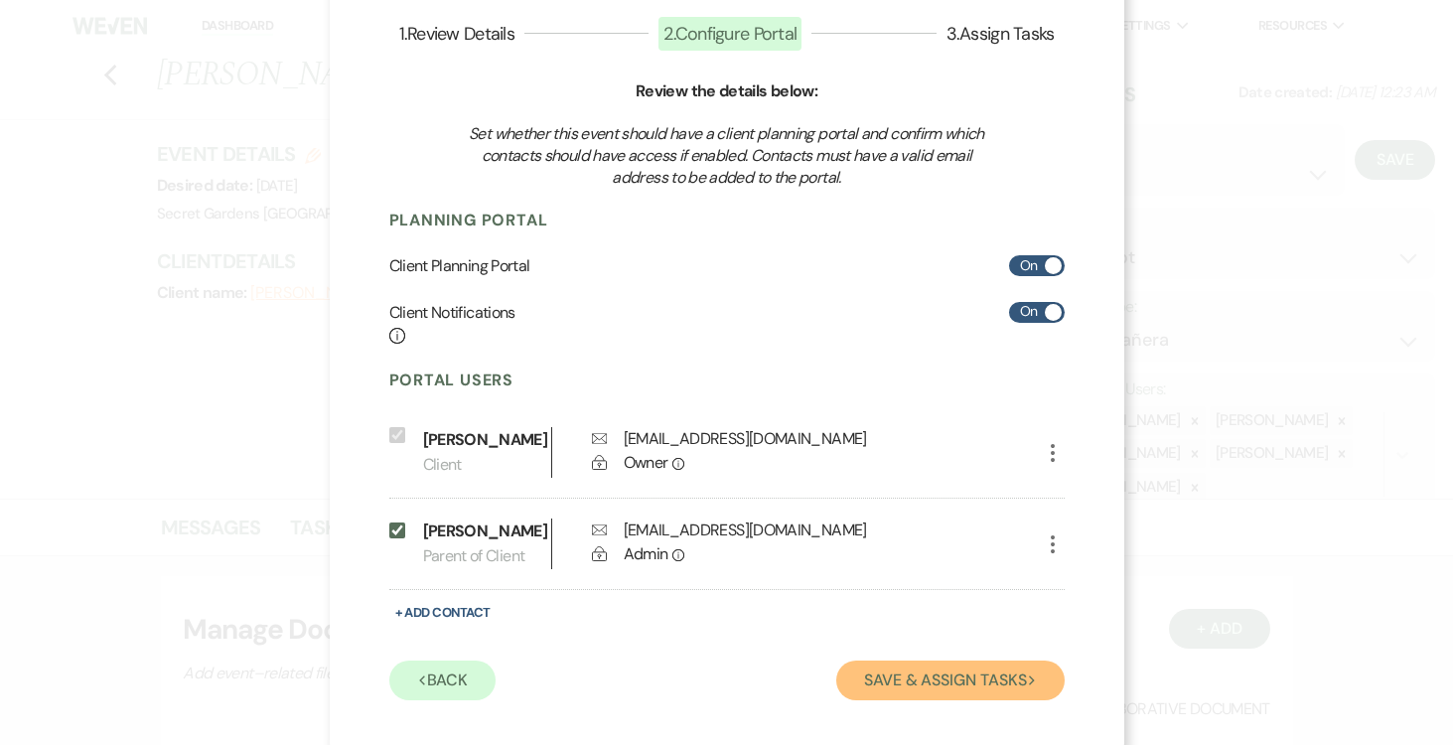
click at [980, 700] on button "Save & Assign Tasks Next" at bounding box center [949, 681] width 227 height 40
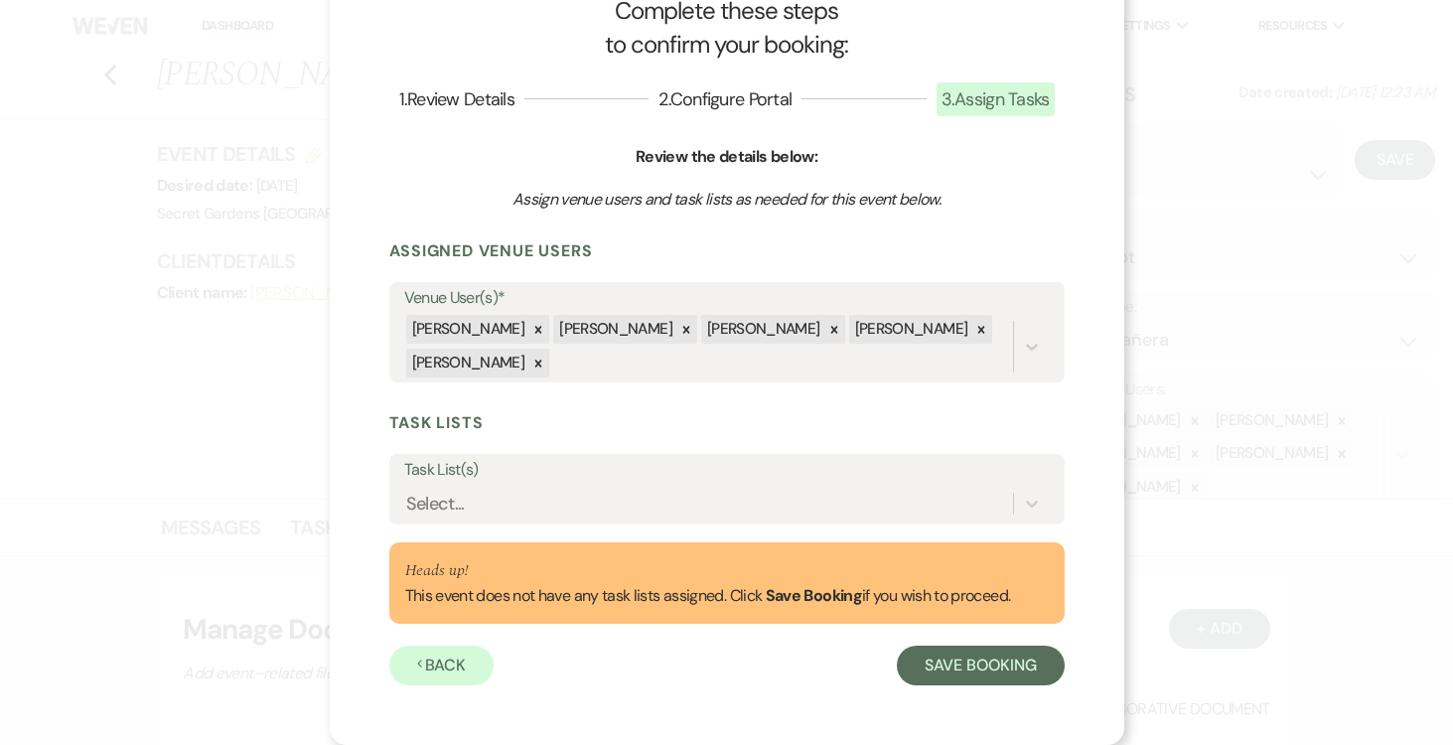
scroll to position [66, 0]
click at [1016, 496] on div at bounding box center [1032, 504] width 36 height 36
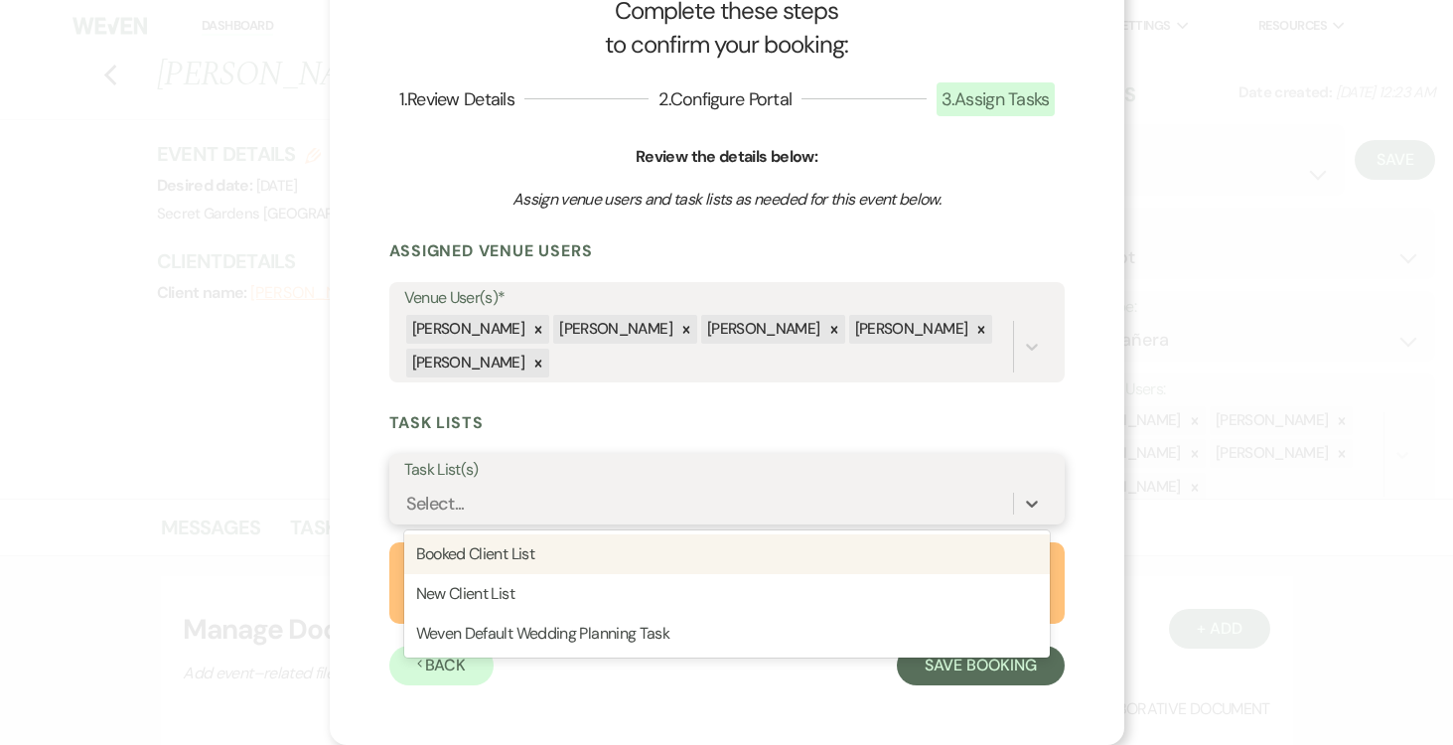
click at [971, 547] on div "Booked Client List" at bounding box center [727, 554] width 646 height 40
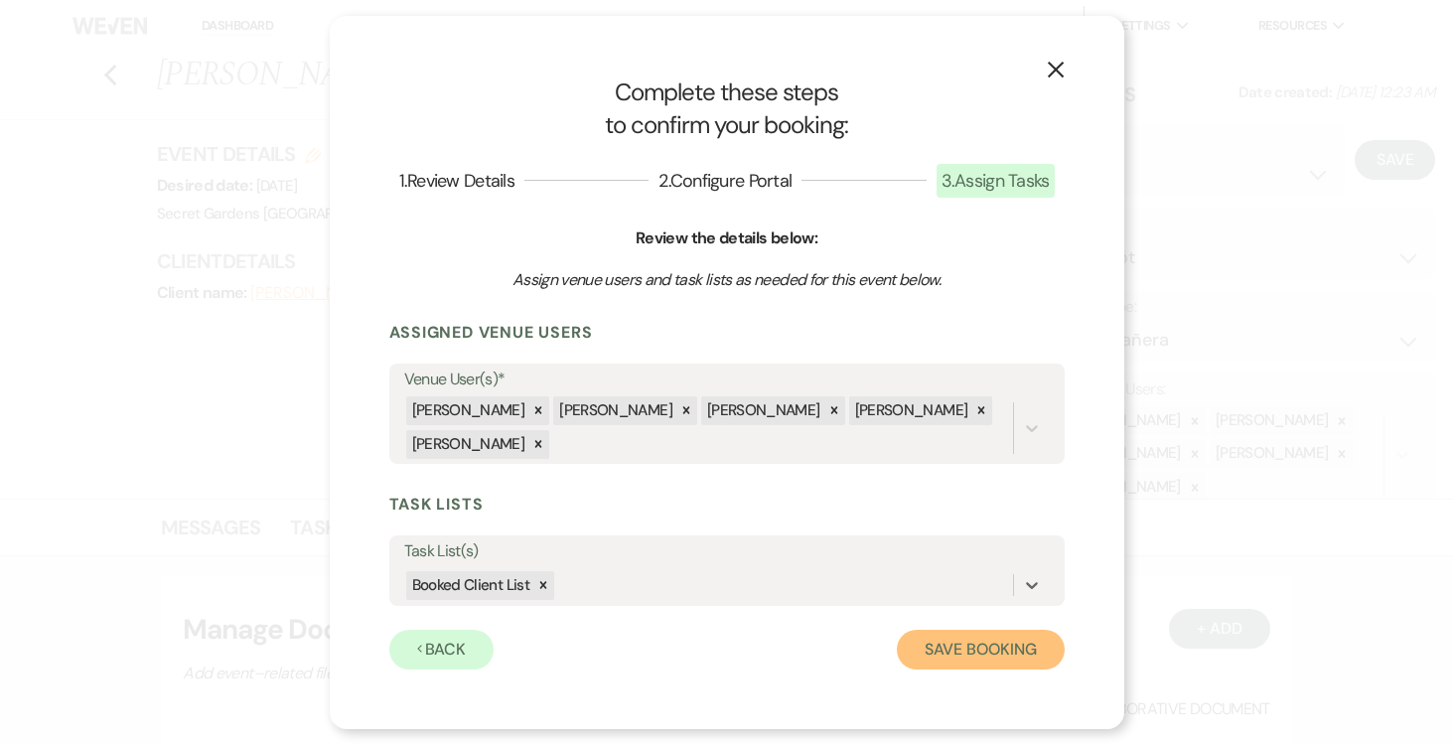
click at [983, 646] on button "Save Booking" at bounding box center [980, 650] width 167 height 40
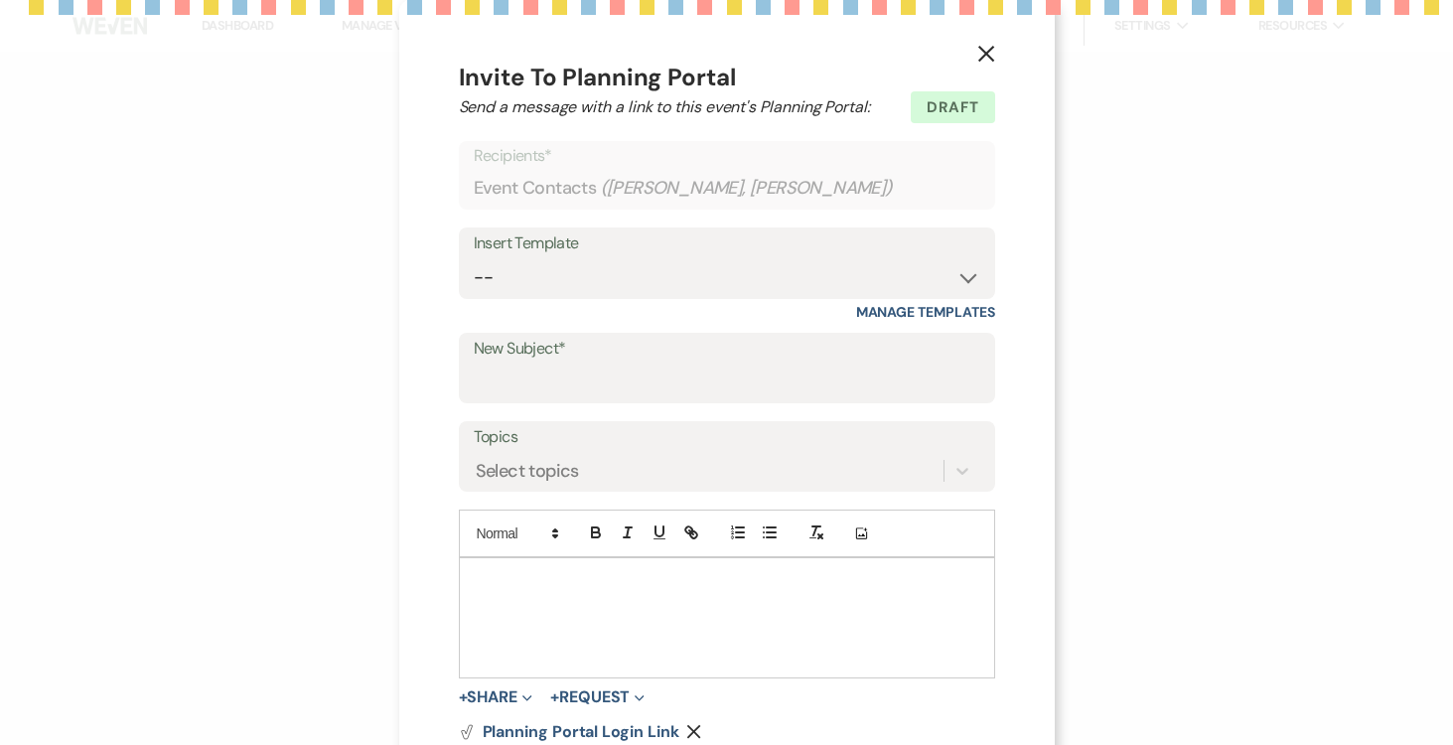
select select "2"
select select "15"
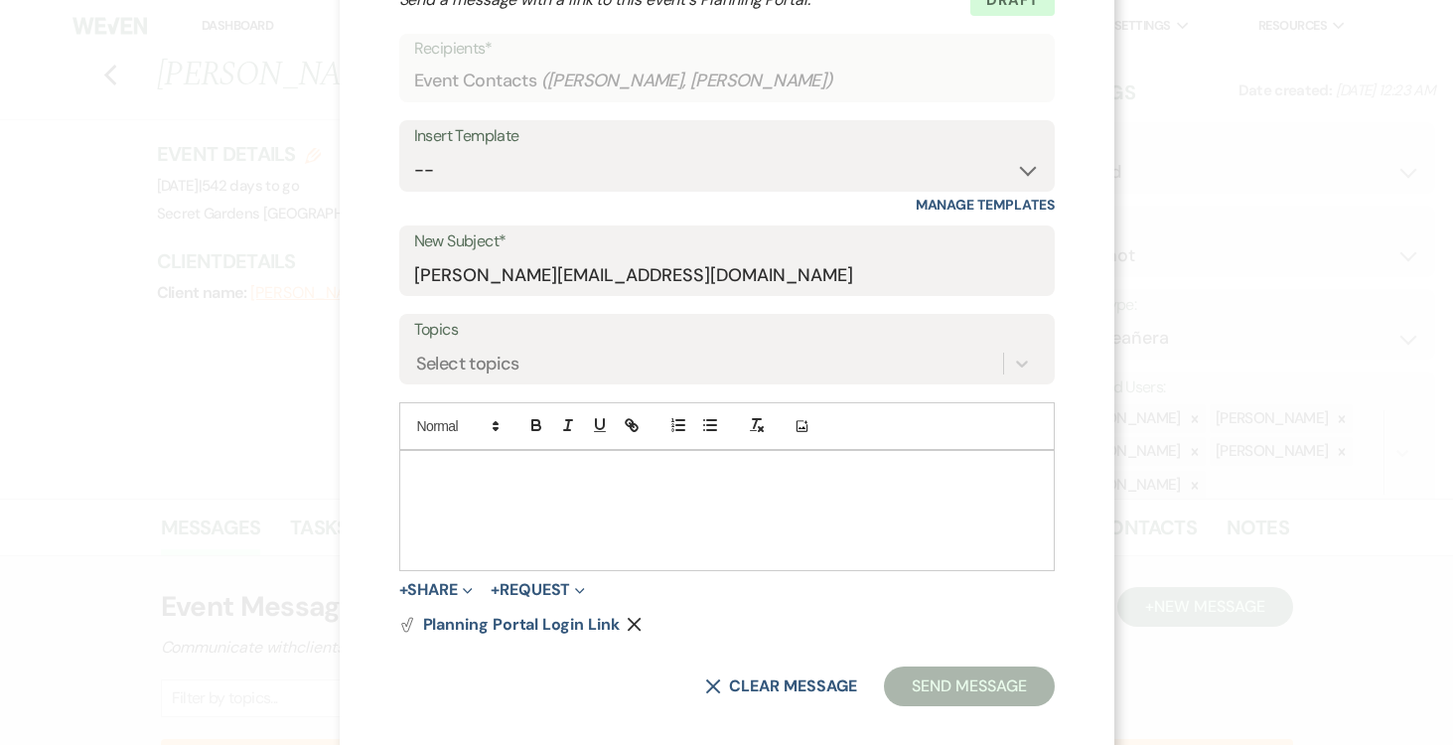
scroll to position [128, 0]
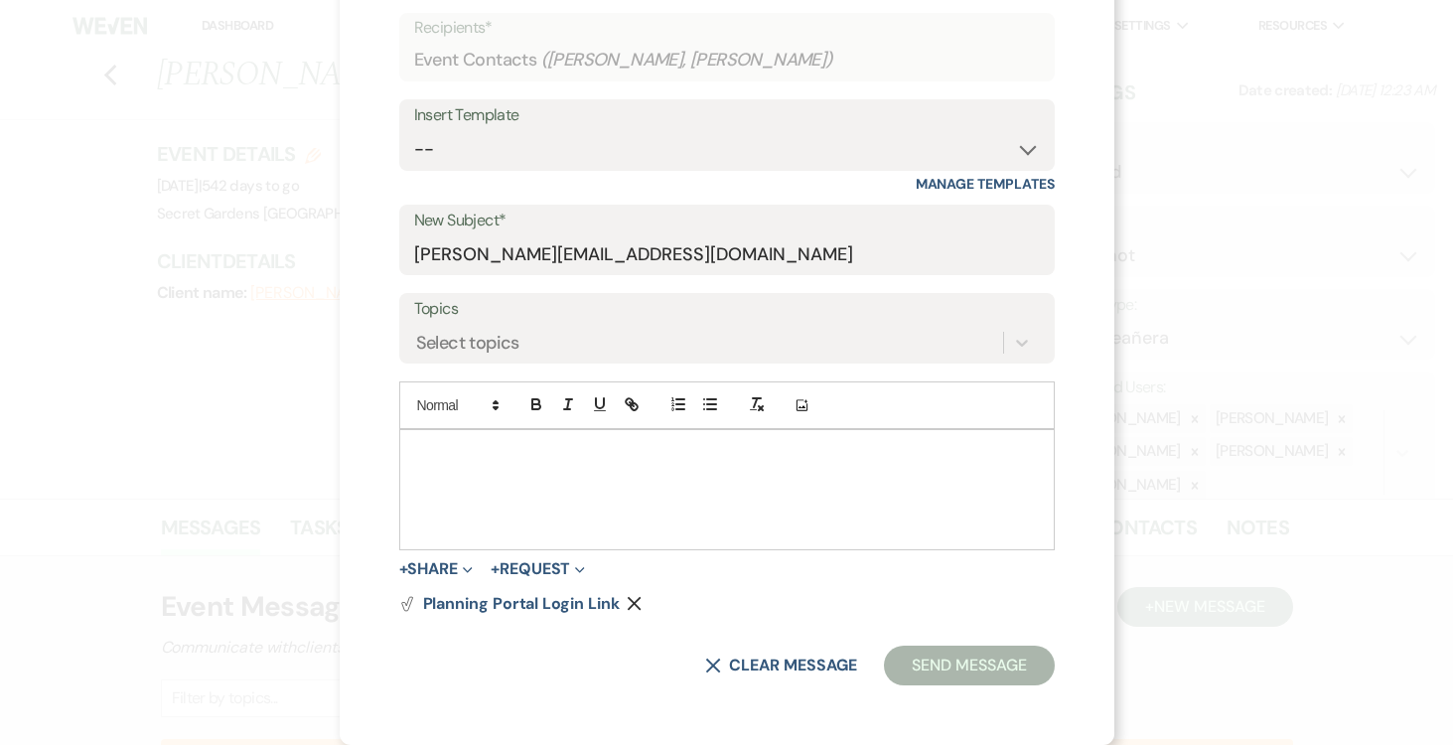
click at [556, 478] on div at bounding box center [727, 489] width 654 height 119
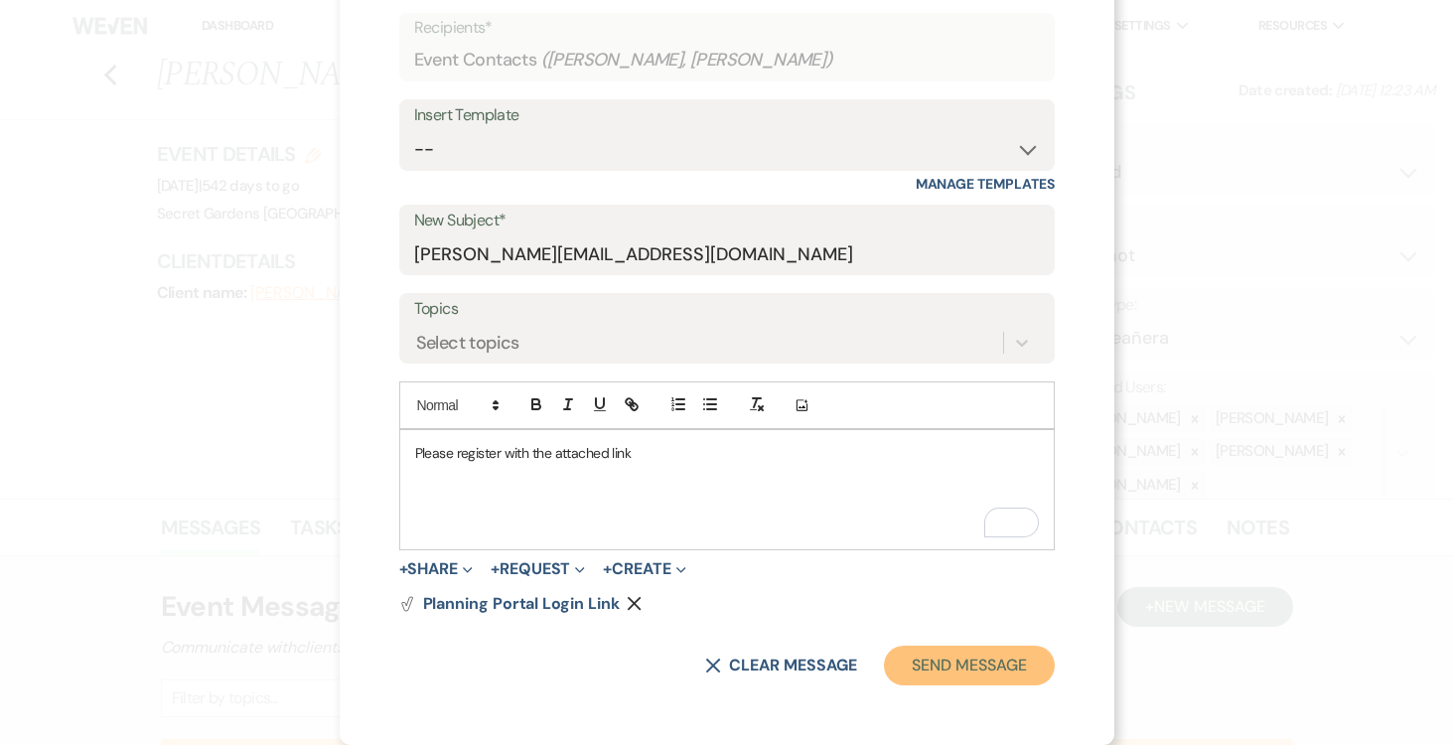
click at [970, 667] on button "Send Message" at bounding box center [969, 666] width 170 height 40
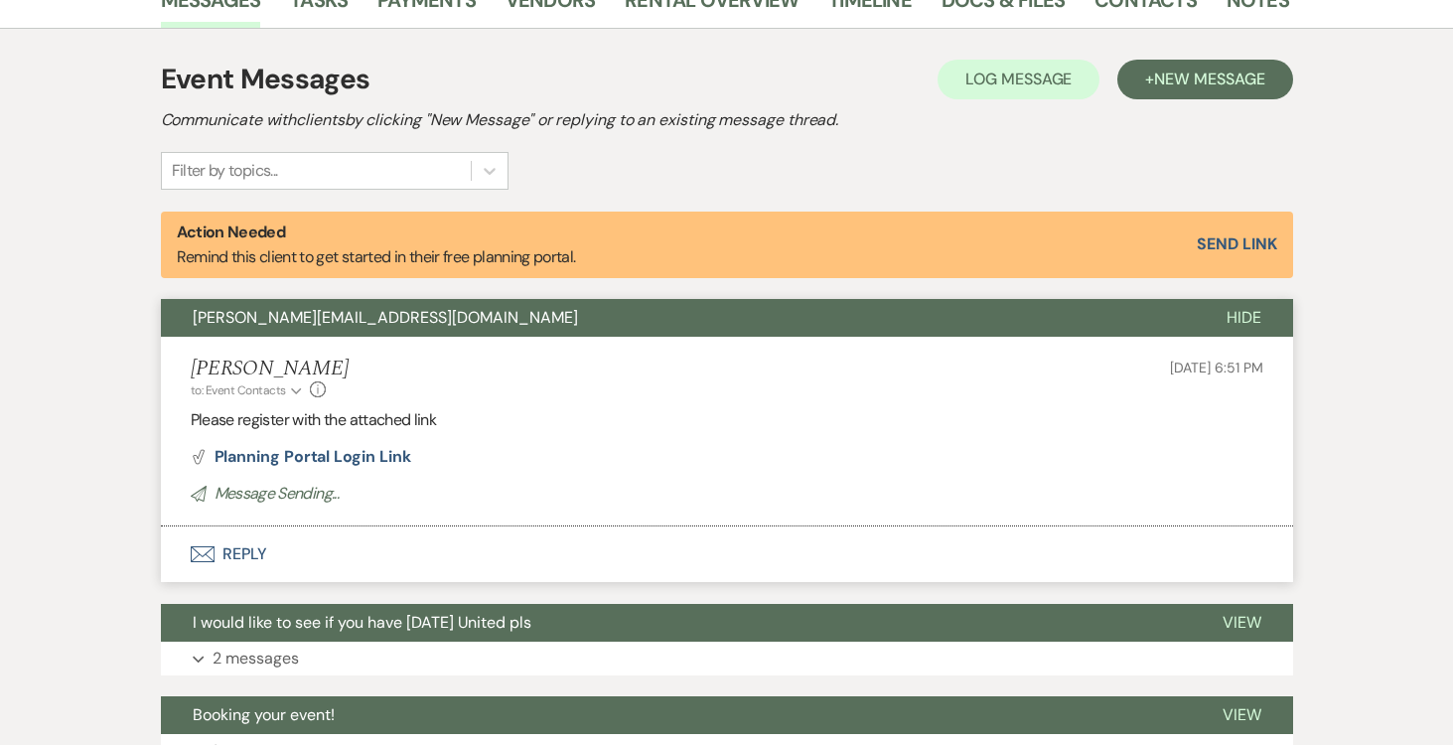
scroll to position [524, 0]
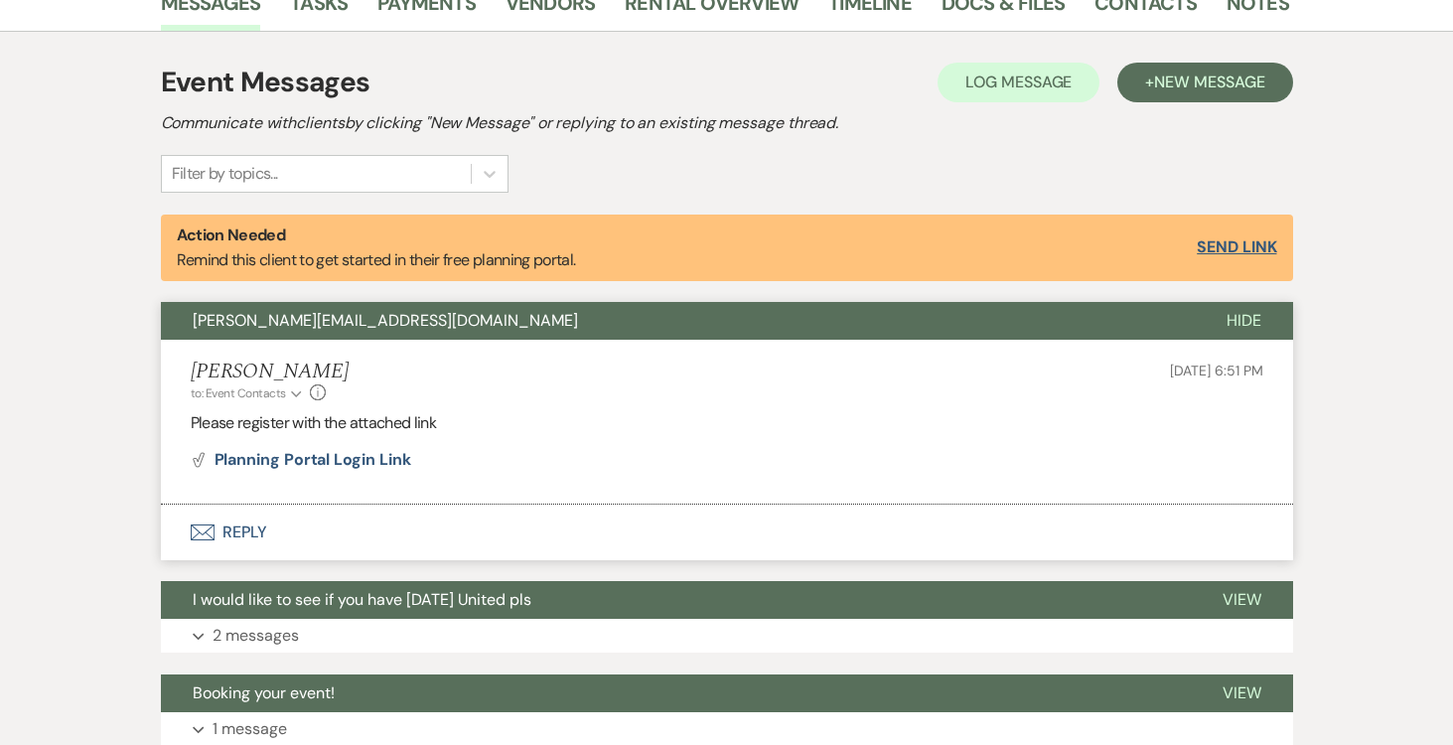
click at [1234, 240] on button "Send Link" at bounding box center [1236, 247] width 79 height 16
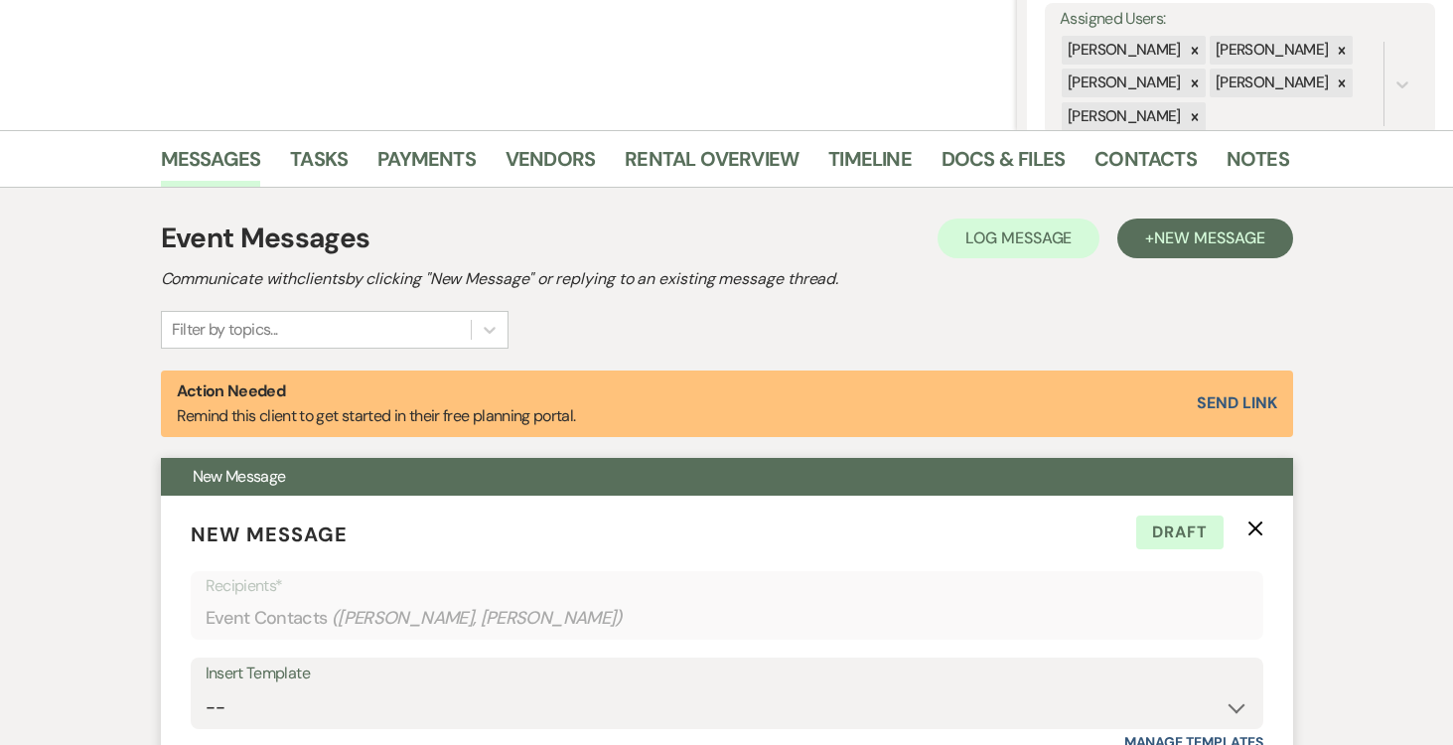
scroll to position [333, 0]
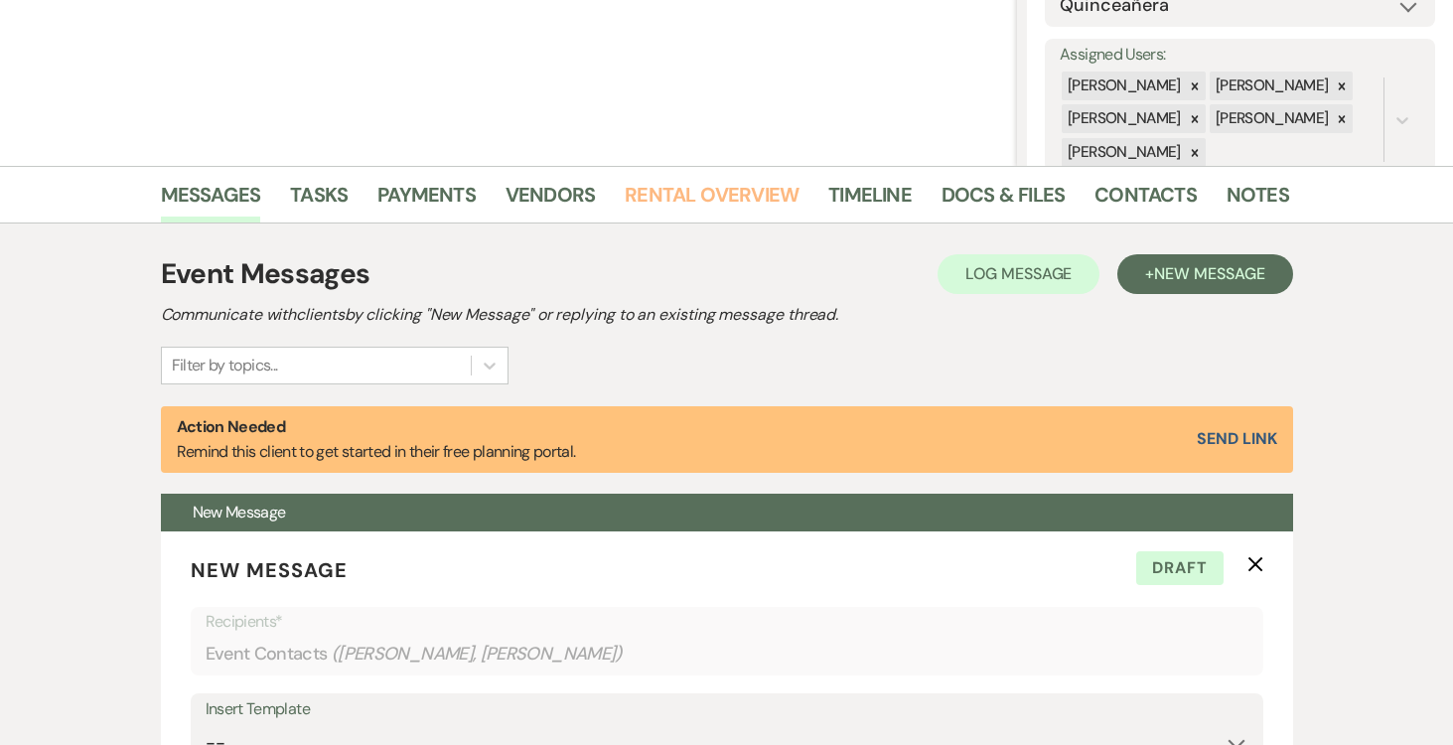
click at [698, 186] on link "Rental Overview" at bounding box center [712, 201] width 174 height 44
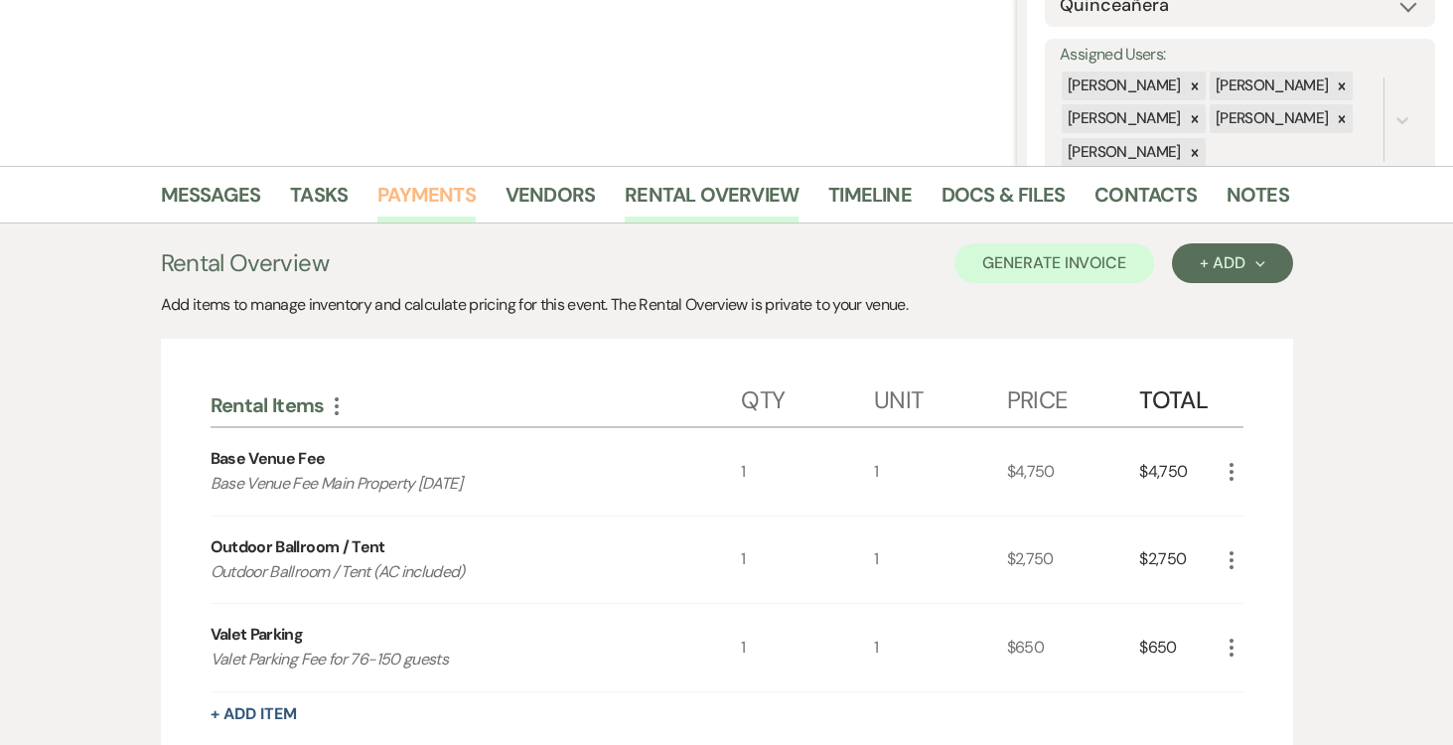
click at [444, 187] on link "Payments" at bounding box center [426, 201] width 98 height 44
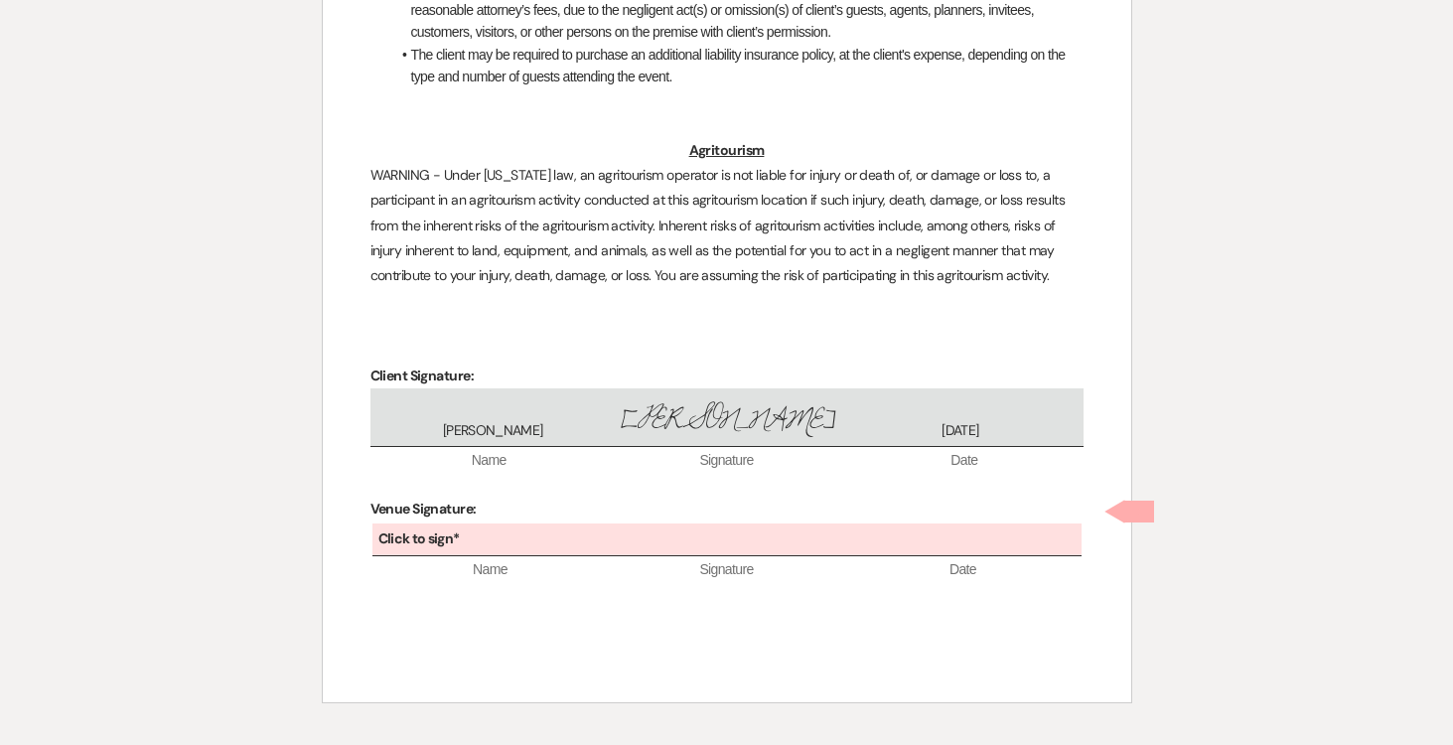
scroll to position [5522, 0]
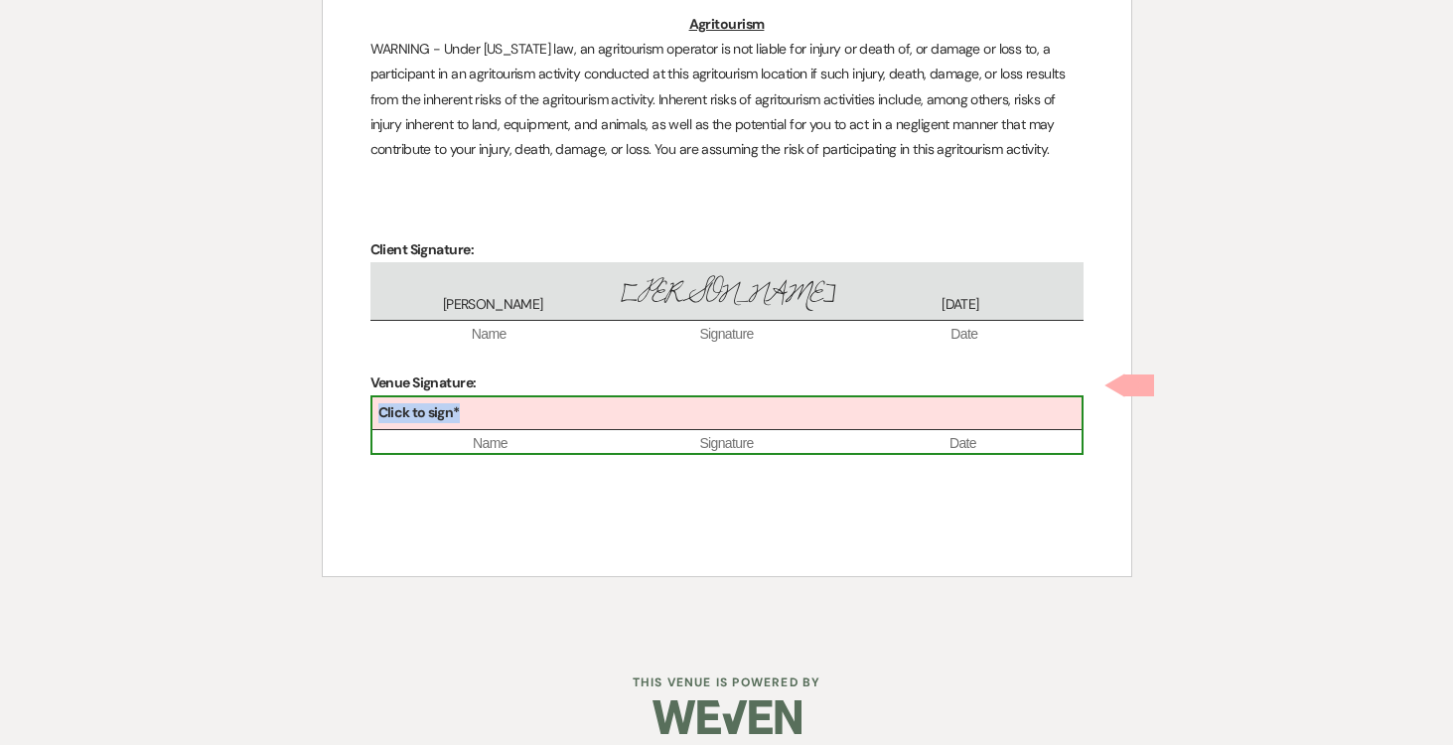
click at [645, 404] on div "Click to sign*" at bounding box center [727, 413] width 709 height 33
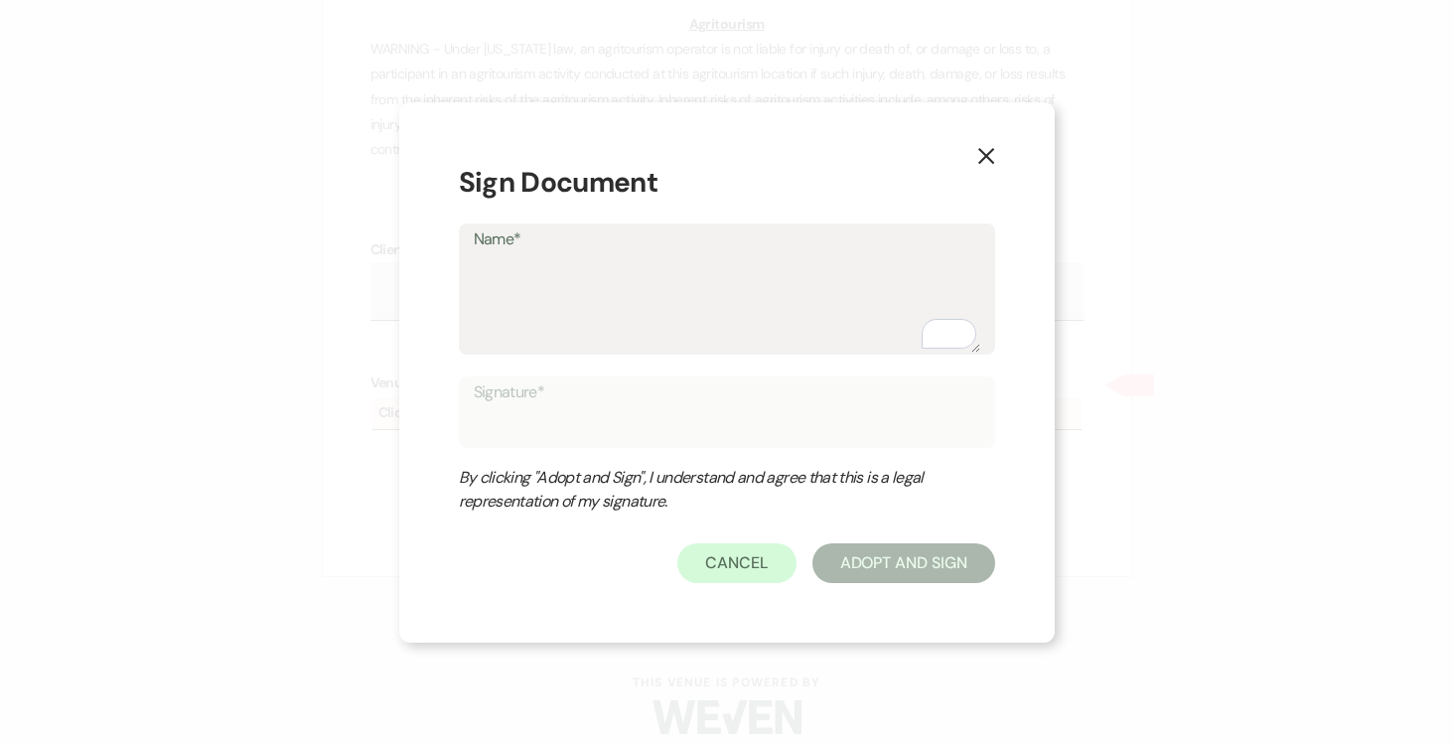
type textarea "J"
type input "J"
type textarea "Jo"
type input "Jo"
type textarea "Jos"
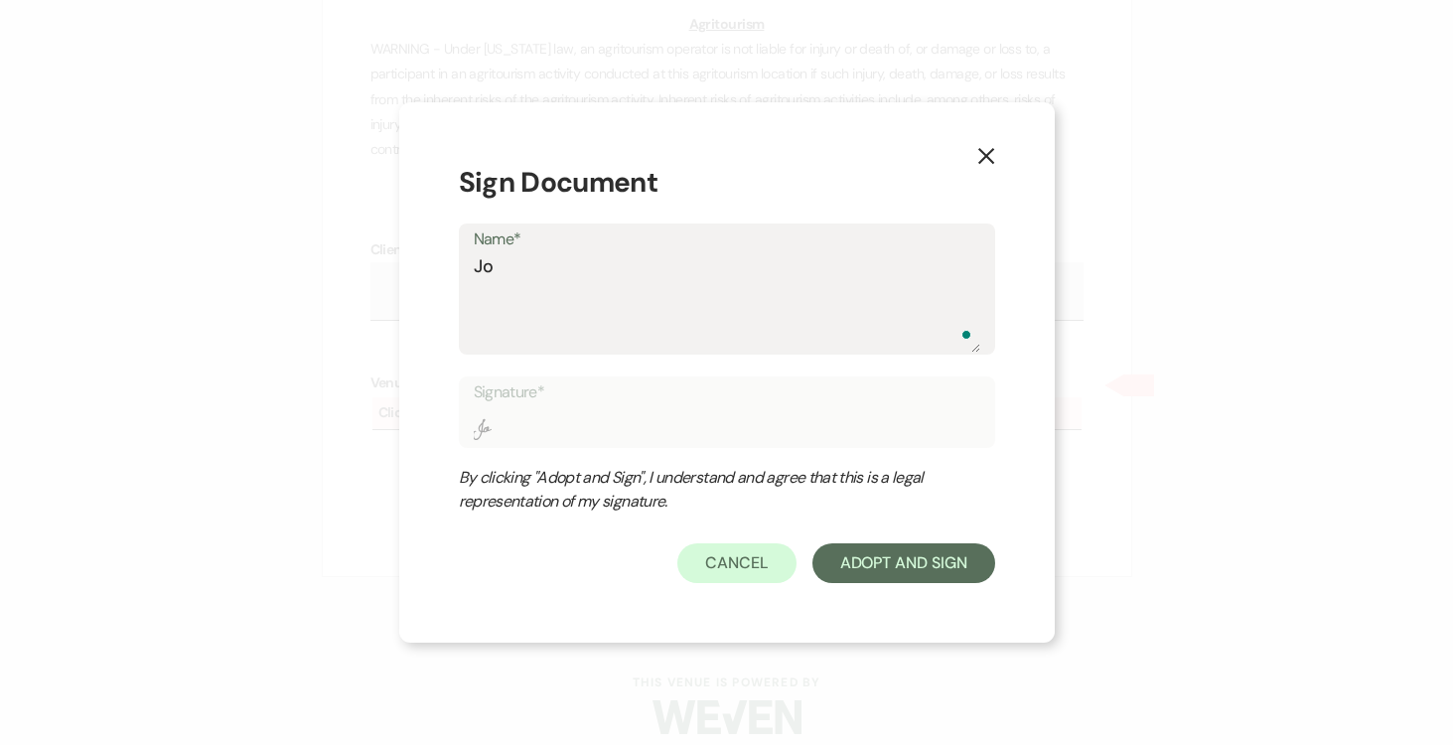
type input "Jos"
type textarea "Jose"
type input "Jose"
type textarea "Josep"
type input "Josep"
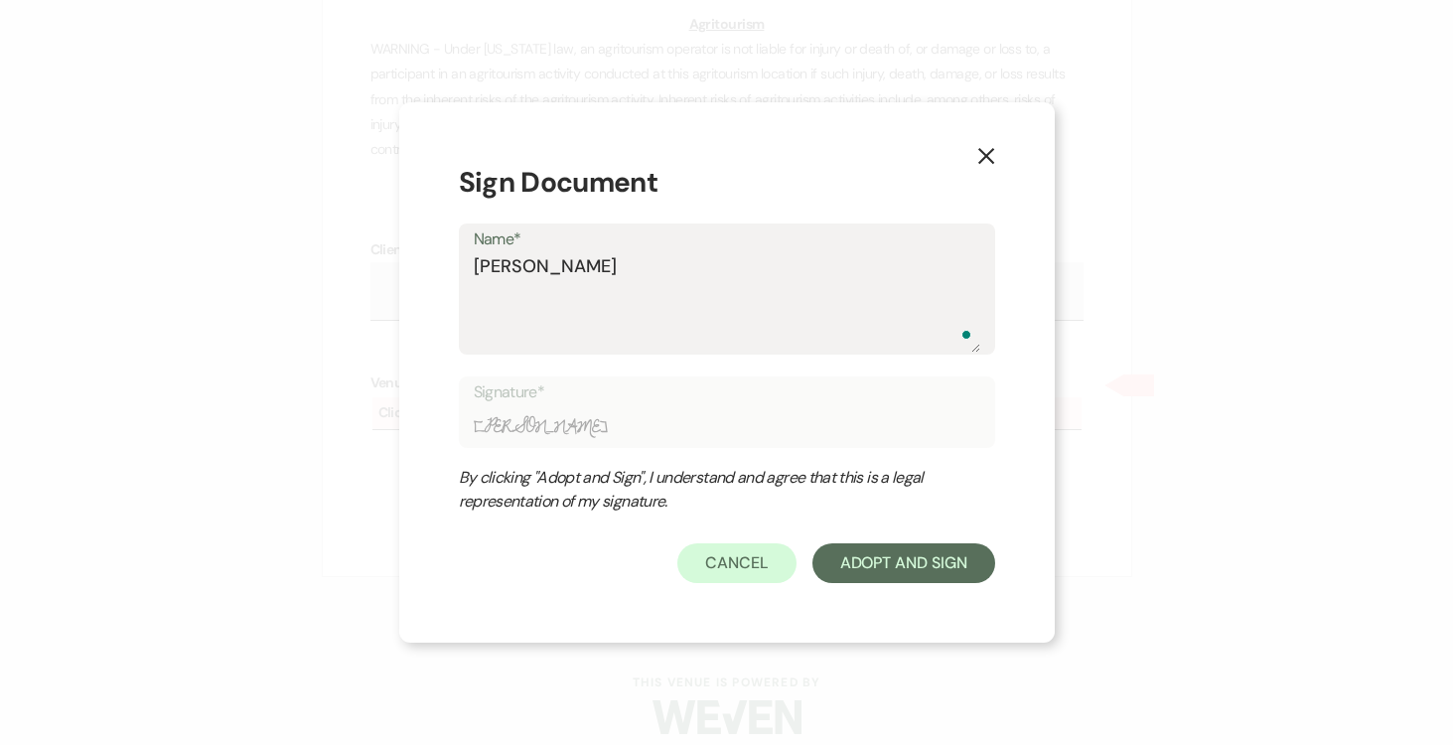
type textarea "Joseph"
type input "Joseph"
type textarea "Joseph"
type input "Joseph"
type textarea "Joseph D"
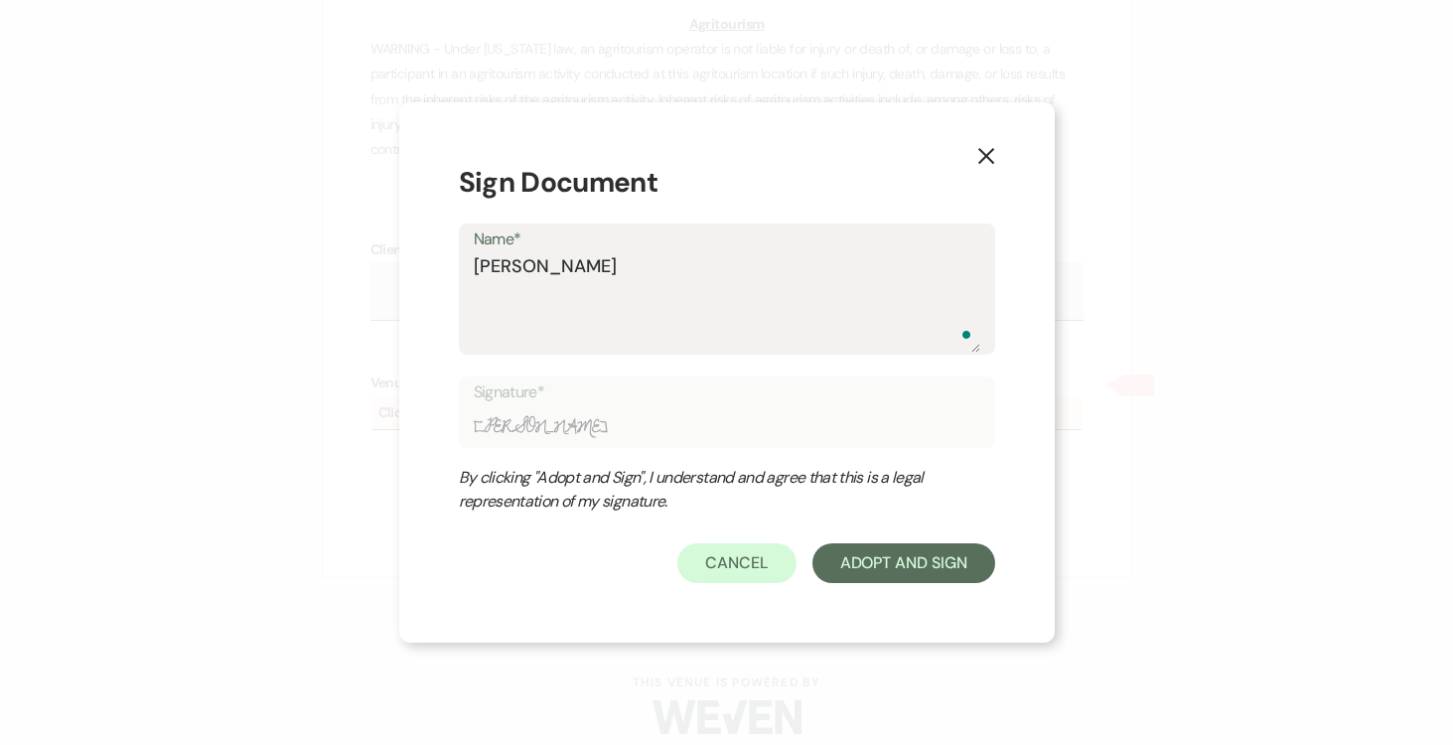
type input "Joseph D"
type textarea "Joseph Do"
type input "Joseph Do"
type textarea "Joseph Doy"
type input "Joseph Doy"
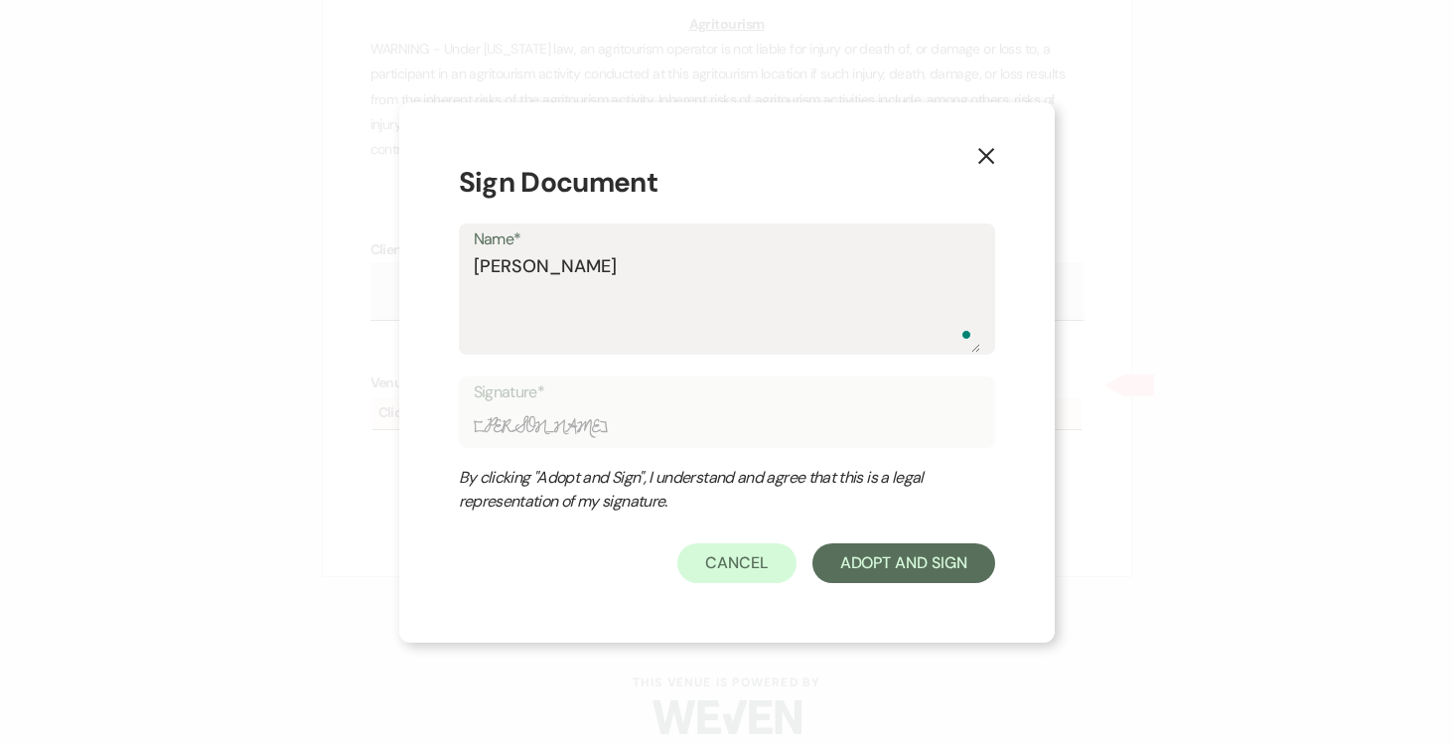
type textarea "Joseph Doyl"
type input "Joseph Doyl"
type textarea "Joseph Doyle"
type input "Joseph Doyle"
type textarea "Joseph Doyle"
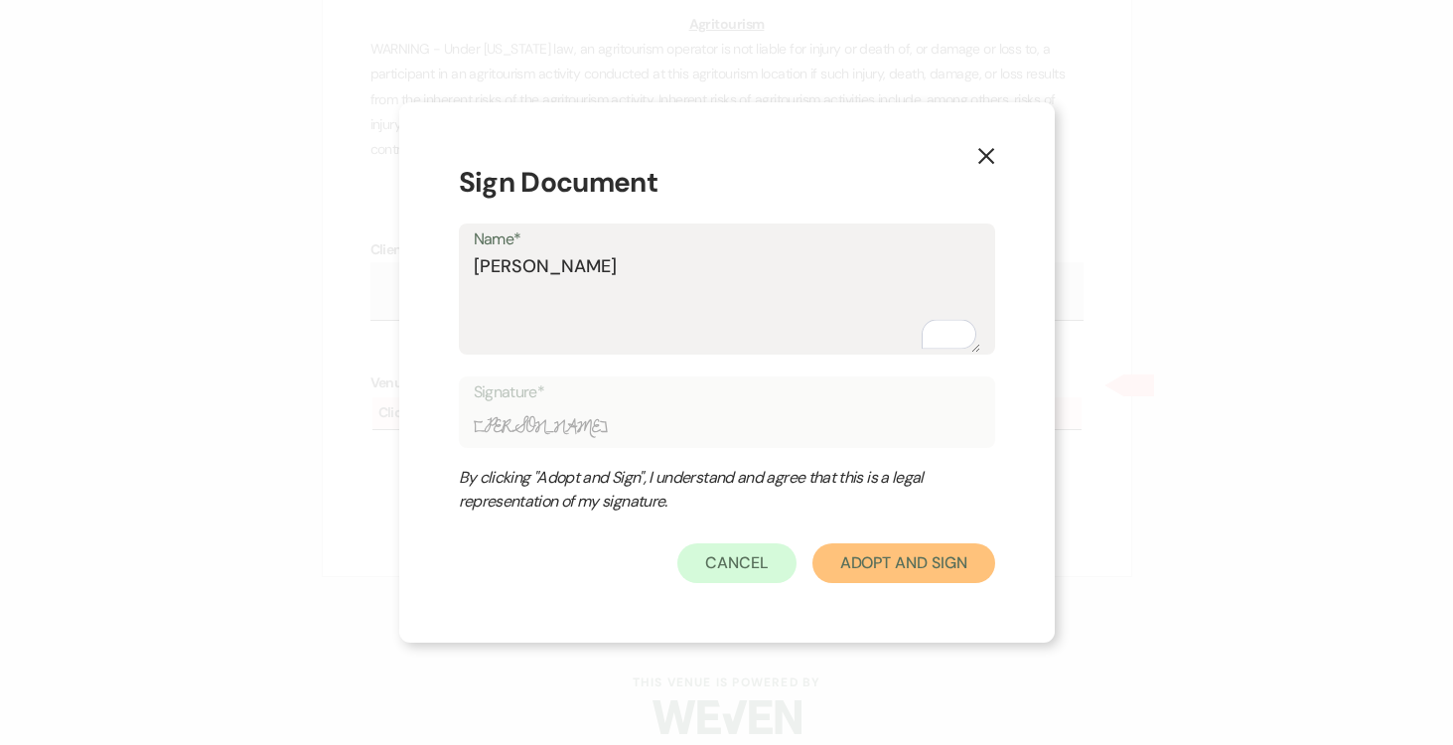
click at [899, 568] on button "Adopt And Sign" at bounding box center [904, 563] width 183 height 40
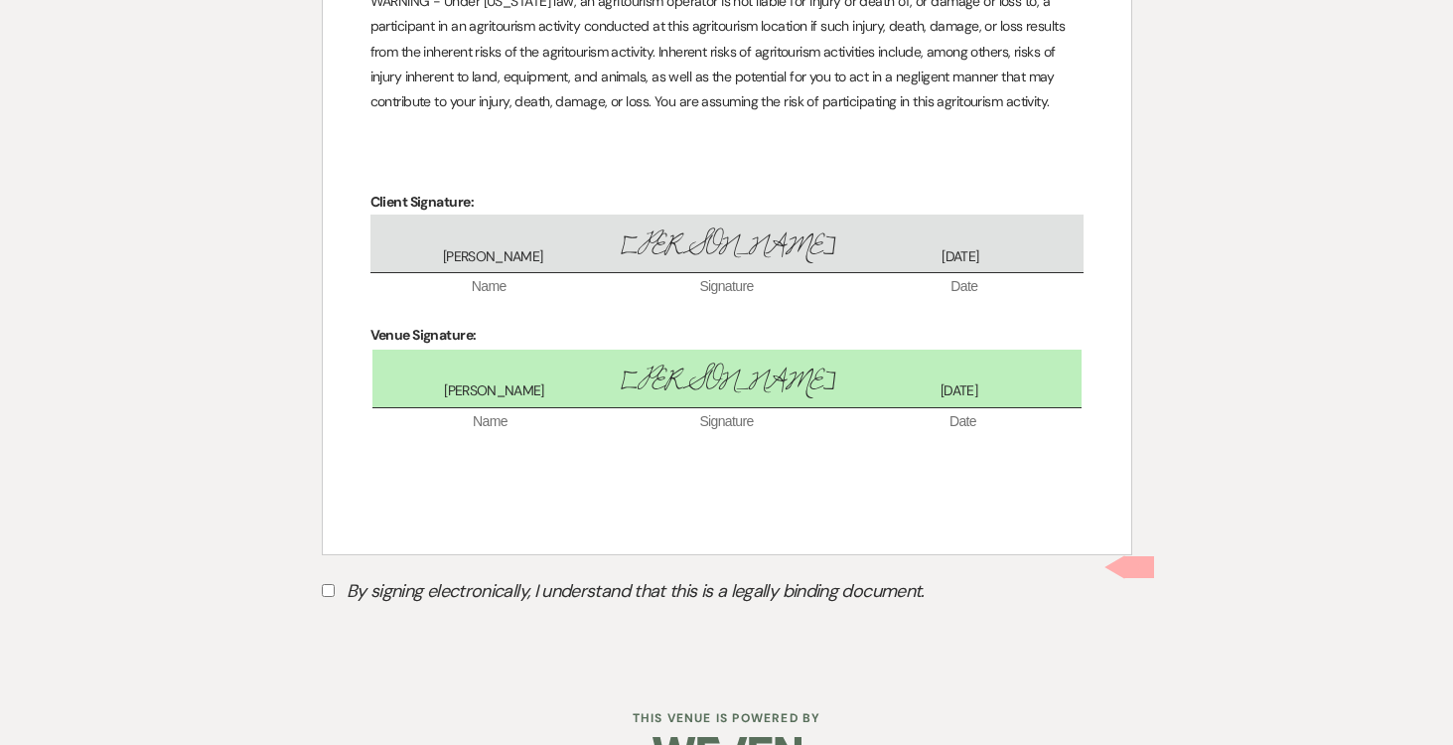
scroll to position [5606, 0]
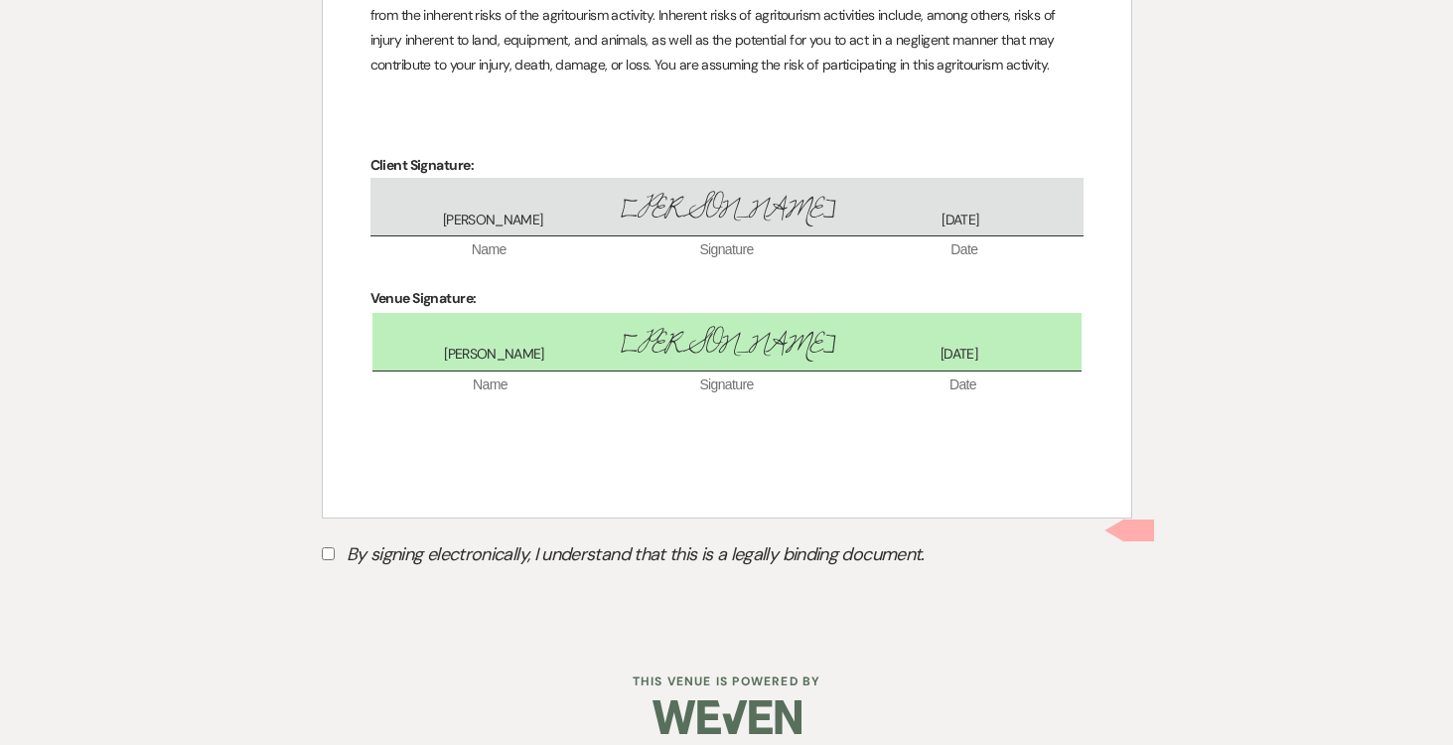
click at [333, 547] on input "By signing electronically, I understand that this is a legally binding document." at bounding box center [328, 553] width 13 height 13
checkbox input "true"
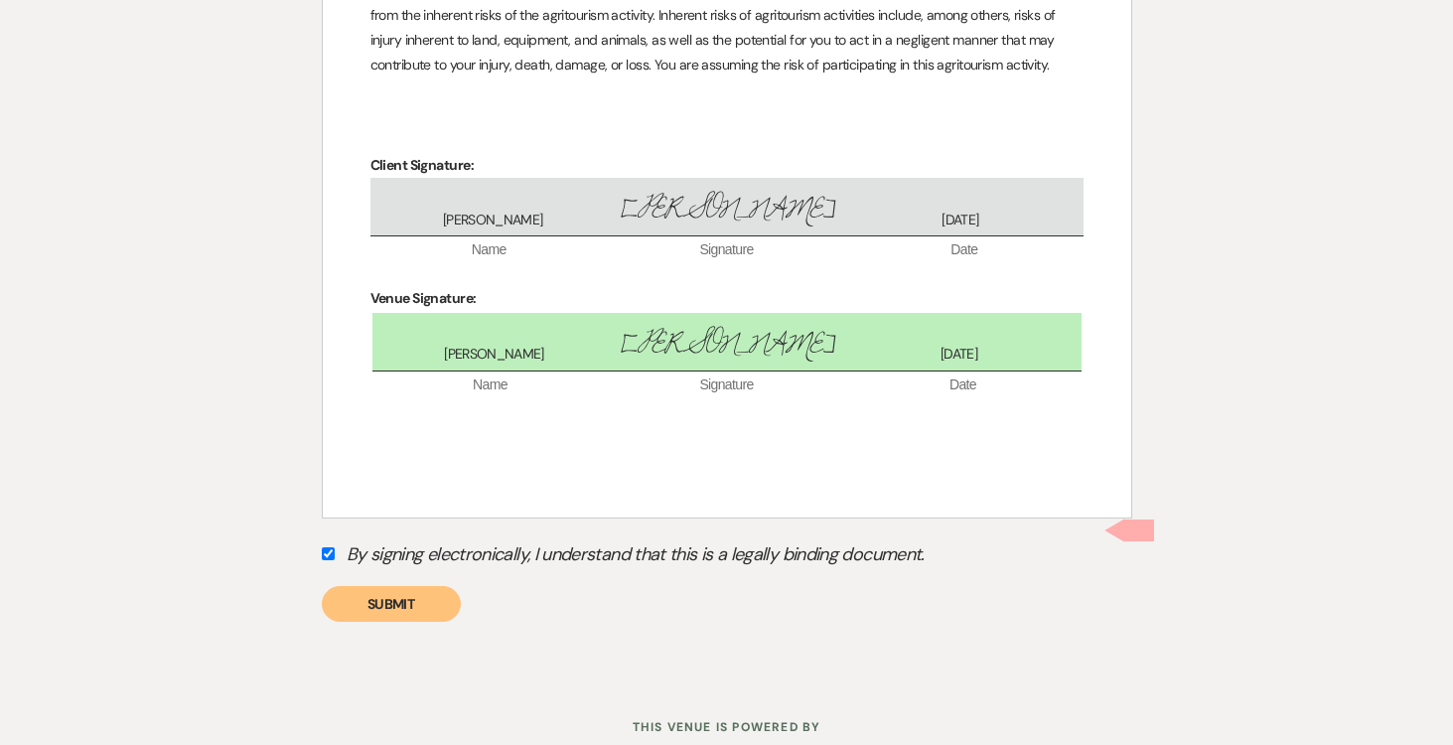
click at [380, 586] on button "Submit" at bounding box center [391, 604] width 139 height 36
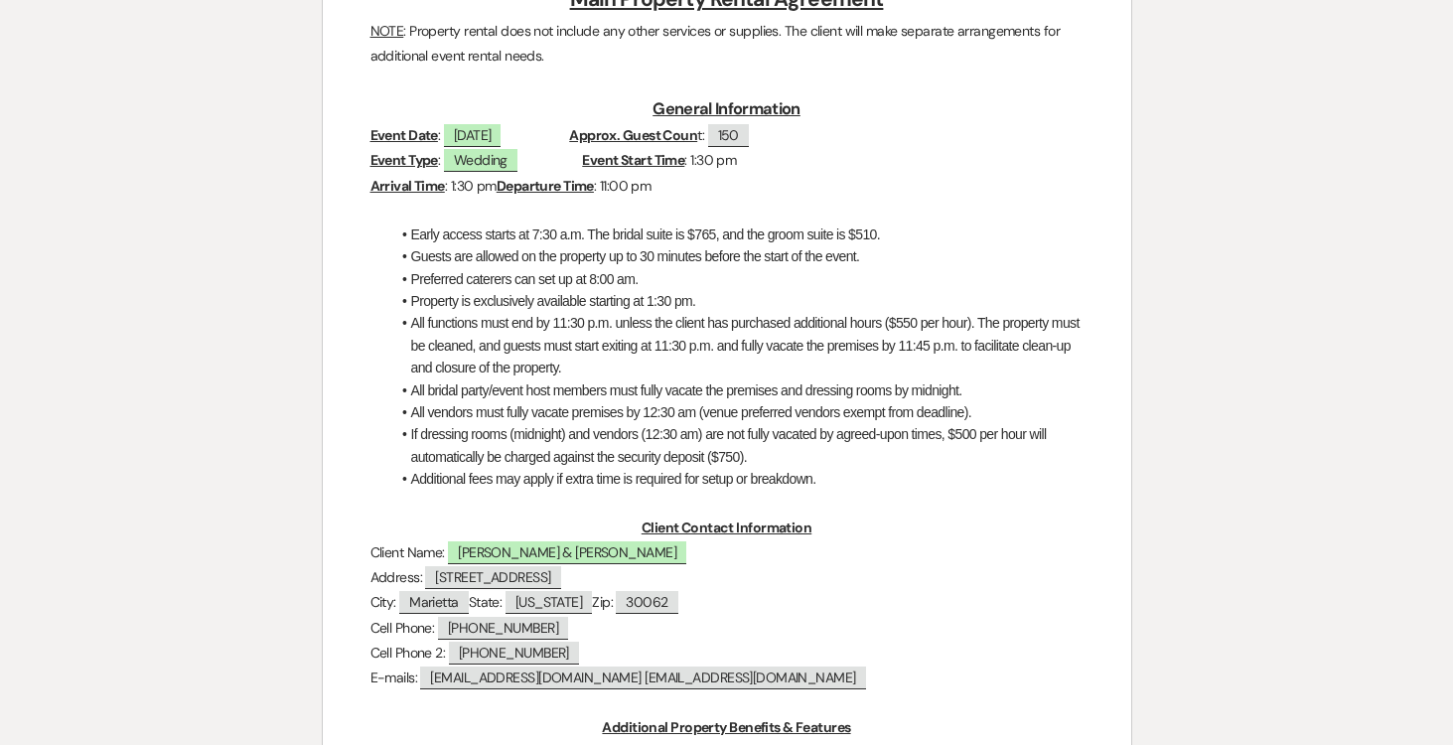
scroll to position [0, 0]
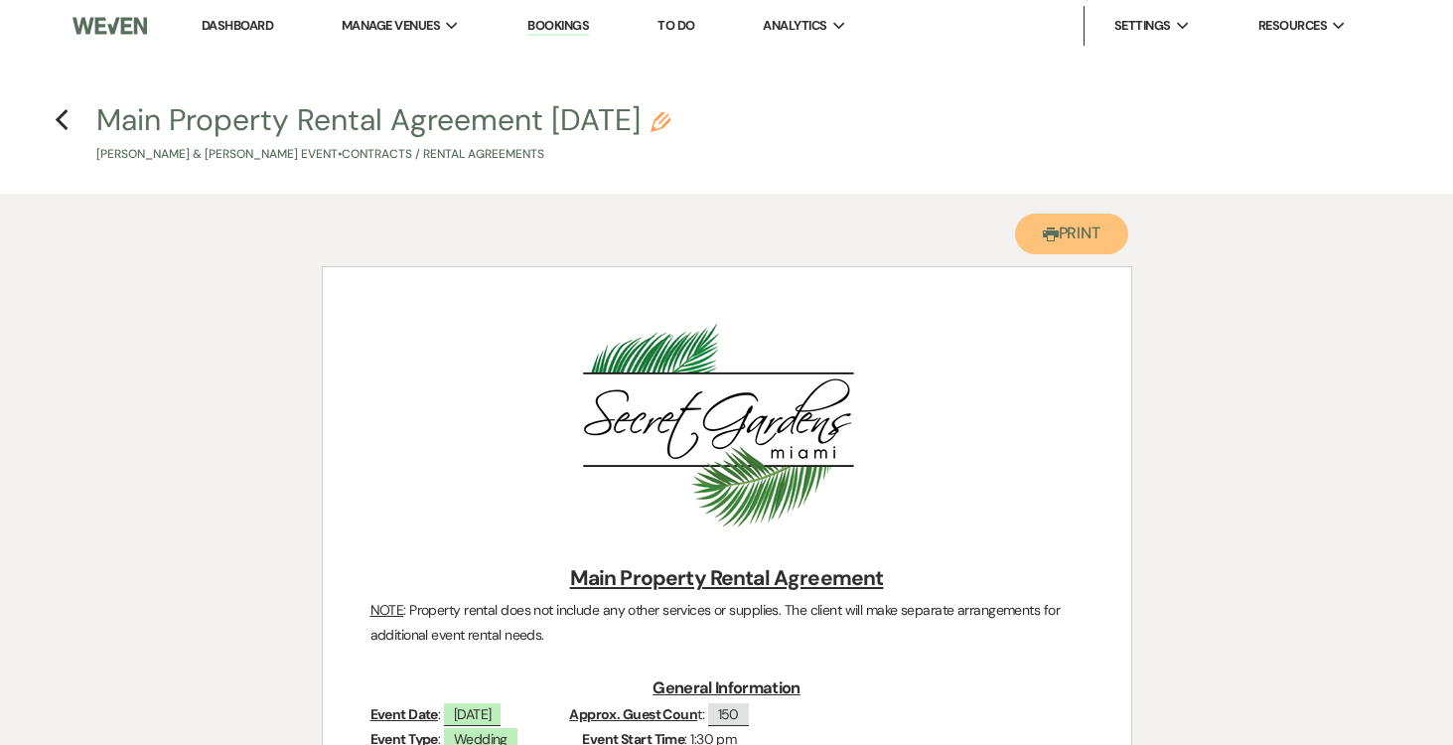
click at [1091, 225] on button "Printer Print" at bounding box center [1072, 234] width 114 height 41
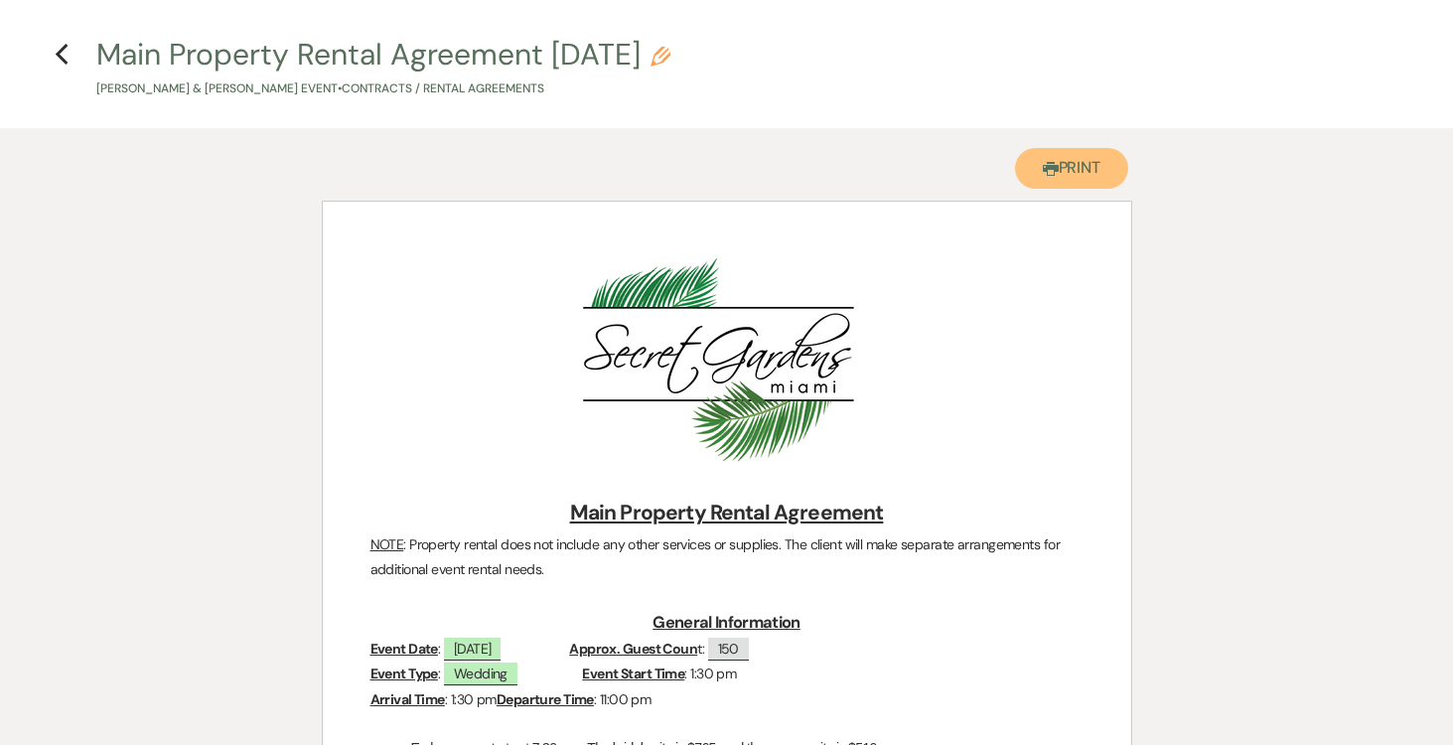
scroll to position [74, 0]
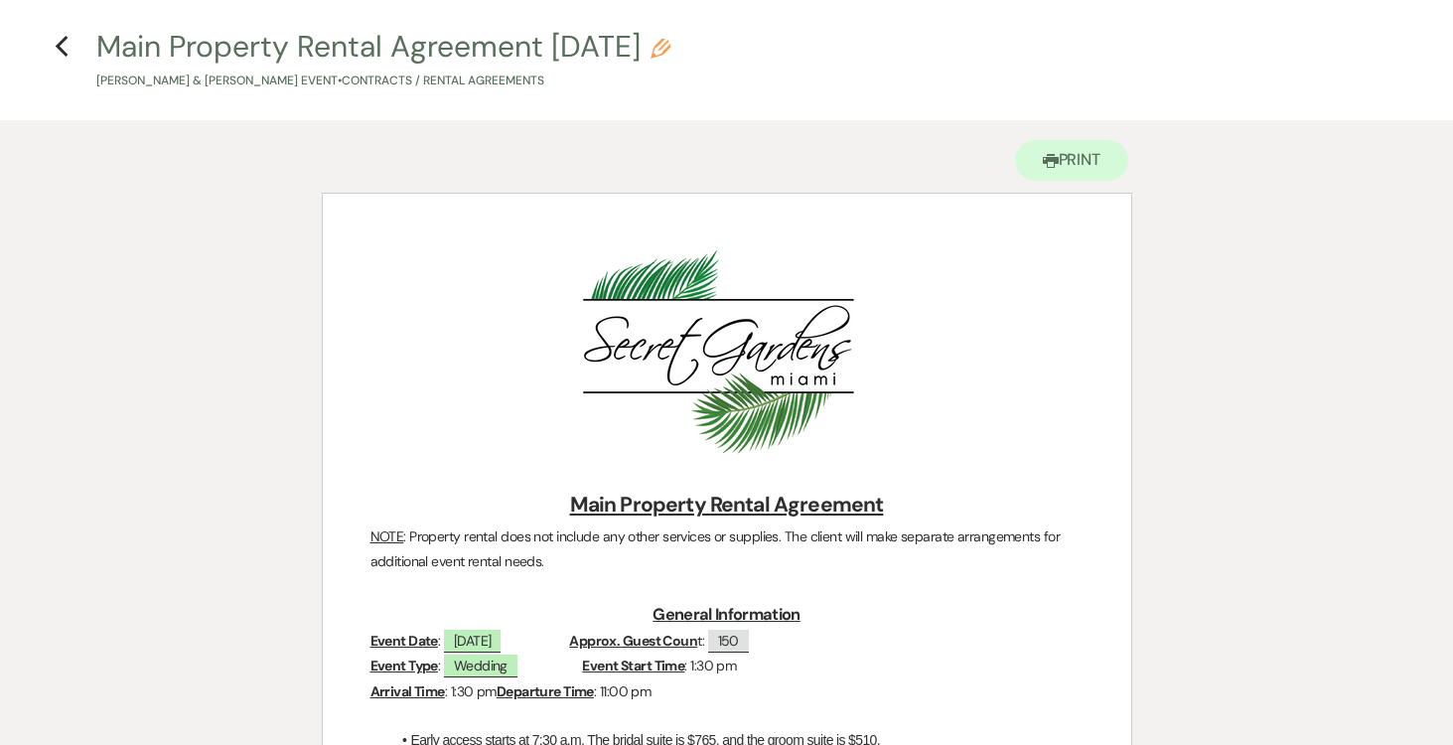
click at [69, 46] on h4 "Previous Main Property Rental Agreement 8-12-25 Pencil Cassandra Barr & Carl Br…" at bounding box center [727, 58] width 1430 height 65
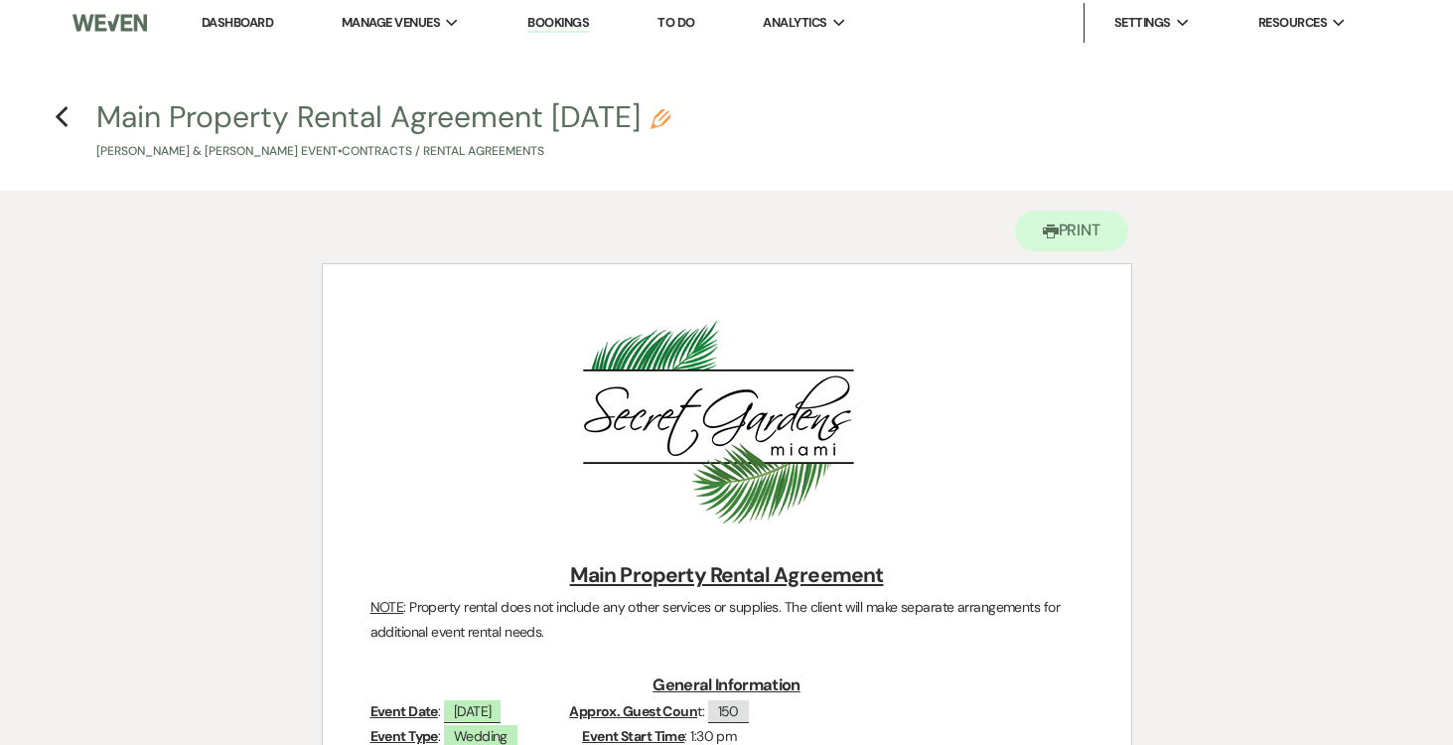
scroll to position [0, 0]
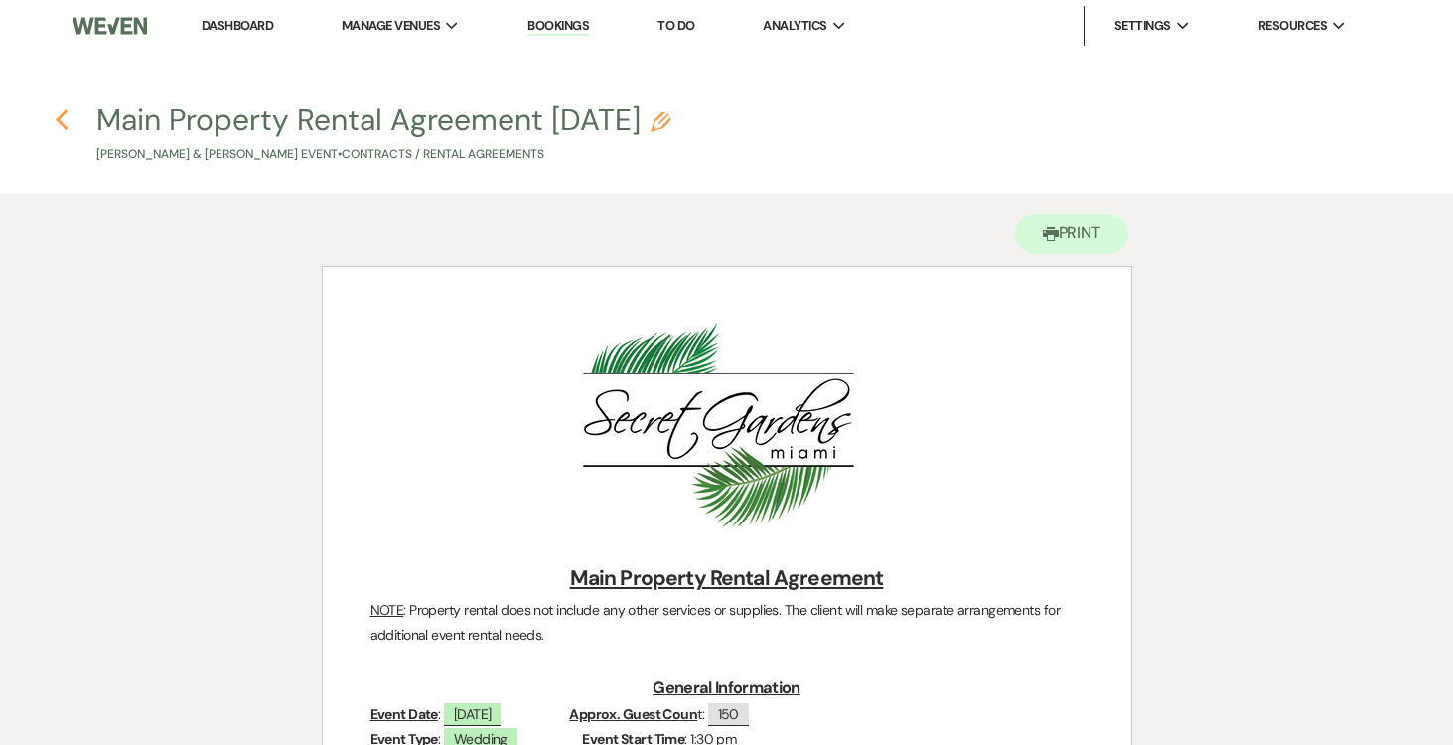
click at [62, 115] on use "button" at bounding box center [61, 120] width 13 height 22
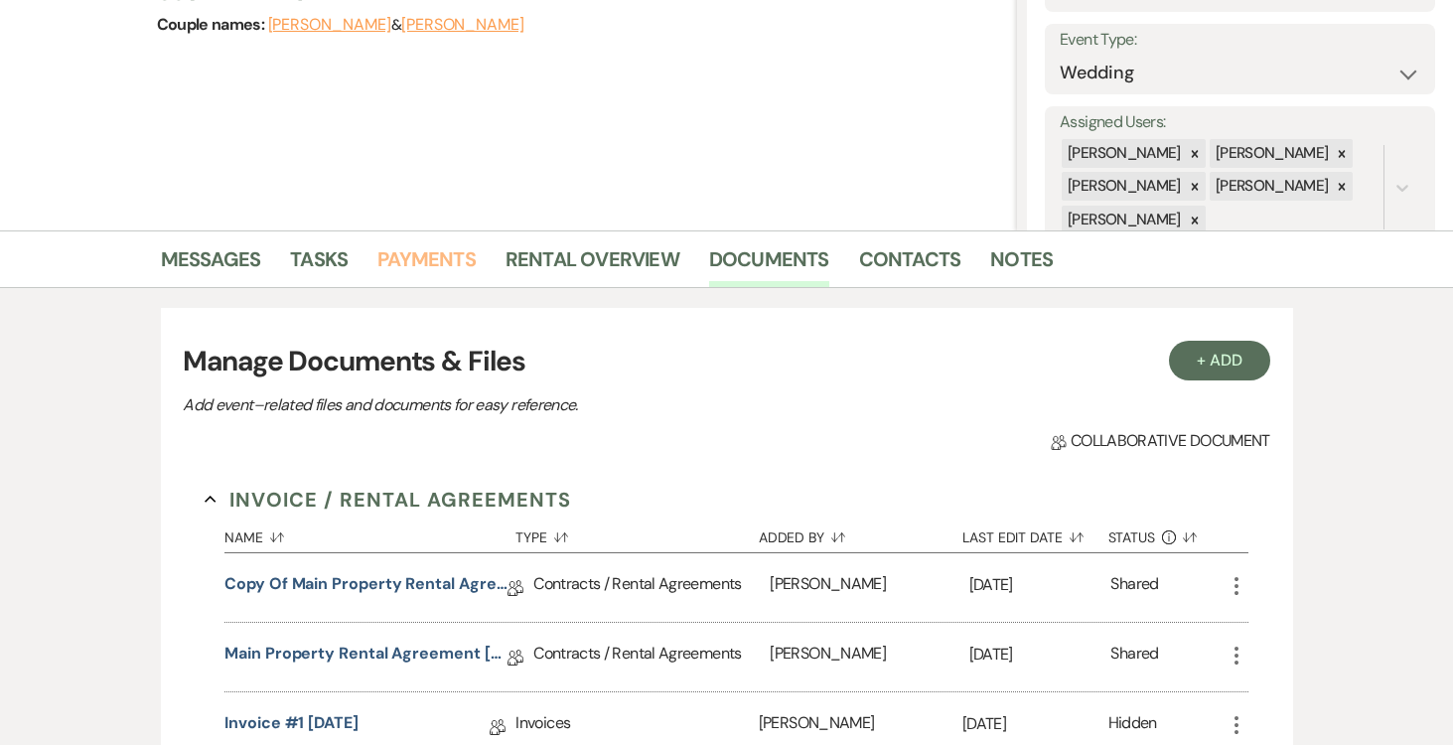
click at [438, 251] on link "Payments" at bounding box center [426, 265] width 98 height 44
